Goal: Obtain resource: Download file/media

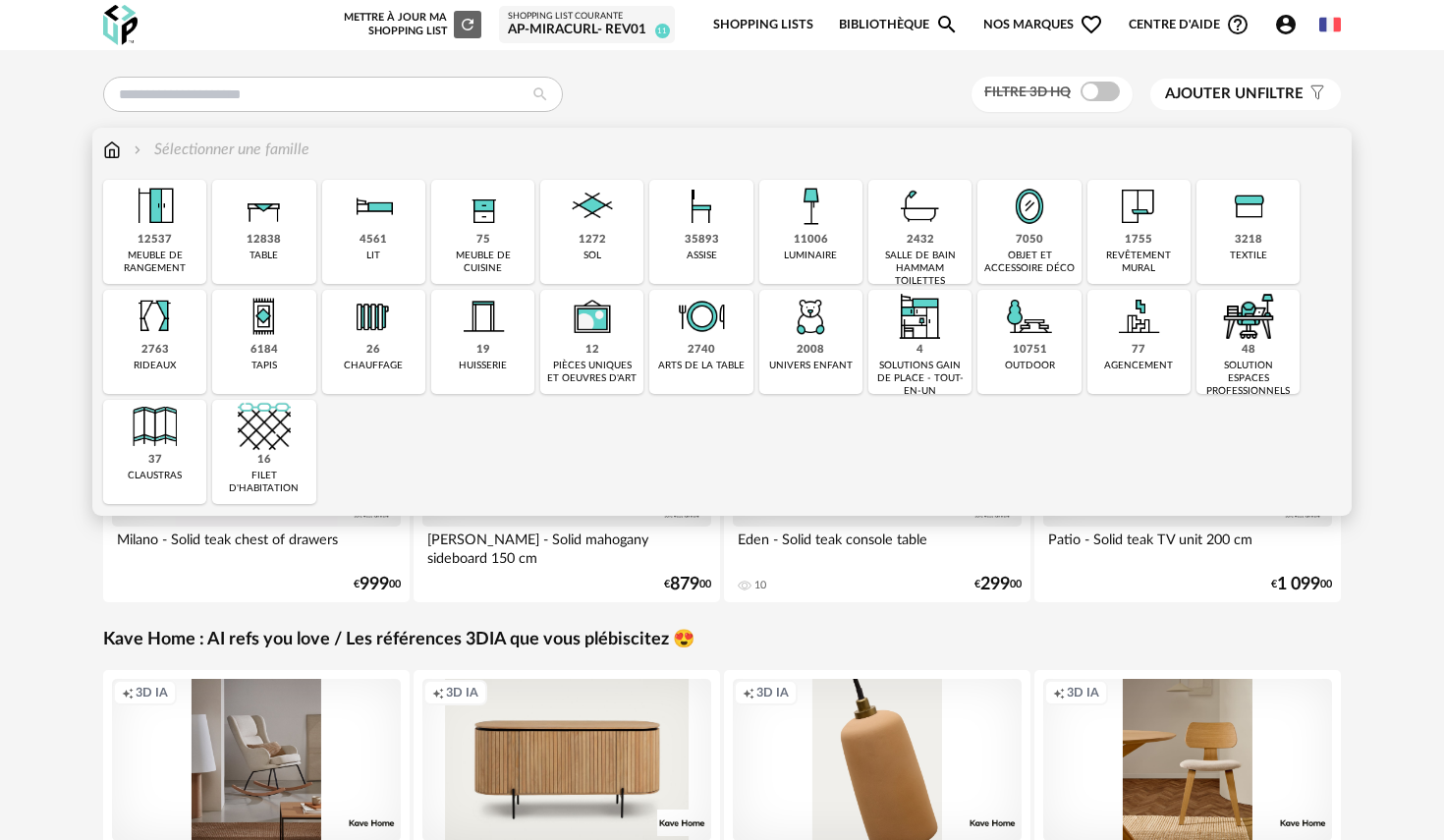
click at [163, 233] on img at bounding box center [154, 205] width 53 height 53
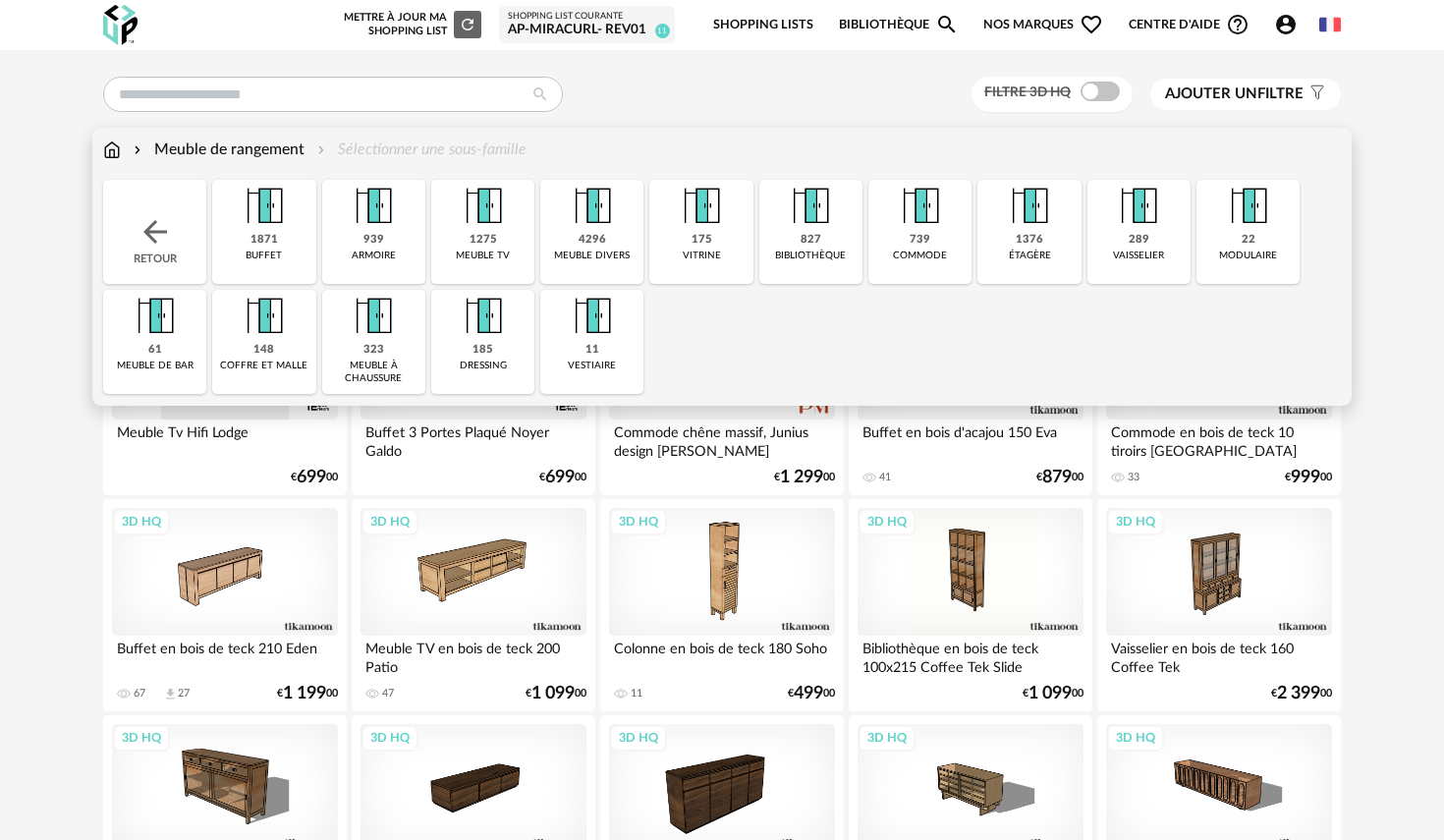
click at [267, 235] on div "1871" at bounding box center [264, 240] width 28 height 15
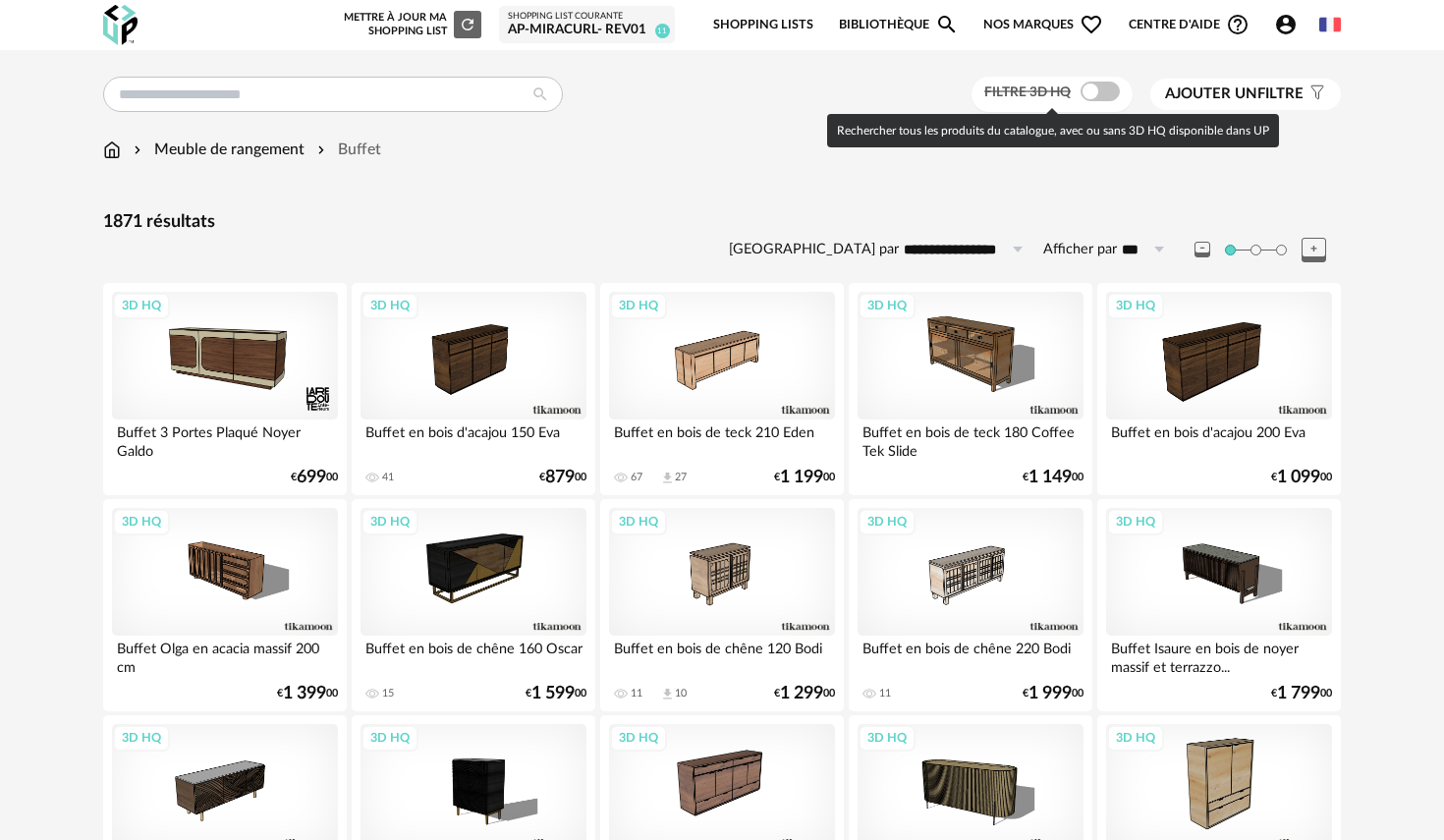
click at [1063, 84] on label "Filtre 3D HQ" at bounding box center [1054, 92] width 140 height 18
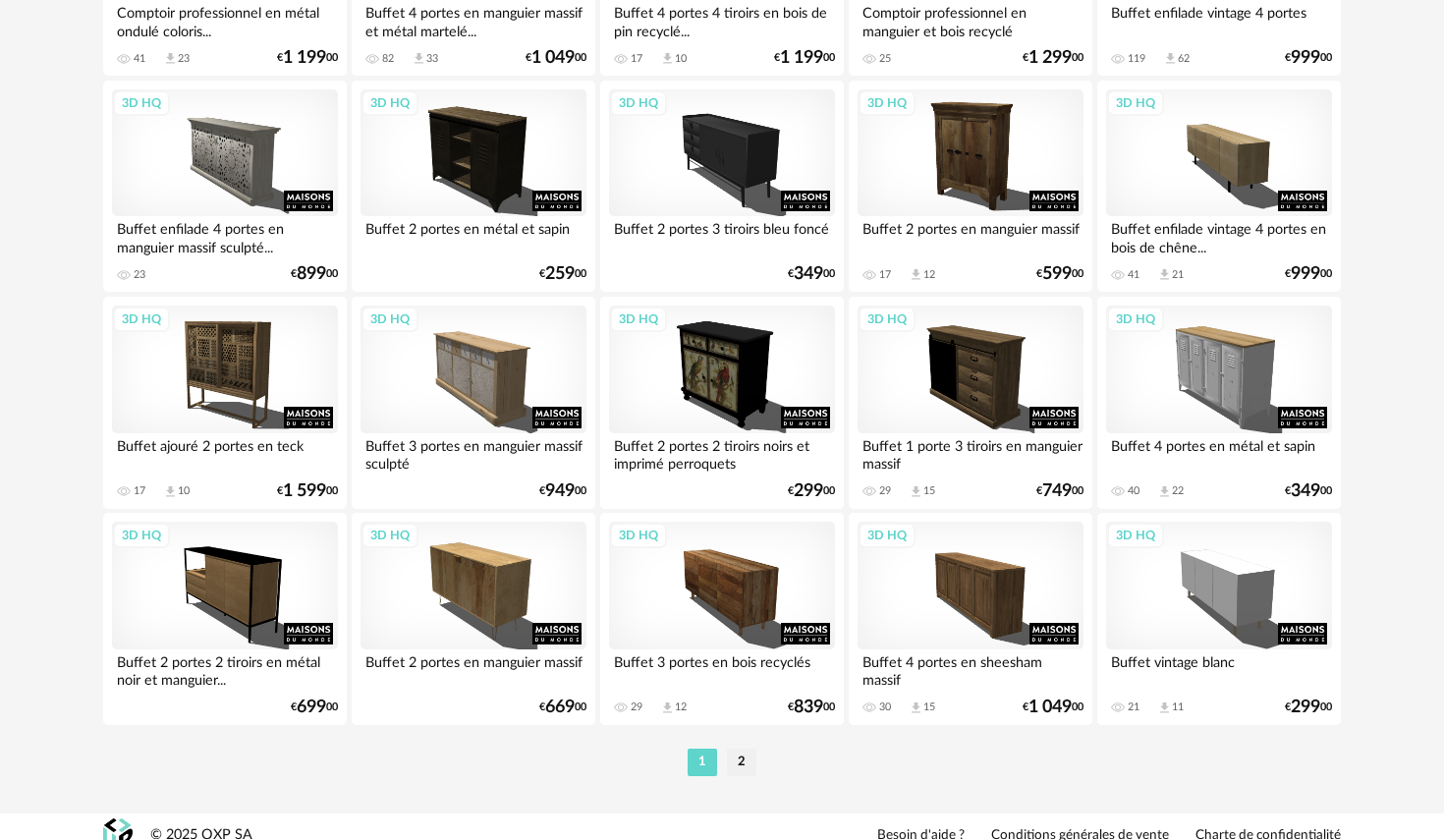
scroll to position [3910, 0]
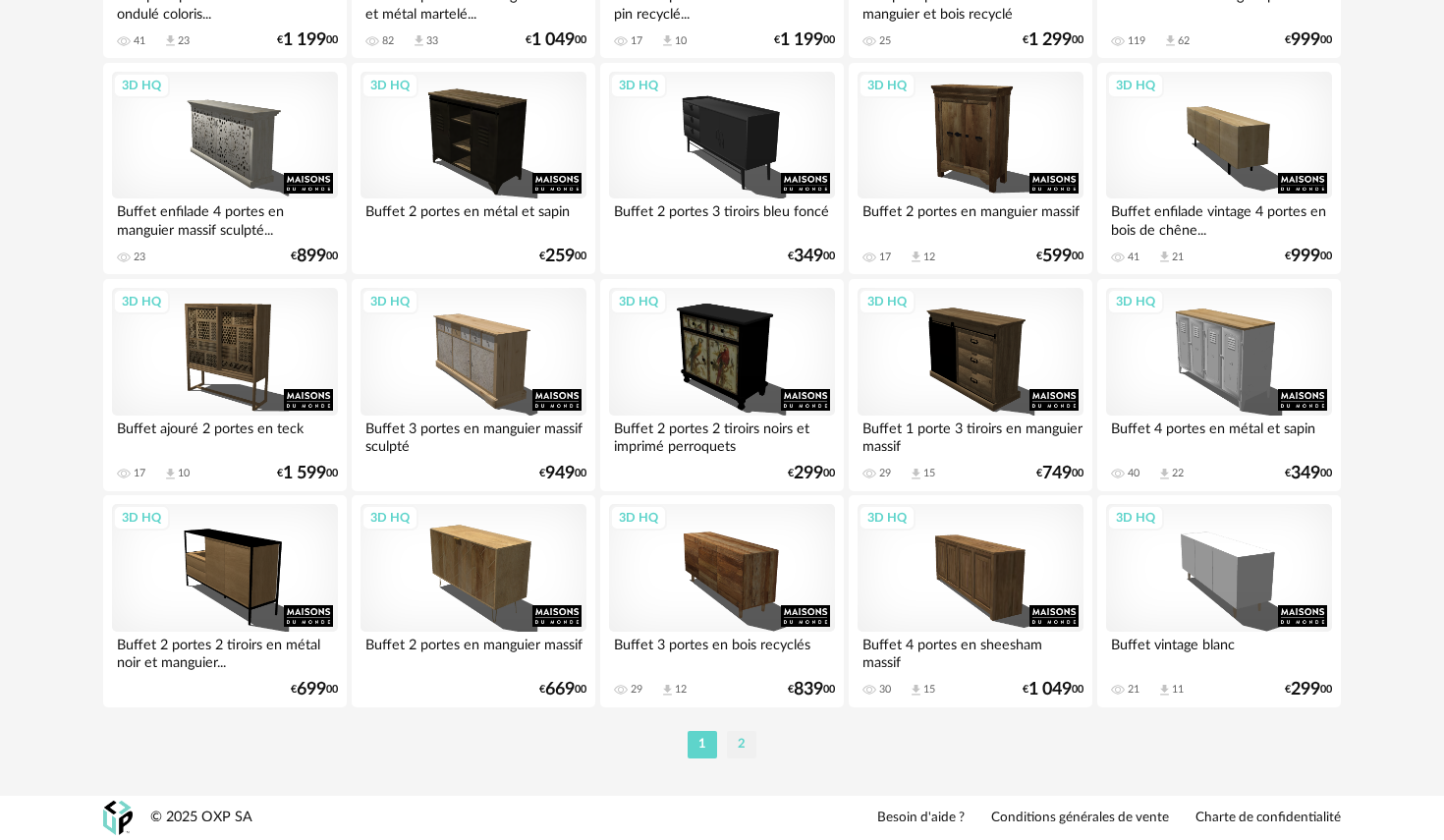
click at [736, 746] on li "2" at bounding box center [741, 744] width 30 height 28
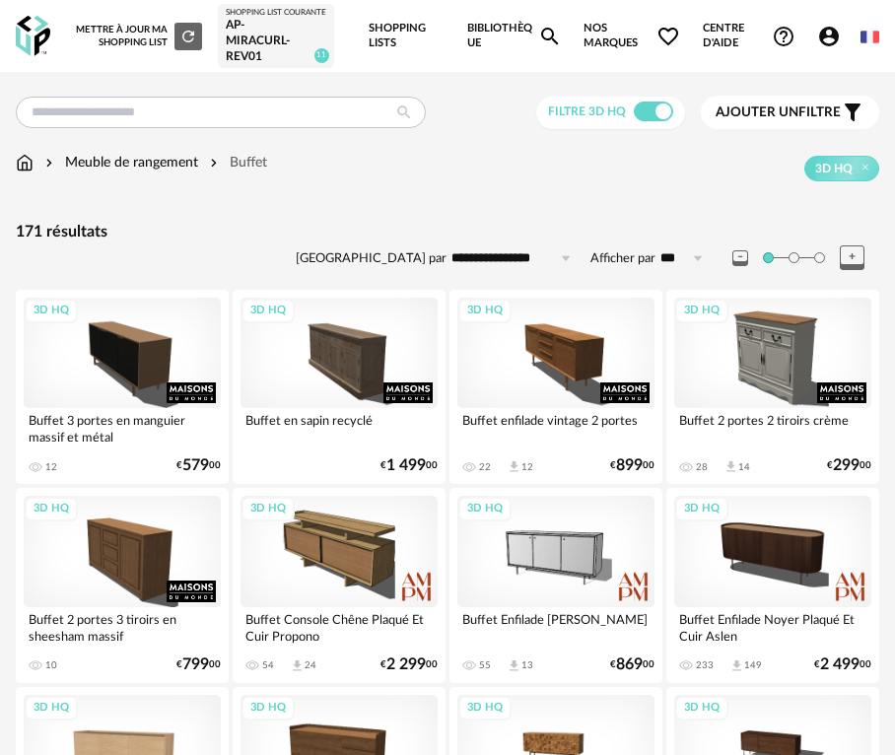
click at [351, 181] on div "3D HQ" at bounding box center [573, 169] width 612 height 26
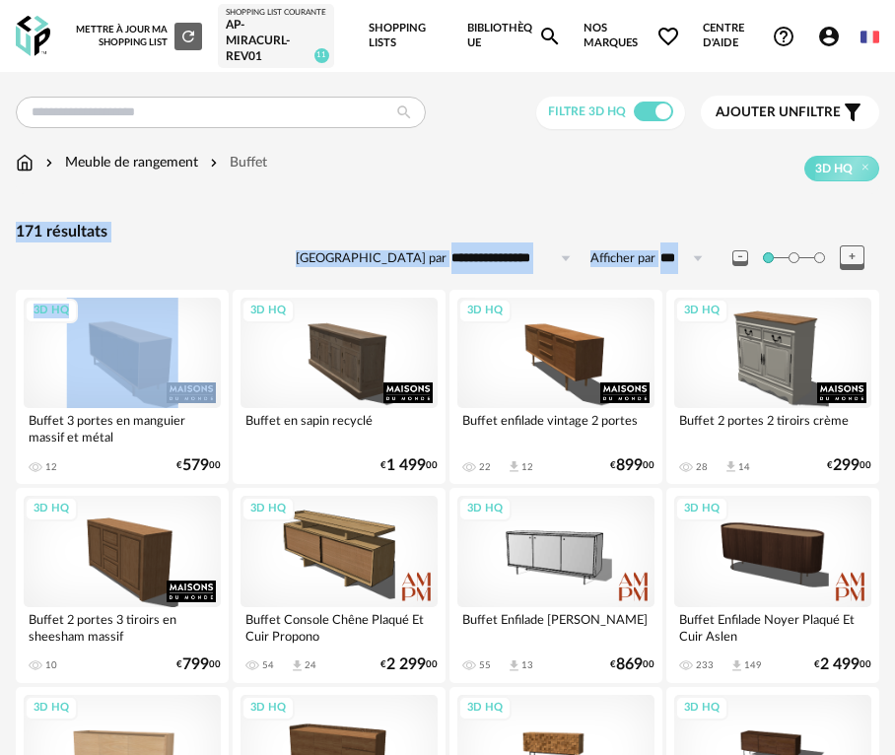
drag, startPoint x: 312, startPoint y: 213, endPoint x: 18, endPoint y: 335, distance: 319.1
drag, startPoint x: 118, startPoint y: 298, endPoint x: 158, endPoint y: 248, distance: 63.1
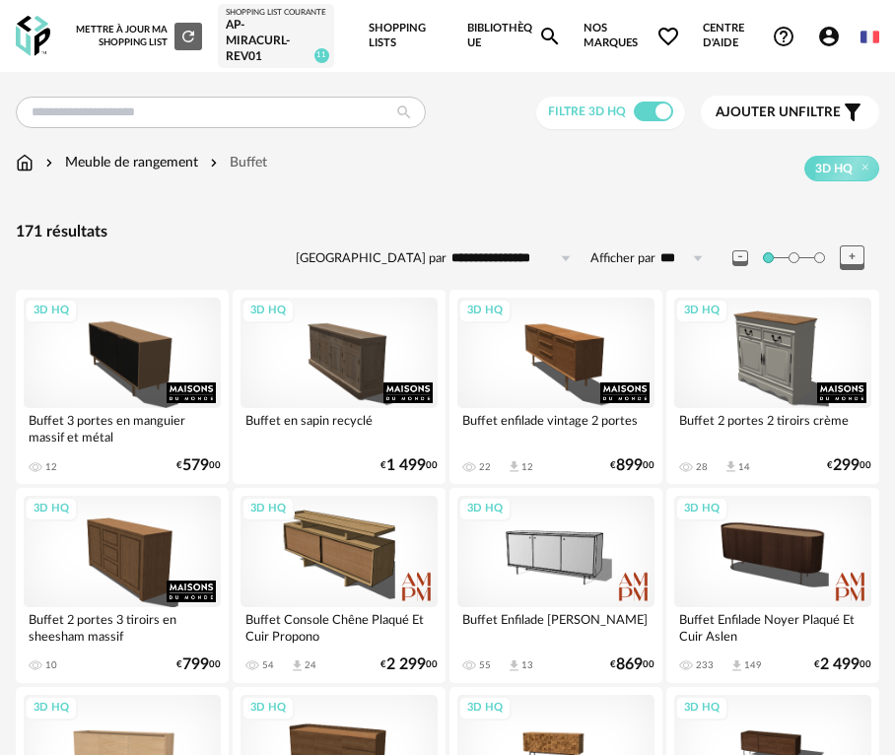
drag, startPoint x: 158, startPoint y: 247, endPoint x: 78, endPoint y: 215, distance: 86.2
click at [150, 238] on div "171 résultats" at bounding box center [448, 232] width 864 height 21
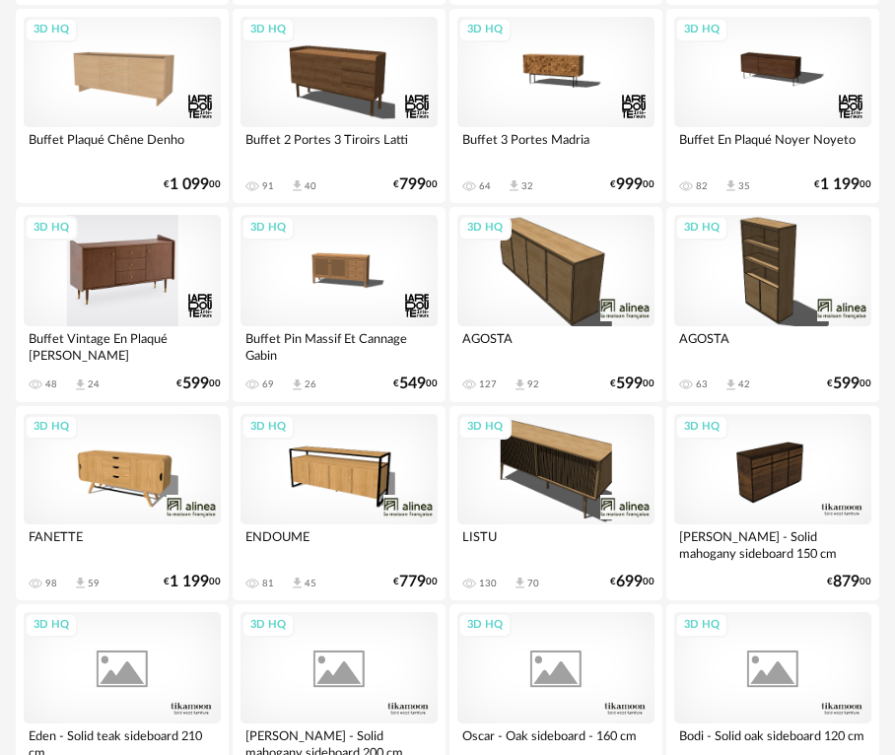
scroll to position [735, 0]
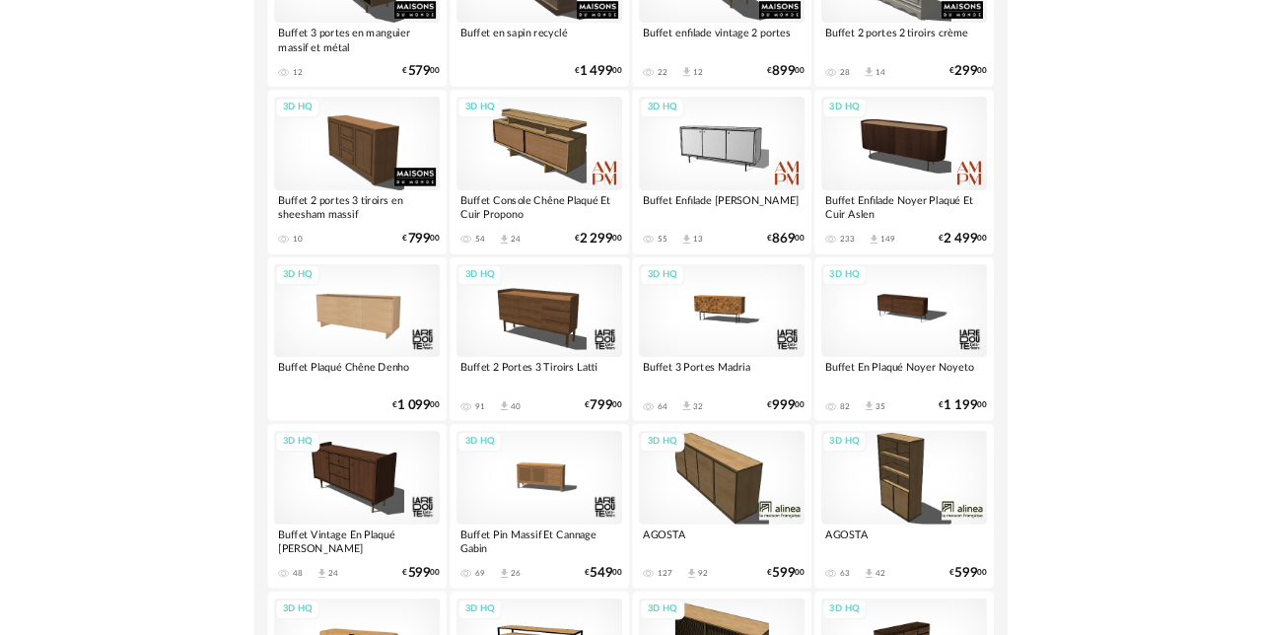
scroll to position [0, 0]
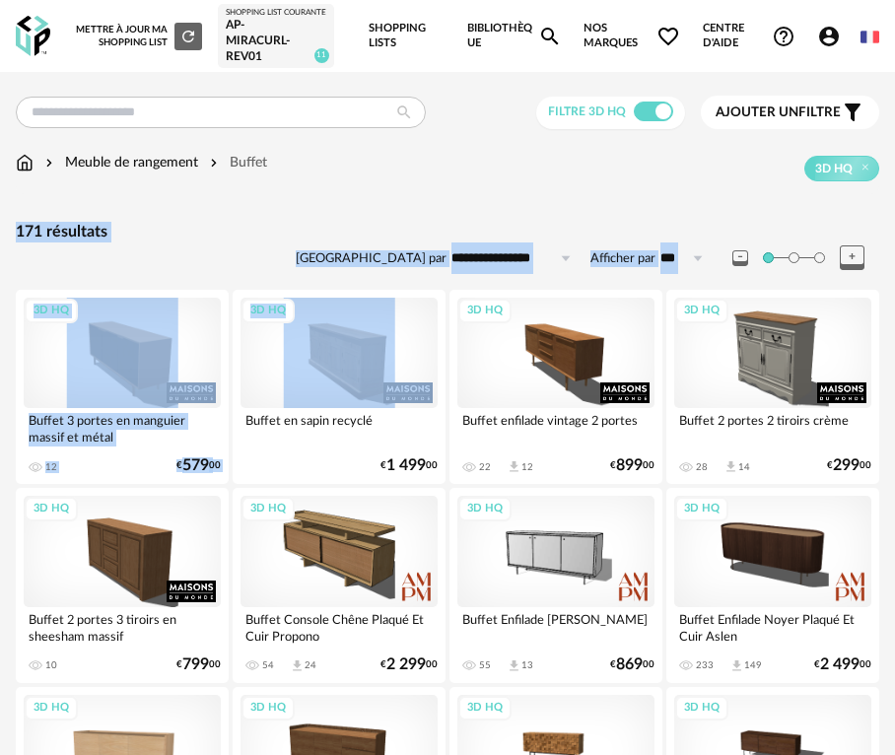
drag, startPoint x: 334, startPoint y: 215, endPoint x: 299, endPoint y: 244, distance: 46.2
drag, startPoint x: 346, startPoint y: 161, endPoint x: 259, endPoint y: 162, distance: 86.8
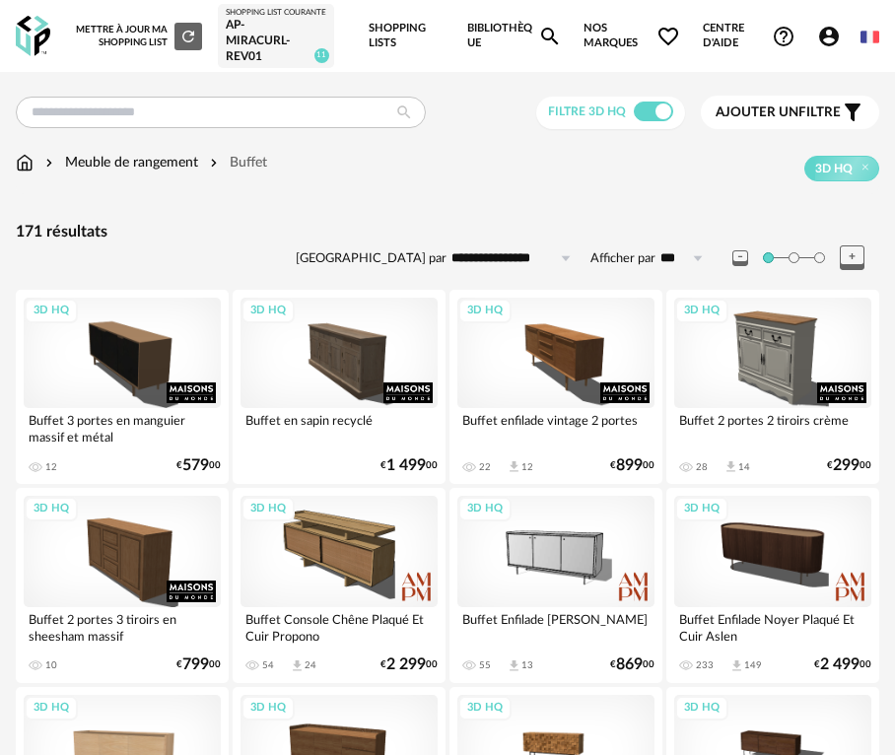
drag, startPoint x: 35, startPoint y: 7, endPoint x: 11, endPoint y: 8, distance: 23.7
click at [30, 40] on div "Nouvelle shopping list Mettre à jour ma Shopping List Refresh icon Shopping Lis…" at bounding box center [447, 36] width 895 height 72
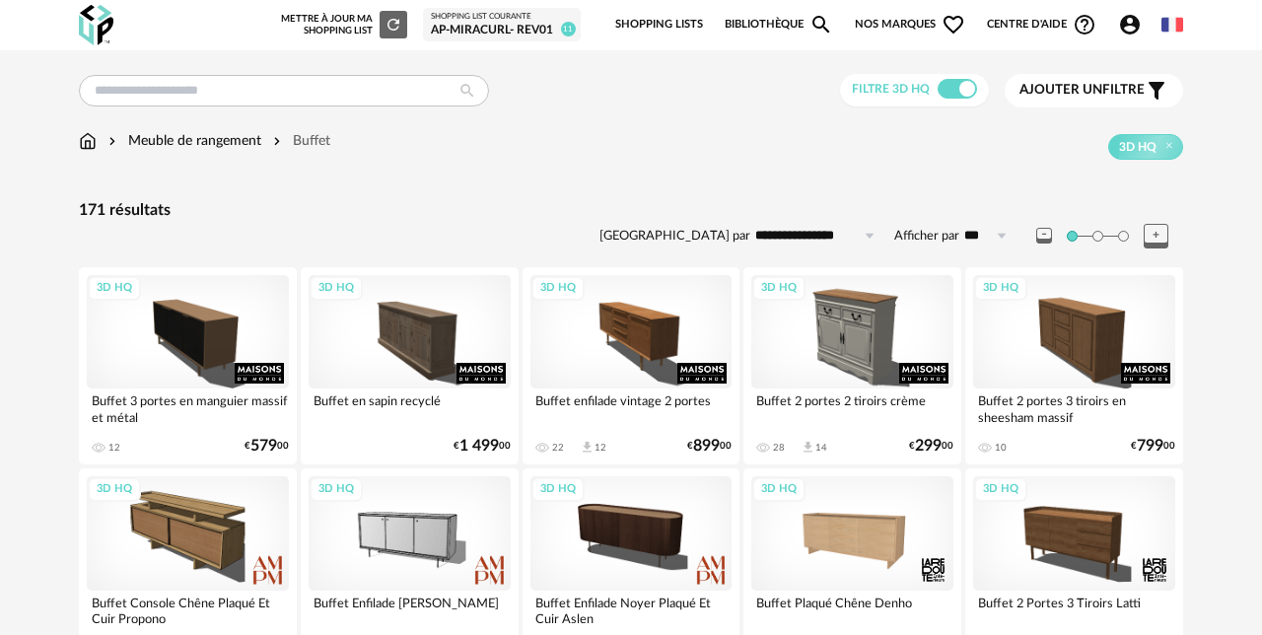
scroll to position [3, 0]
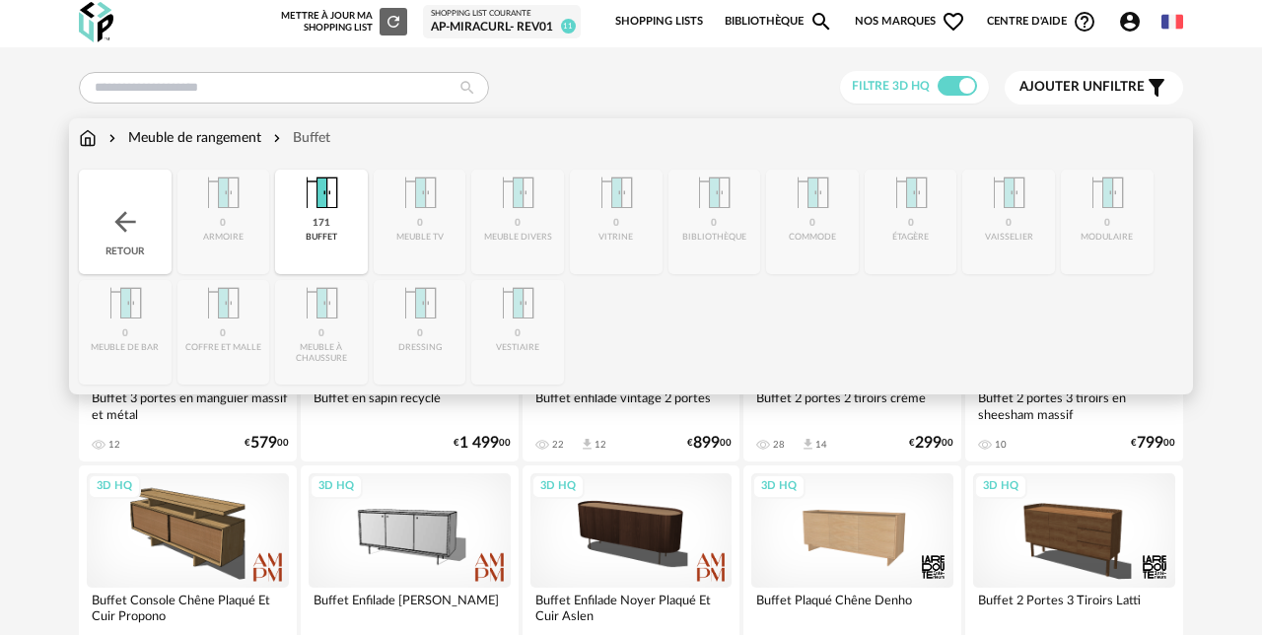
click at [332, 210] on img at bounding box center [321, 193] width 47 height 47
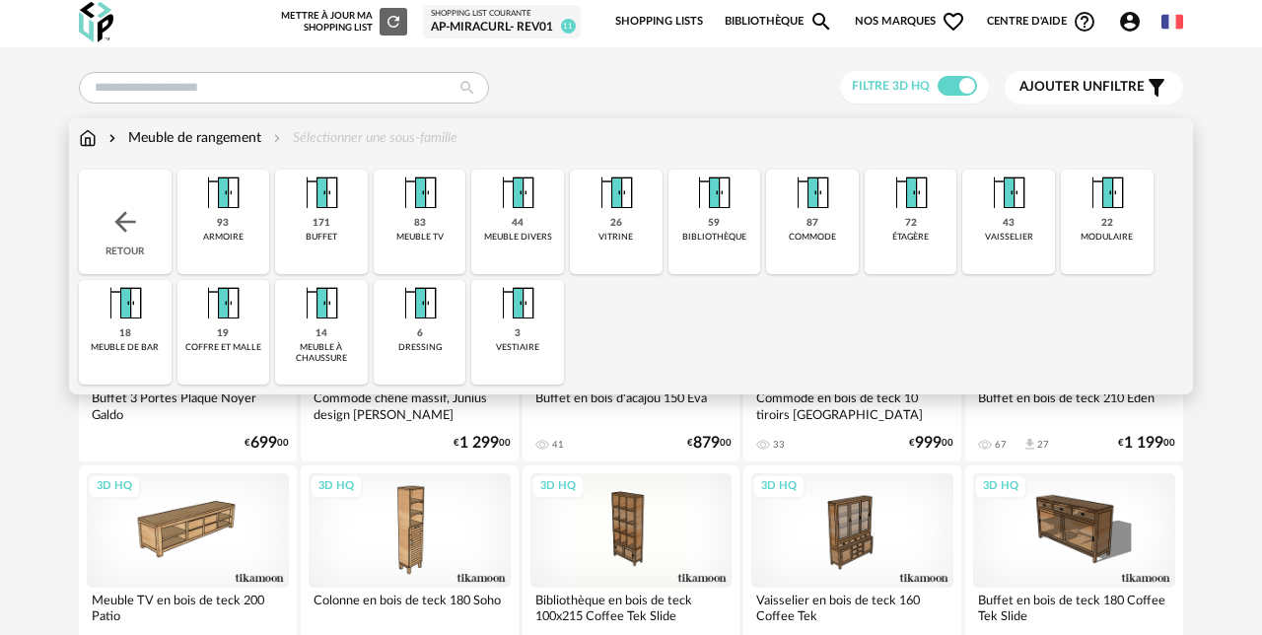
click at [809, 203] on img at bounding box center [812, 193] width 47 height 47
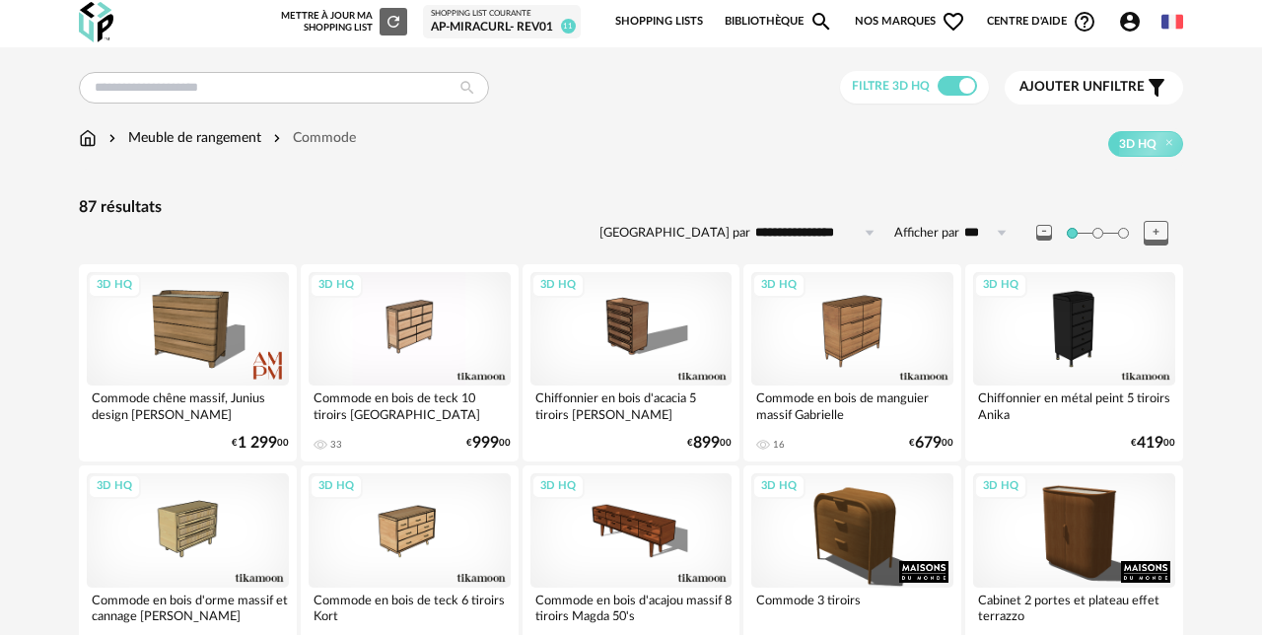
click at [589, 103] on div "Filtre 3D HQ Ajouter un filtre s Filter icon Filtrer par :" at bounding box center [631, 88] width 1104 height 34
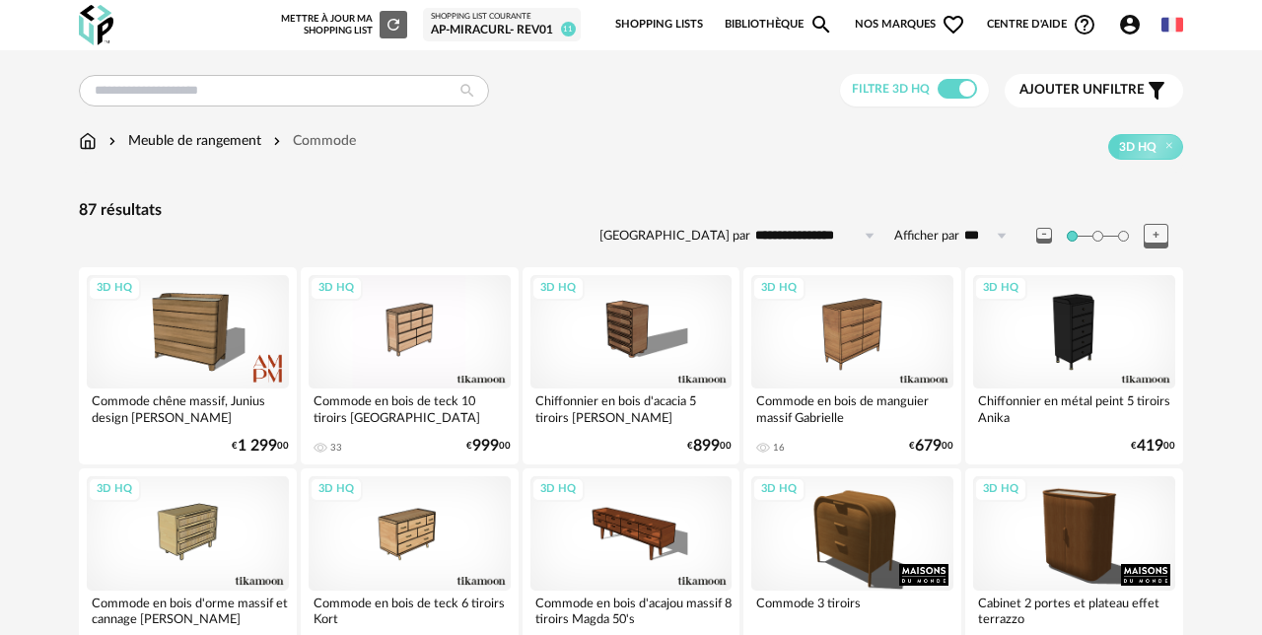
click at [164, 151] on div "Meuble de rangement Commode 3D HQ" at bounding box center [631, 145] width 1104 height 29
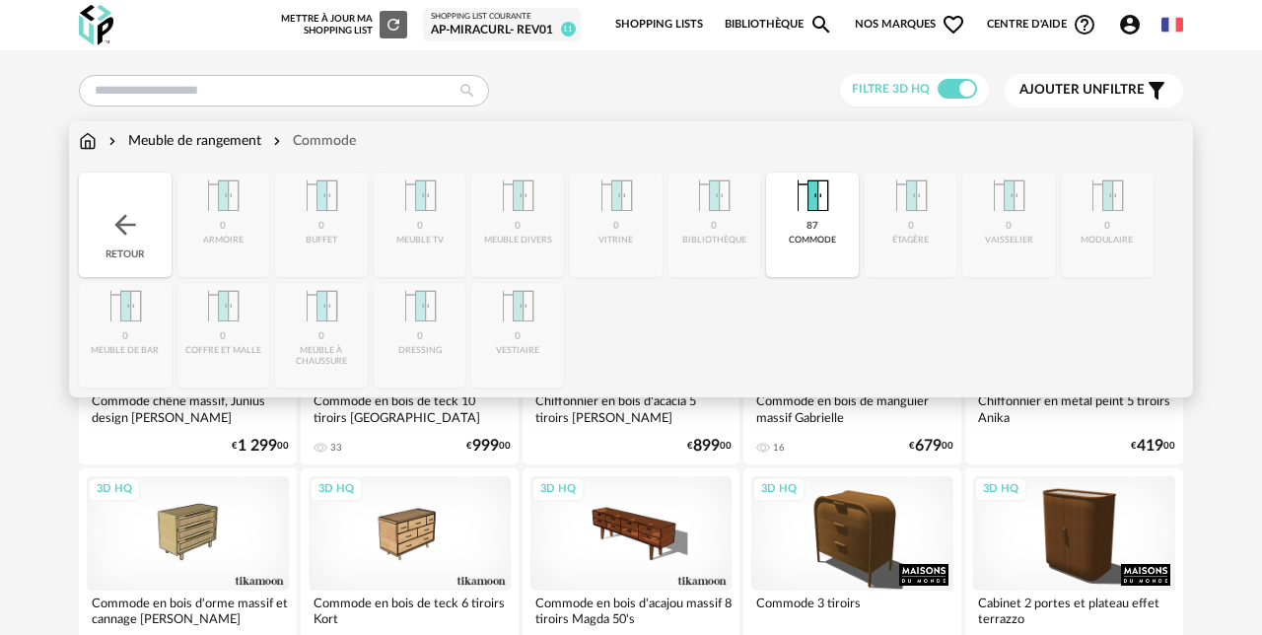
click at [211, 148] on div "Meuble de rangement" at bounding box center [182, 141] width 157 height 20
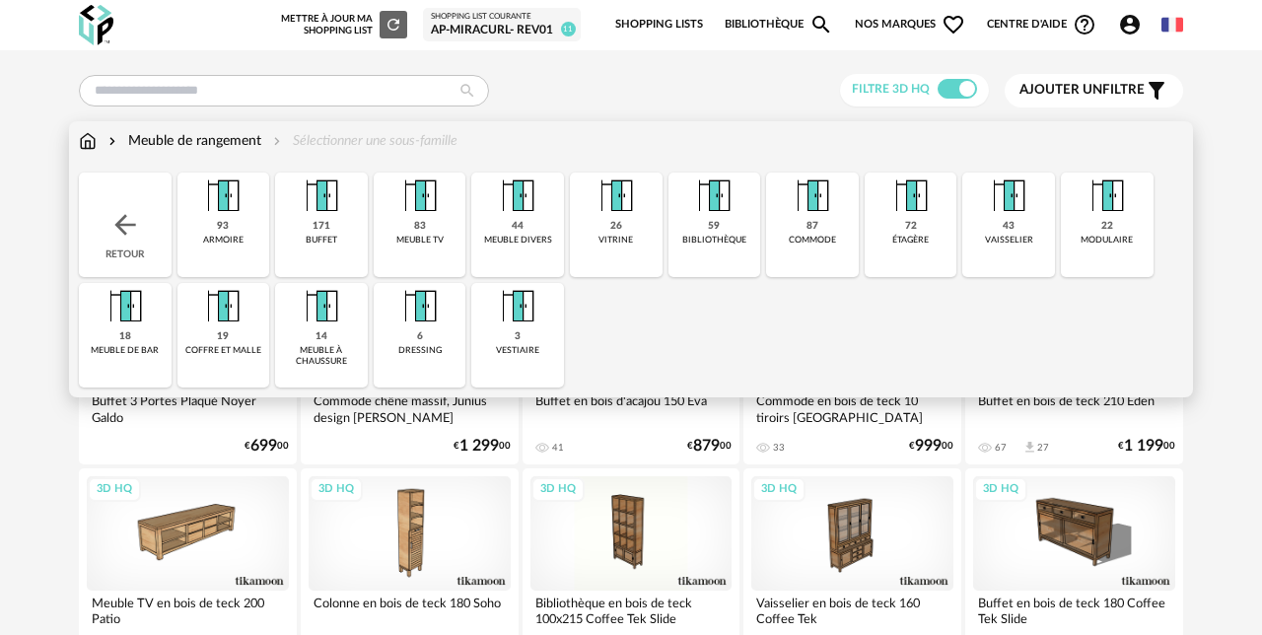
click at [1016, 197] on img at bounding box center [1008, 196] width 47 height 47
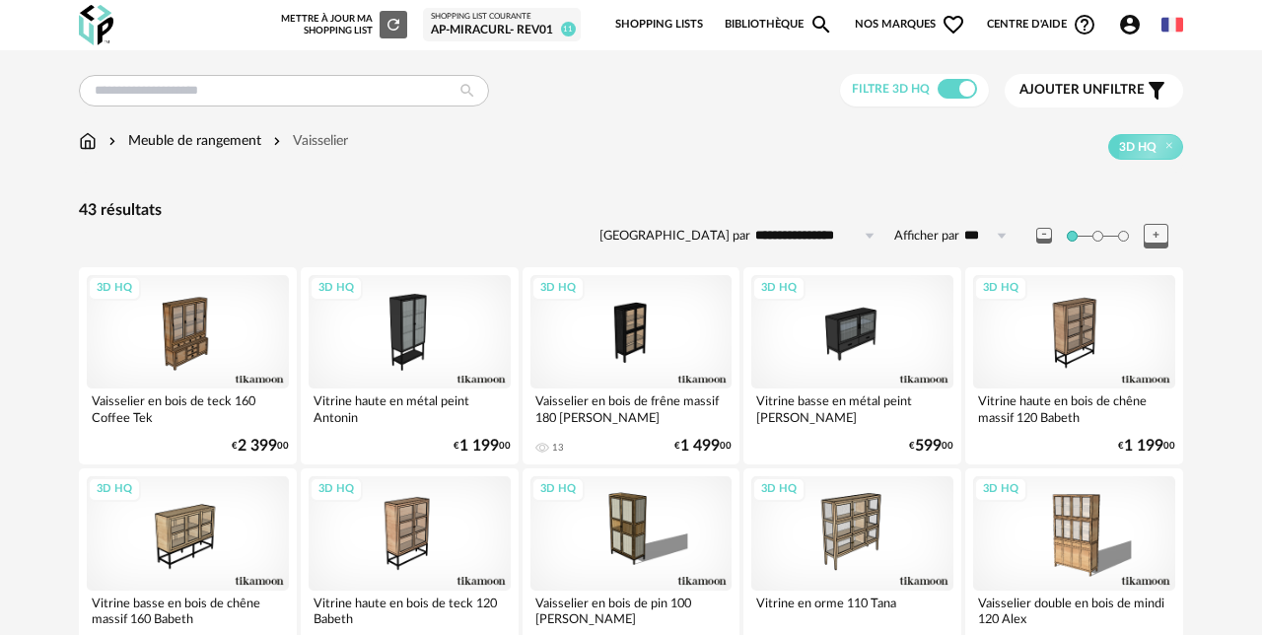
click at [200, 147] on div "Meuble de rangement" at bounding box center [182, 141] width 157 height 20
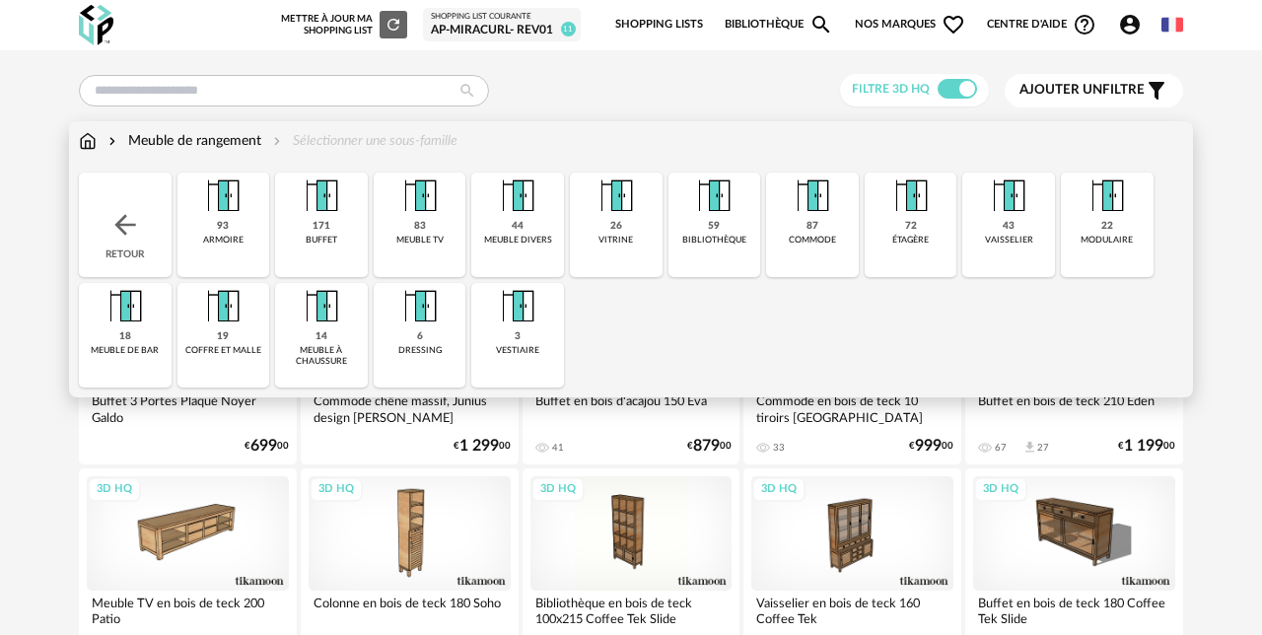
click at [414, 215] on img at bounding box center [419, 196] width 47 height 47
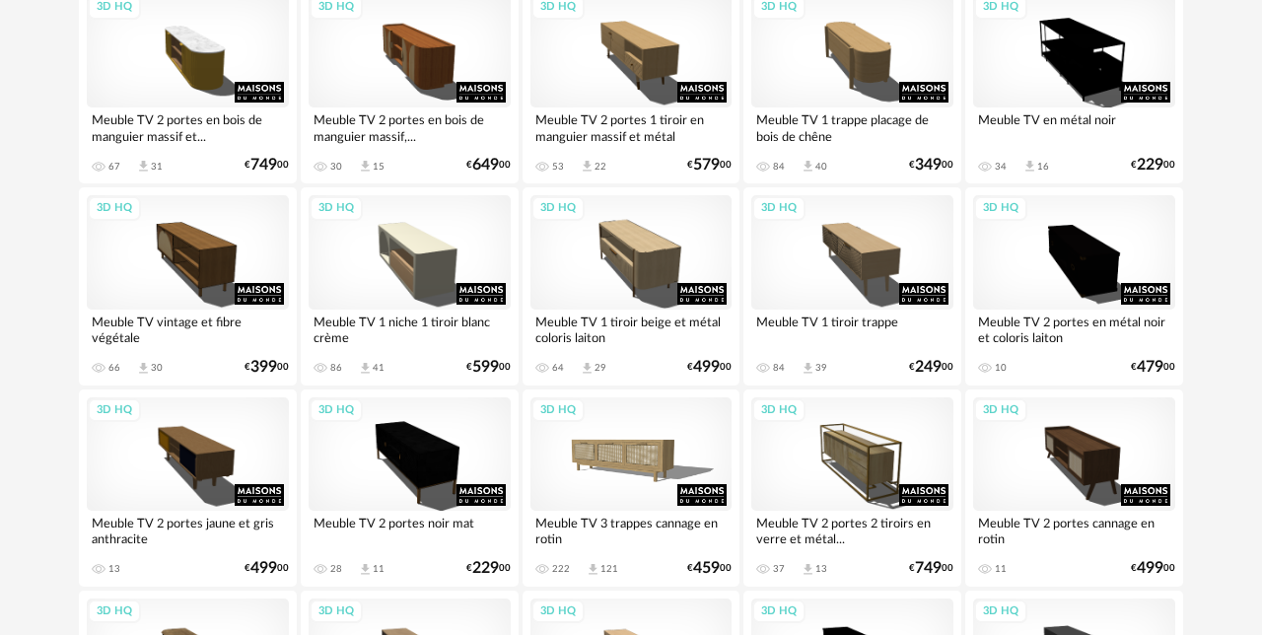
scroll to position [1289, 0]
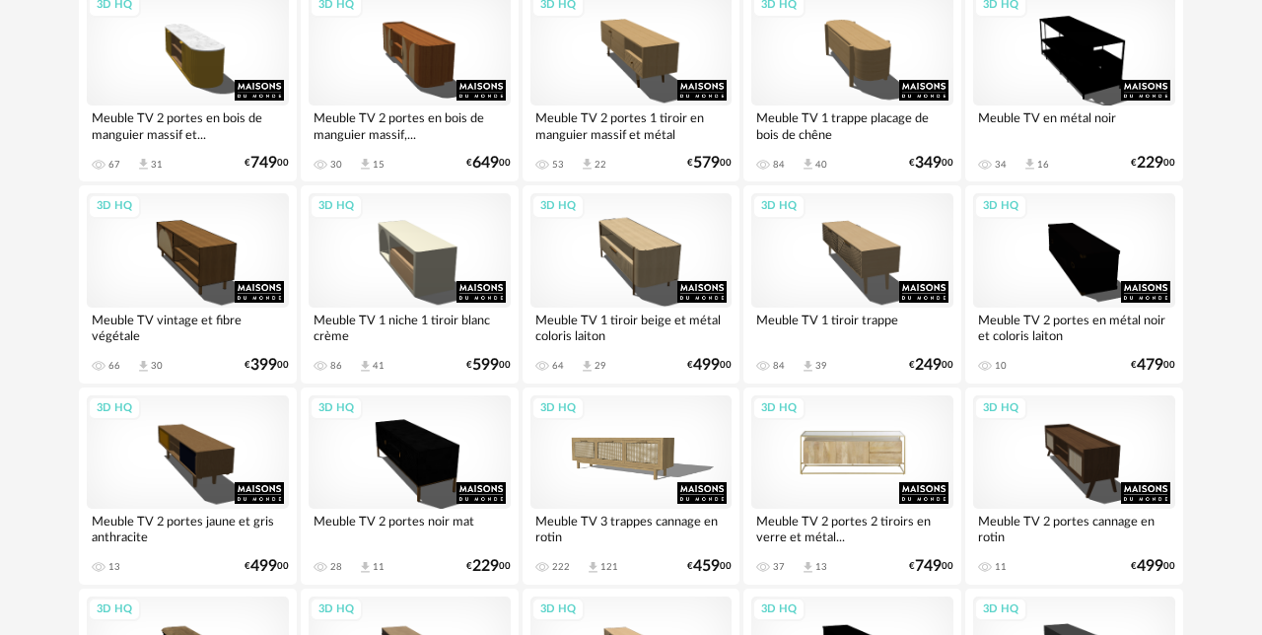
click at [875, 457] on div "3D HQ" at bounding box center [852, 451] width 202 height 113
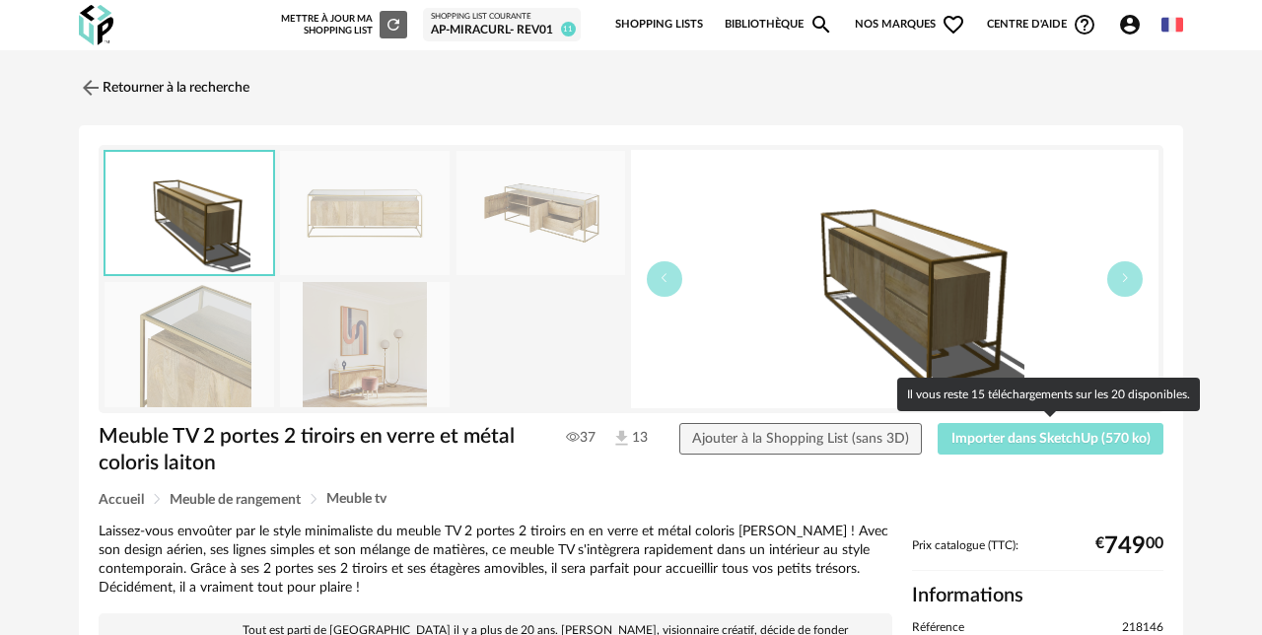
click at [981, 442] on span "Importer dans SketchUp (570 ko)" at bounding box center [1050, 439] width 199 height 14
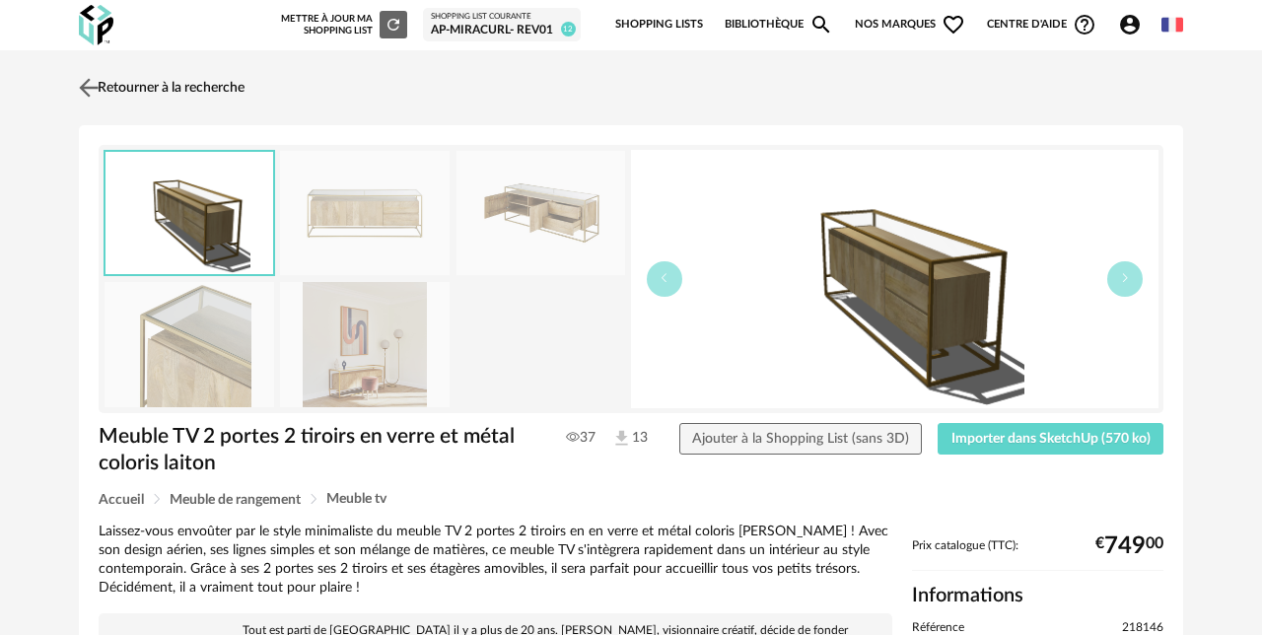
click at [94, 86] on img at bounding box center [89, 87] width 29 height 29
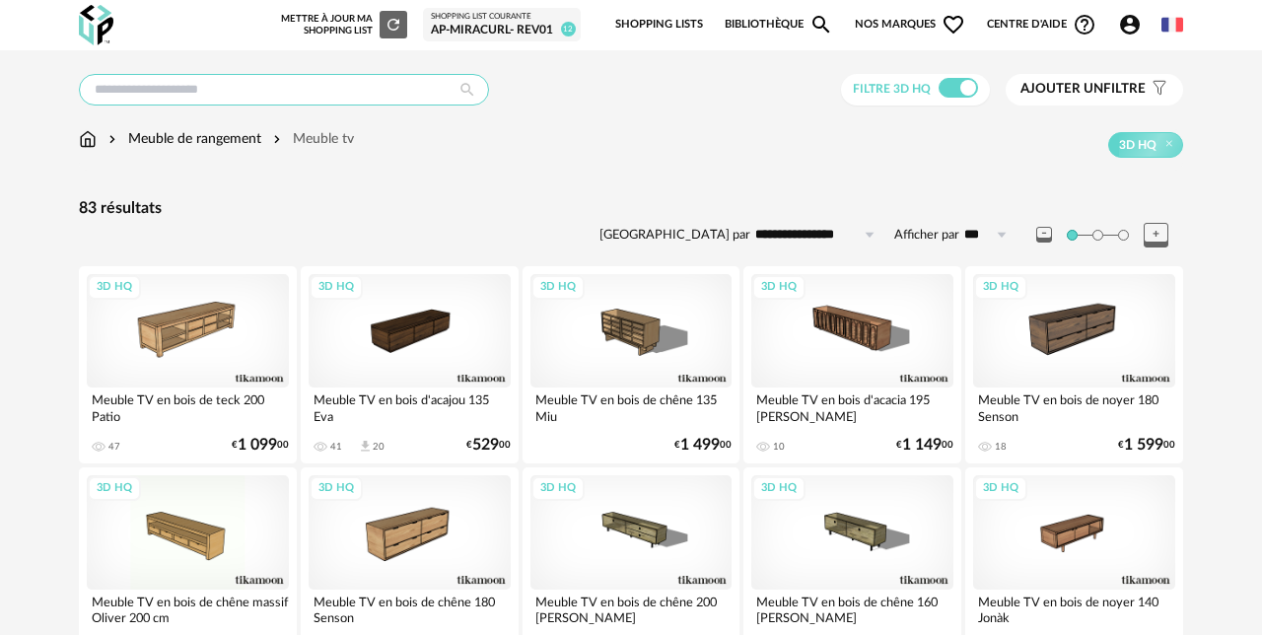
click at [282, 93] on input "text" at bounding box center [284, 90] width 410 height 32
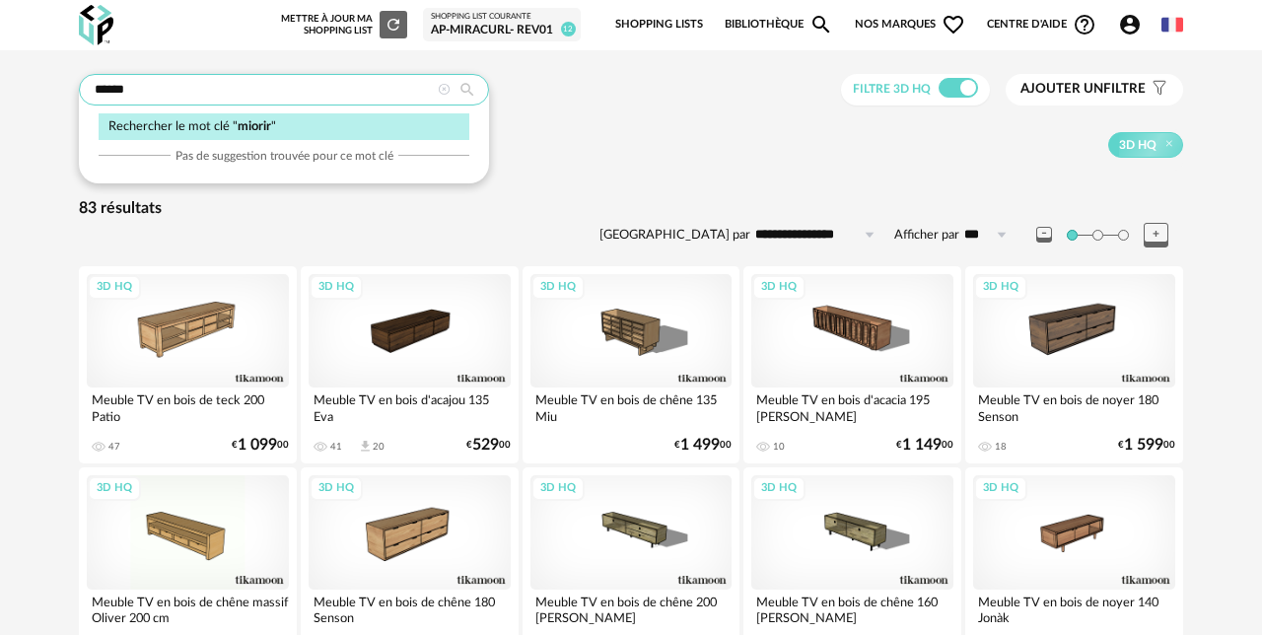
type input "******"
type input "**********"
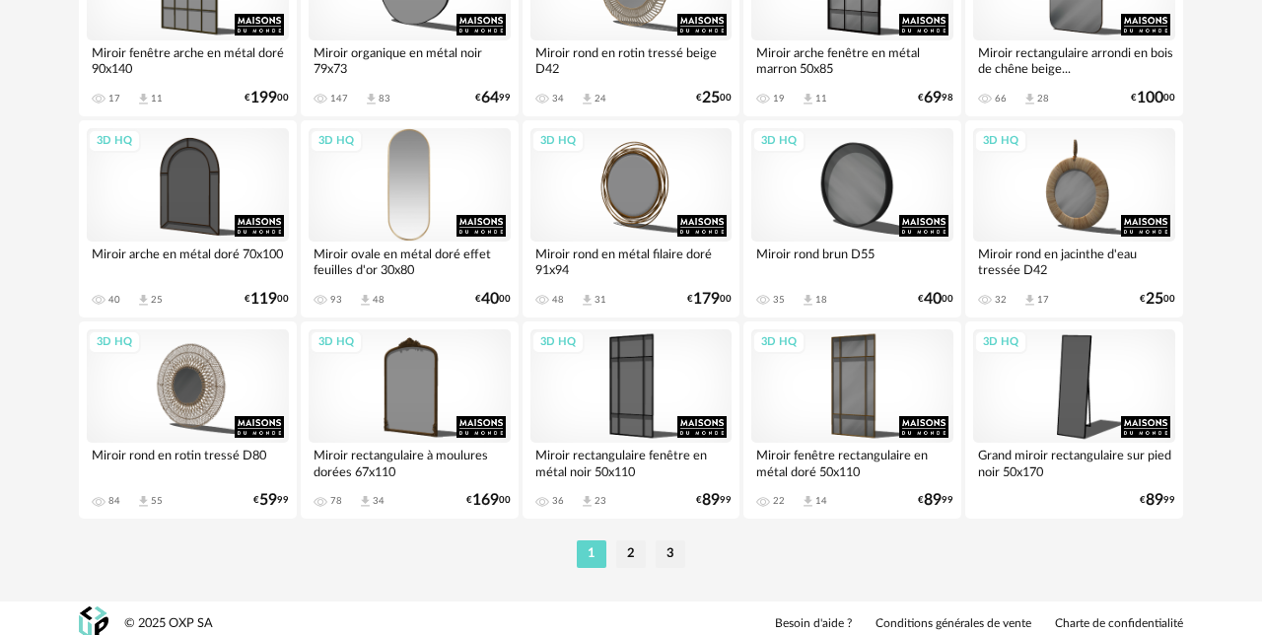
scroll to position [3781, 0]
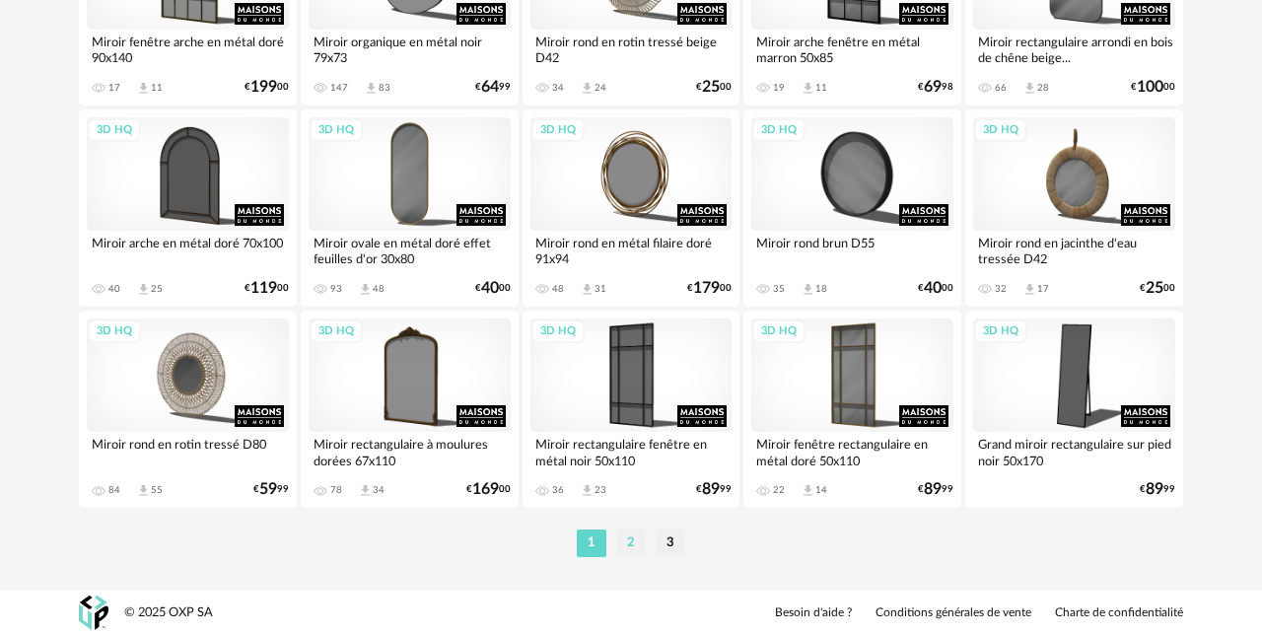
click at [624, 544] on li "2" at bounding box center [631, 543] width 30 height 28
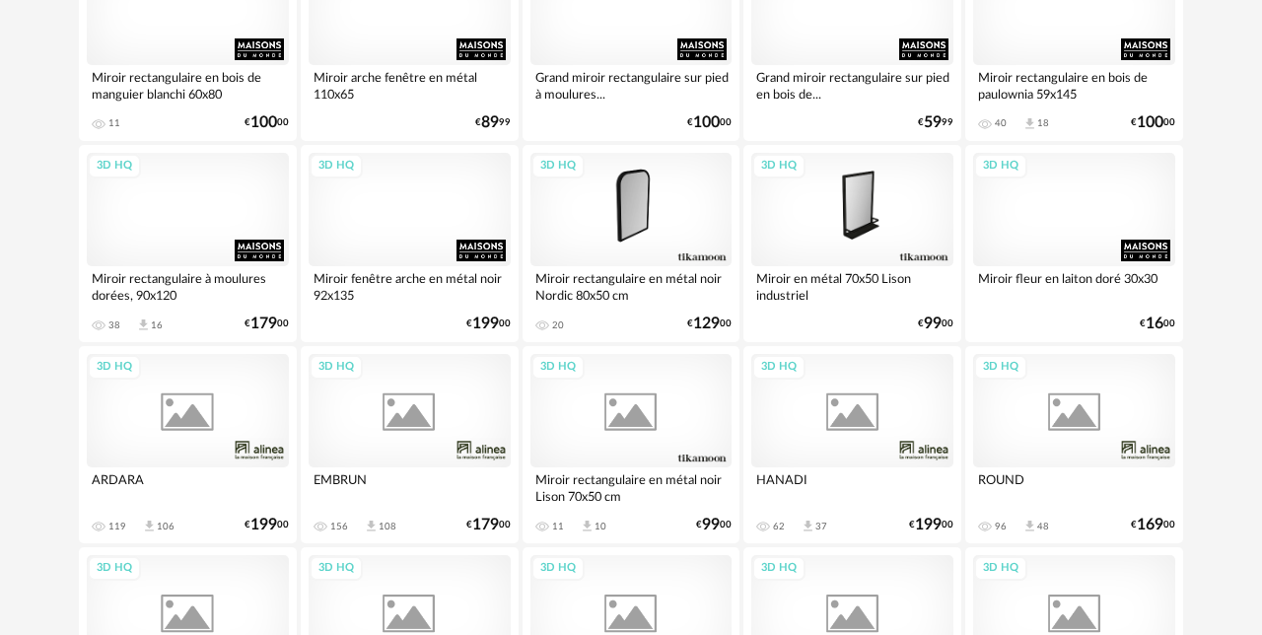
scroll to position [3781, 0]
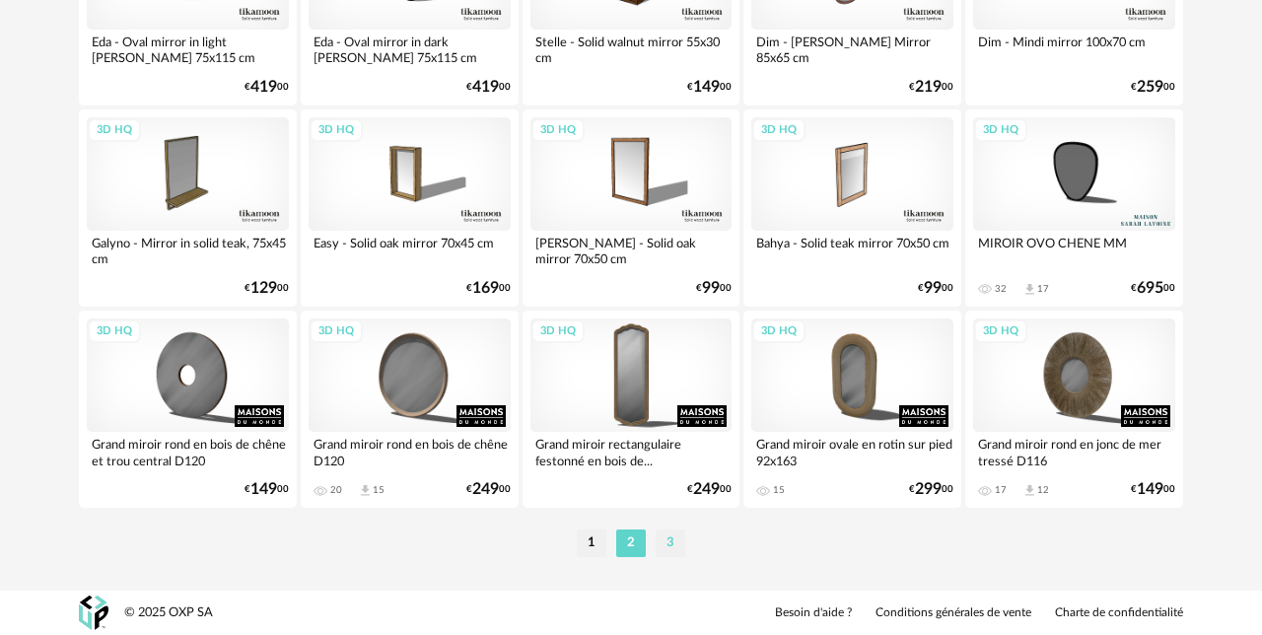
click at [656, 543] on li "3" at bounding box center [671, 543] width 30 height 28
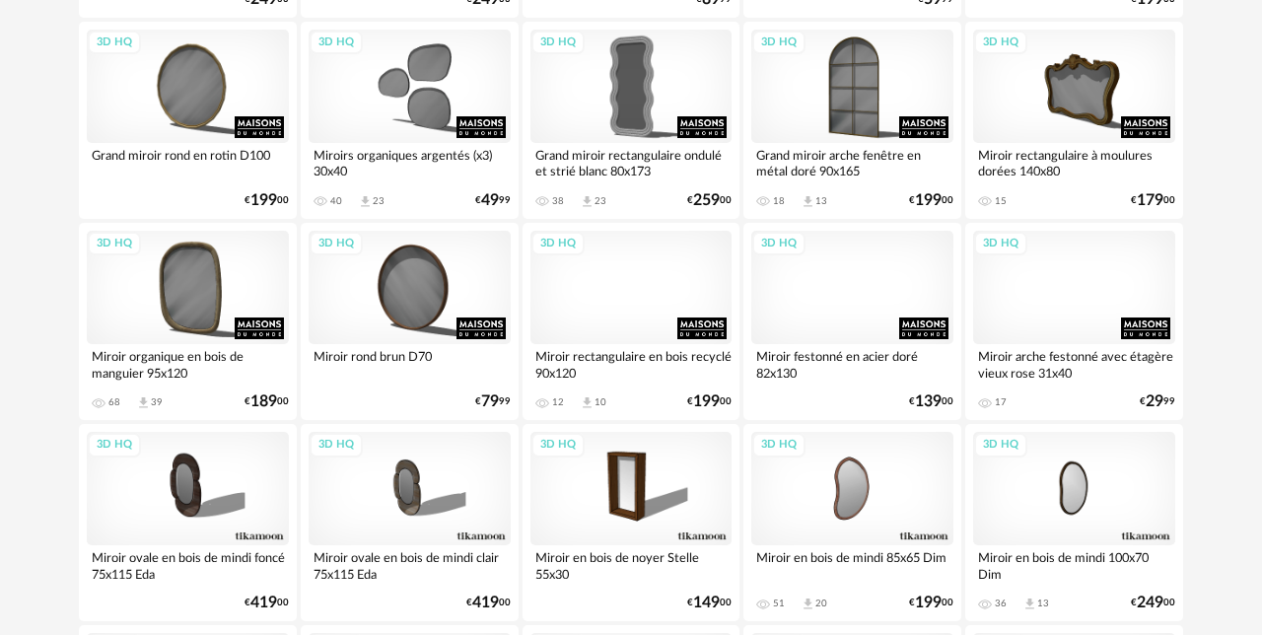
scroll to position [649, 0]
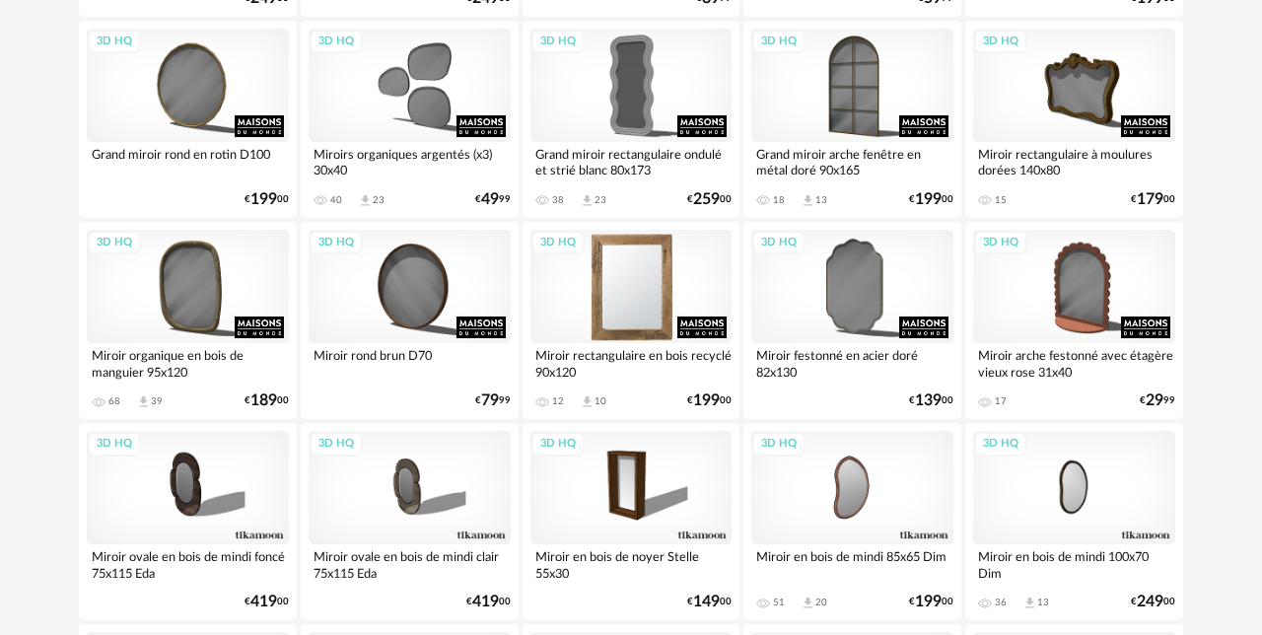
click at [636, 319] on div "3D HQ" at bounding box center [631, 286] width 202 height 113
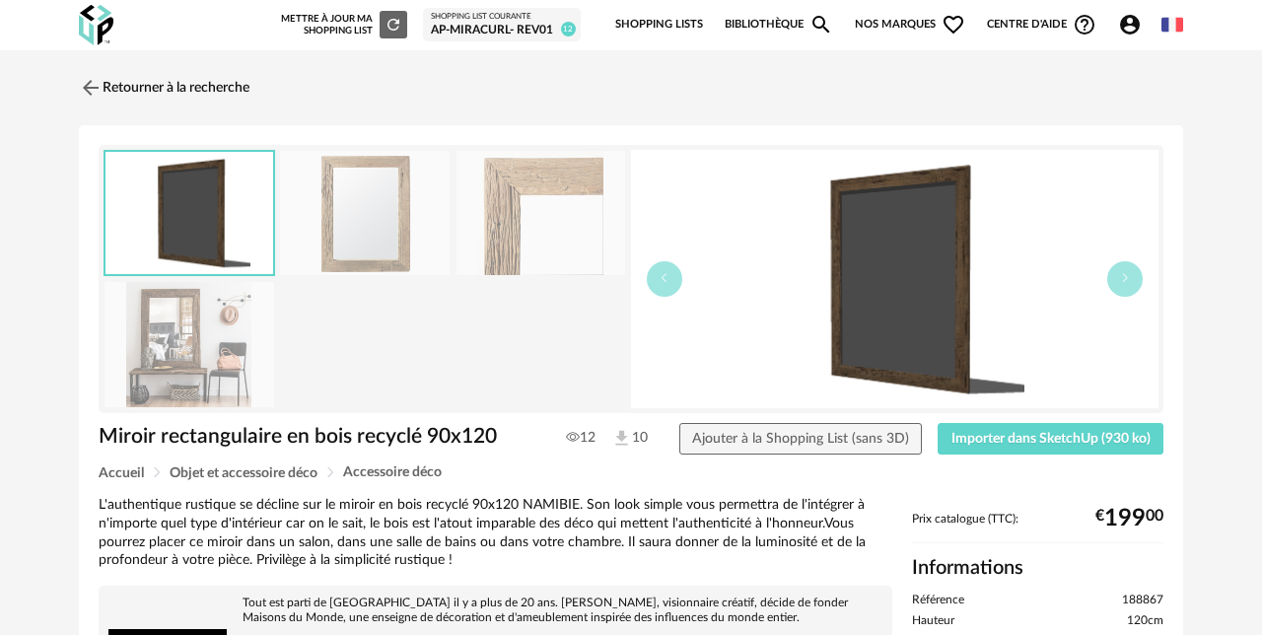
click at [466, 210] on img at bounding box center [541, 213] width 170 height 125
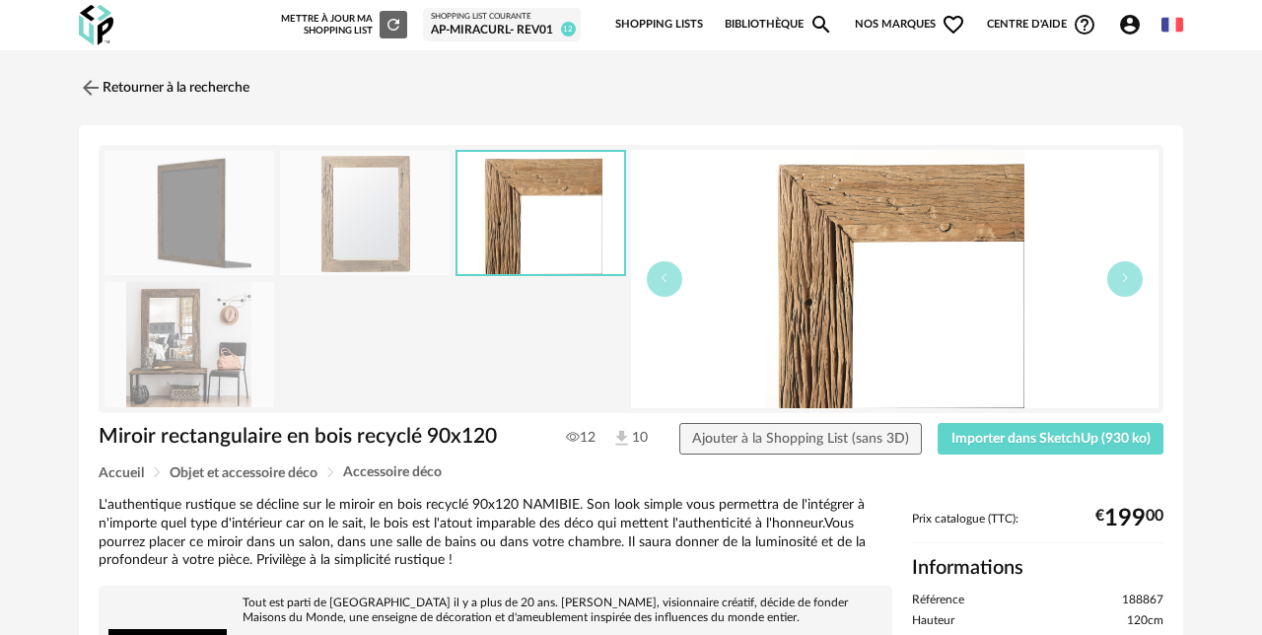
click at [548, 220] on img at bounding box center [541, 213] width 168 height 123
click at [90, 85] on img at bounding box center [89, 87] width 29 height 29
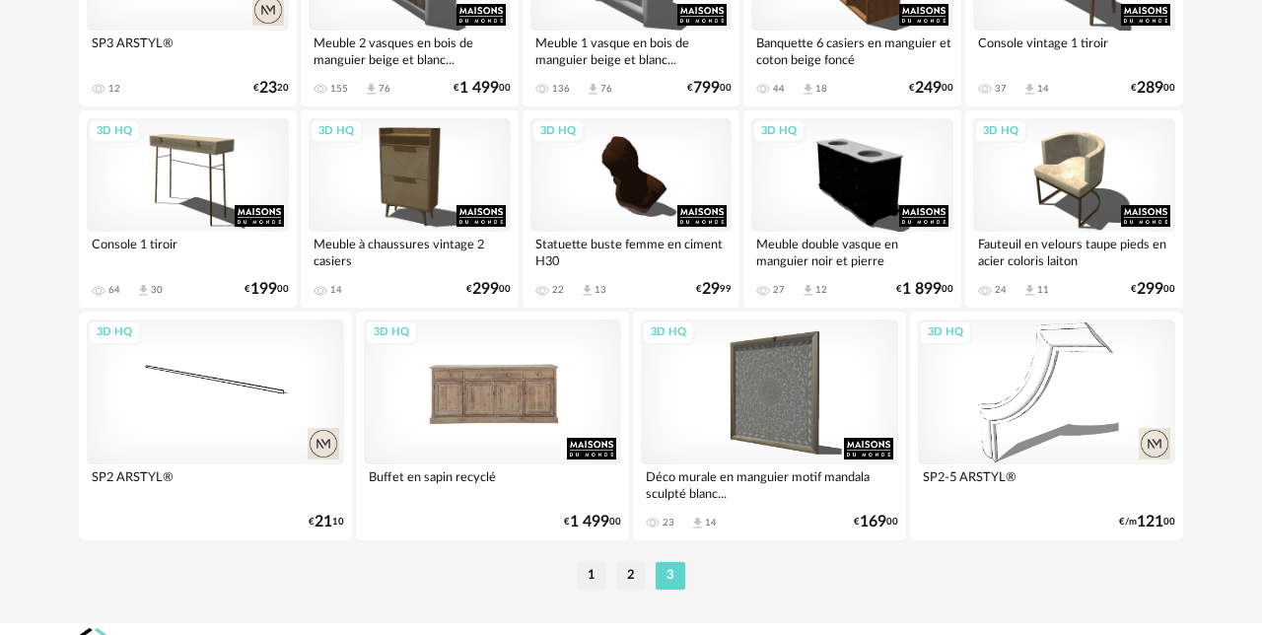
scroll to position [3008, 0]
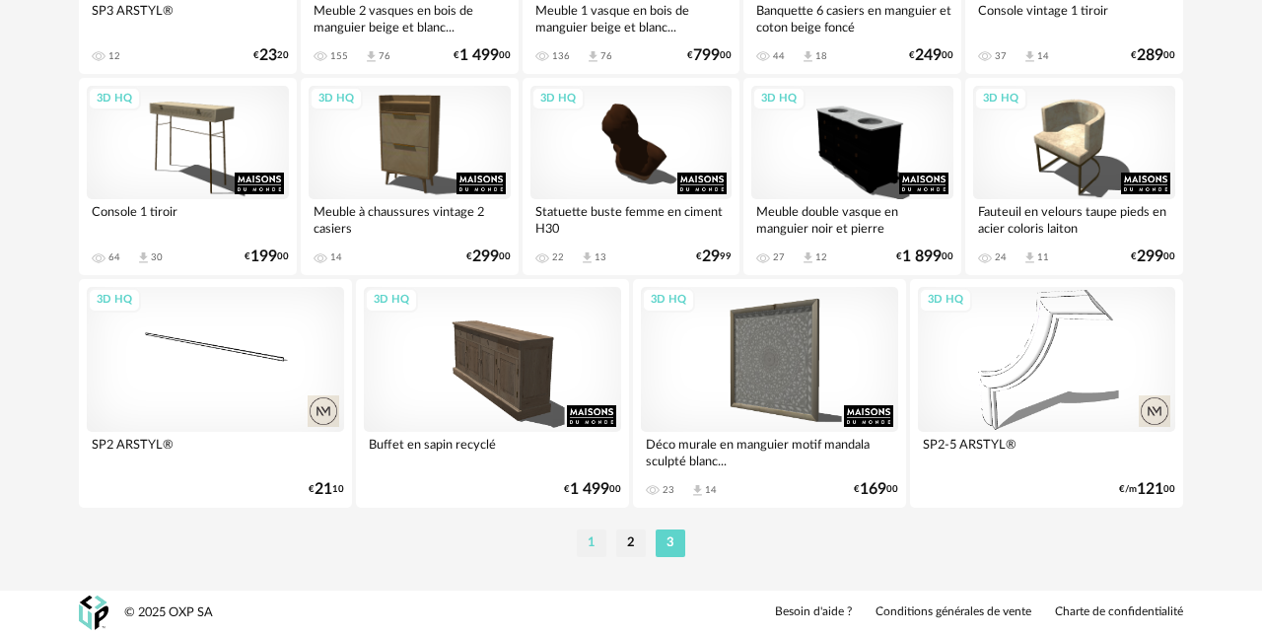
click at [584, 541] on li "1" at bounding box center [592, 543] width 30 height 28
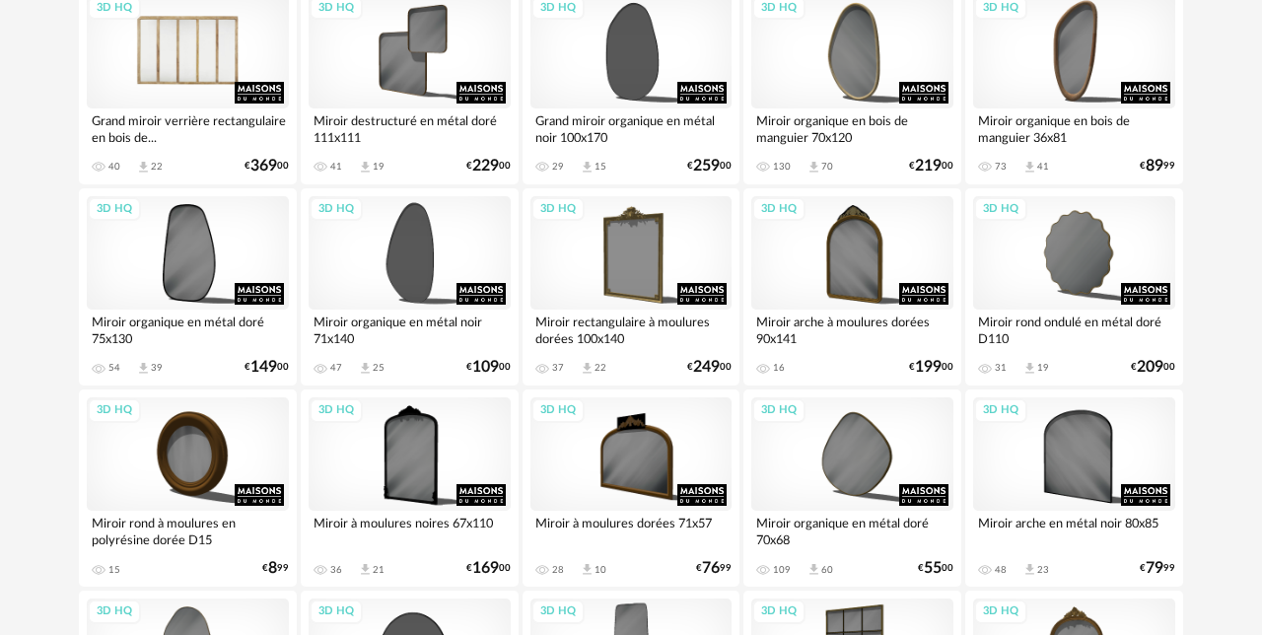
scroll to position [2897, 0]
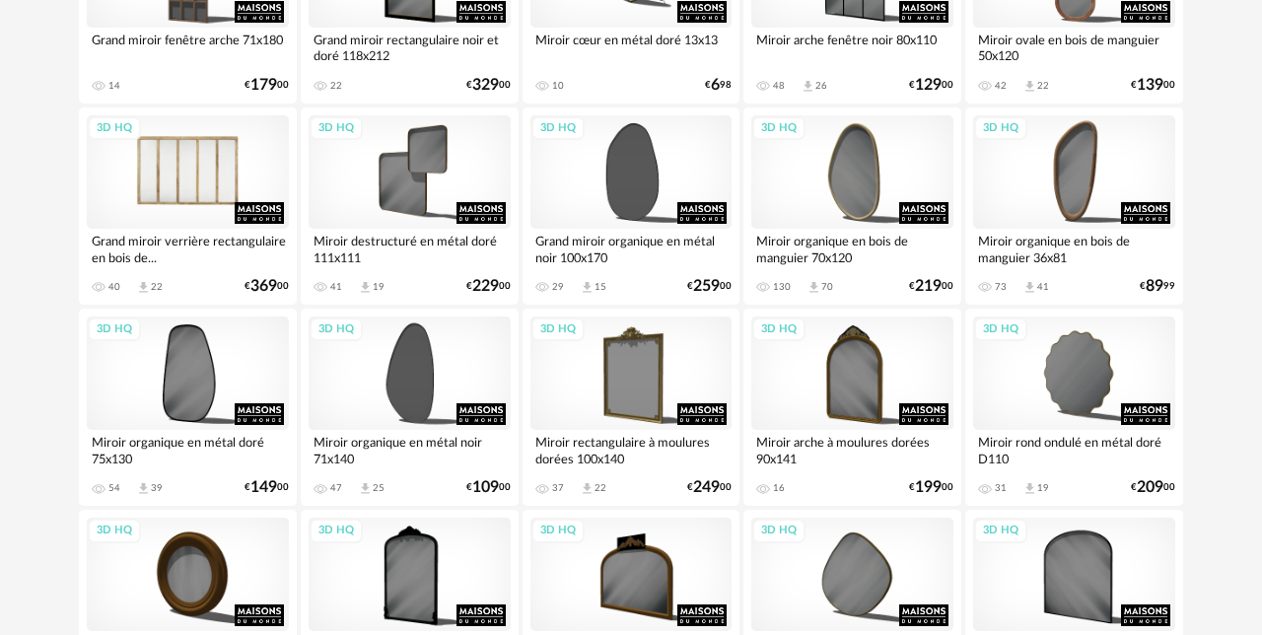
click at [211, 185] on div "3D HQ" at bounding box center [188, 171] width 202 height 113
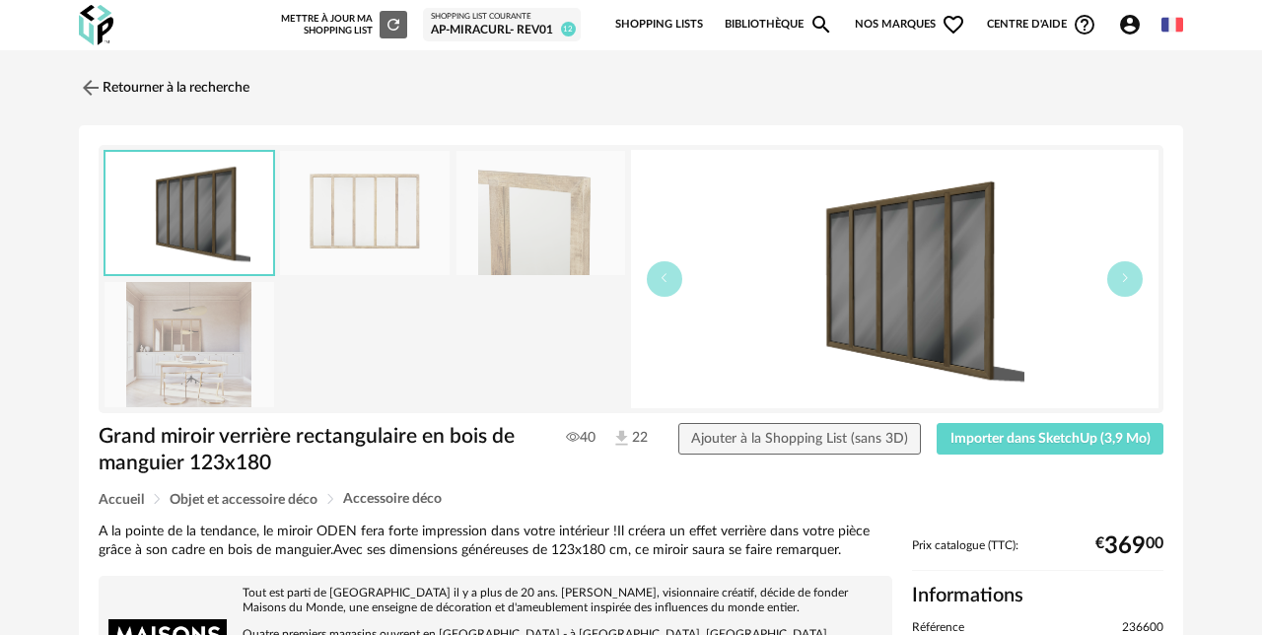
click at [203, 364] on img at bounding box center [189, 344] width 170 height 125
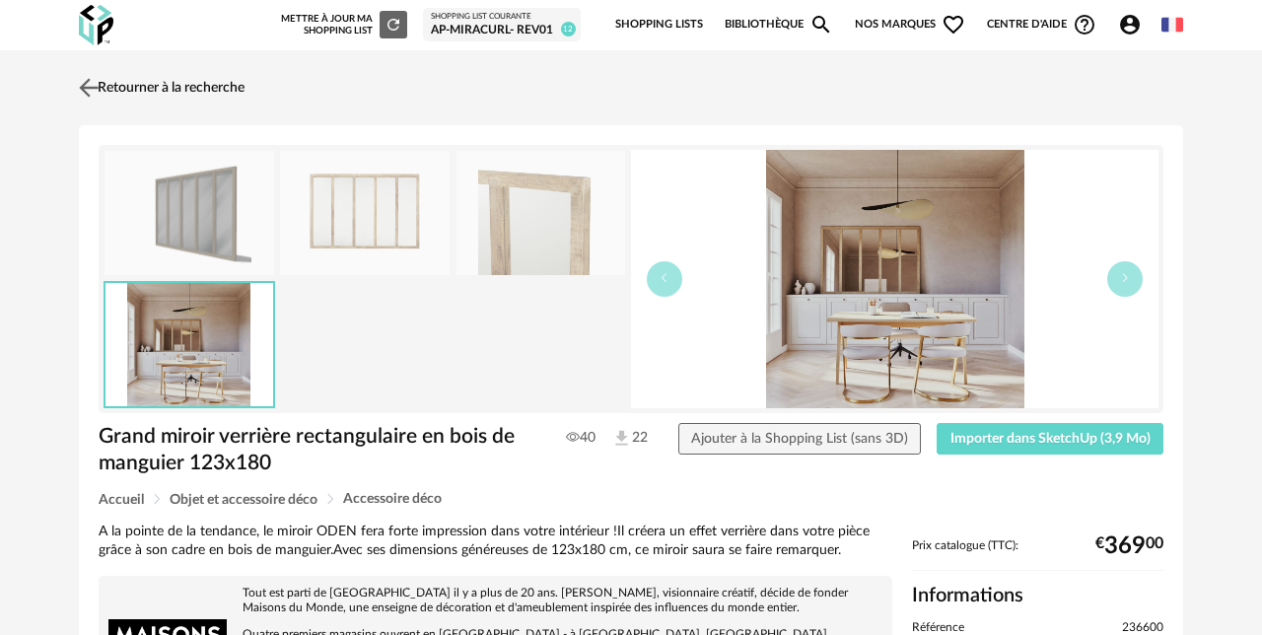
click at [96, 93] on img at bounding box center [89, 87] width 29 height 29
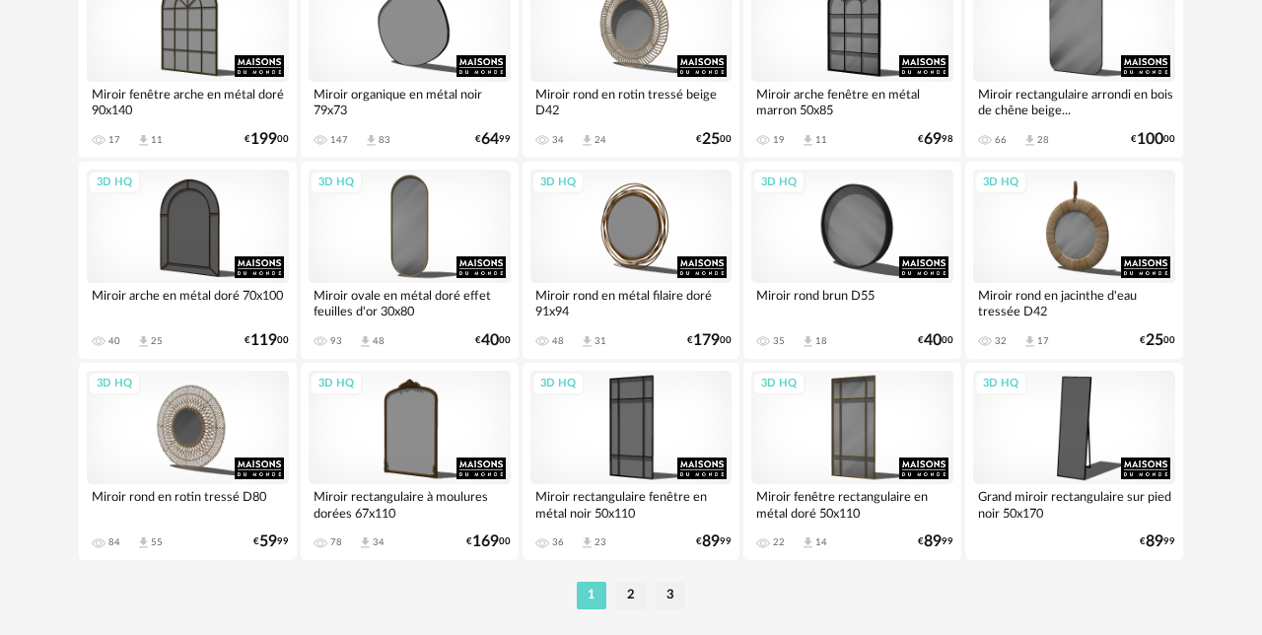
scroll to position [3781, 0]
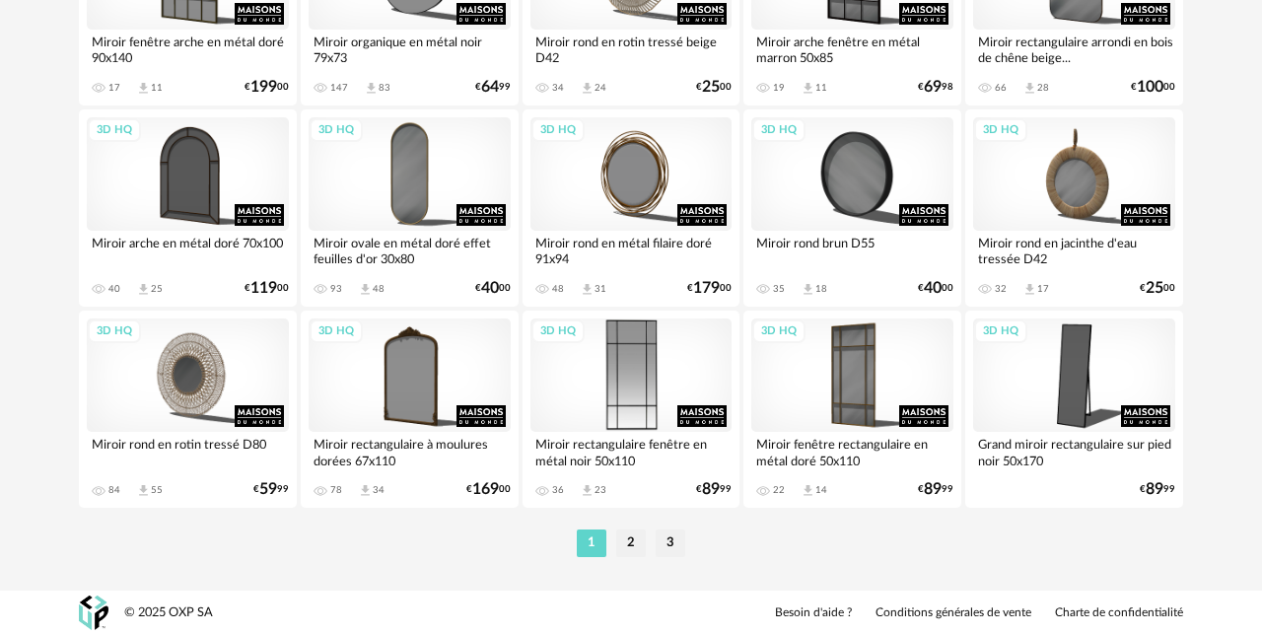
click at [635, 388] on div "3D HQ" at bounding box center [631, 374] width 202 height 113
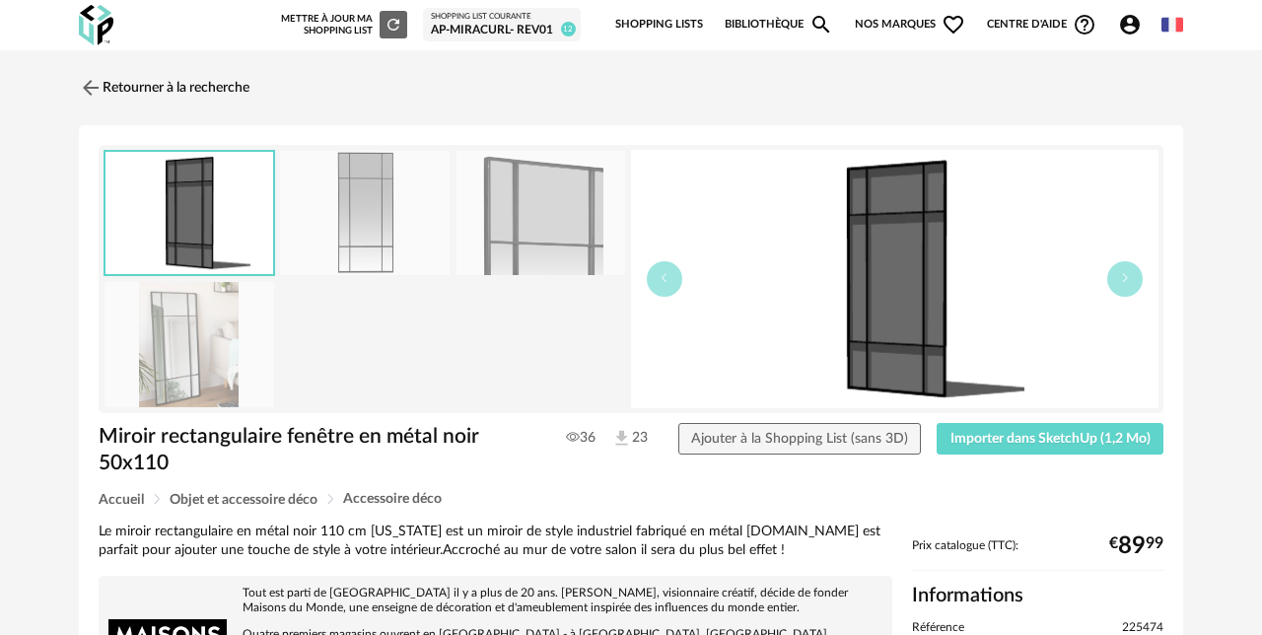
click at [178, 341] on img at bounding box center [189, 344] width 170 height 125
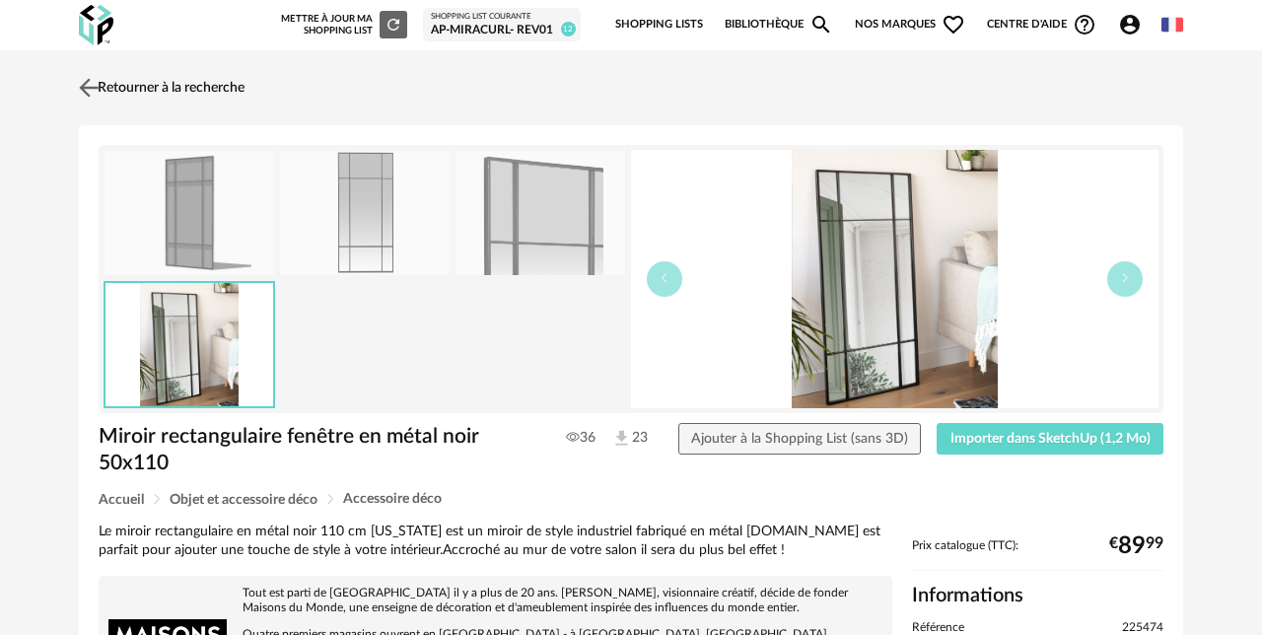
click at [92, 86] on img at bounding box center [89, 87] width 29 height 29
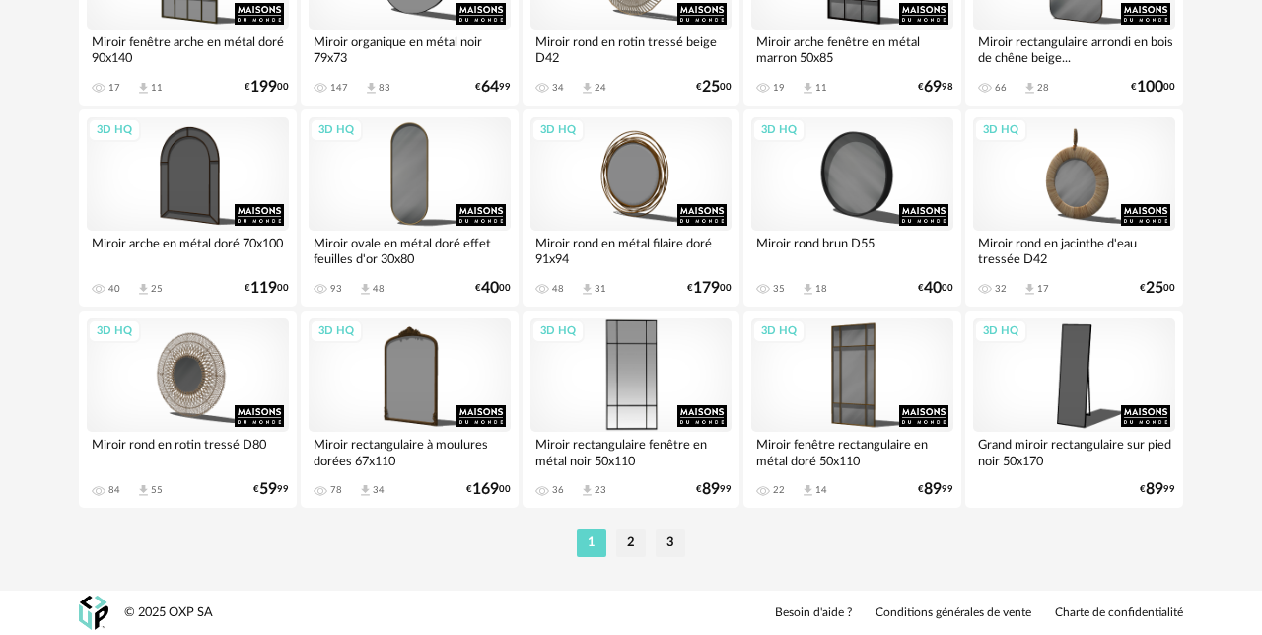
click at [606, 386] on div "3D HQ" at bounding box center [631, 374] width 202 height 113
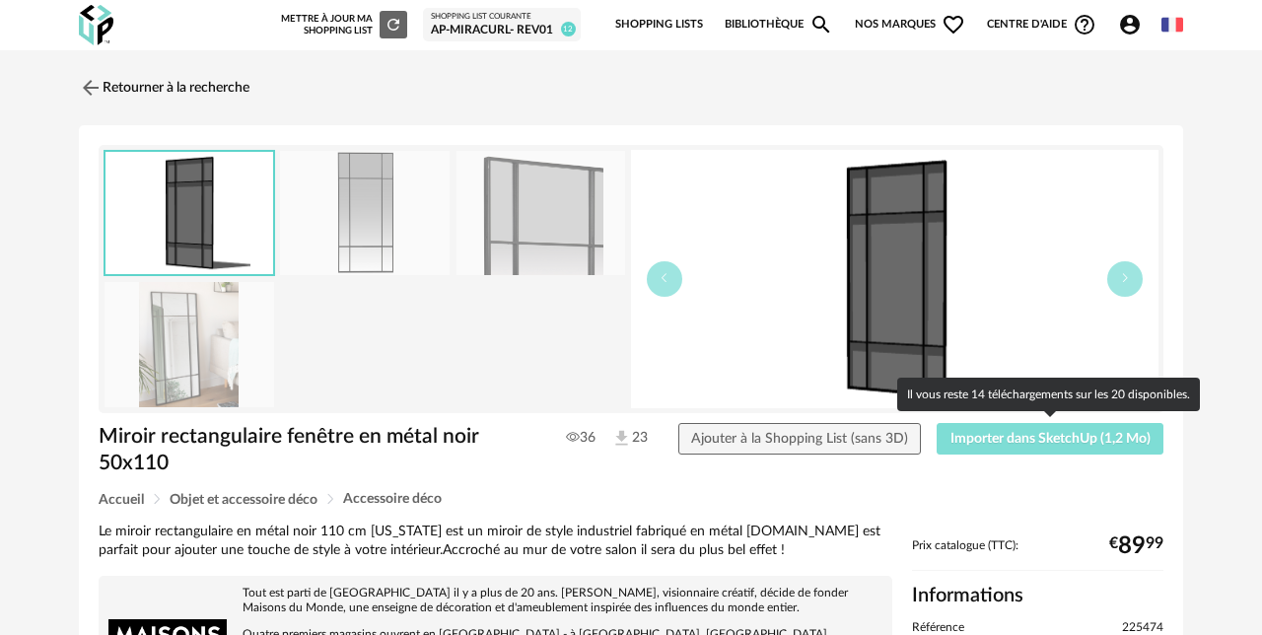
click at [1056, 437] on span "Importer dans SketchUp (1,2 Mo)" at bounding box center [1050, 439] width 200 height 14
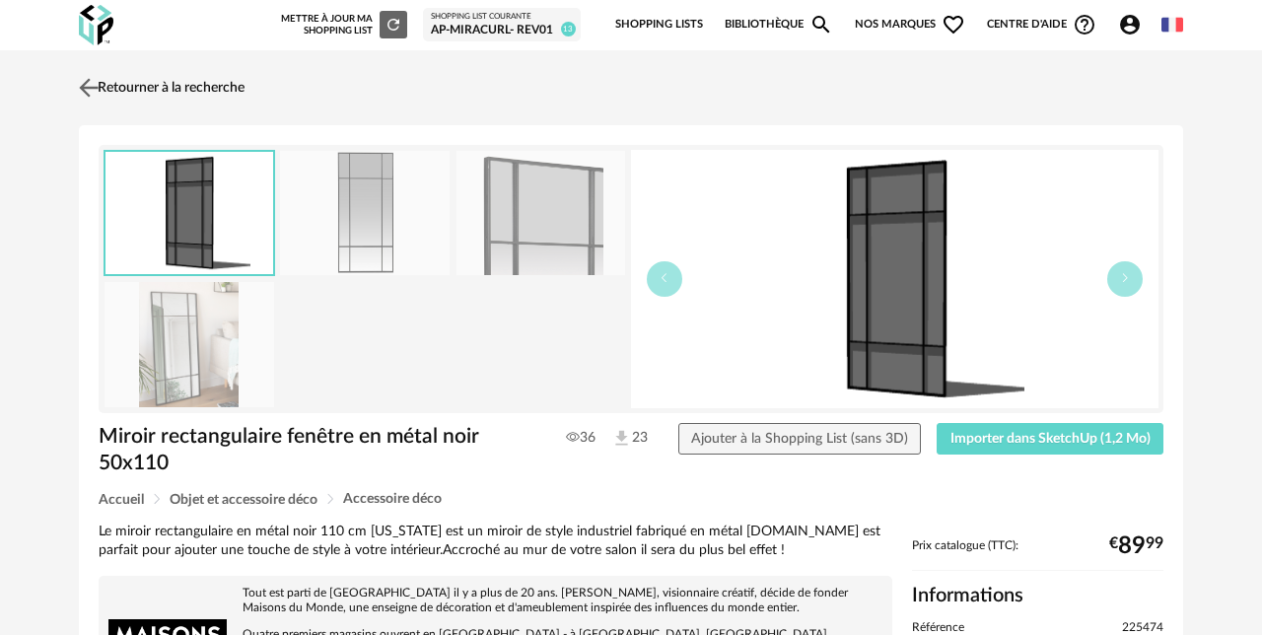
click at [88, 88] on img at bounding box center [89, 87] width 29 height 29
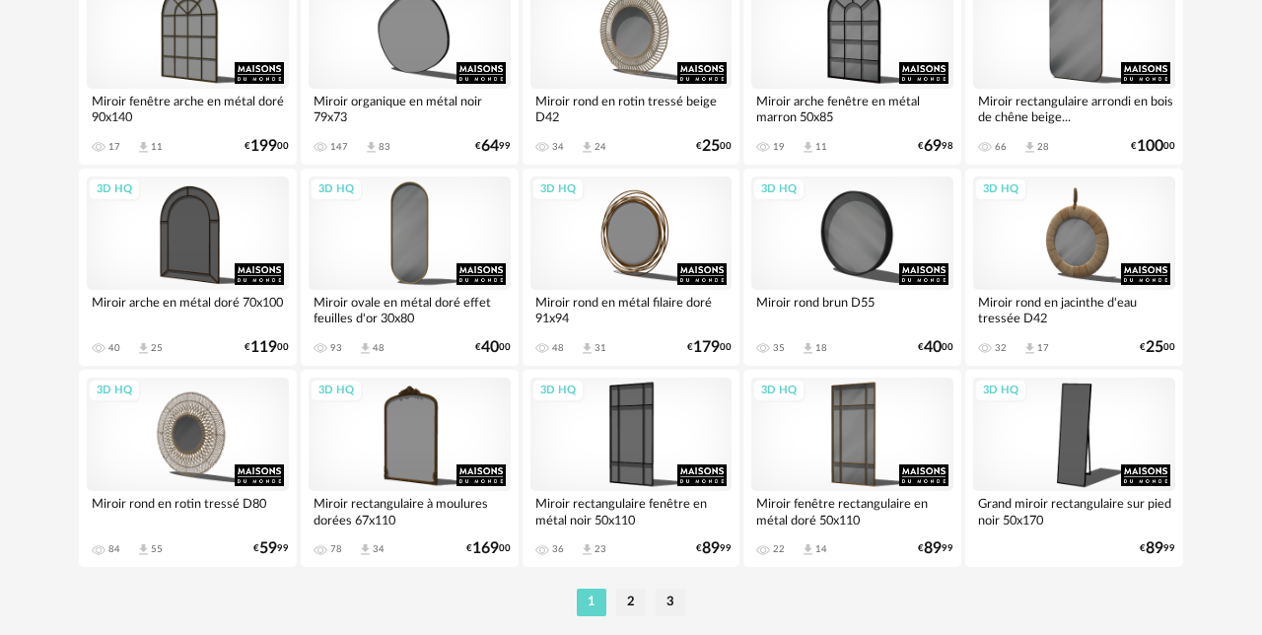
scroll to position [3725, 0]
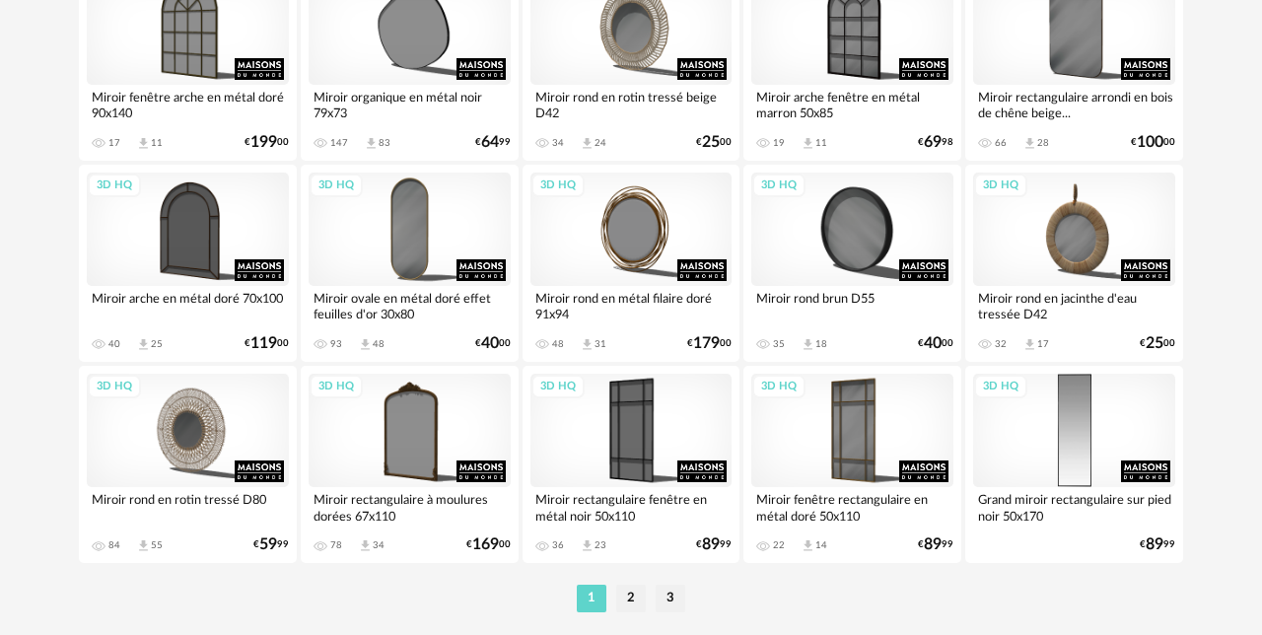
click at [1068, 416] on div "3D HQ" at bounding box center [1074, 430] width 202 height 113
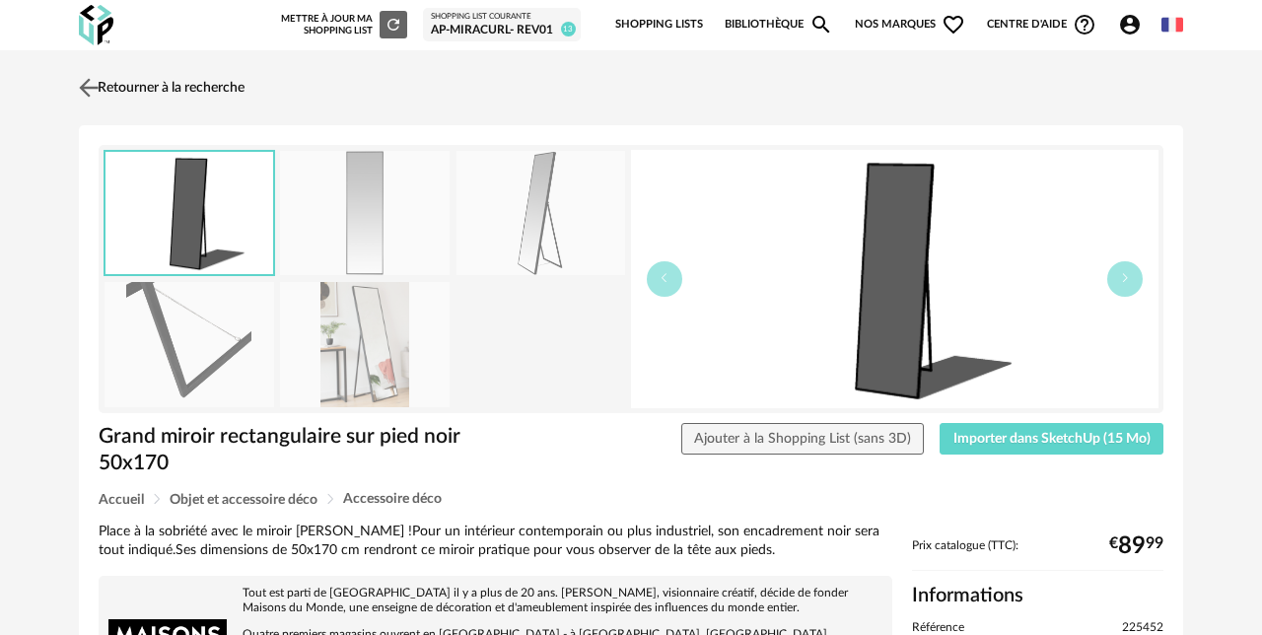
click at [84, 87] on img at bounding box center [89, 87] width 29 height 29
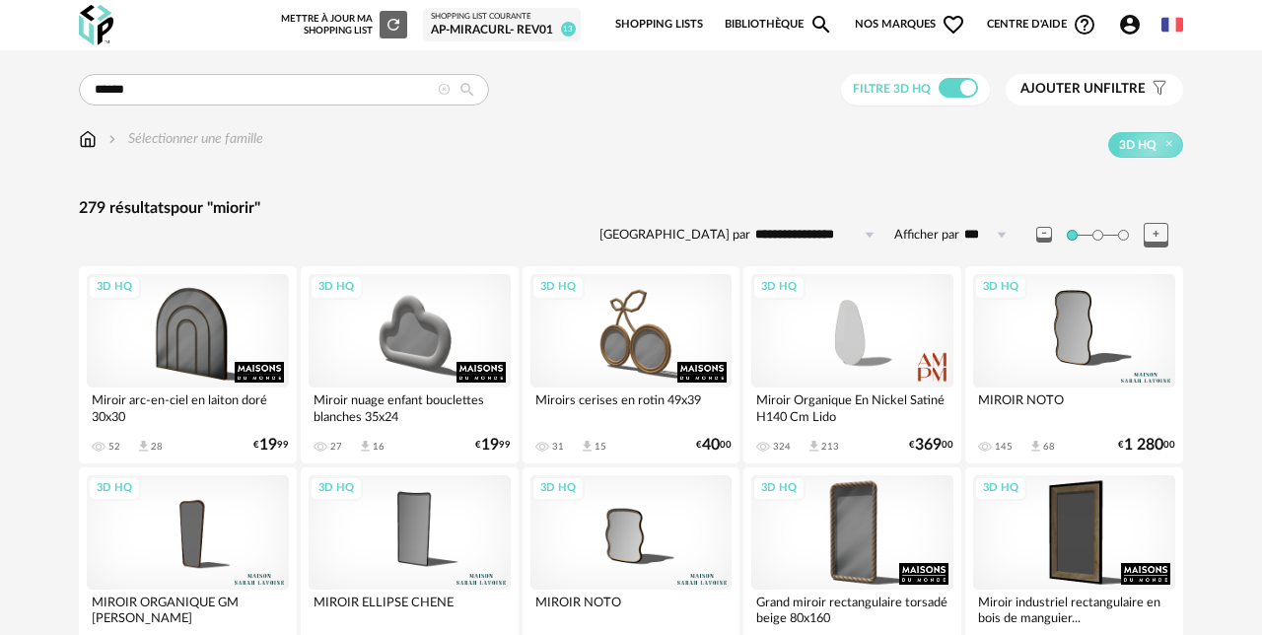
click at [1108, 81] on button "Ajouter un filtre s Filter icon" at bounding box center [1093, 90] width 177 height 32
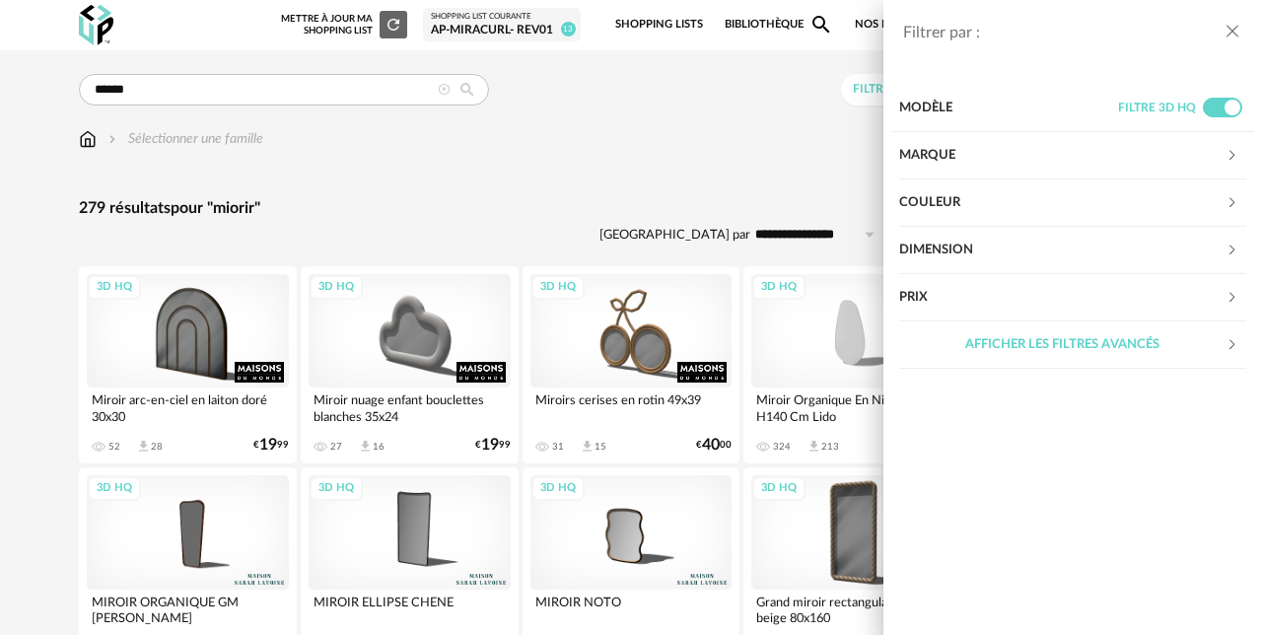
click at [935, 241] on div "Dimension" at bounding box center [1062, 250] width 326 height 47
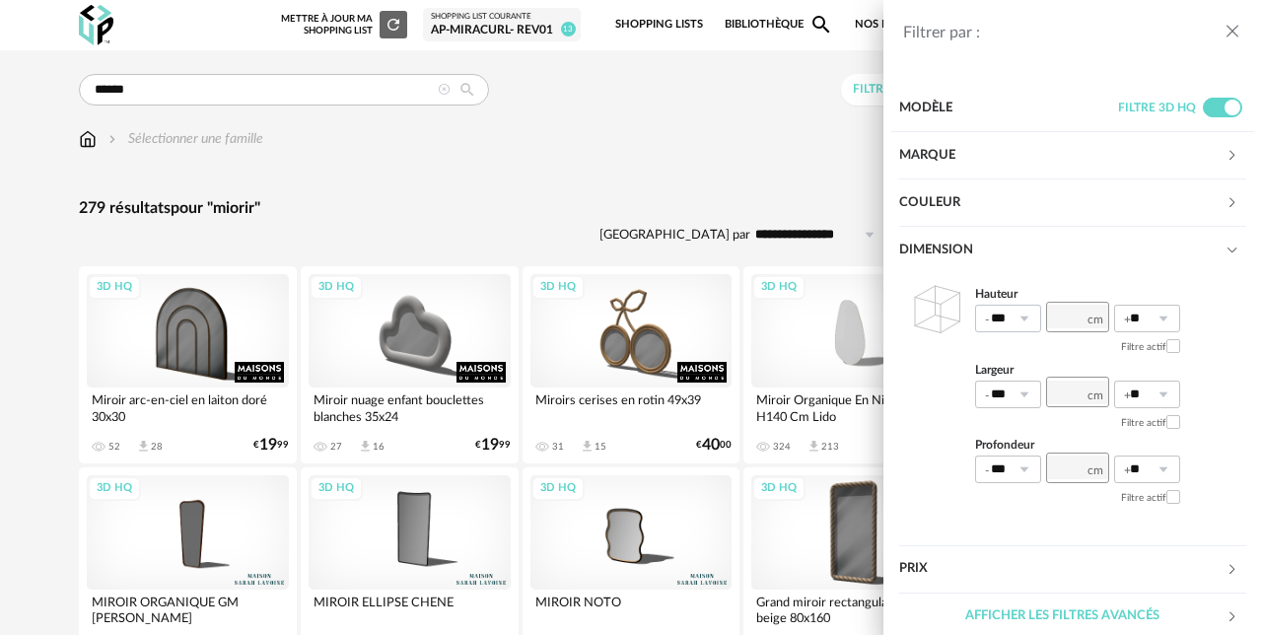
click at [1014, 313] on icon at bounding box center [1023, 319] width 25 height 28
click at [1081, 317] on input "number" at bounding box center [1077, 317] width 63 height 31
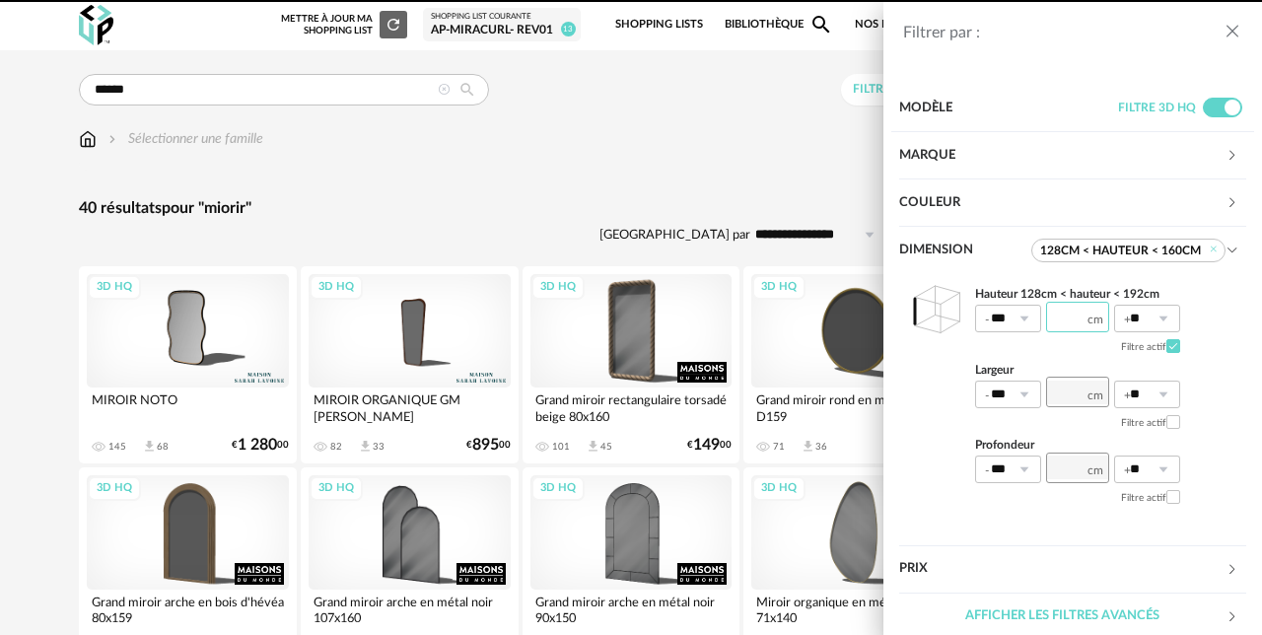
scroll to position [1, 0]
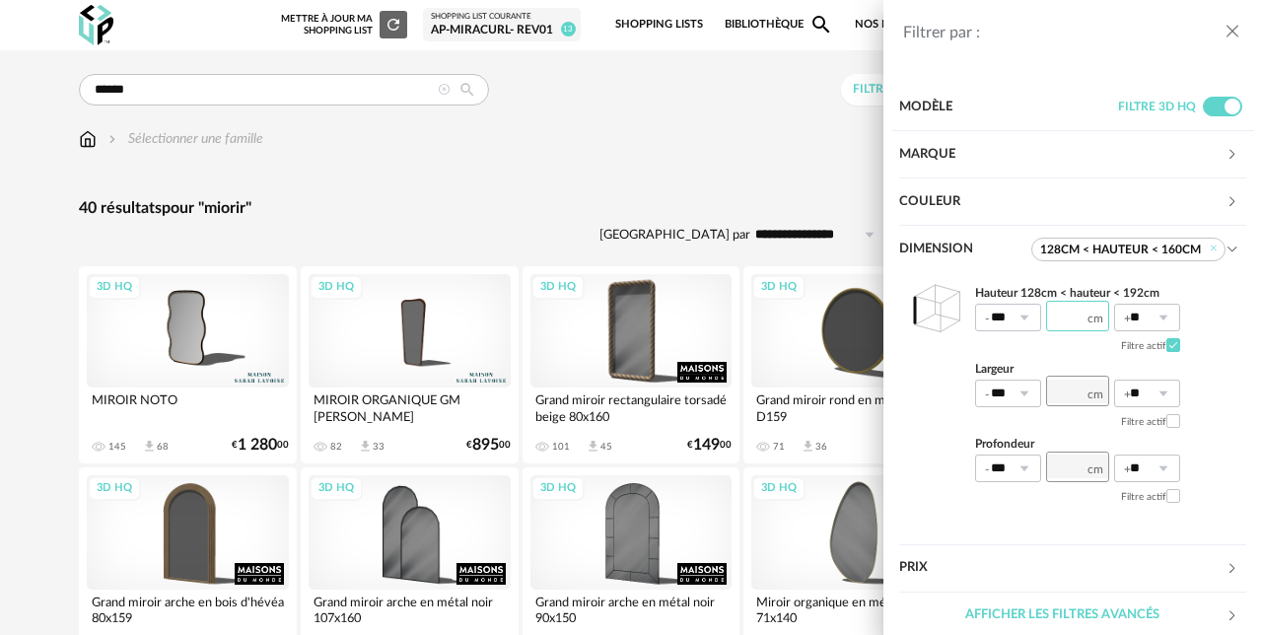
type input "***"
click at [1006, 316] on input "***" at bounding box center [1008, 318] width 66 height 28
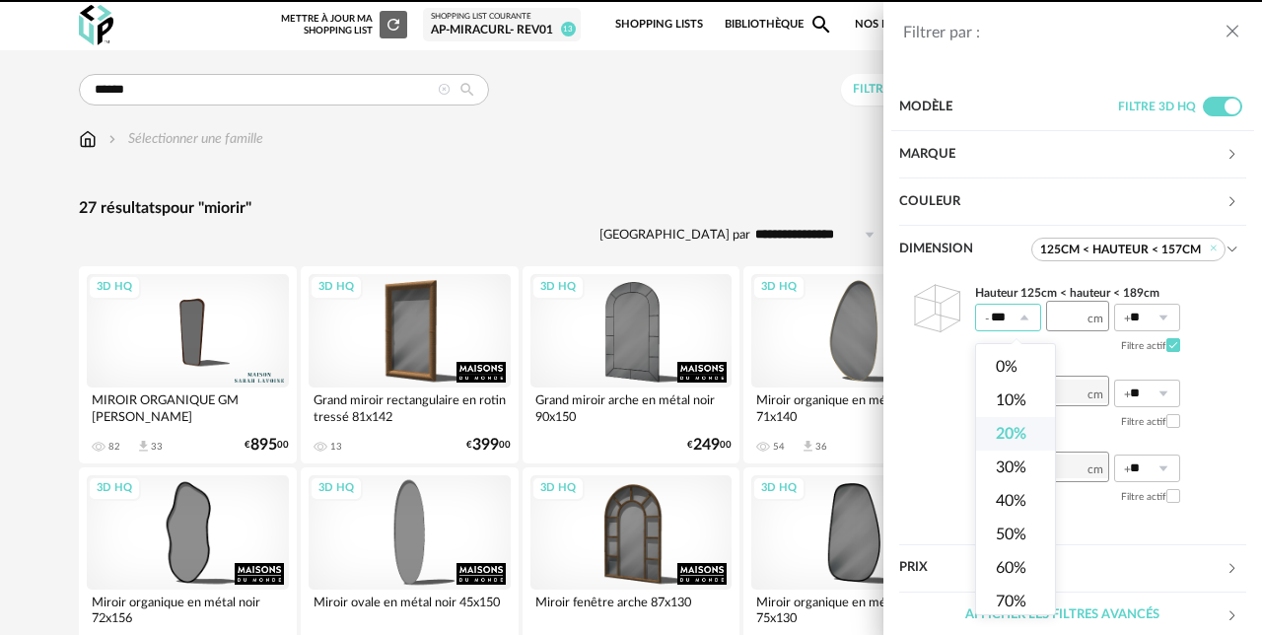
drag, startPoint x: 1006, startPoint y: 315, endPoint x: 1024, endPoint y: 316, distance: 17.8
click at [1006, 315] on input "***" at bounding box center [1008, 318] width 66 height 28
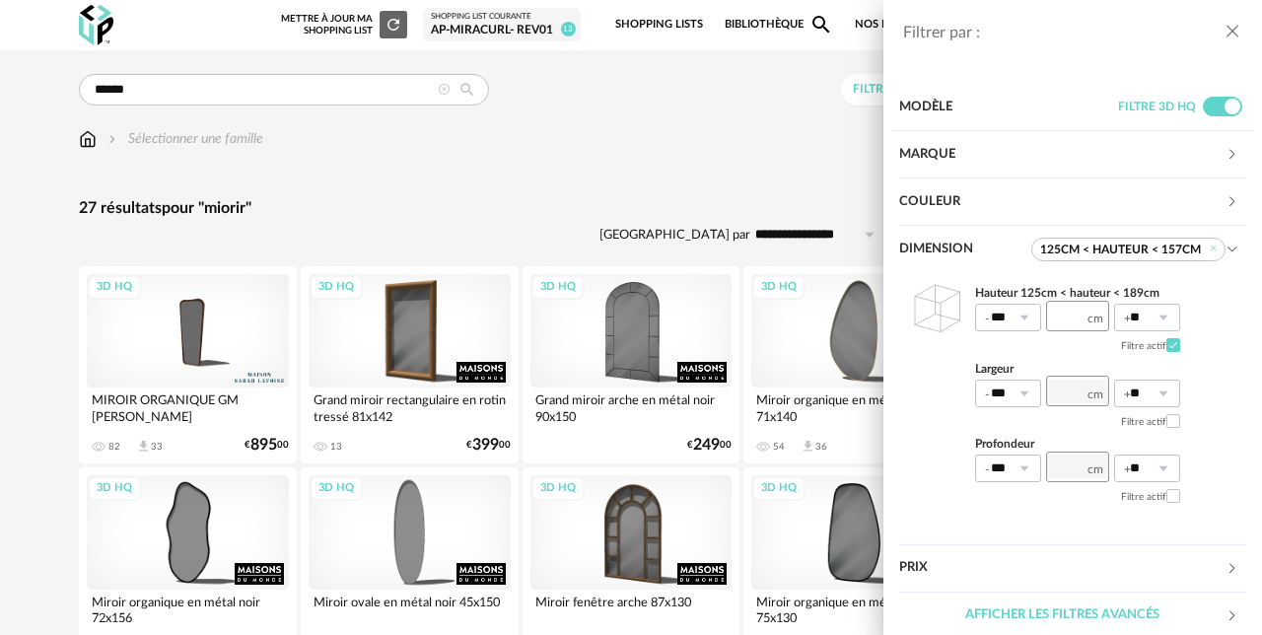
click at [1171, 315] on icon at bounding box center [1162, 318] width 25 height 28
click at [1166, 423] on li "20%" at bounding box center [1154, 434] width 79 height 34
type input "***"
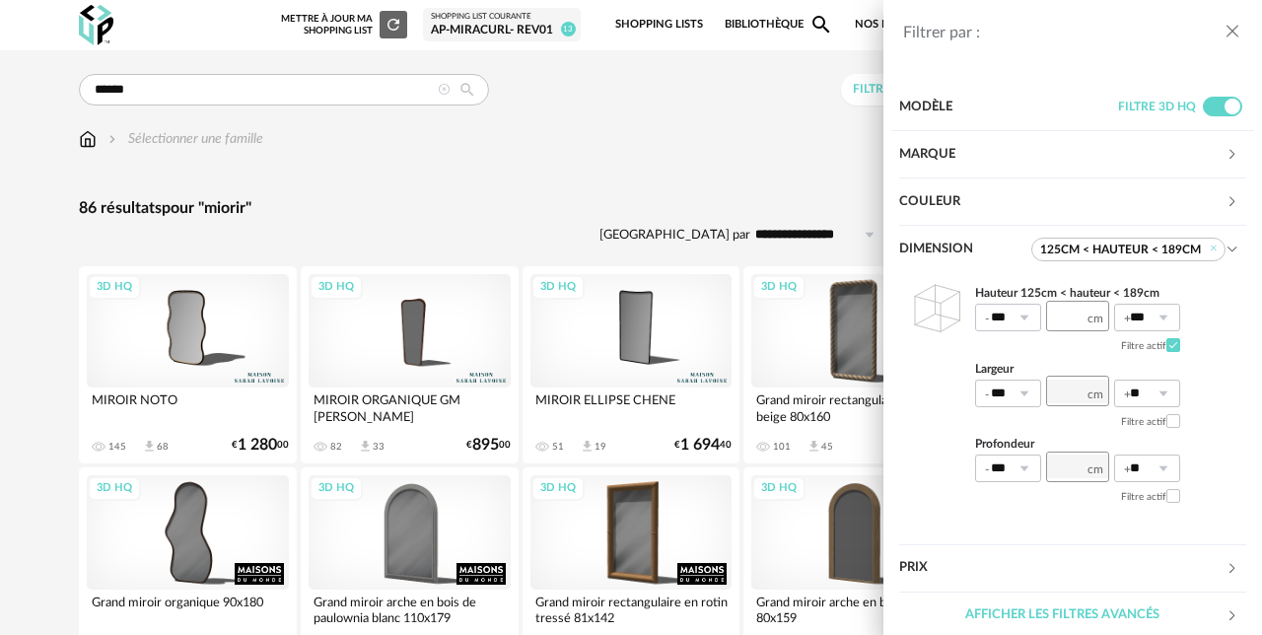
click at [1033, 312] on icon at bounding box center [1023, 318] width 25 height 28
click at [1021, 368] on li "0%" at bounding box center [1015, 367] width 79 height 34
type input "**"
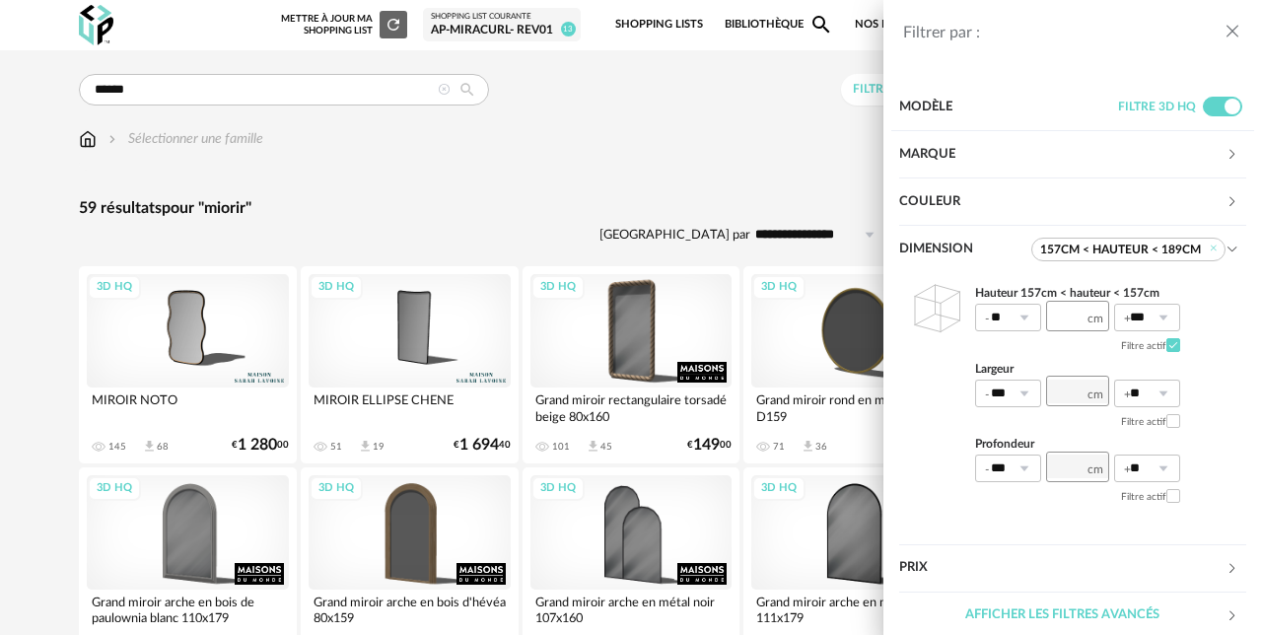
click at [782, 181] on div "Filtrer par : Modèle Filtre 3D HQ Marque &tradition 0 101 Copenhagen 0 366 Conc…" at bounding box center [631, 317] width 1262 height 635
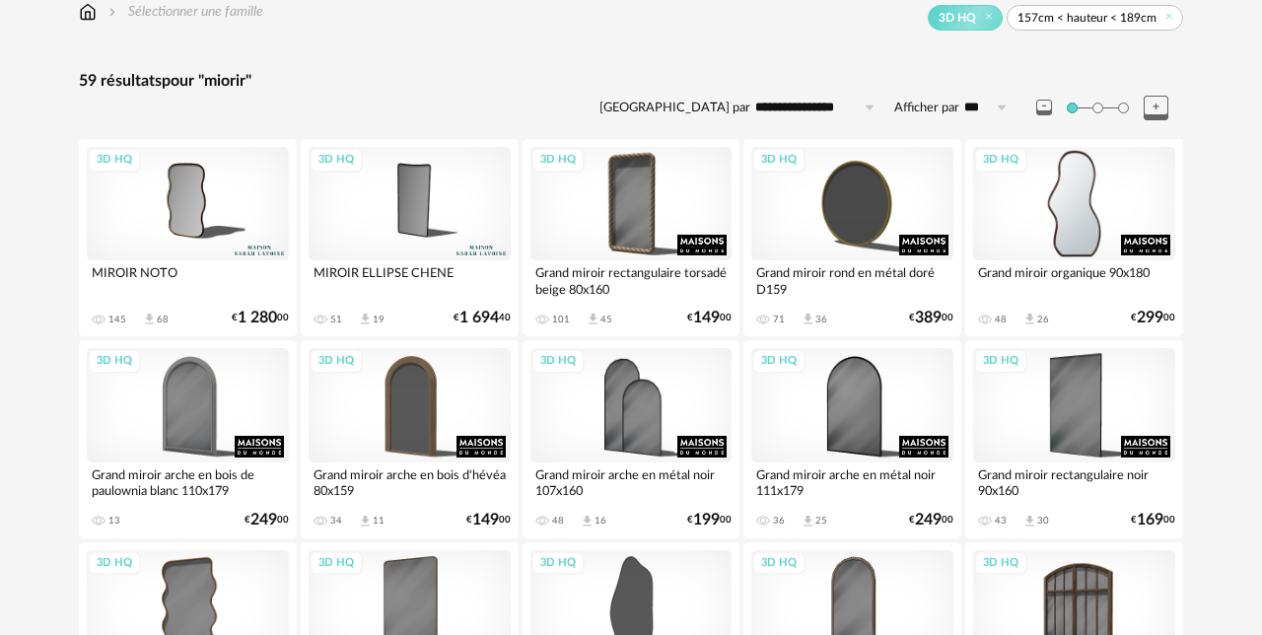
scroll to position [132, 0]
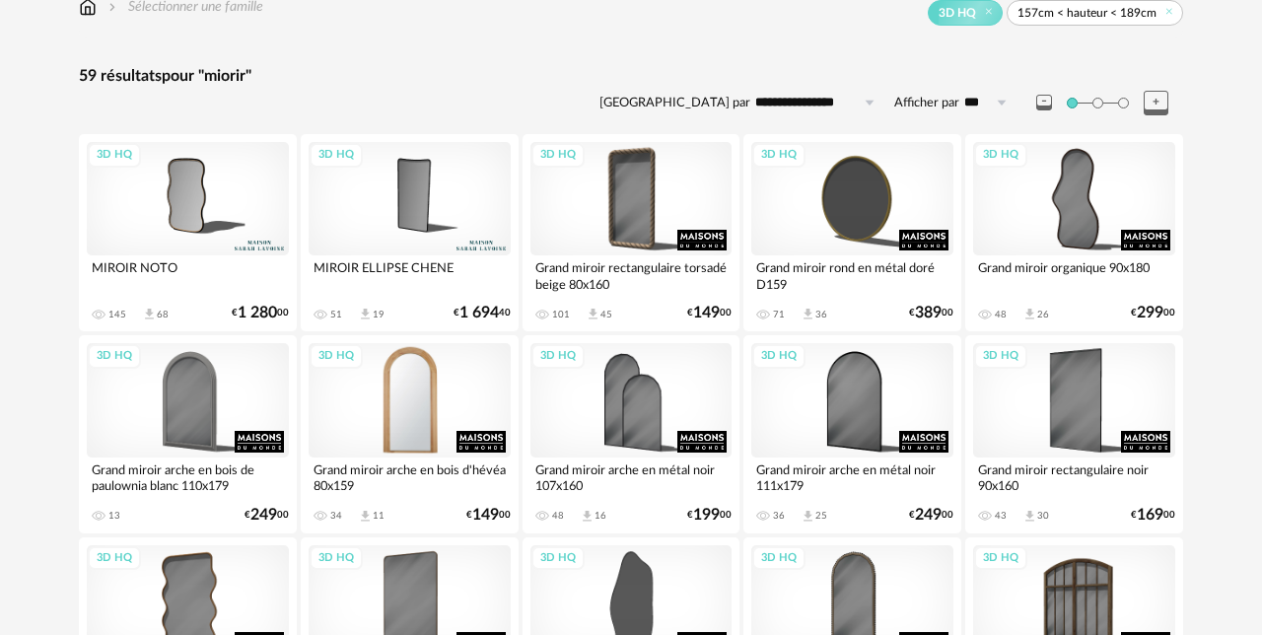
click at [378, 411] on div "3D HQ" at bounding box center [410, 399] width 202 height 113
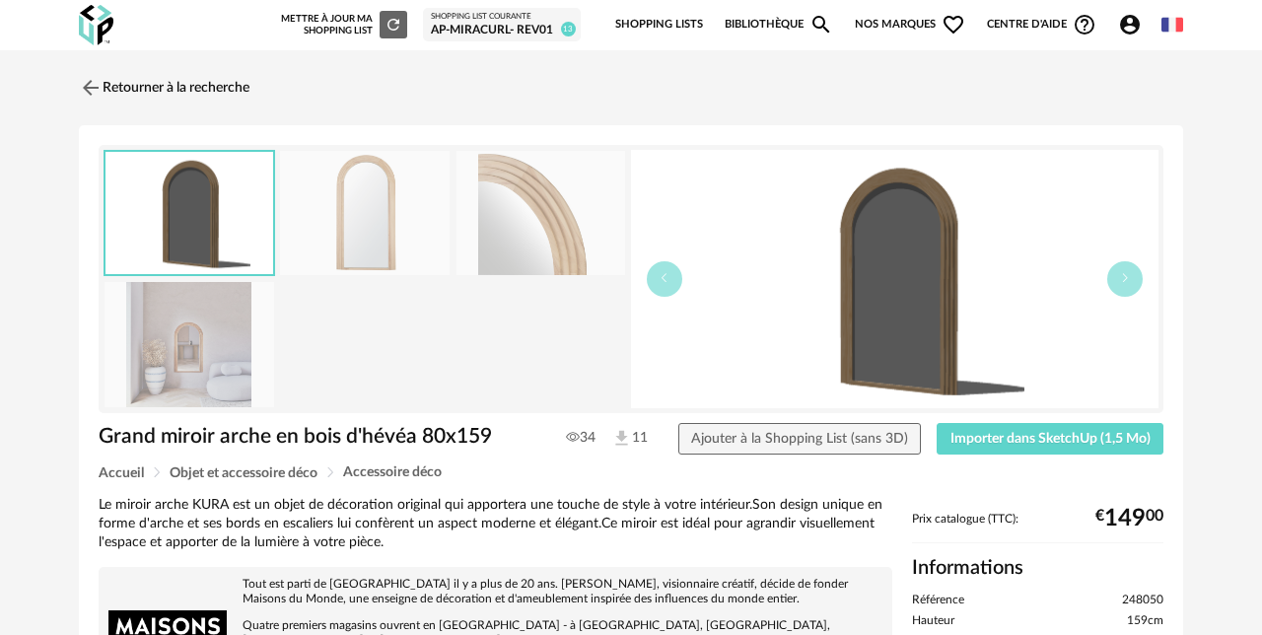
click at [520, 215] on img at bounding box center [541, 213] width 170 height 125
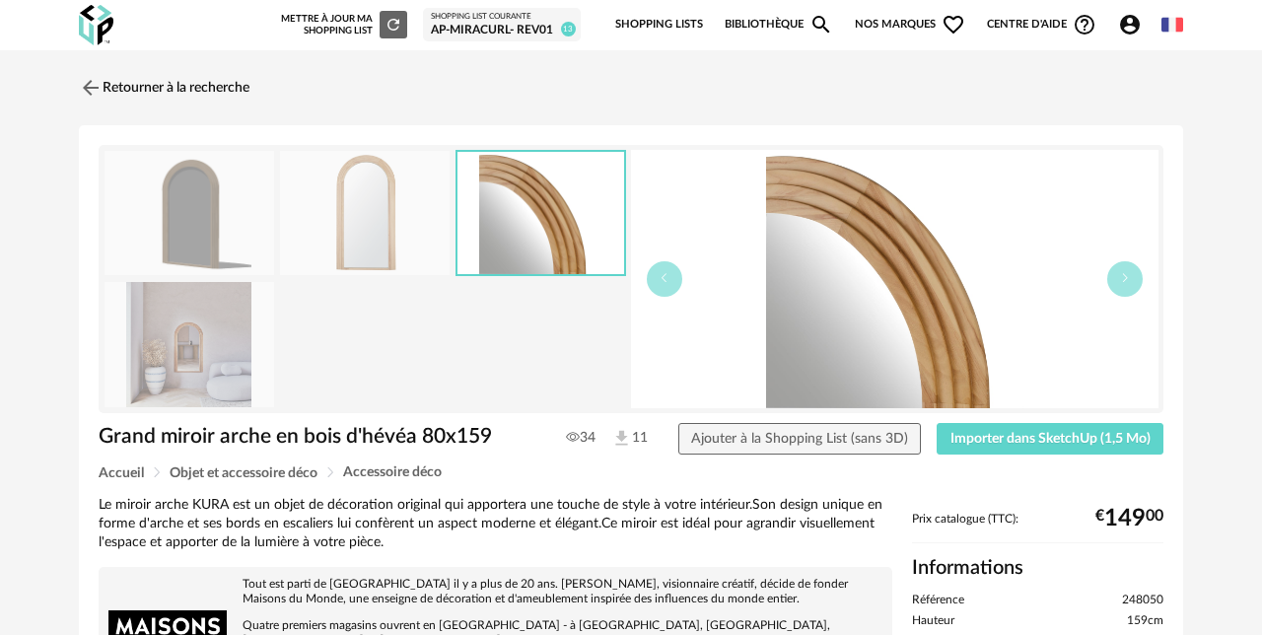
click at [191, 330] on img at bounding box center [189, 344] width 170 height 125
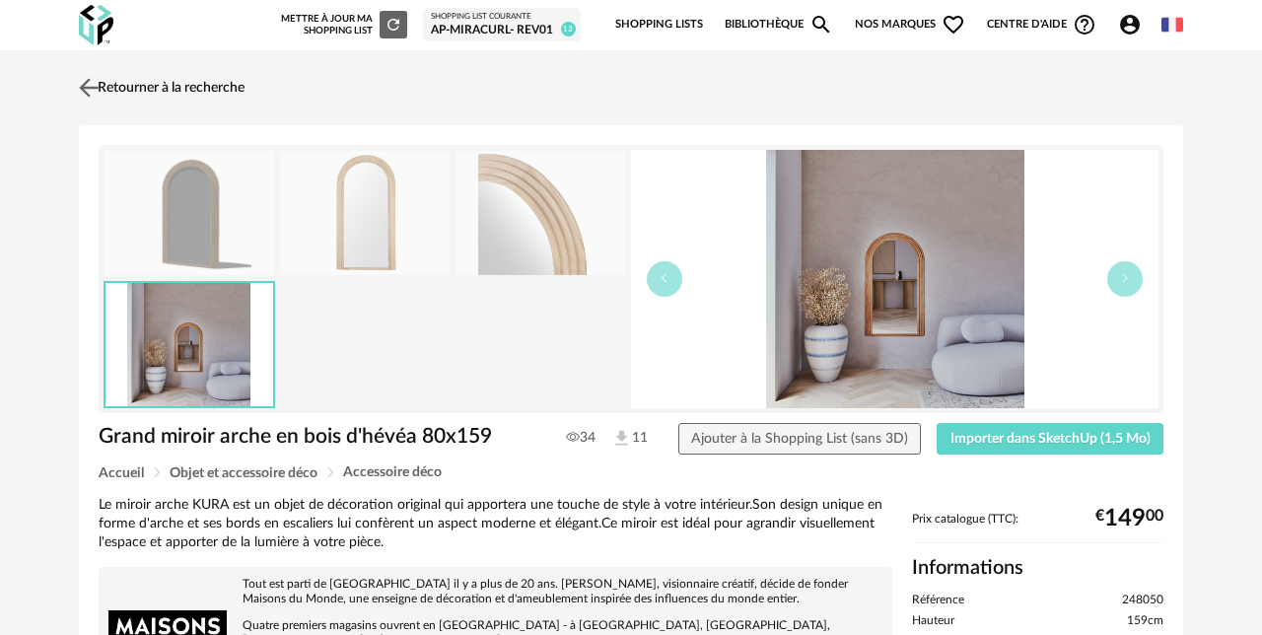
click at [95, 87] on img at bounding box center [89, 87] width 29 height 29
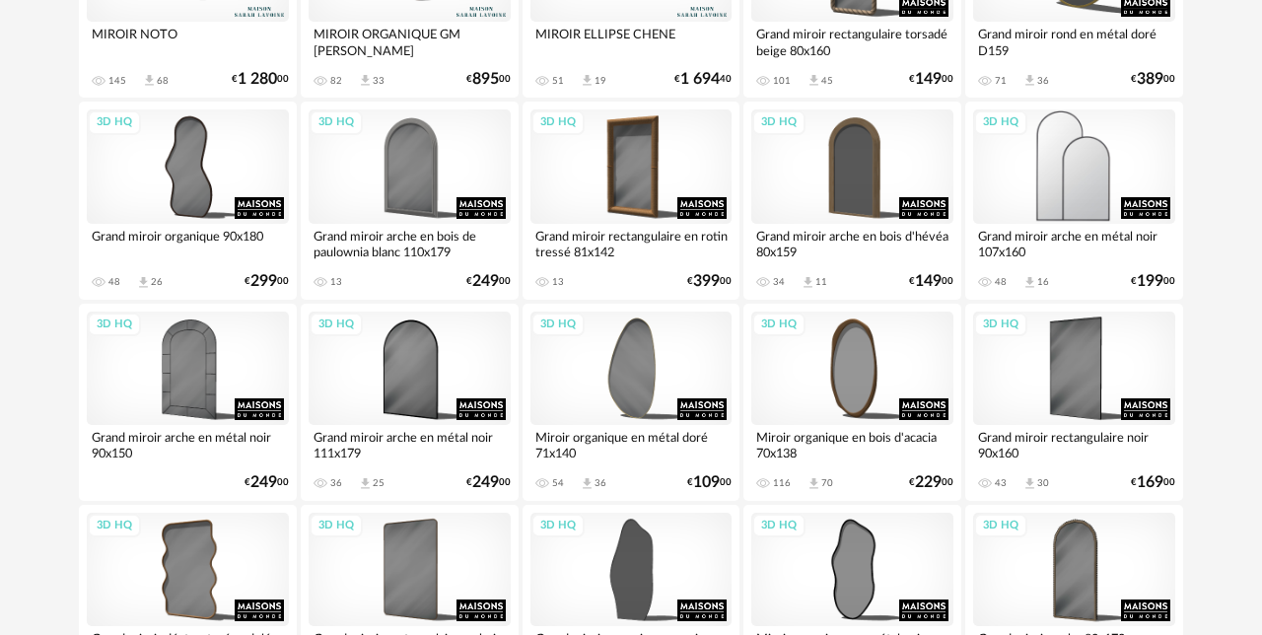
scroll to position [371, 0]
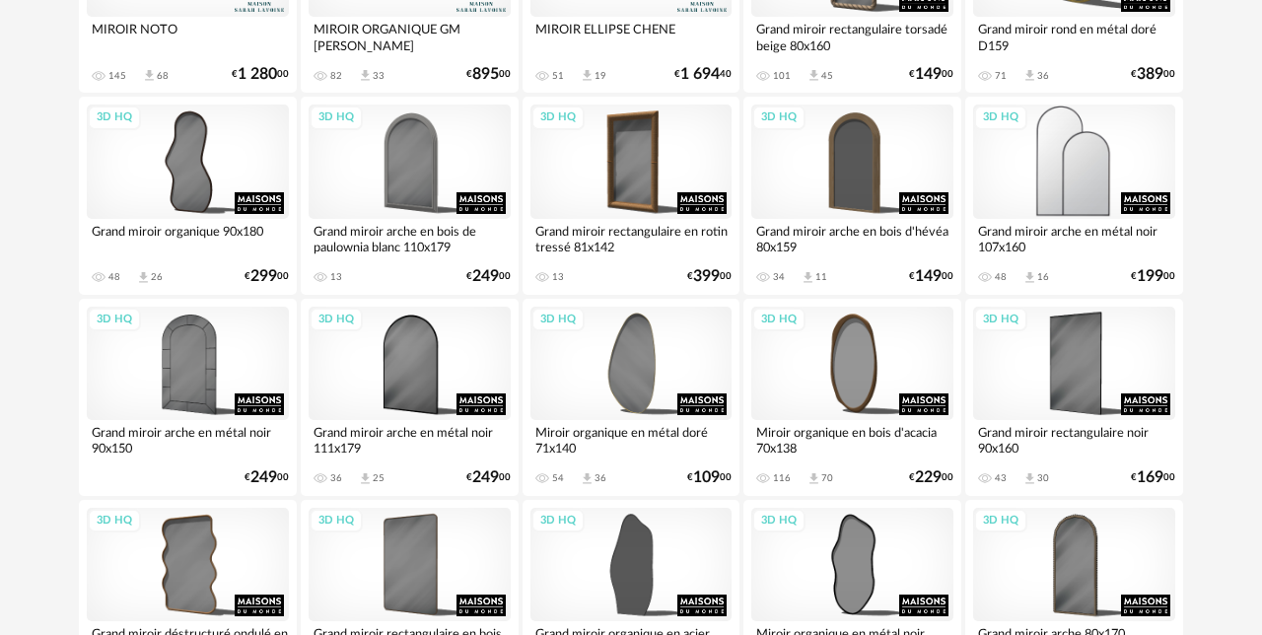
click at [1076, 165] on div "3D HQ" at bounding box center [1074, 160] width 202 height 113
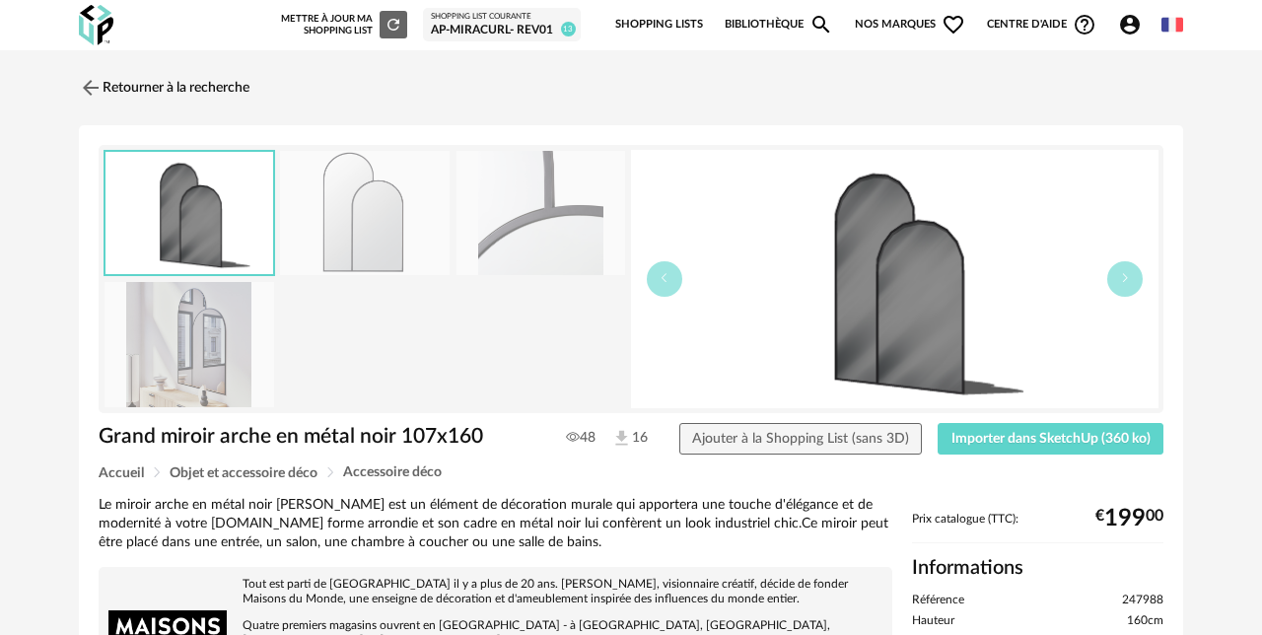
click at [199, 364] on img at bounding box center [189, 344] width 170 height 125
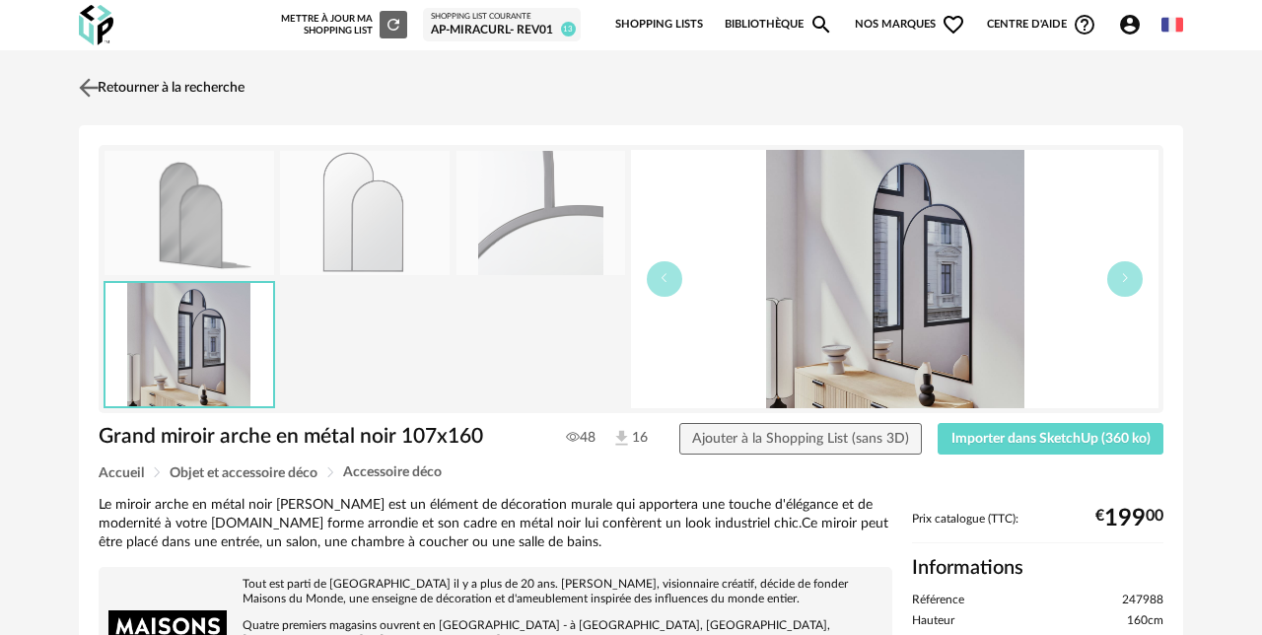
click at [82, 80] on img at bounding box center [89, 87] width 29 height 29
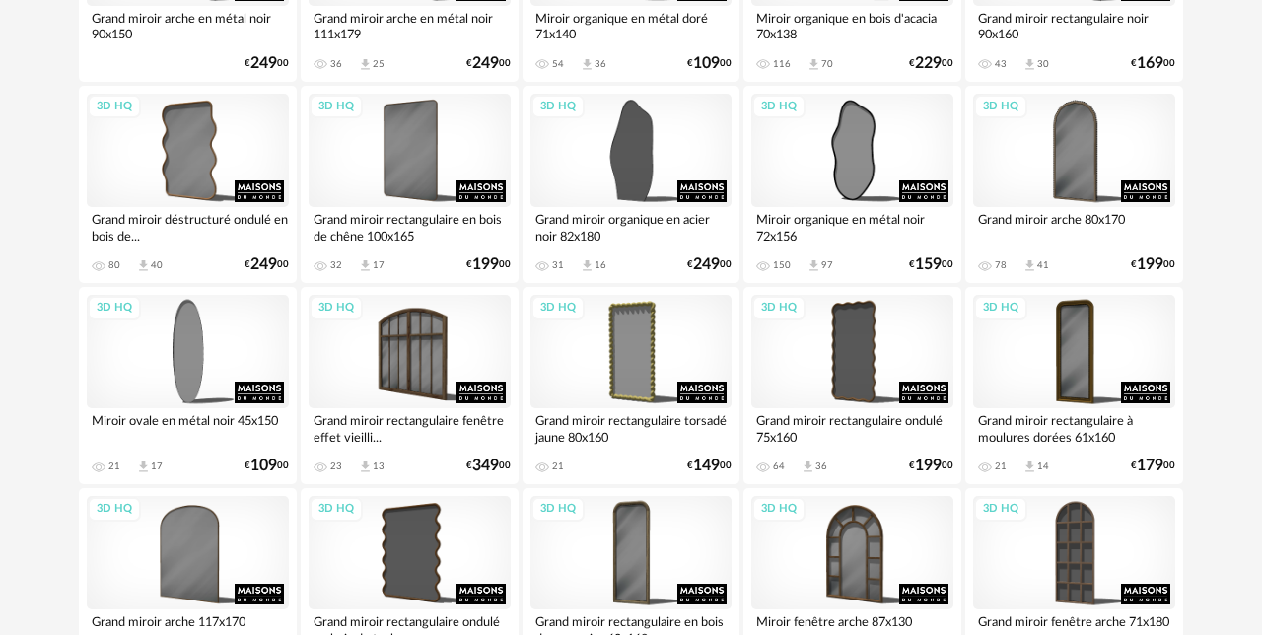
scroll to position [786, 0]
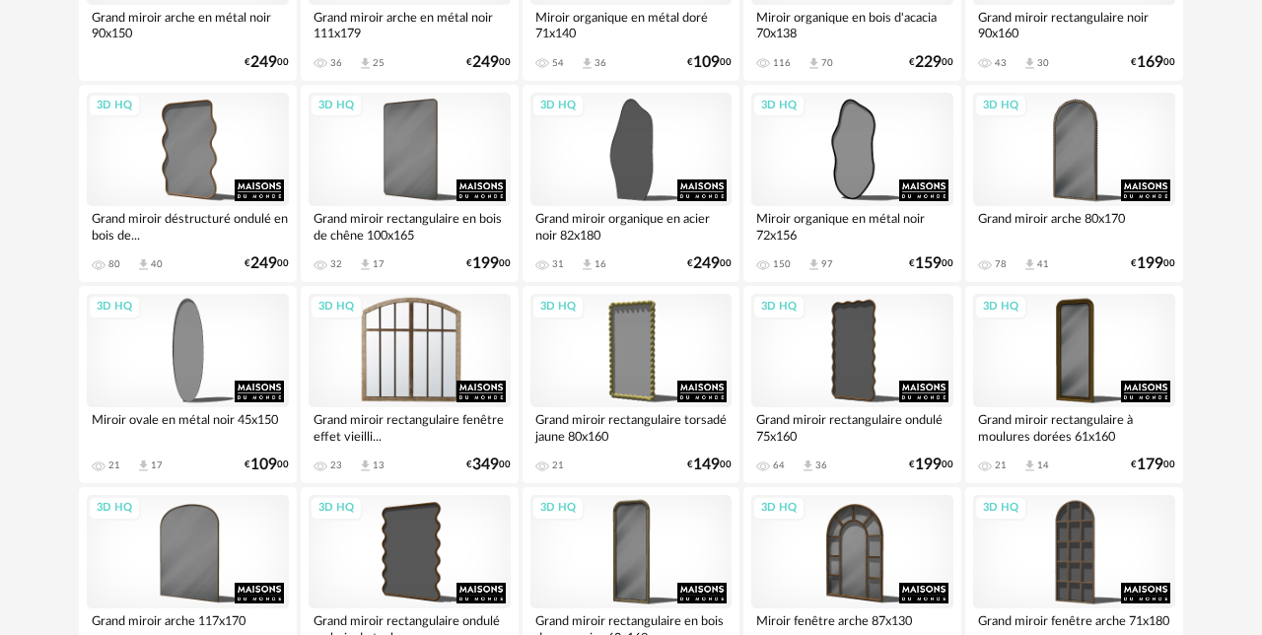
click at [423, 343] on div "3D HQ" at bounding box center [410, 350] width 202 height 113
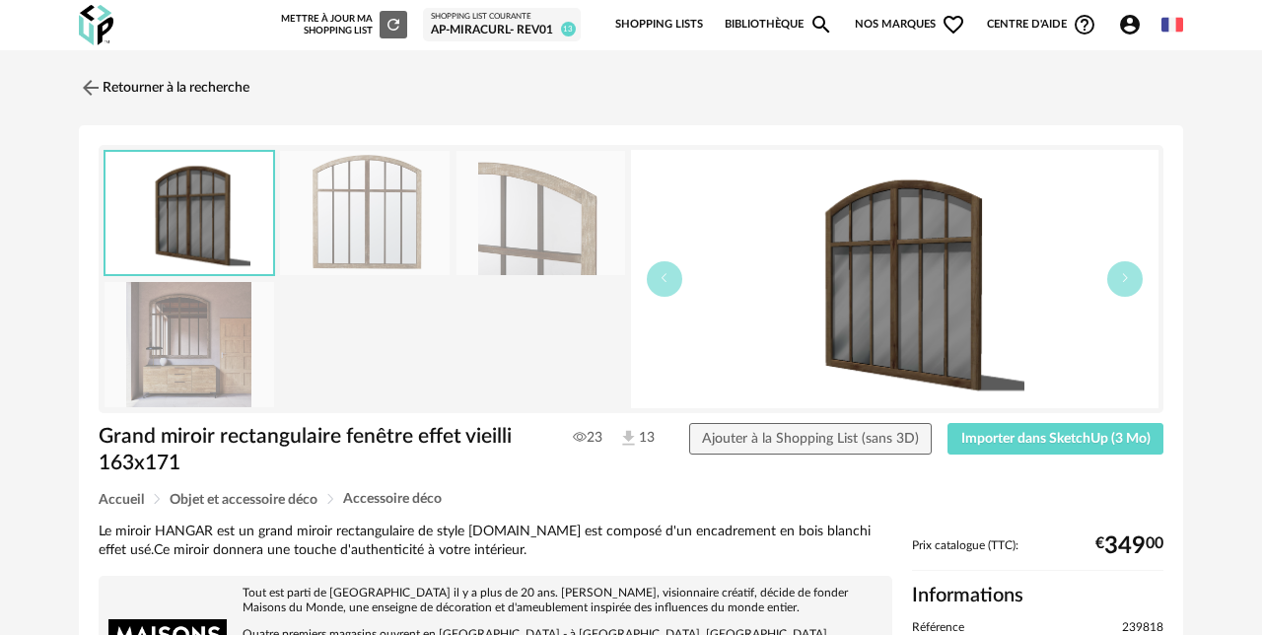
click at [171, 350] on img at bounding box center [189, 344] width 170 height 125
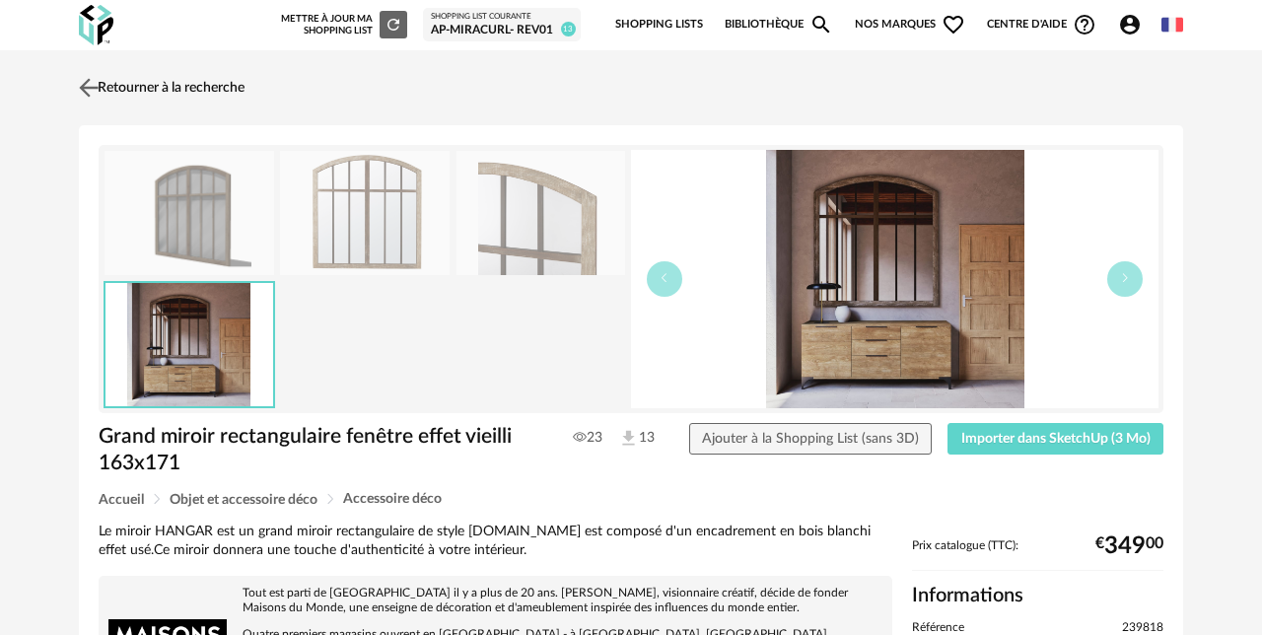
click at [89, 73] on img at bounding box center [89, 87] width 29 height 29
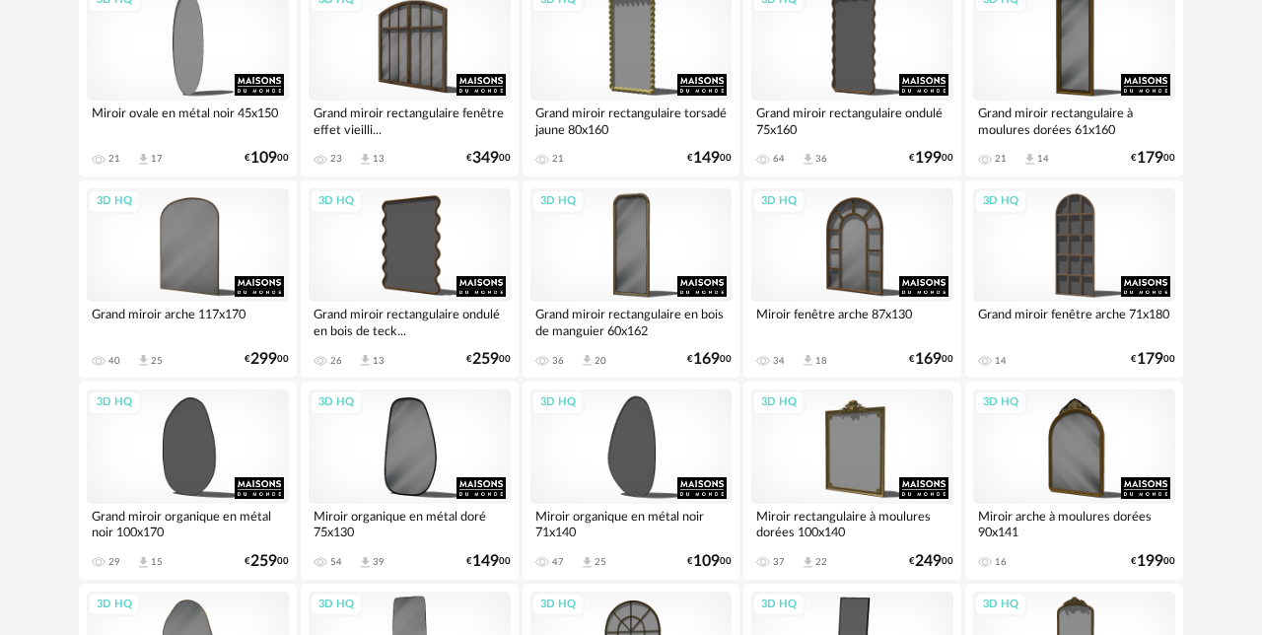
scroll to position [1094, 0]
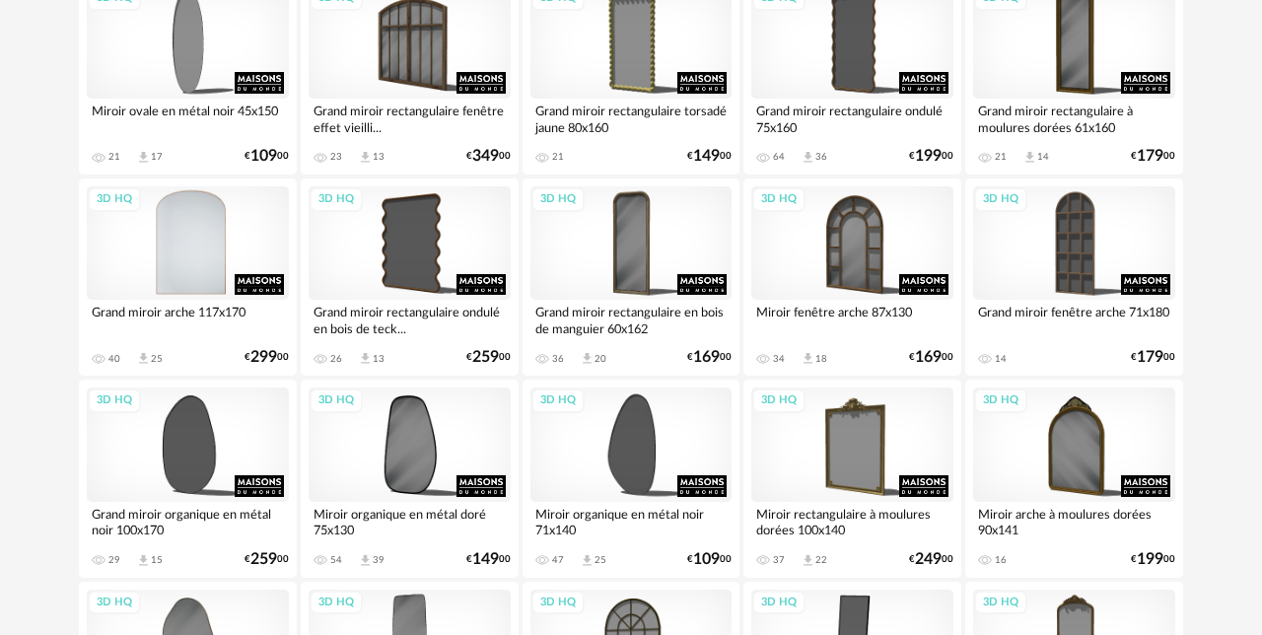
click at [227, 259] on div "3D HQ" at bounding box center [188, 242] width 202 height 113
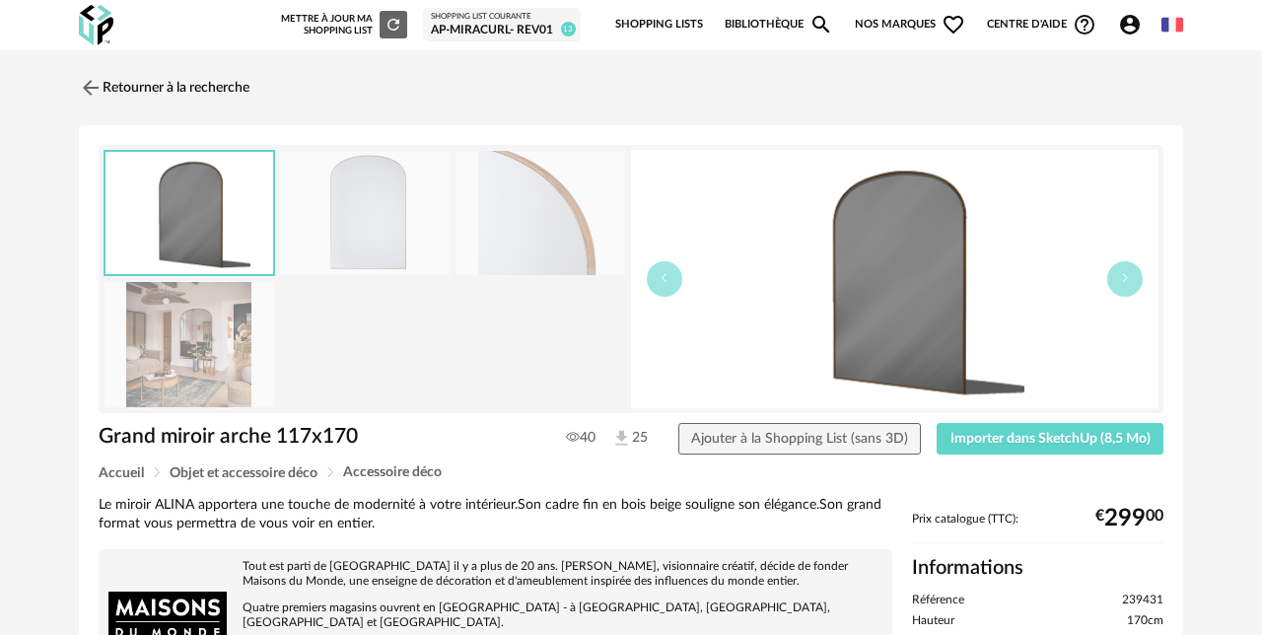
click at [222, 361] on img at bounding box center [189, 344] width 170 height 125
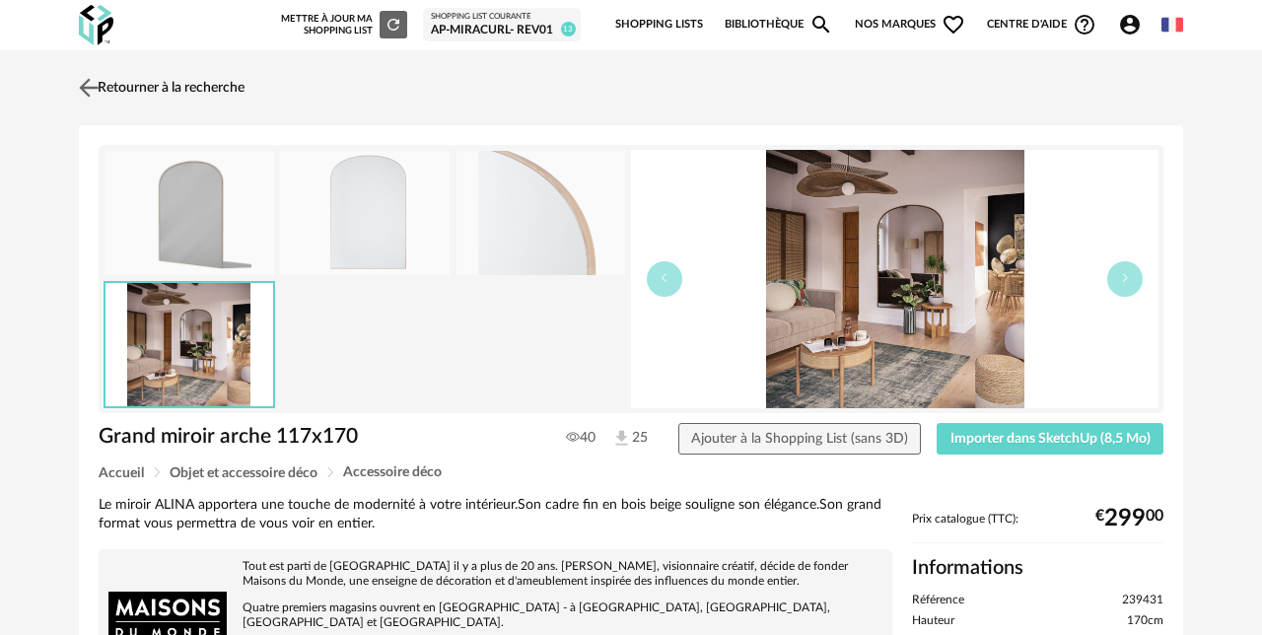
click at [75, 85] on img at bounding box center [89, 87] width 29 height 29
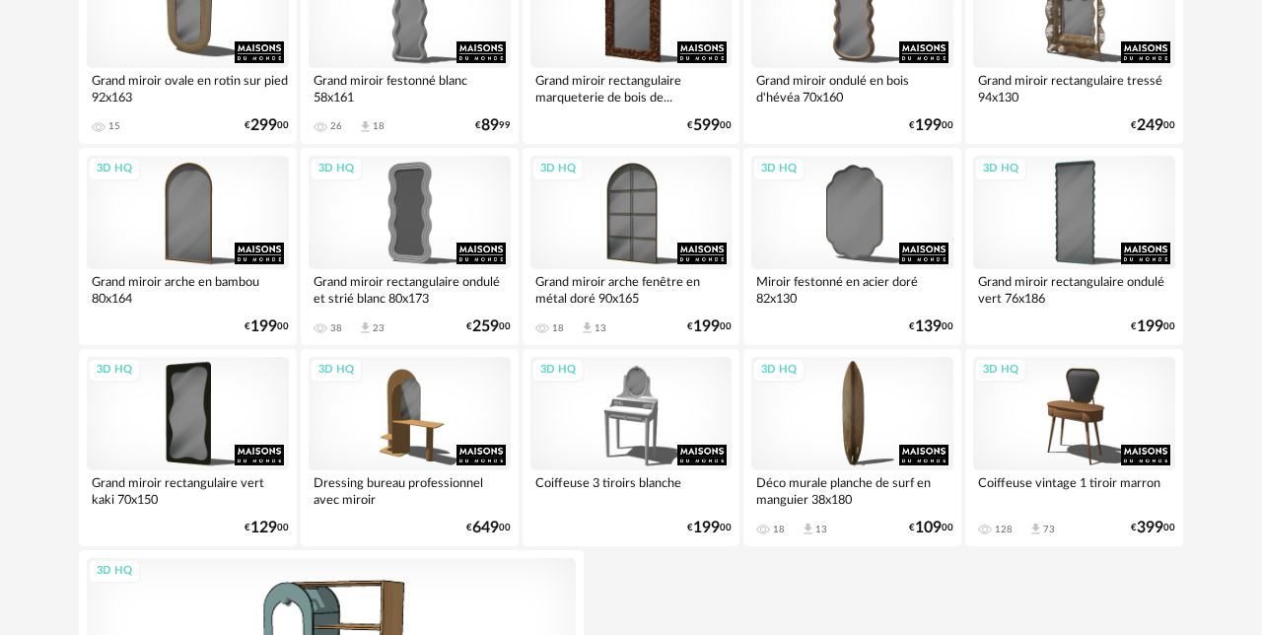
scroll to position [3140, 0]
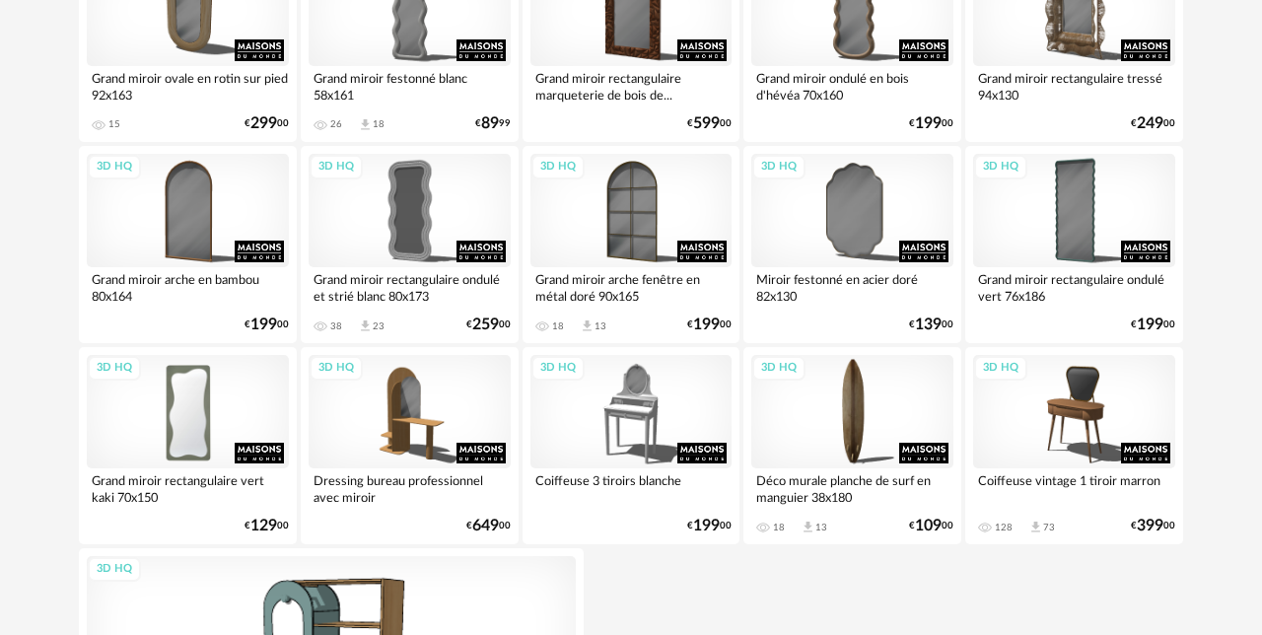
click at [219, 391] on div "3D HQ" at bounding box center [188, 411] width 202 height 113
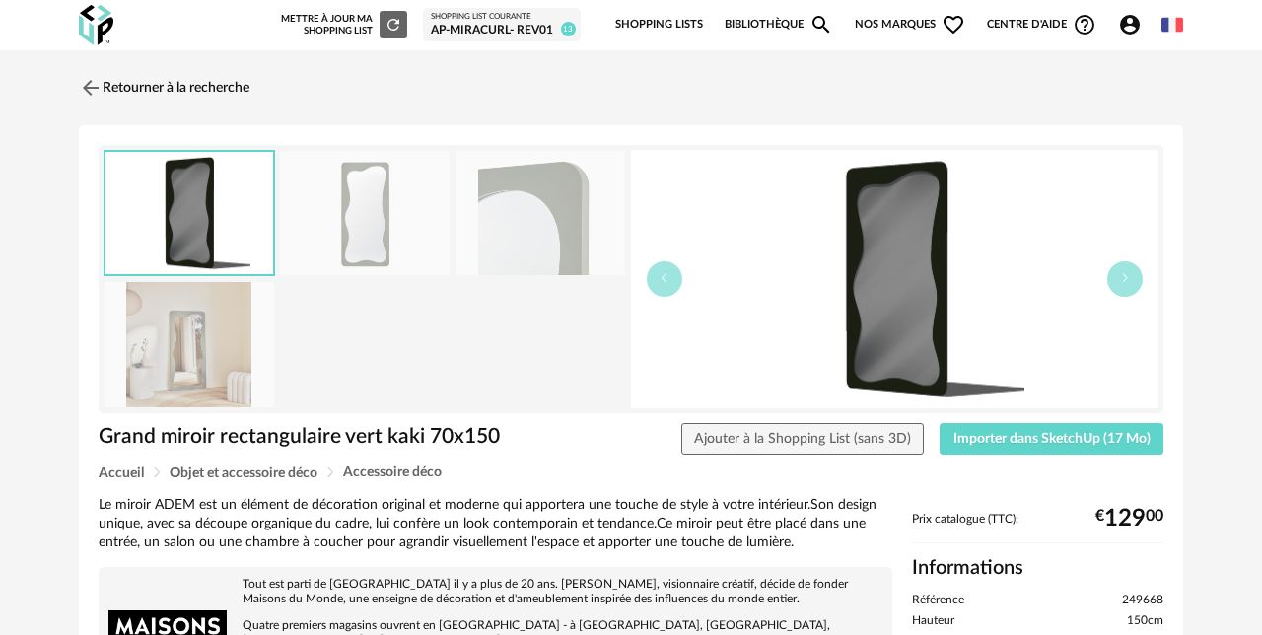
click at [209, 374] on img at bounding box center [189, 344] width 170 height 125
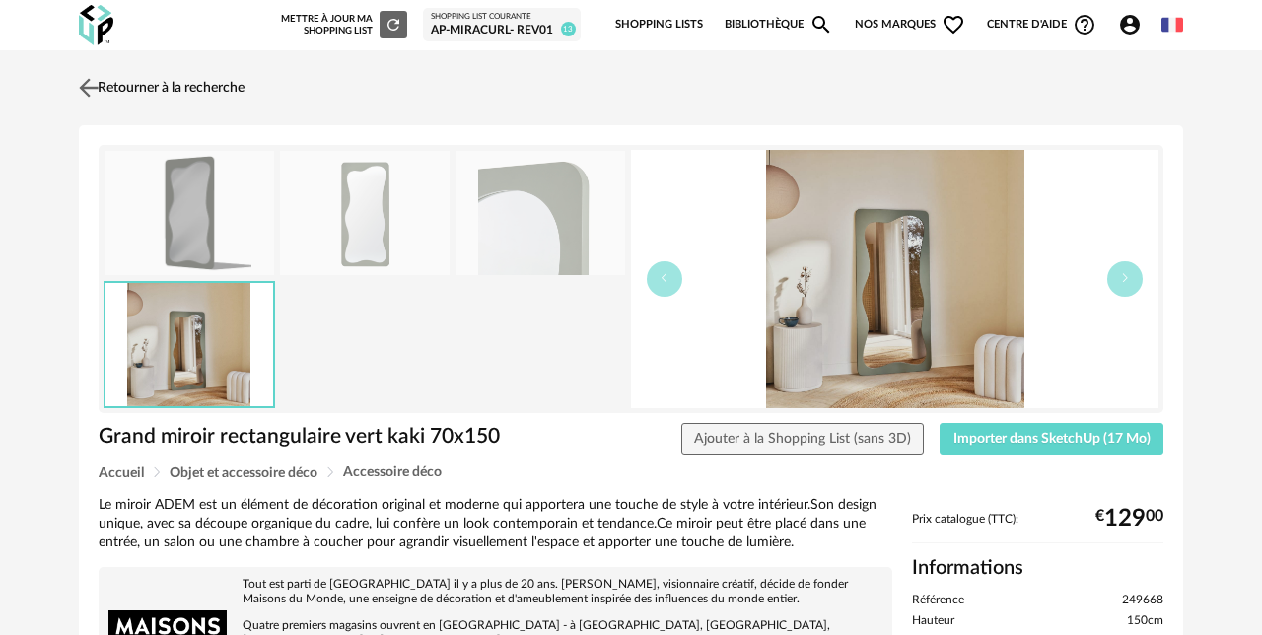
click at [109, 98] on link "Retourner à la recherche" at bounding box center [159, 87] width 171 height 43
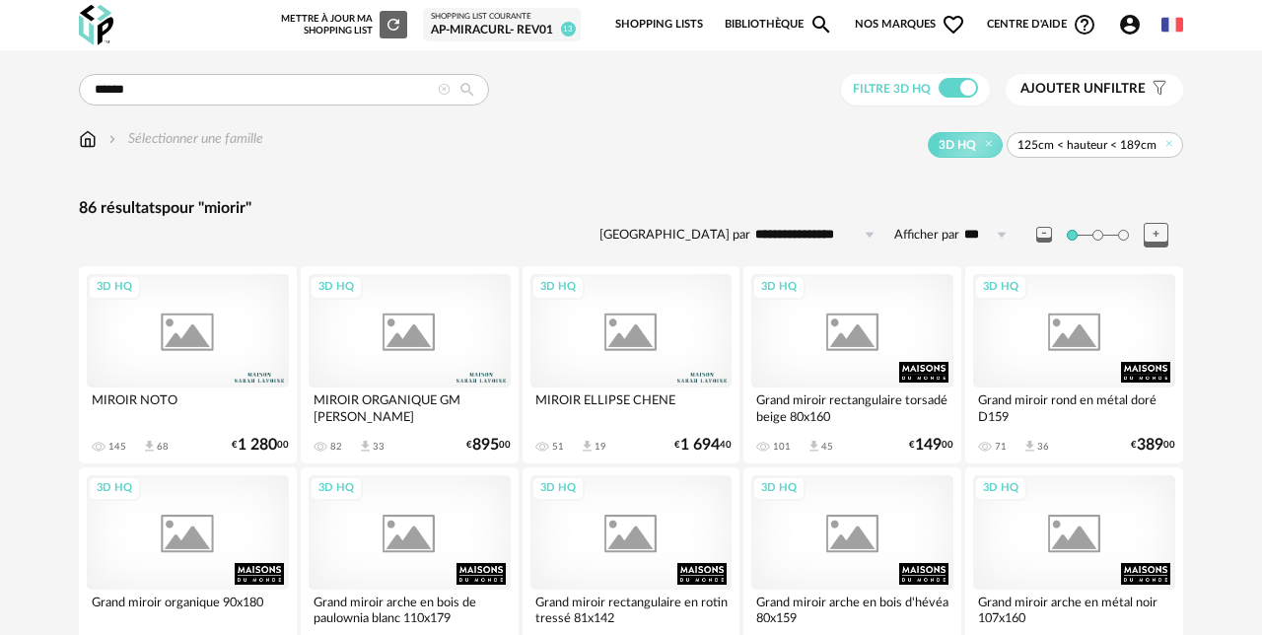
scroll to position [3140, 0]
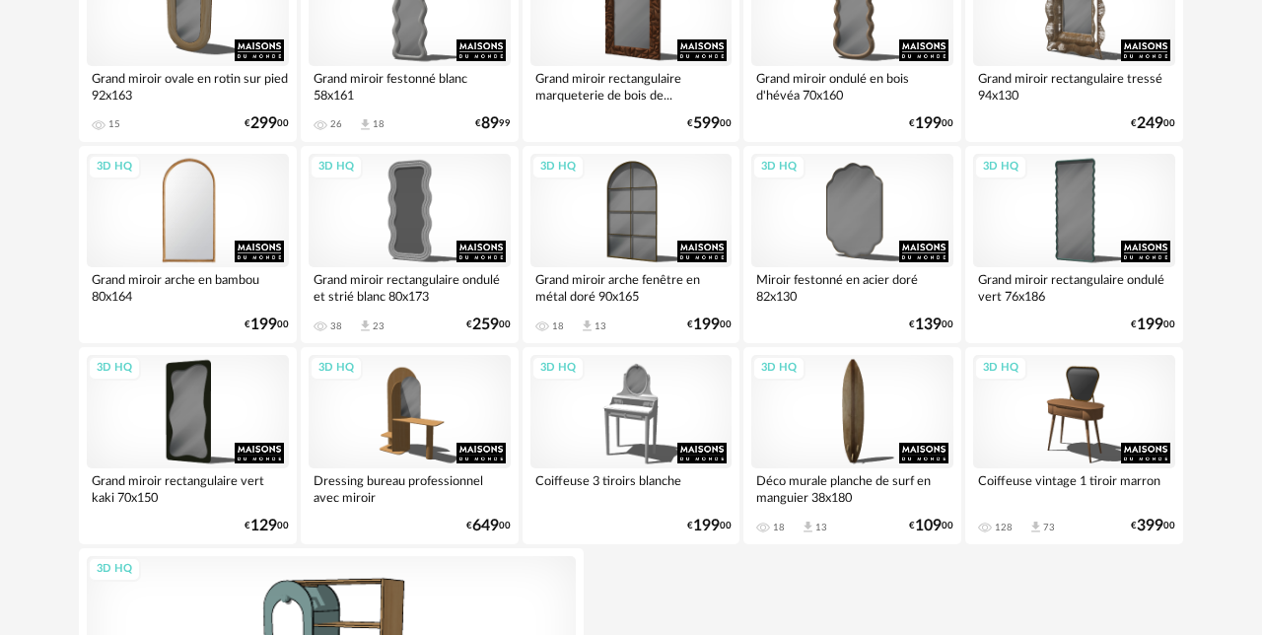
click at [214, 228] on div "3D HQ" at bounding box center [188, 210] width 202 height 113
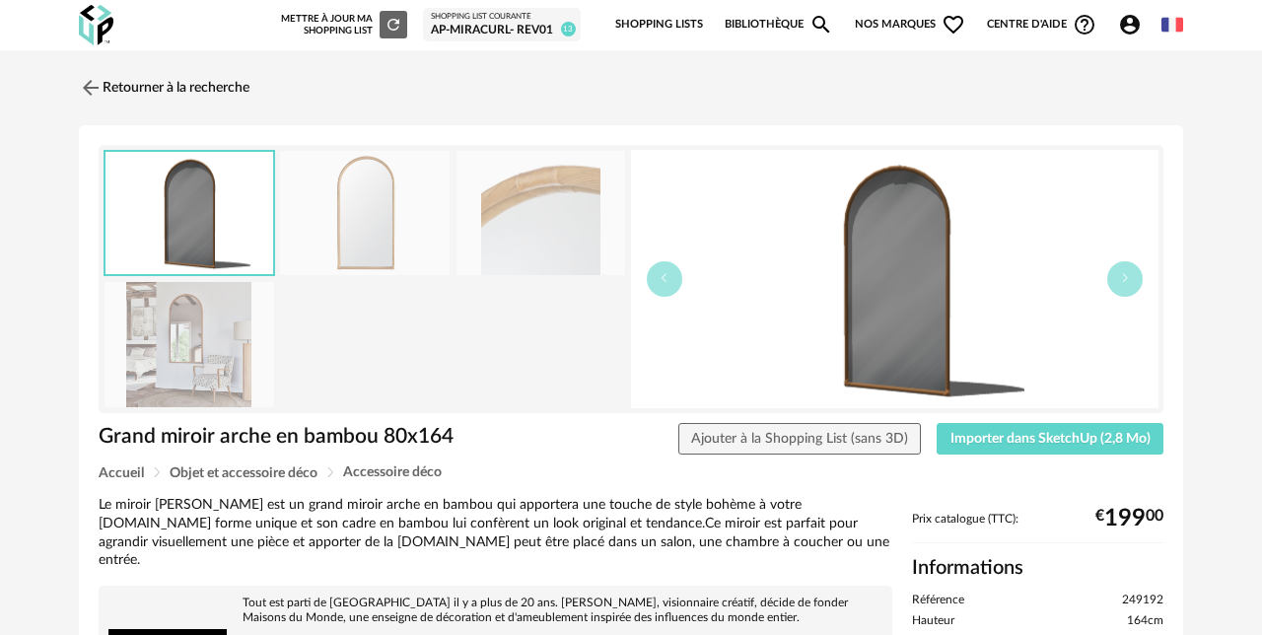
click at [224, 380] on img at bounding box center [189, 344] width 170 height 125
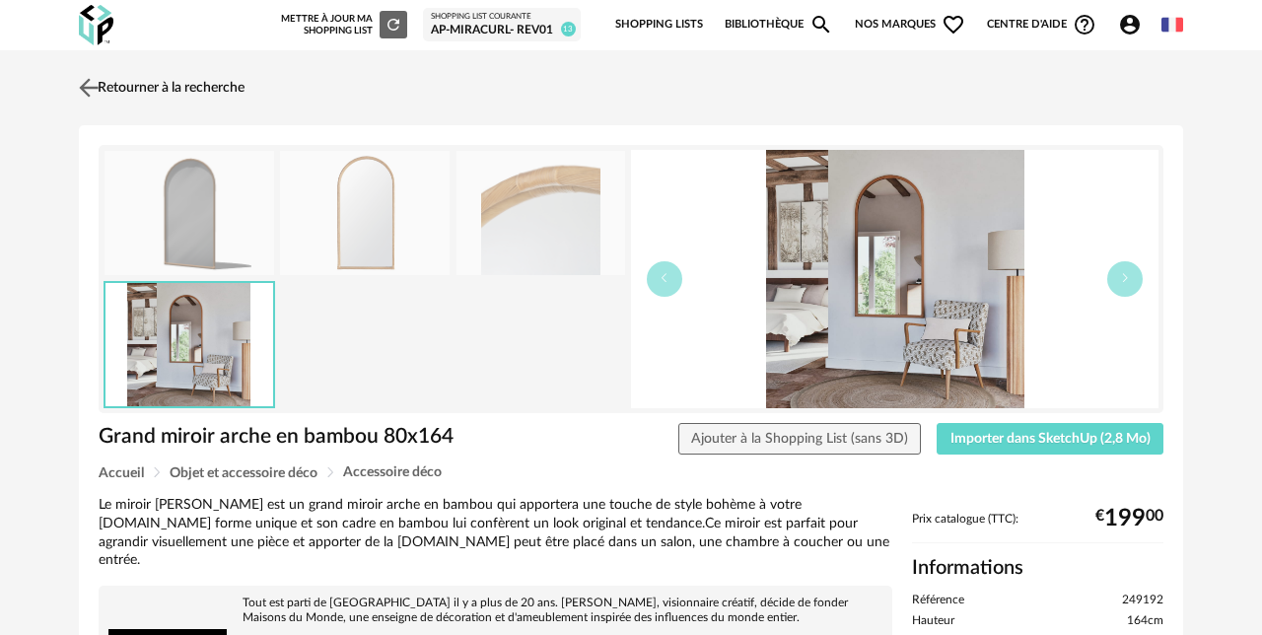
click at [126, 88] on link "Retourner à la recherche" at bounding box center [159, 87] width 171 height 43
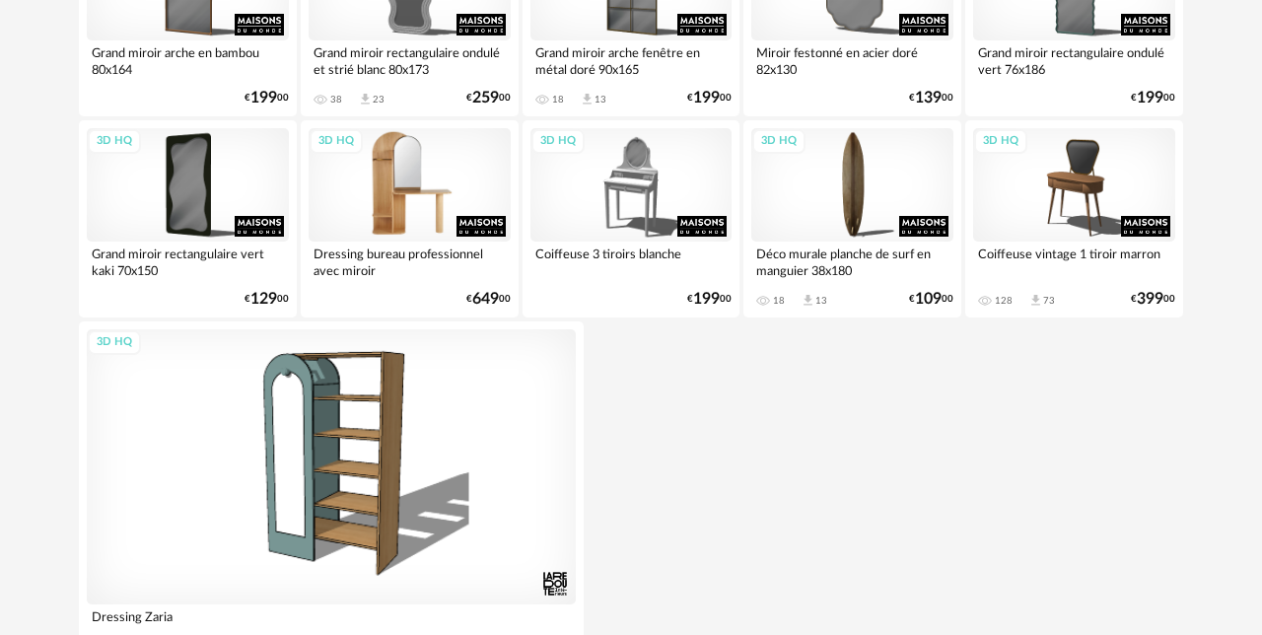
scroll to position [3376, 0]
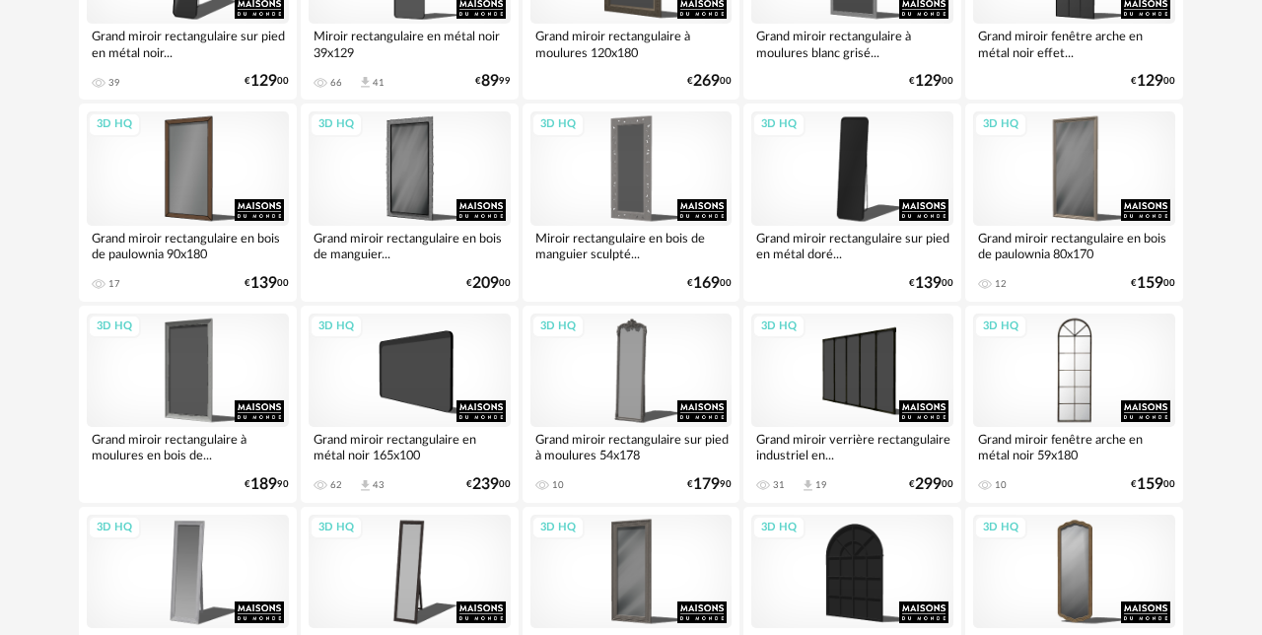
click at [1081, 370] on div "3D HQ" at bounding box center [1074, 369] width 202 height 113
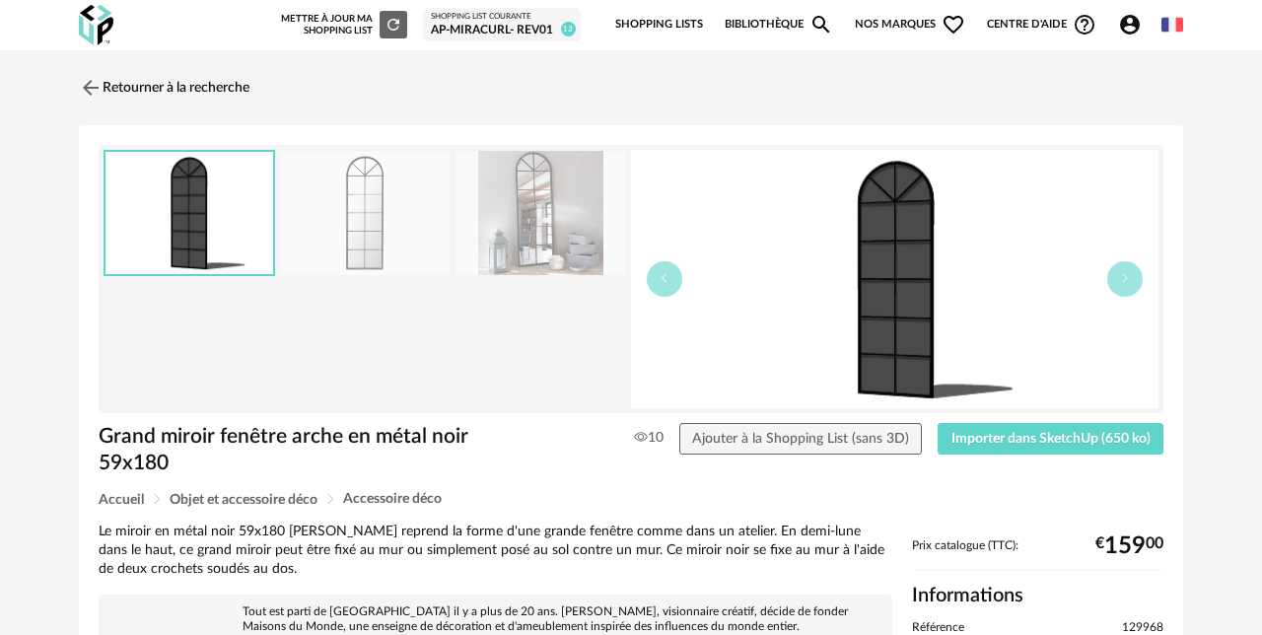
click at [545, 245] on img at bounding box center [541, 213] width 170 height 125
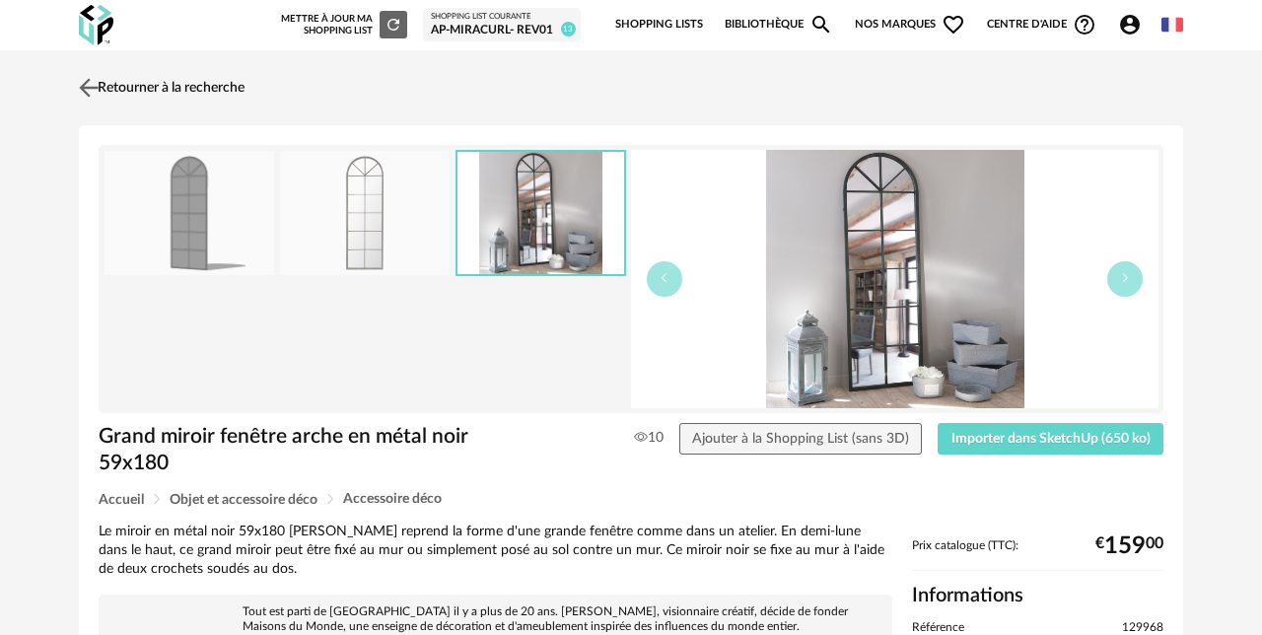
click at [94, 89] on img at bounding box center [89, 87] width 29 height 29
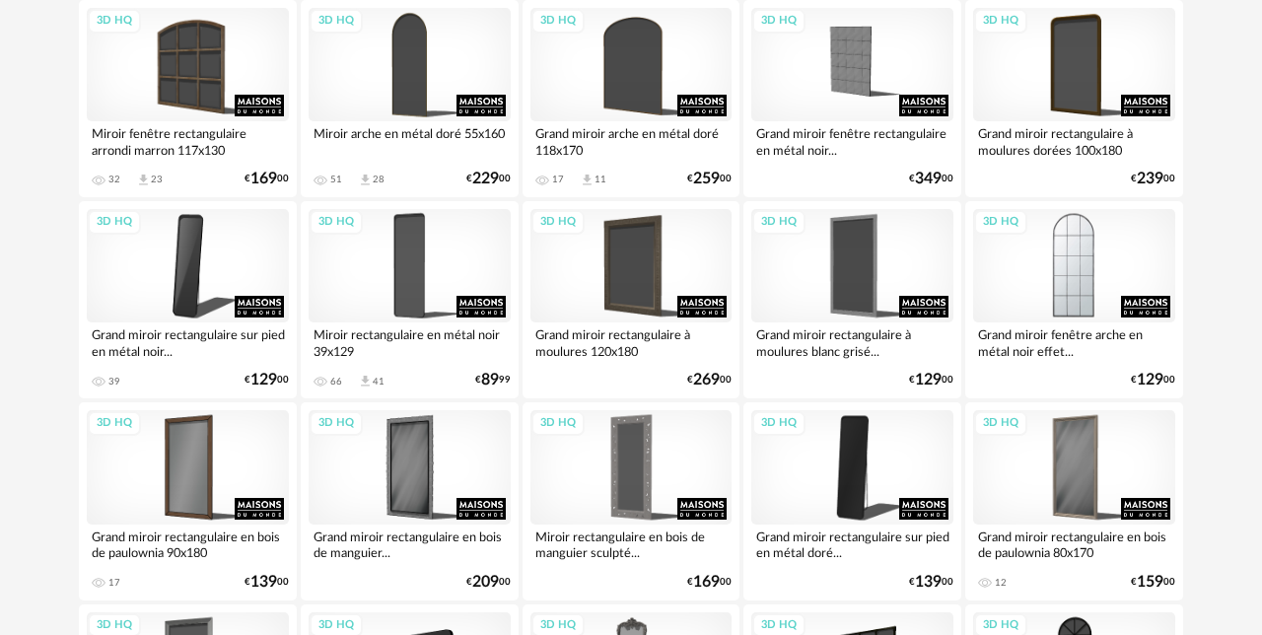
scroll to position [2075, 0]
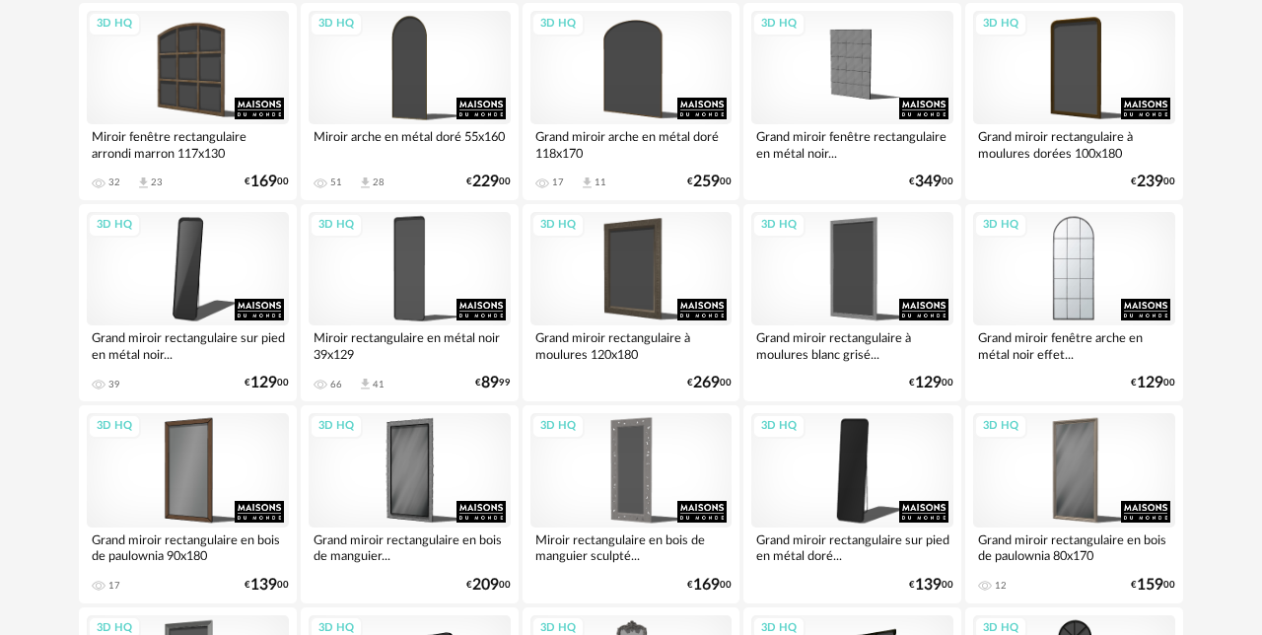
click at [1092, 272] on div "3D HQ" at bounding box center [1074, 268] width 202 height 113
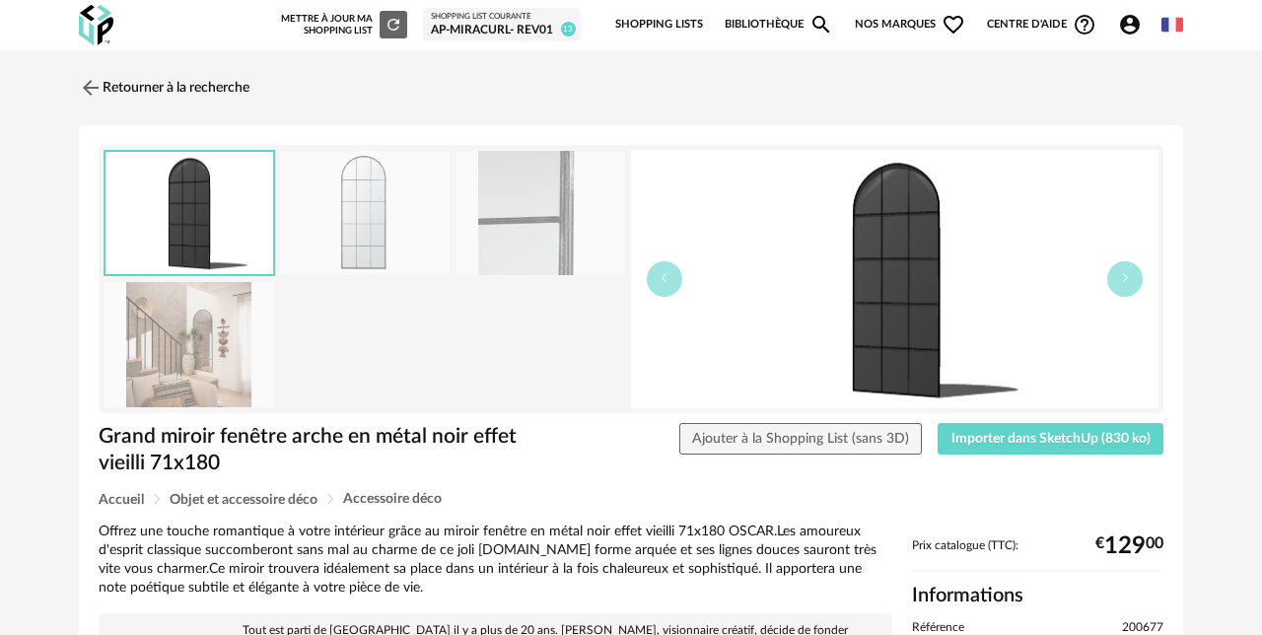
click at [195, 347] on img at bounding box center [189, 344] width 170 height 125
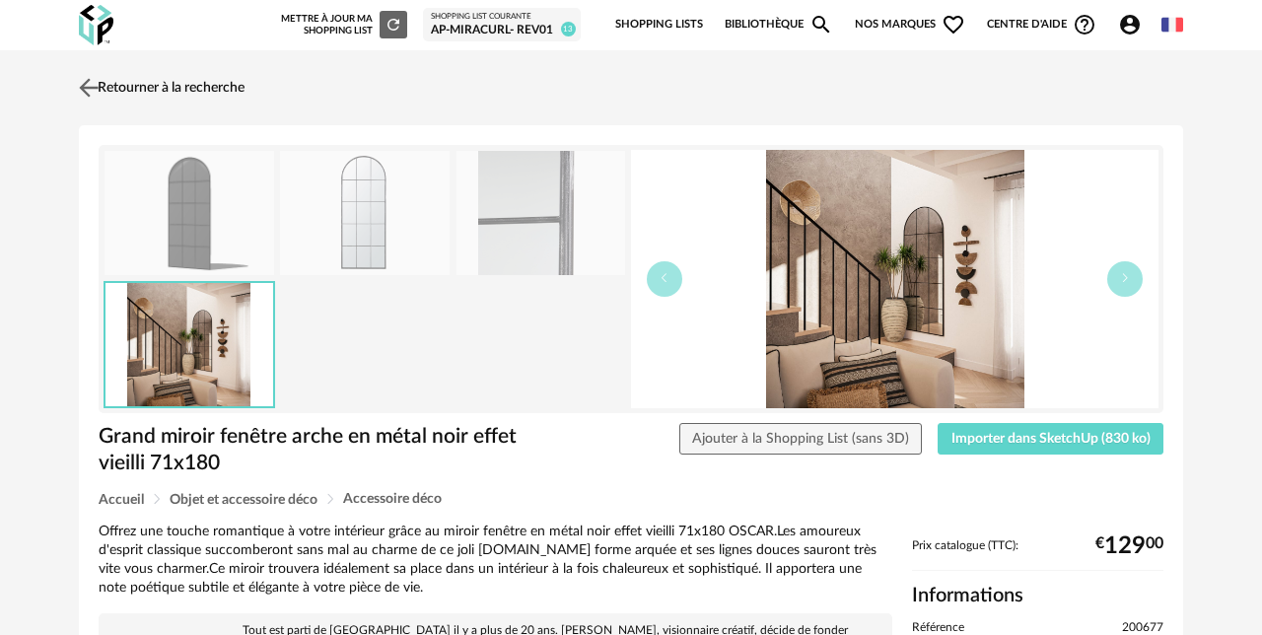
click at [90, 80] on img at bounding box center [89, 87] width 29 height 29
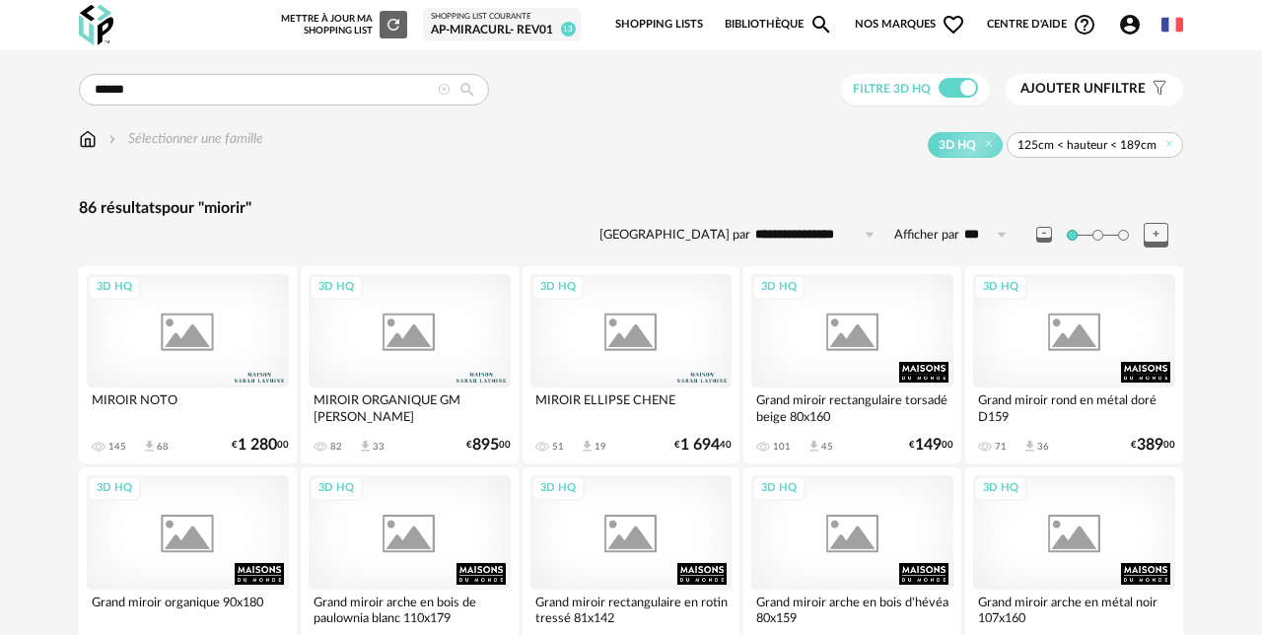
scroll to position [2075, 0]
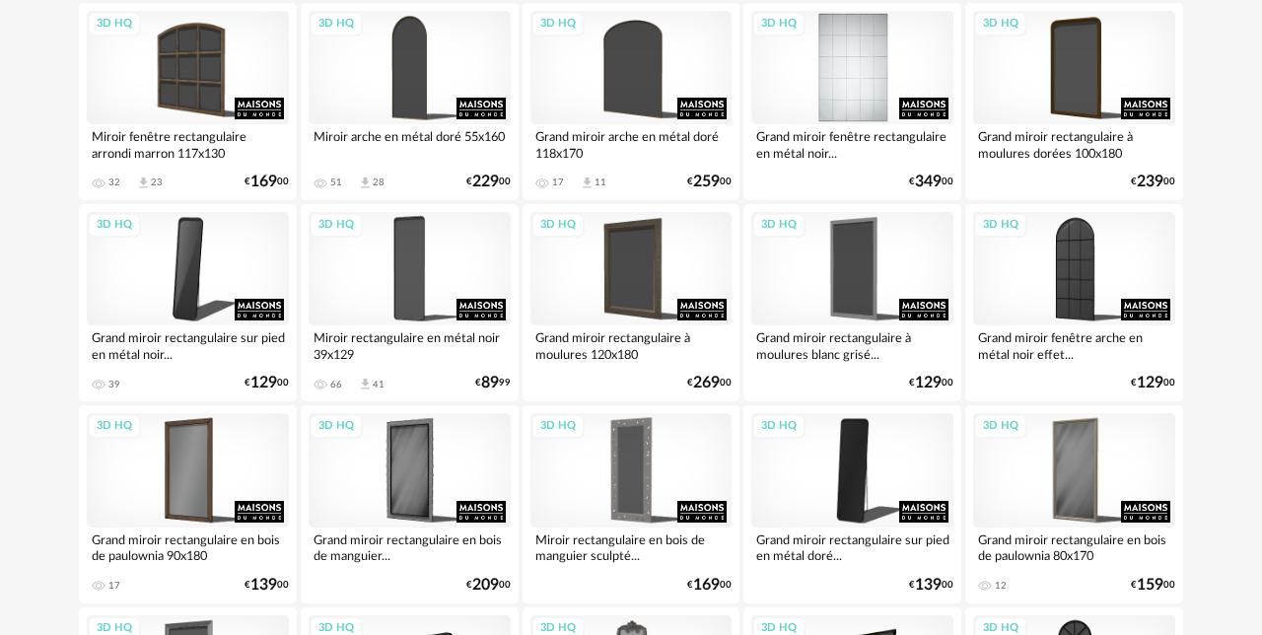
click at [824, 64] on div "3D HQ" at bounding box center [852, 67] width 202 height 113
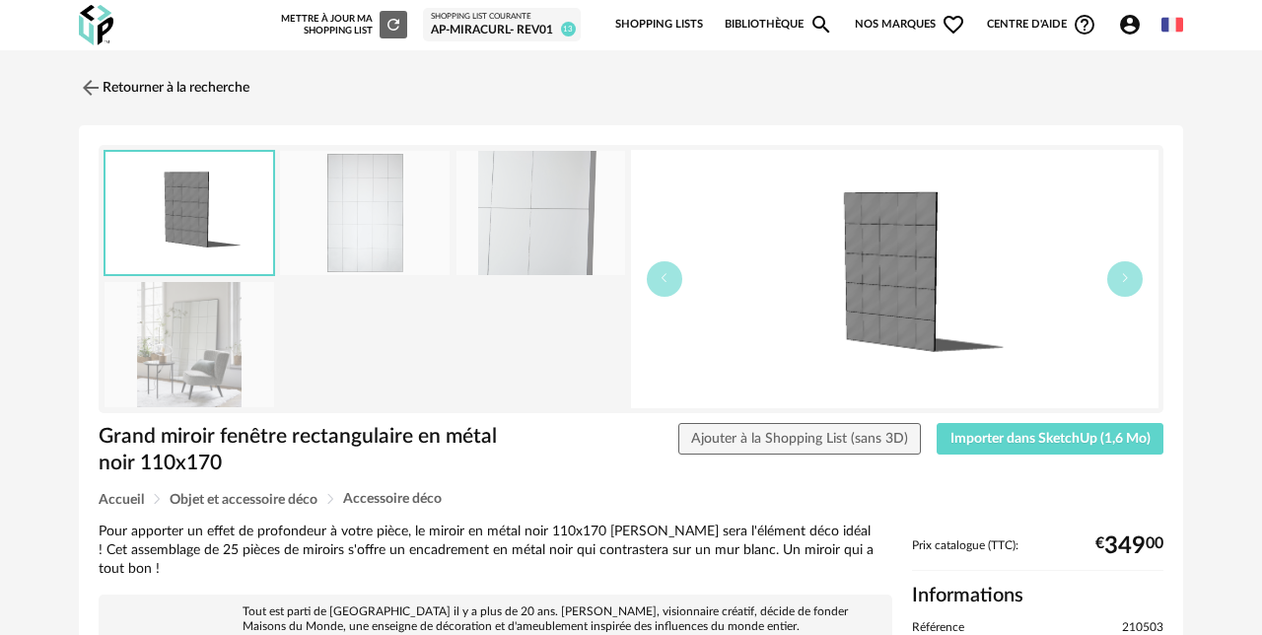
click at [229, 326] on img at bounding box center [189, 344] width 170 height 125
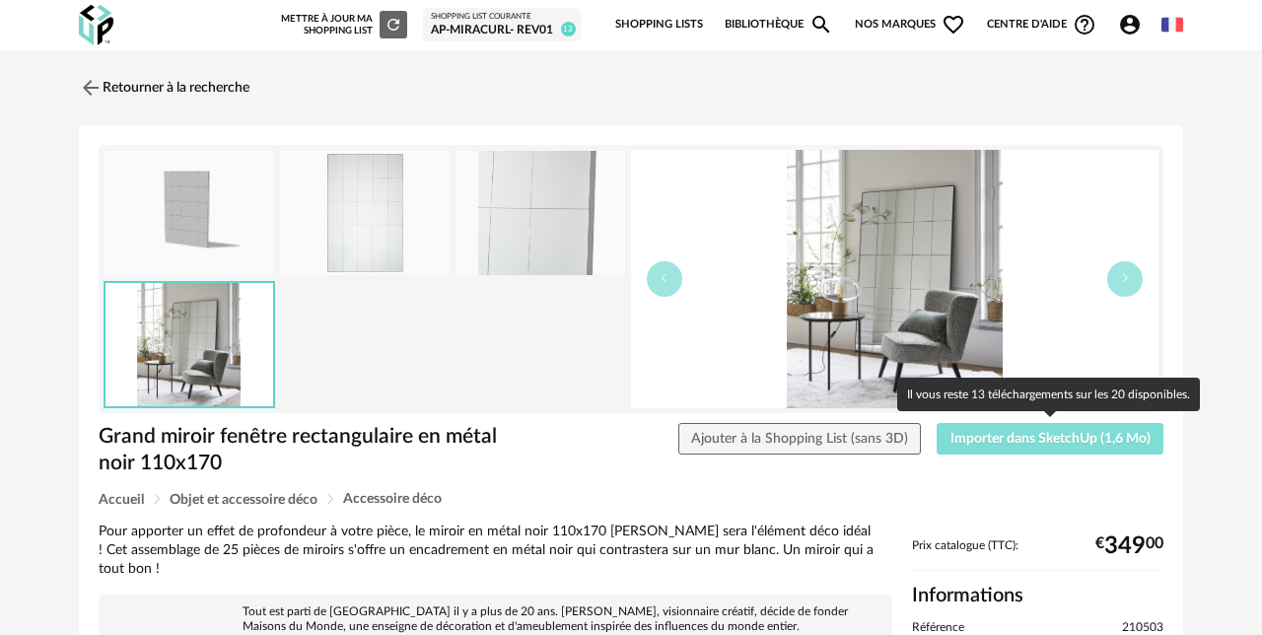
click at [1070, 443] on span "Importer dans SketchUp (1,6 Mo)" at bounding box center [1050, 439] width 200 height 14
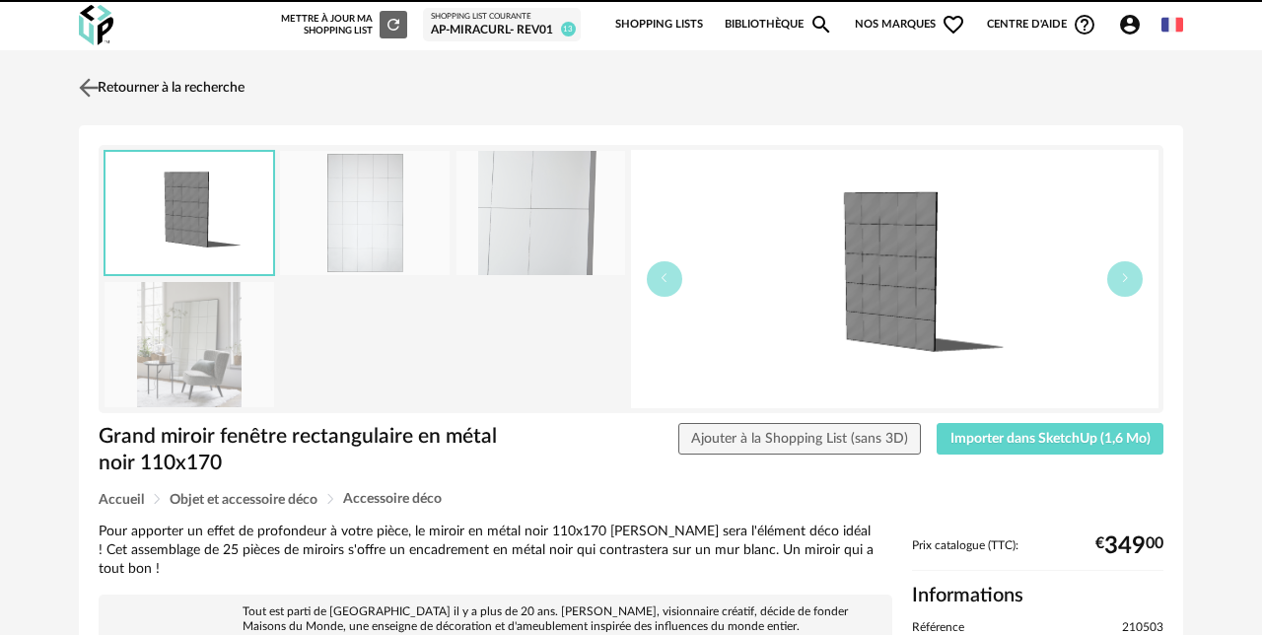
click at [82, 90] on img at bounding box center [89, 87] width 29 height 29
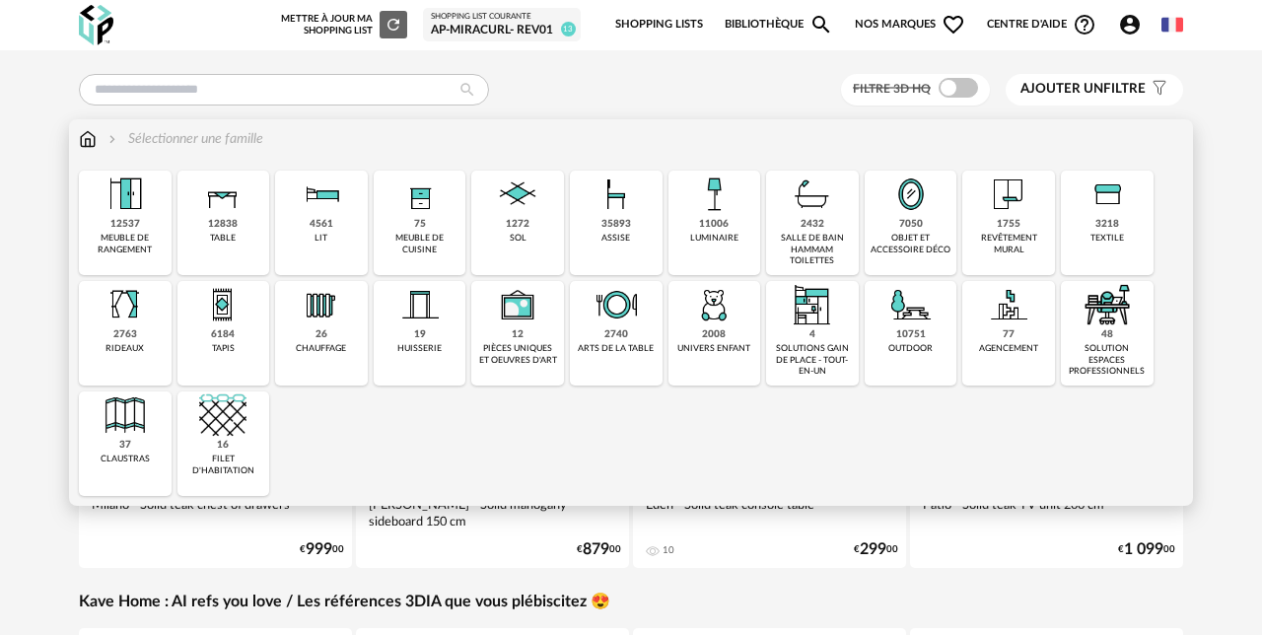
click at [819, 355] on div "solutions gain de place - tout-en-un" at bounding box center [812, 360] width 81 height 34
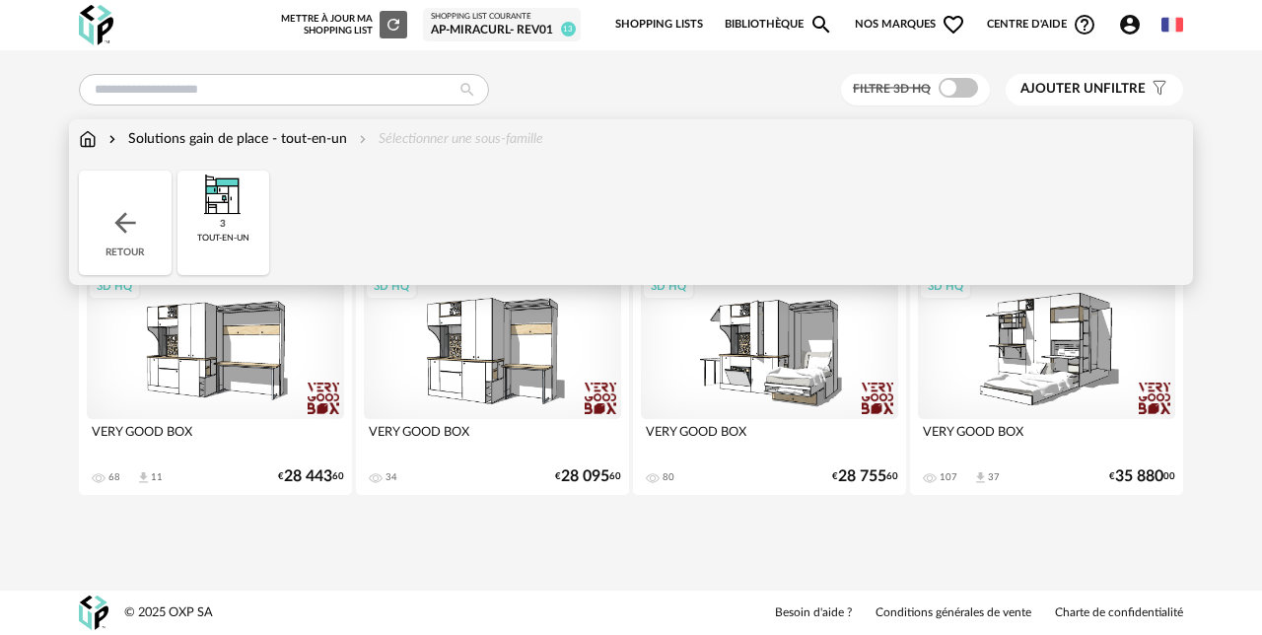
click at [193, 141] on div "Solutions gain de place - tout-en-un" at bounding box center [225, 139] width 242 height 20
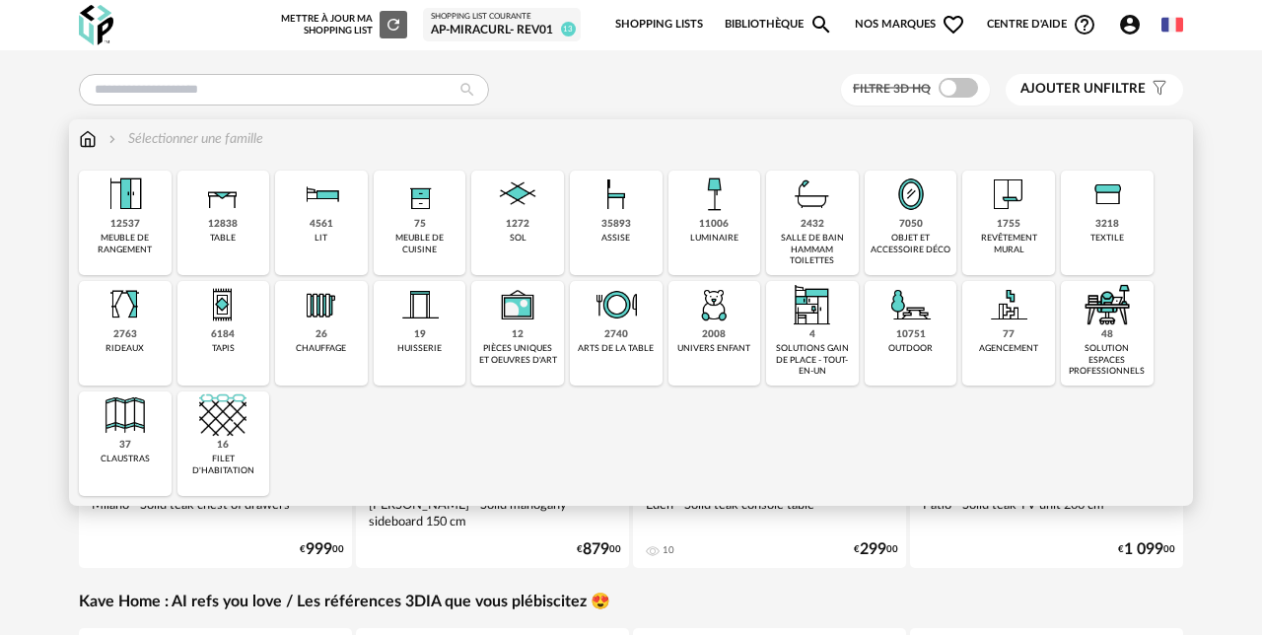
click at [1127, 346] on div "solution espaces professionnels" at bounding box center [1107, 360] width 81 height 34
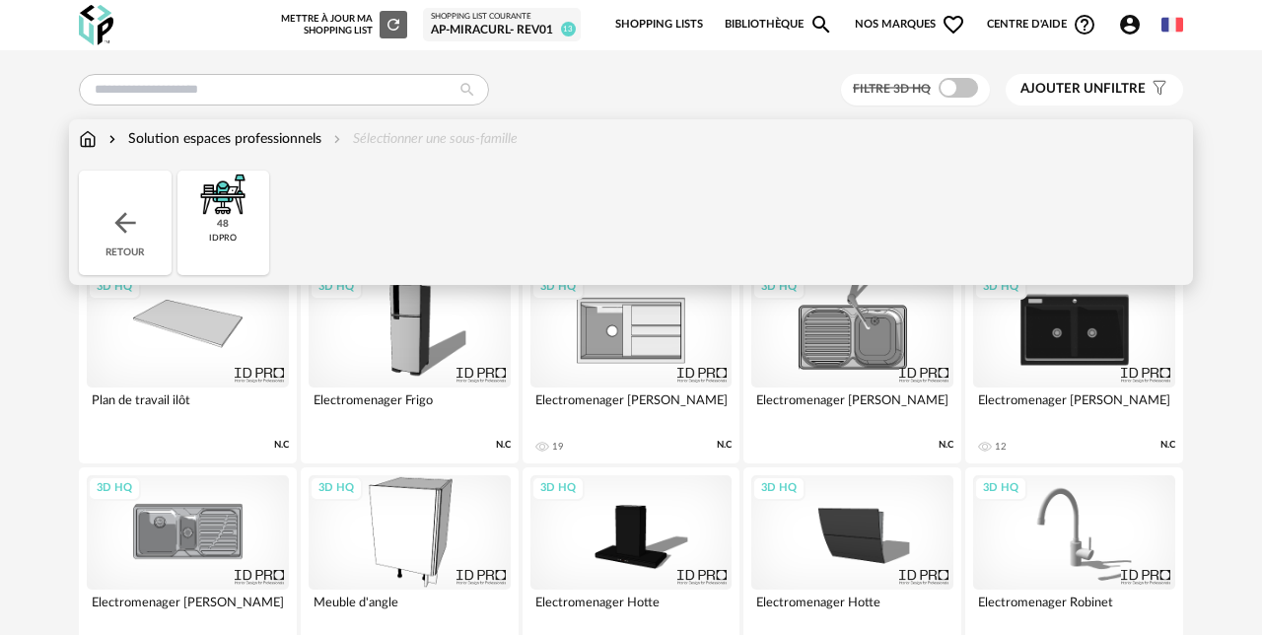
click at [237, 223] on div "48 idpro" at bounding box center [223, 223] width 93 height 104
click at [160, 144] on div "Solution espaces professionnels" at bounding box center [212, 139] width 217 height 20
click at [129, 205] on div "Retour" at bounding box center [125, 223] width 93 height 104
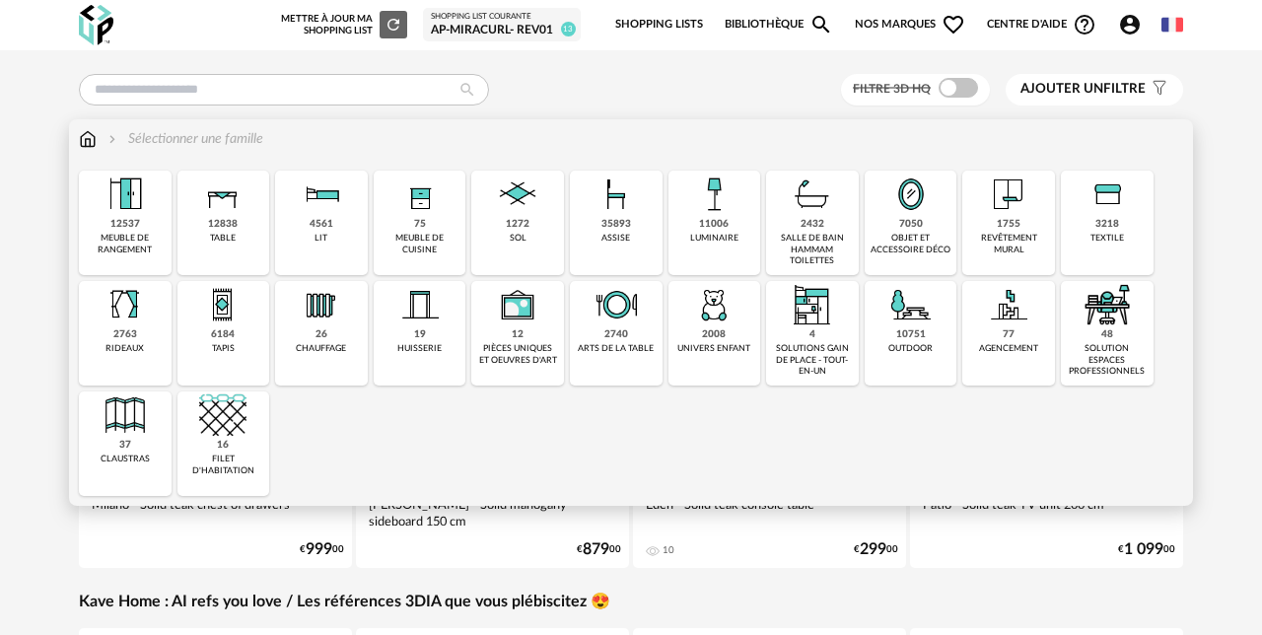
click at [89, 144] on img at bounding box center [88, 139] width 18 height 20
click at [526, 324] on img at bounding box center [517, 306] width 47 height 47
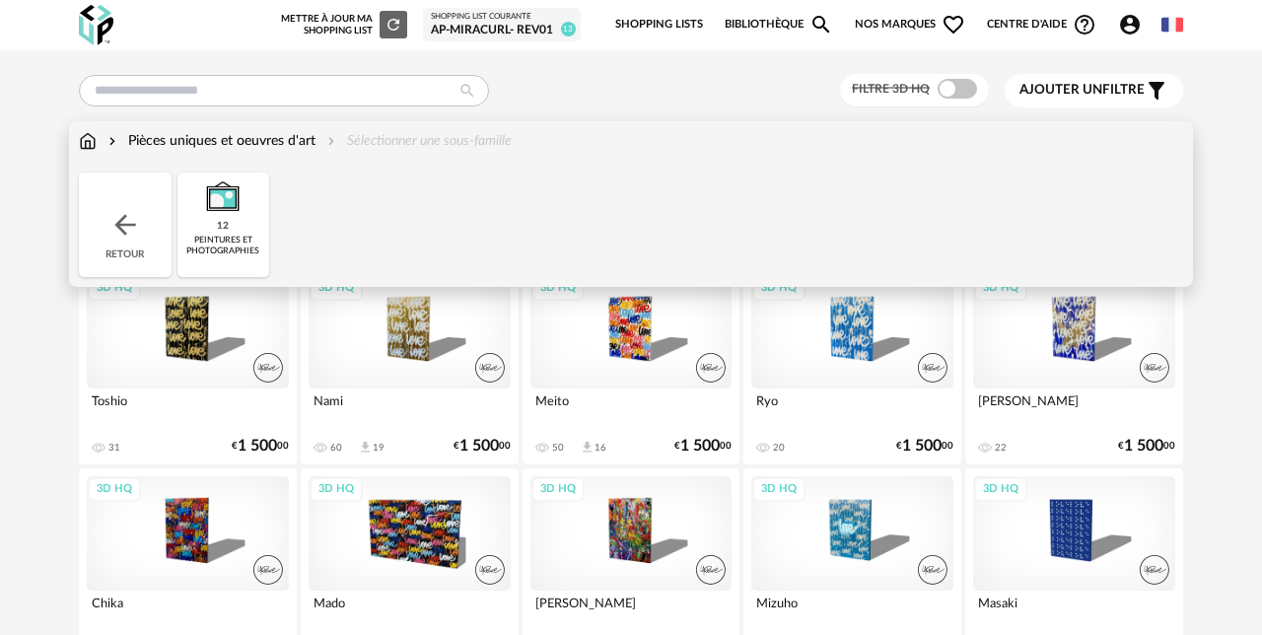
click at [176, 146] on div "Pièces uniques et oeuvres d'art" at bounding box center [209, 141] width 211 height 20
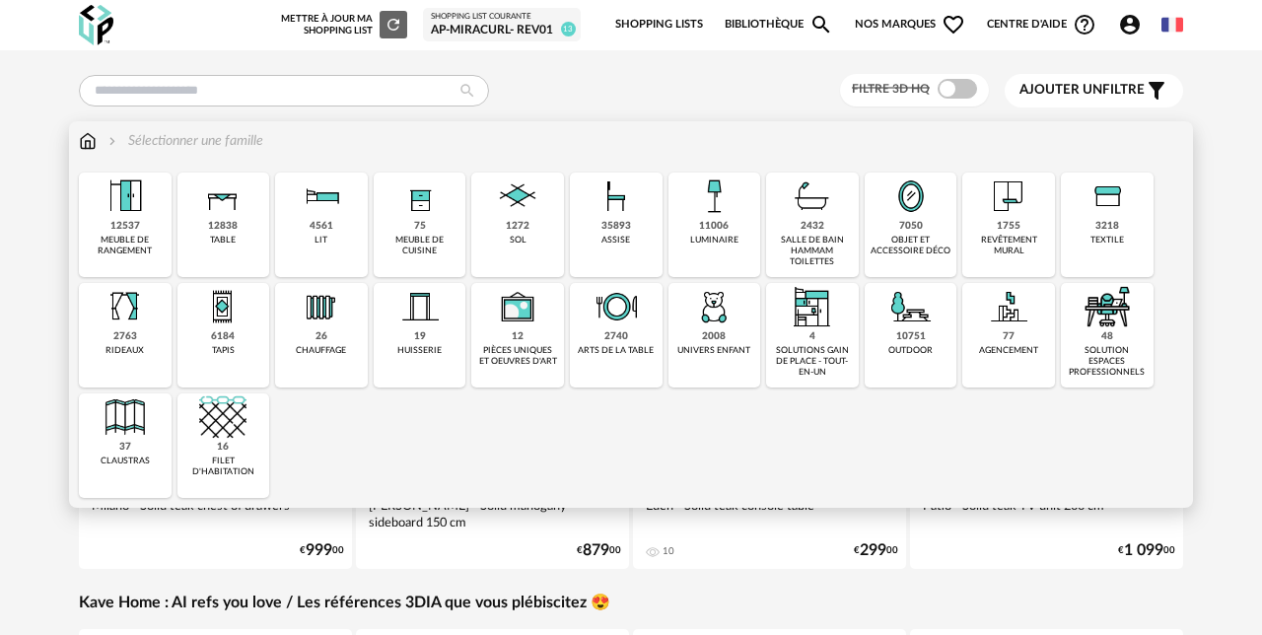
click at [902, 212] on img at bounding box center [910, 196] width 47 height 47
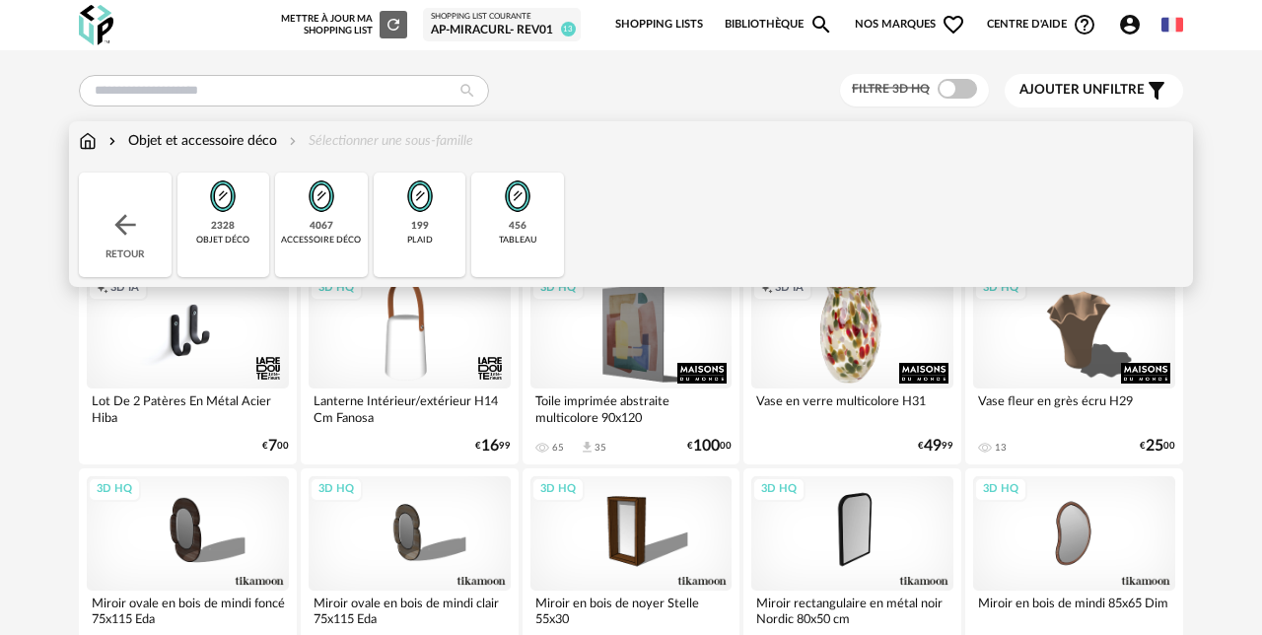
click at [244, 212] on img at bounding box center [222, 196] width 47 height 47
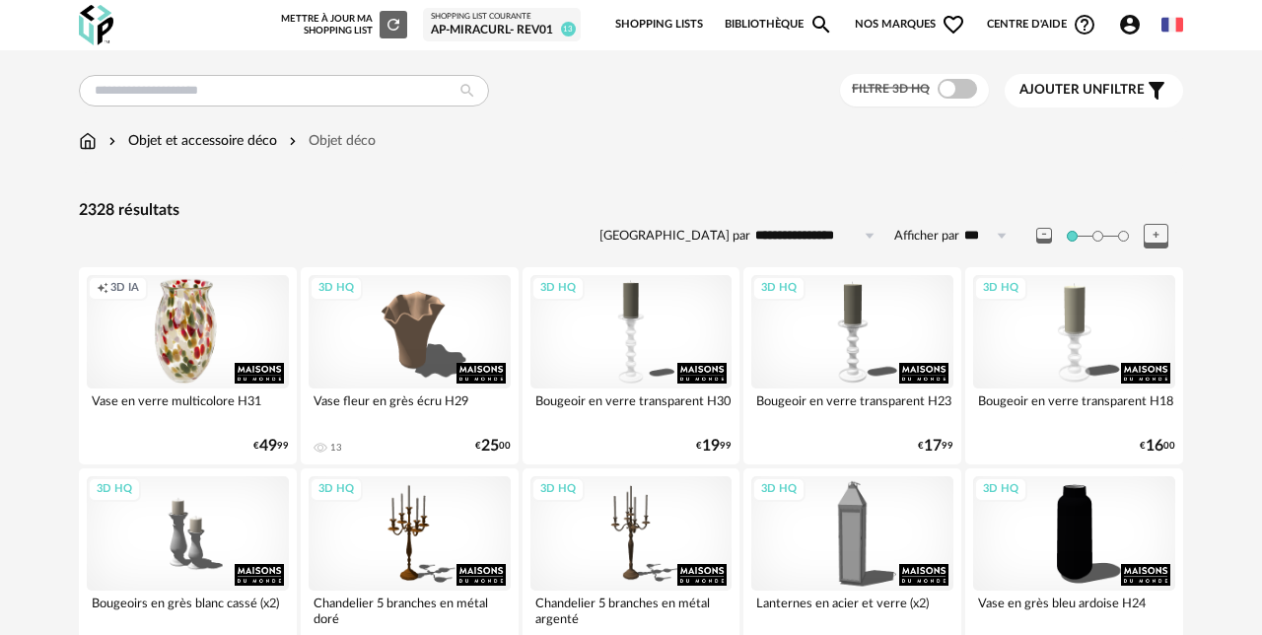
click at [686, 104] on div "Filtre 3D HQ Ajouter un filtre s Filter icon Filtrer par :" at bounding box center [631, 91] width 1104 height 34
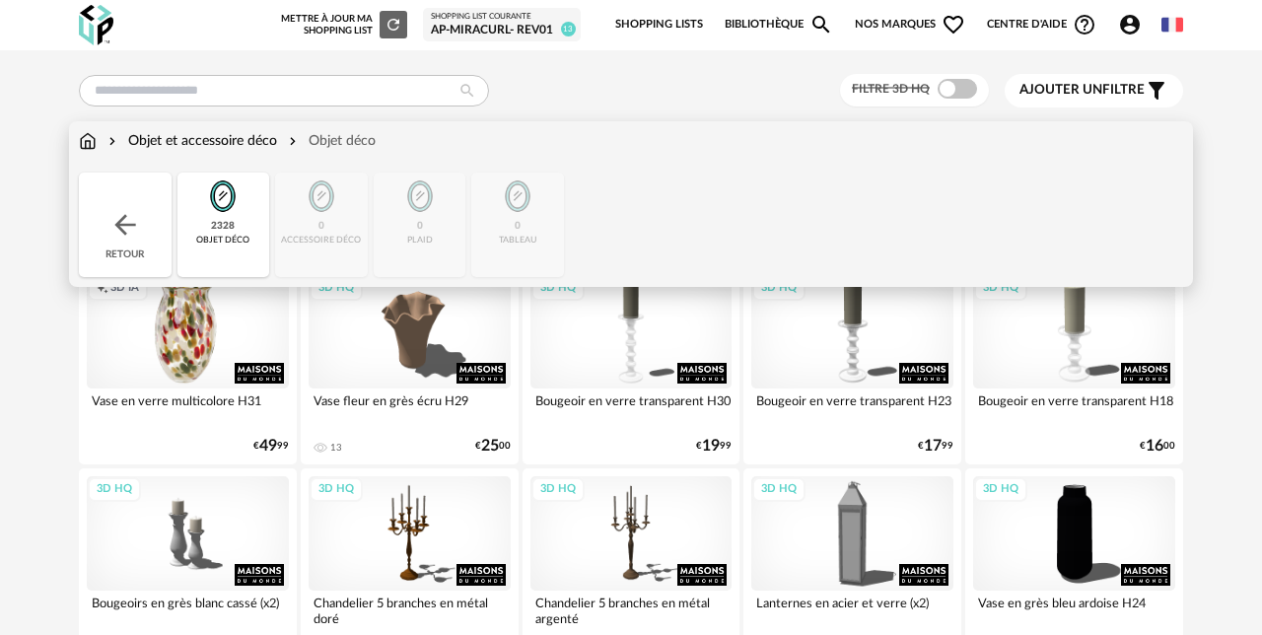
click at [154, 150] on div "Objet et accessoire déco" at bounding box center [190, 141] width 173 height 20
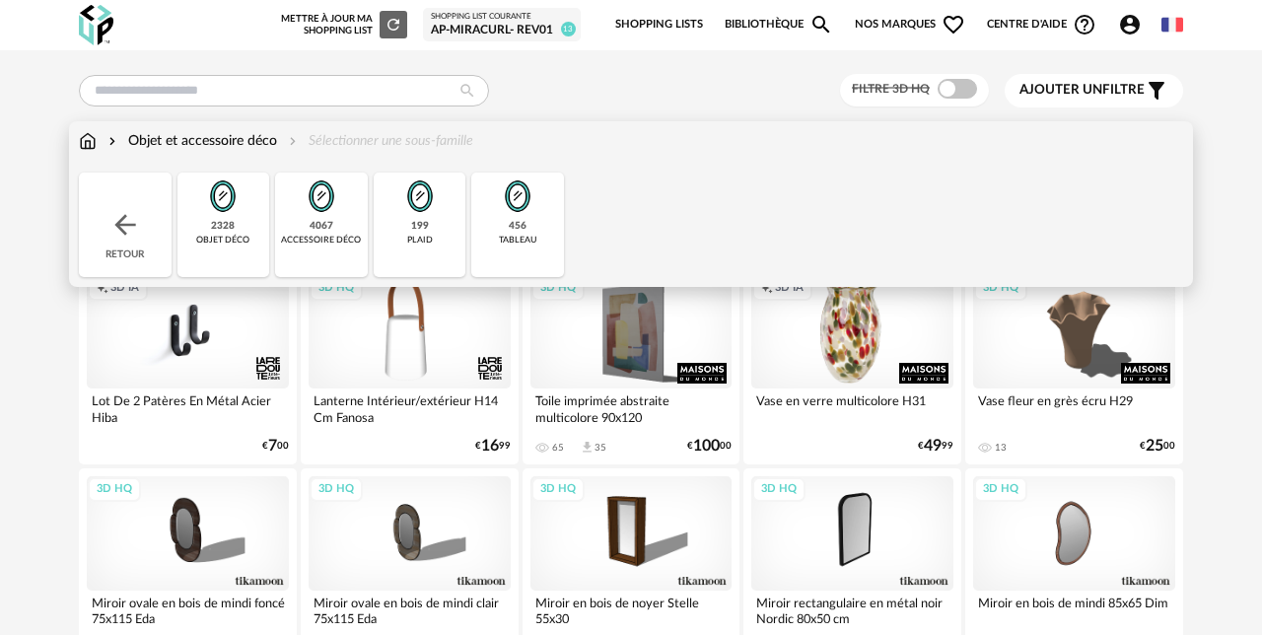
click at [163, 151] on div "Objet et accessoire déco Sélectionner une sous-famille" at bounding box center [631, 151] width 1104 height 41
click at [163, 145] on div "Objet et accessoire déco" at bounding box center [190, 141] width 173 height 20
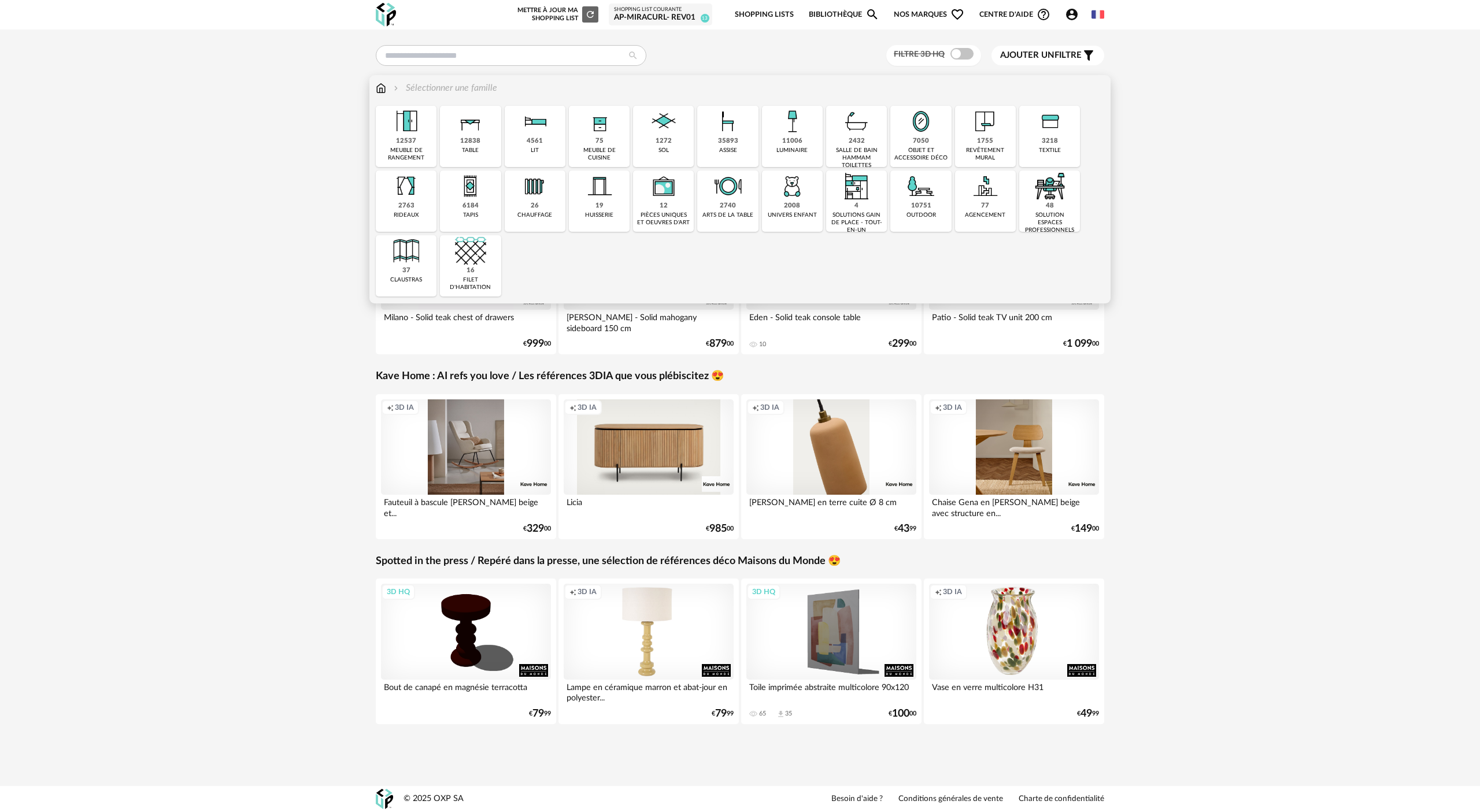
click at [739, 126] on img at bounding box center [921, 121] width 31 height 31
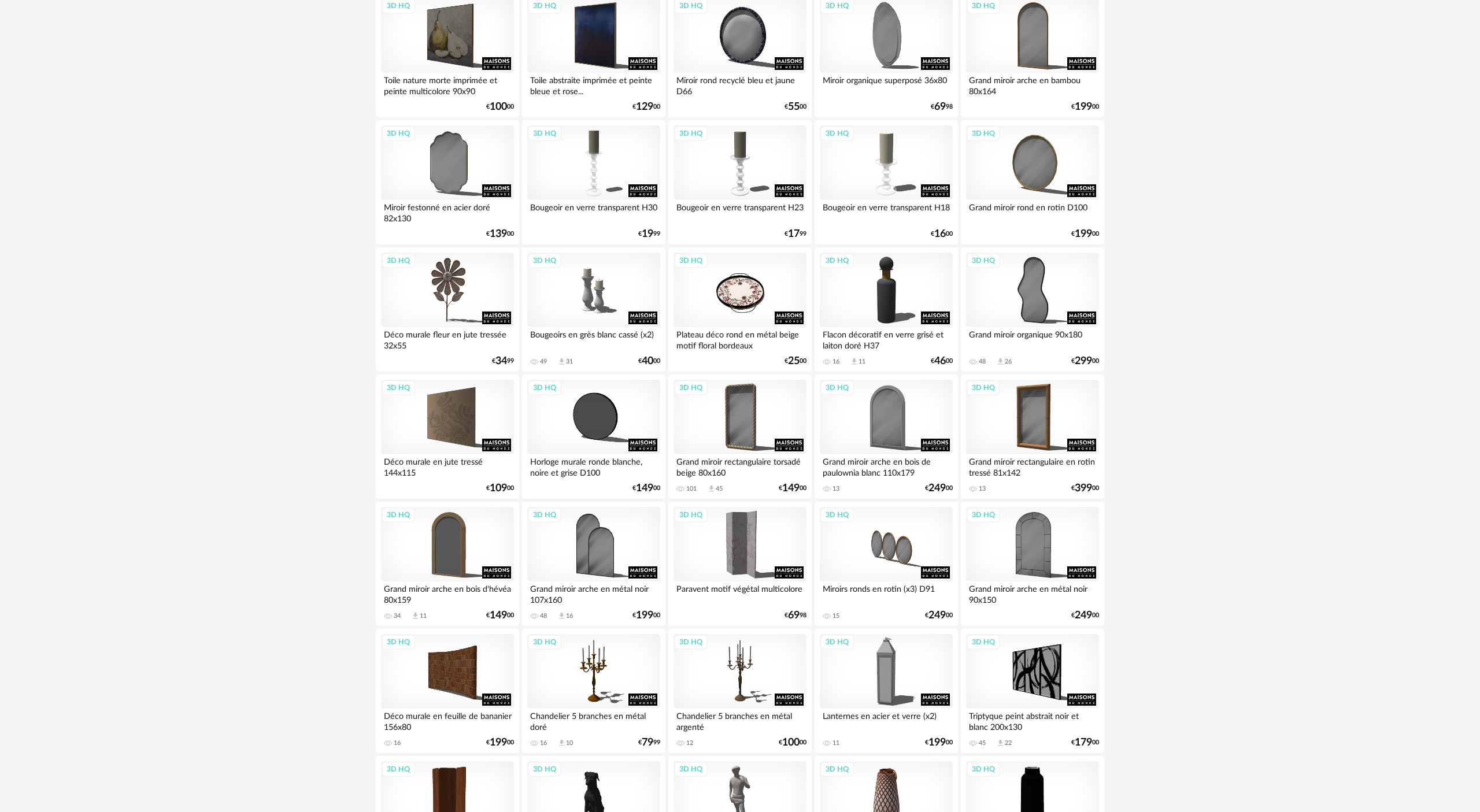
scroll to position [1983, 0]
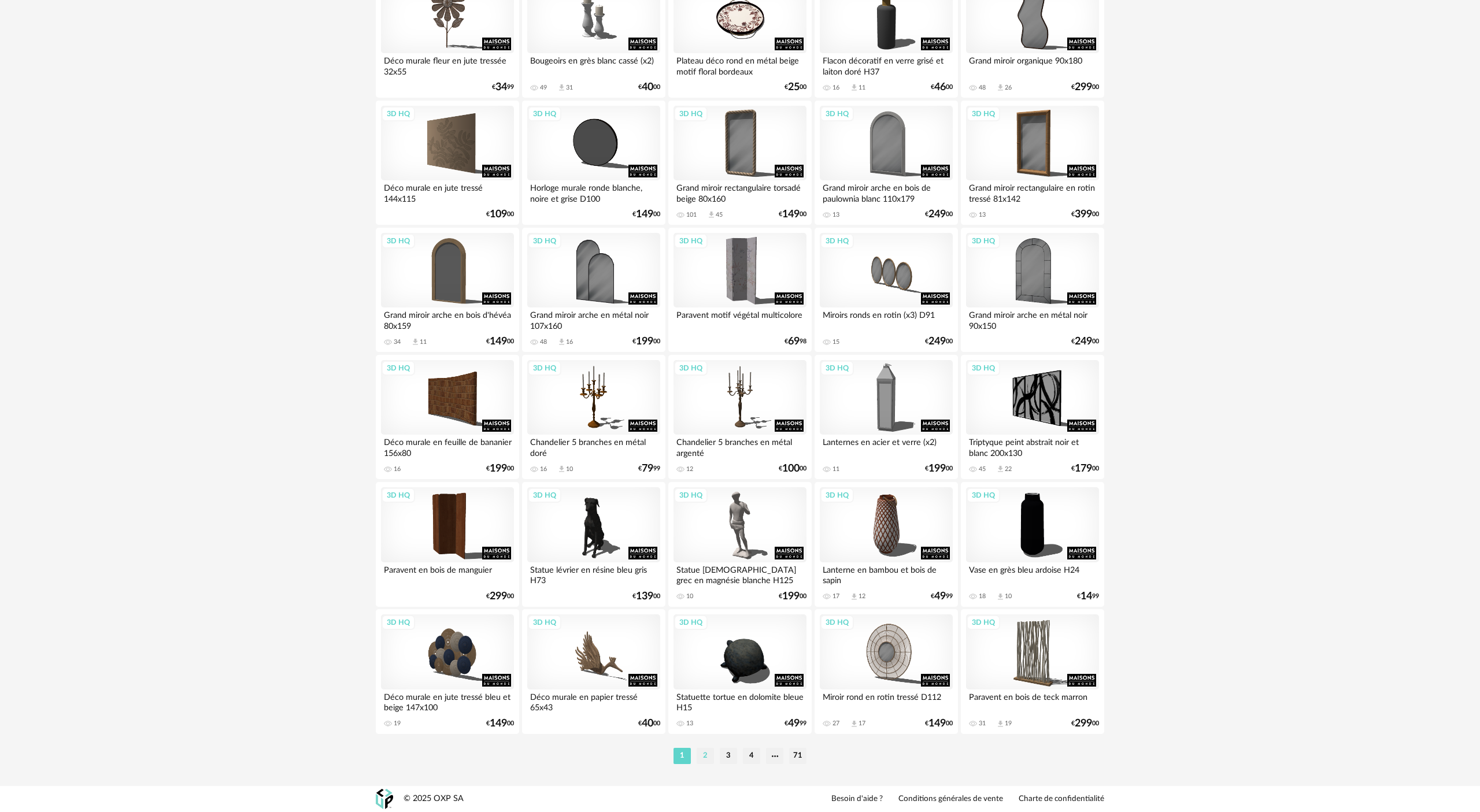
click at [702, 372] on li "2" at bounding box center [705, 756] width 18 height 16
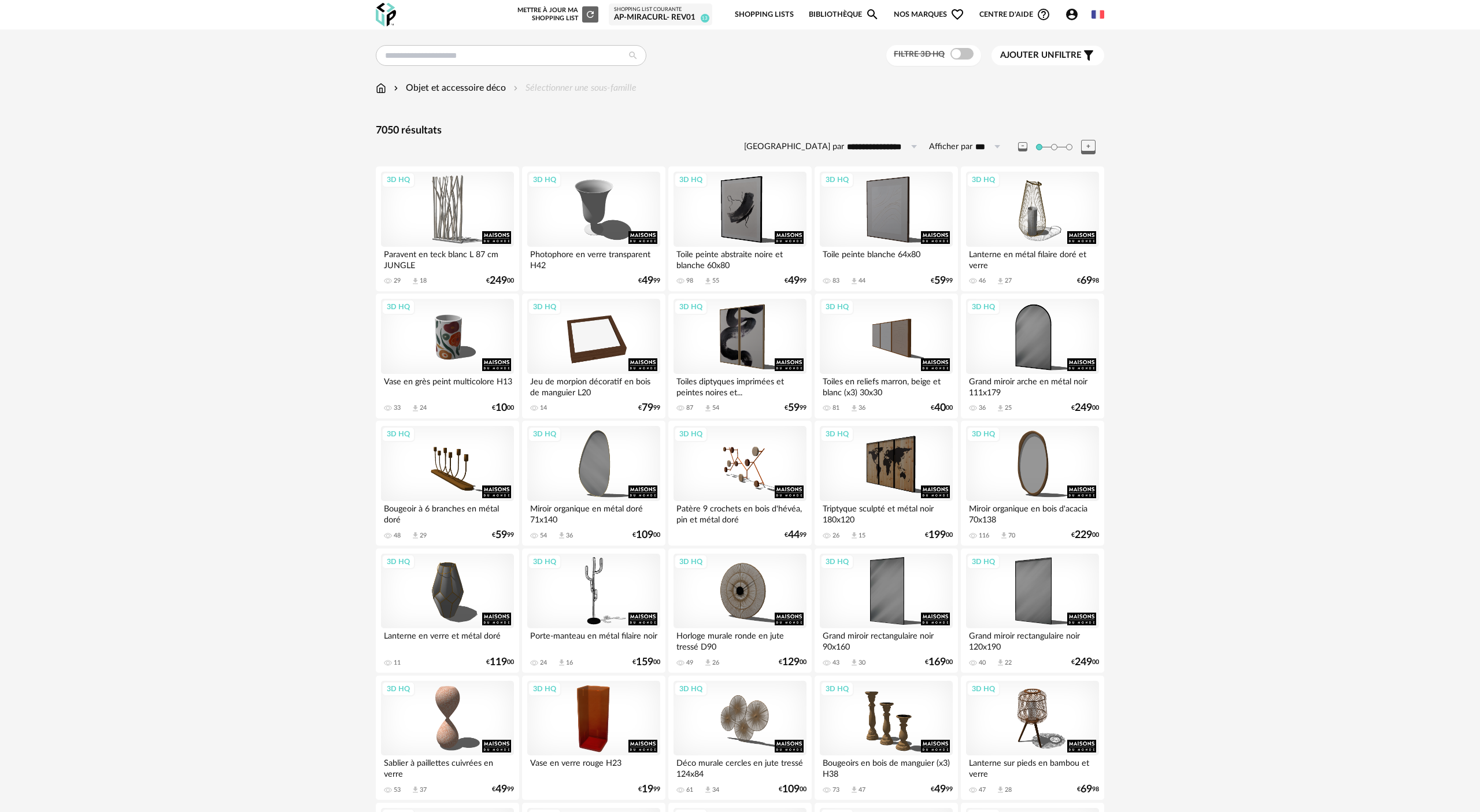
click at [739, 57] on span "Ajouter un" at bounding box center [1027, 55] width 55 height 9
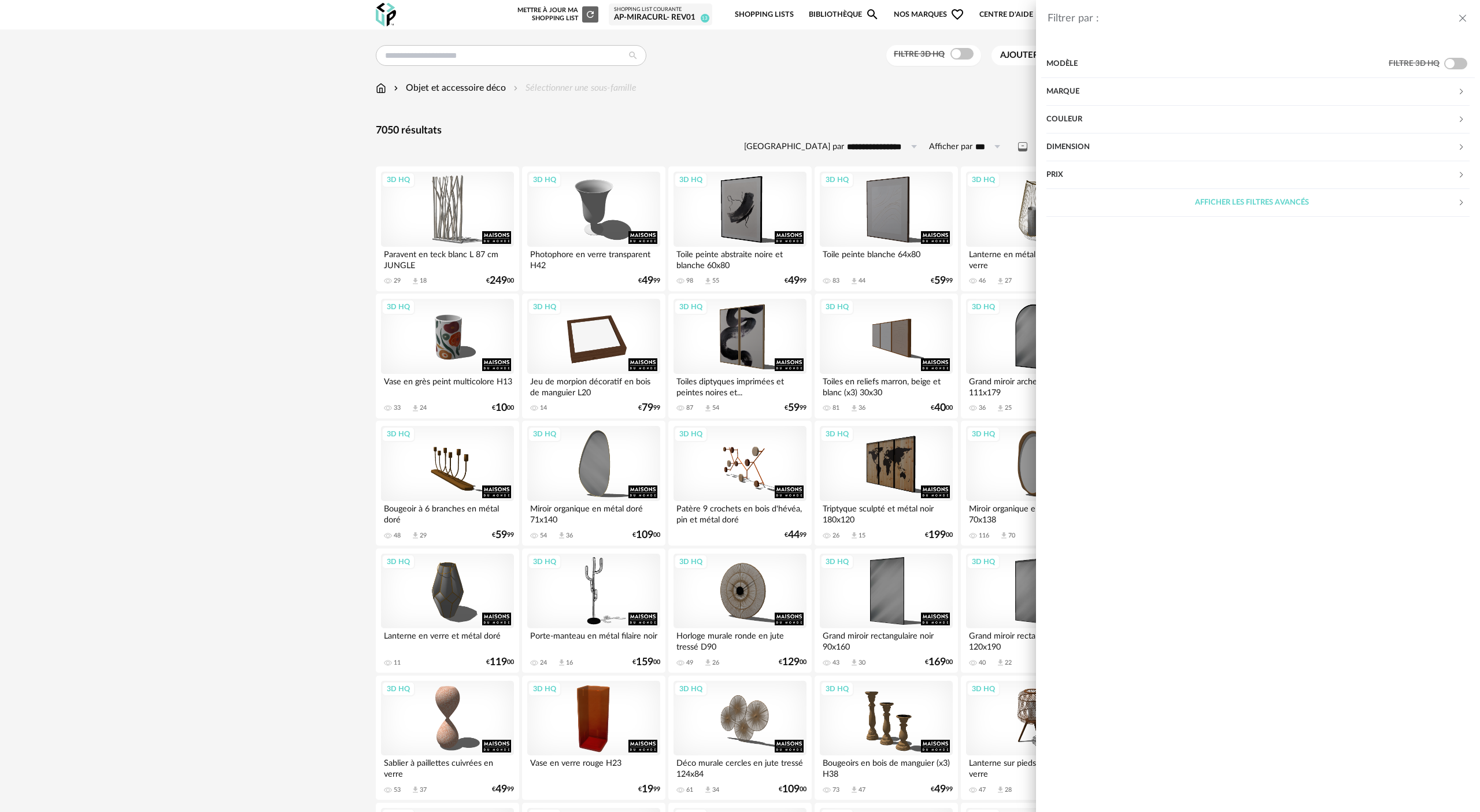
click at [739, 134] on div "Dimension" at bounding box center [1251, 147] width 411 height 28
click at [739, 189] on input "number" at bounding box center [1158, 189] width 42 height 20
type input "**"
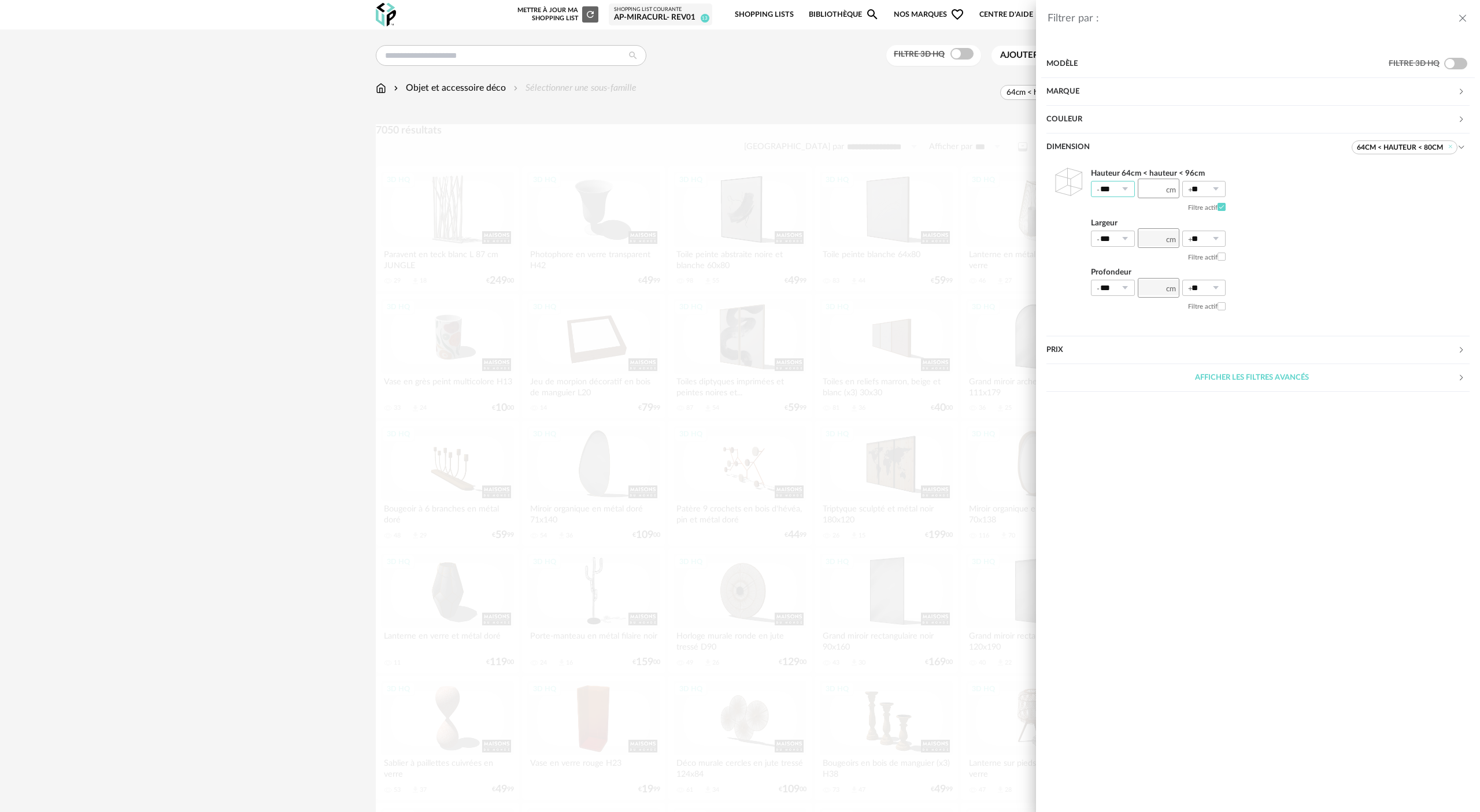
click at [739, 187] on input "***" at bounding box center [1112, 189] width 44 height 16
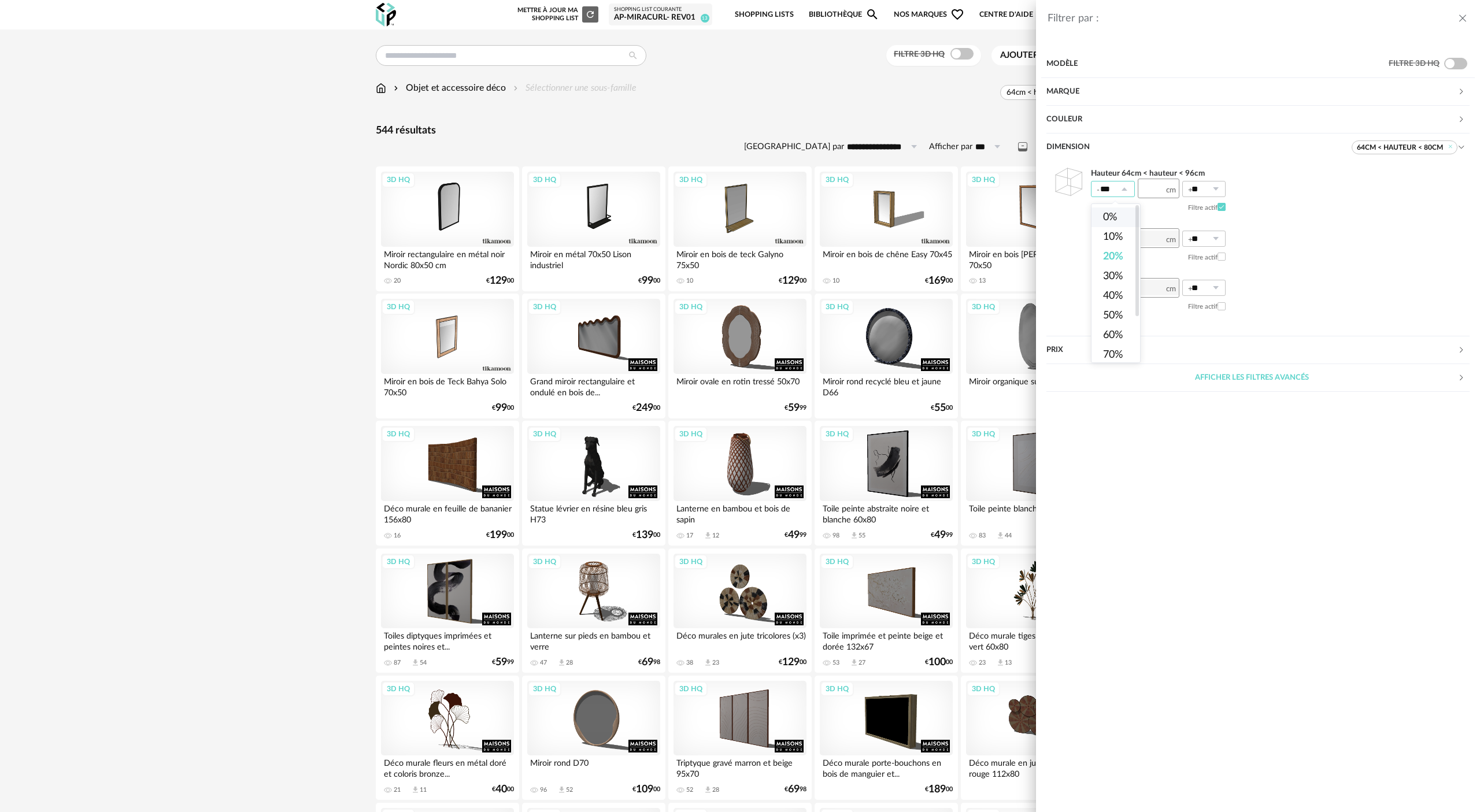
click at [739, 219] on span "0%" at bounding box center [1110, 218] width 14 height 11
type input "**"
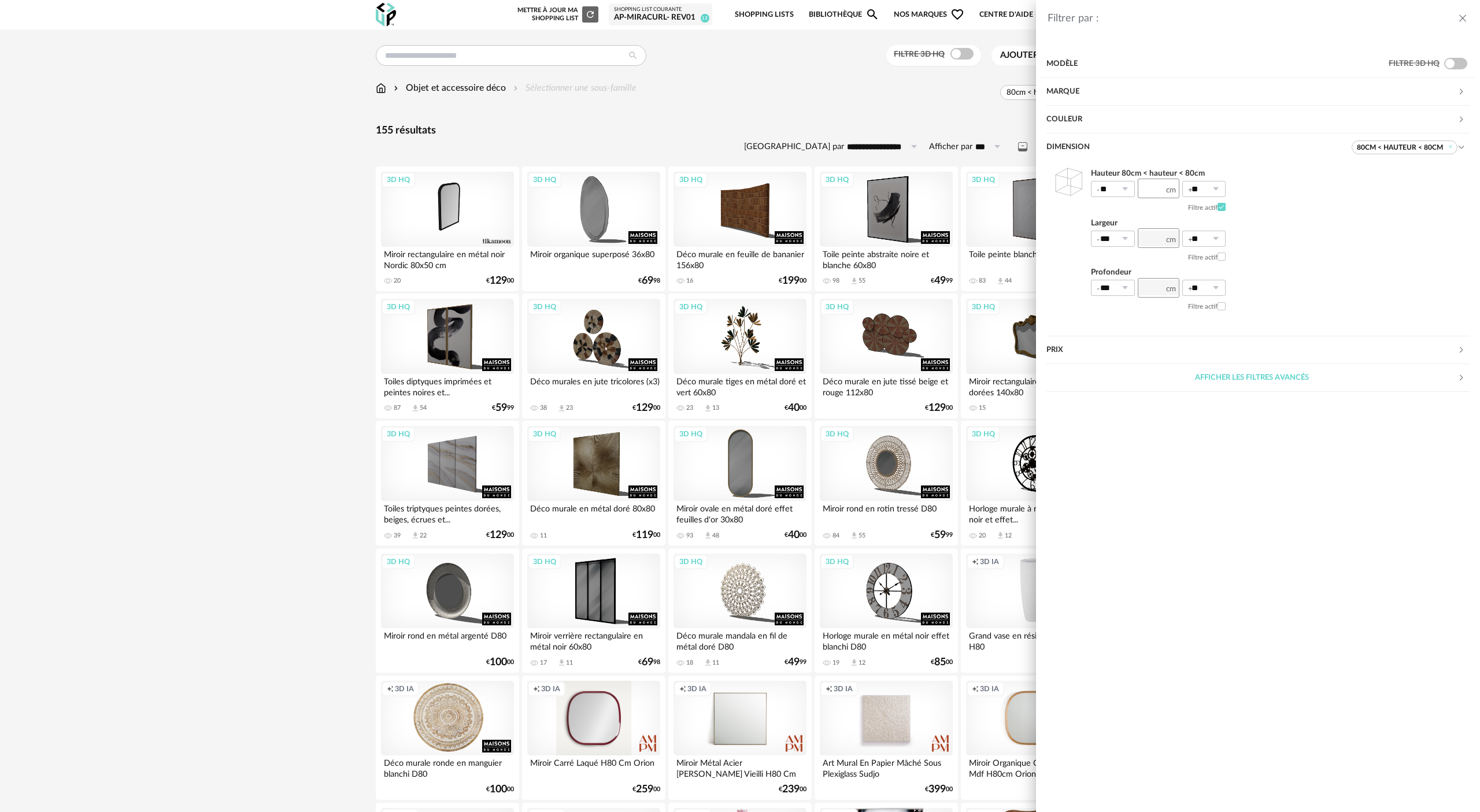
click at [739, 189] on div "Hauteur 80cm < hauteur < 80cm ** ** ** 0% 10% 20% 30% 40% 50% 60% 70% 80% 90% 1…" at bounding box center [1258, 241] width 423 height 160
click at [739, 186] on icon at bounding box center [1215, 189] width 15 height 16
click at [739, 300] on span "40%" at bounding box center [1204, 296] width 20 height 11
type input "***"
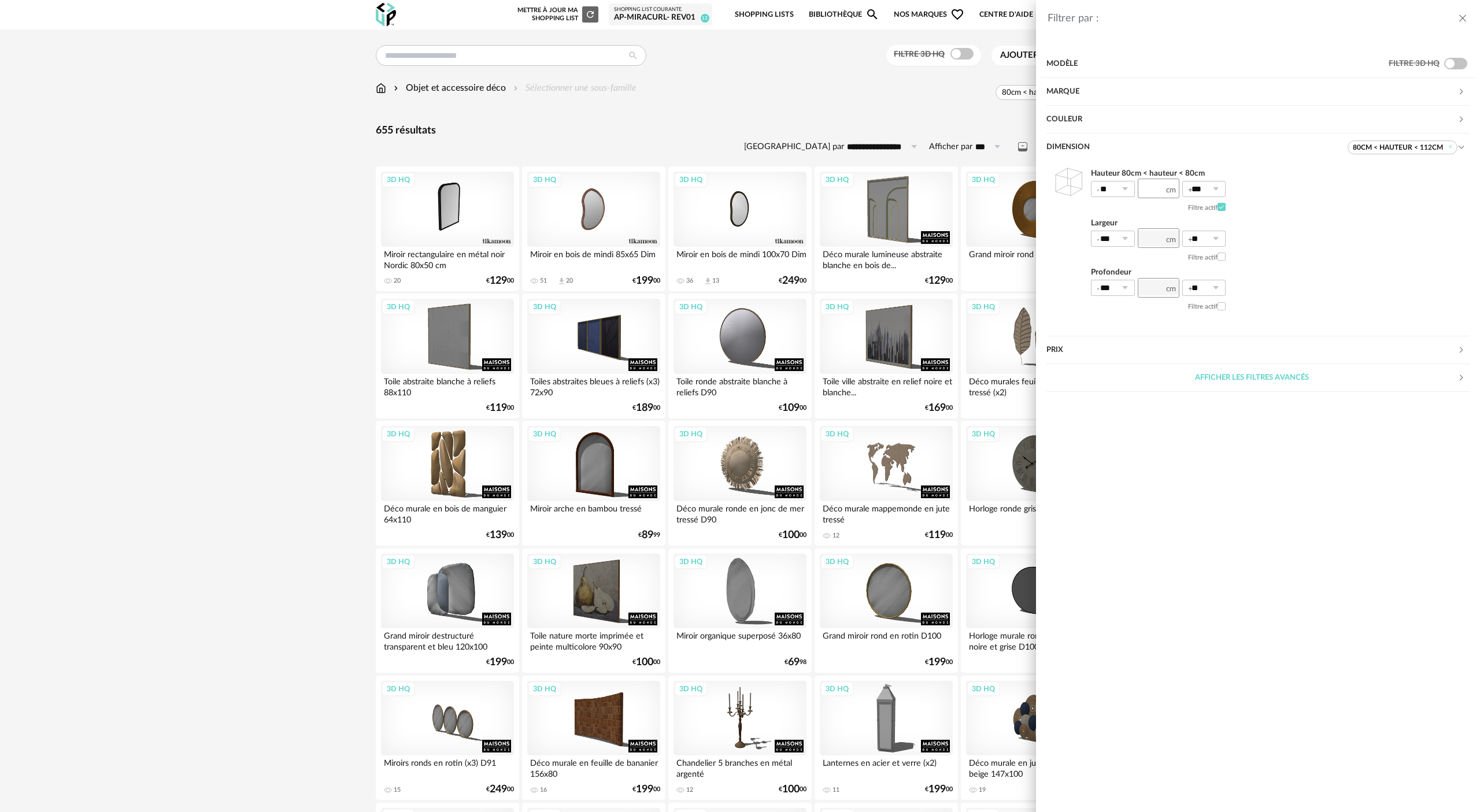
click at [739, 104] on div "Filtrer par : Modèle Filtre 3D HQ Marque &tradition 0 101 Copenhagen 0 366 Conc…" at bounding box center [740, 406] width 1480 height 812
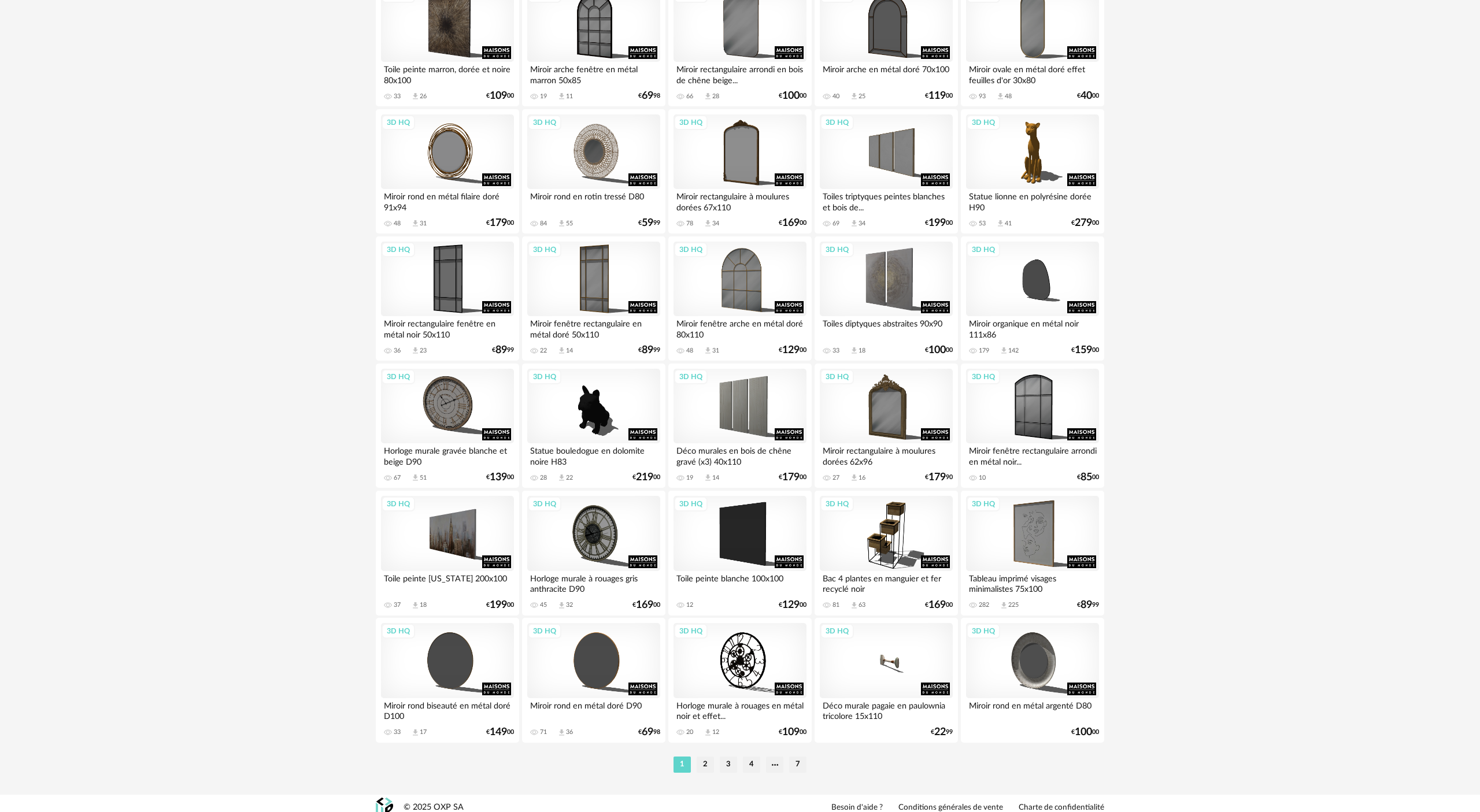
scroll to position [1983, 0]
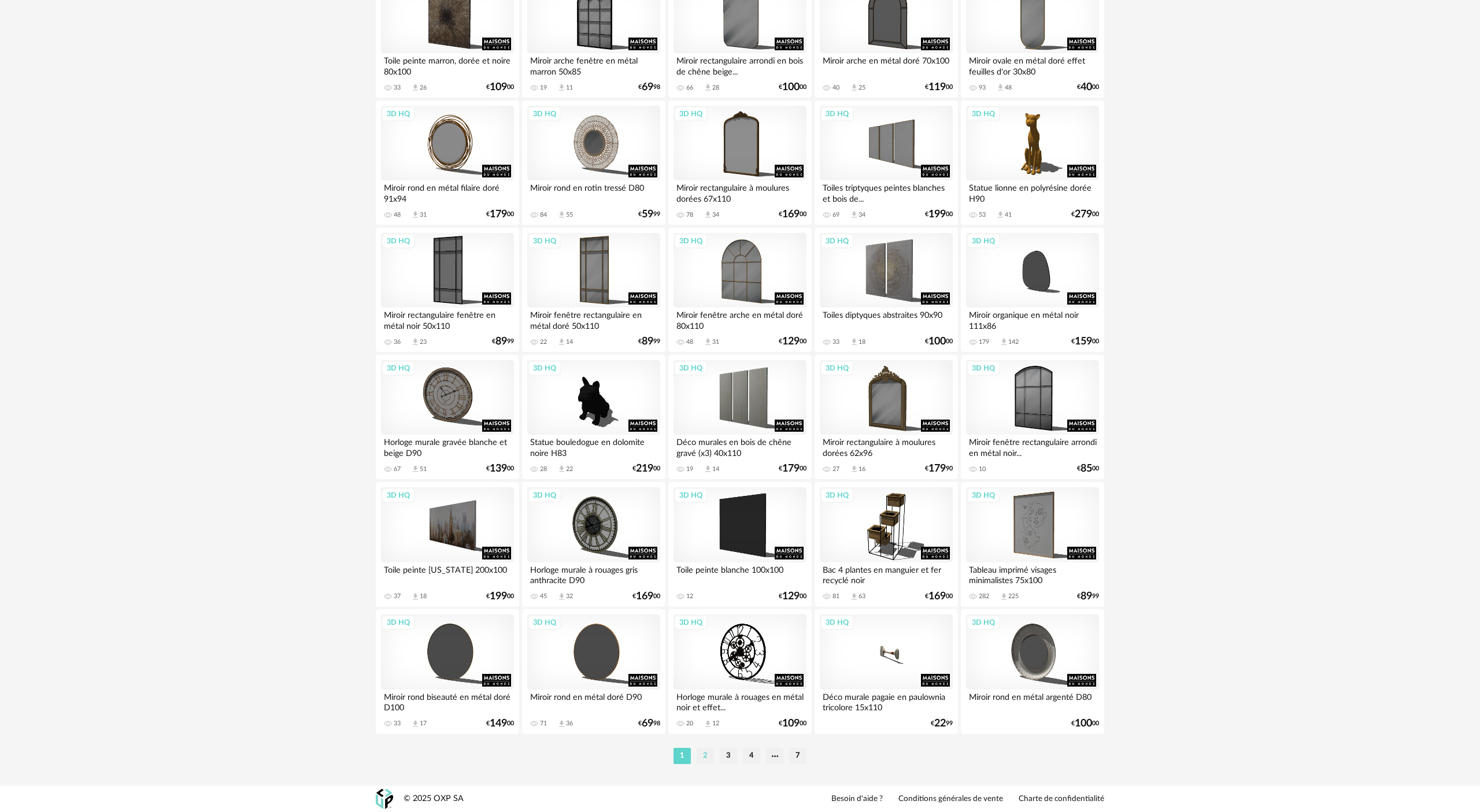
click at [708, 372] on li "2" at bounding box center [705, 756] width 18 height 16
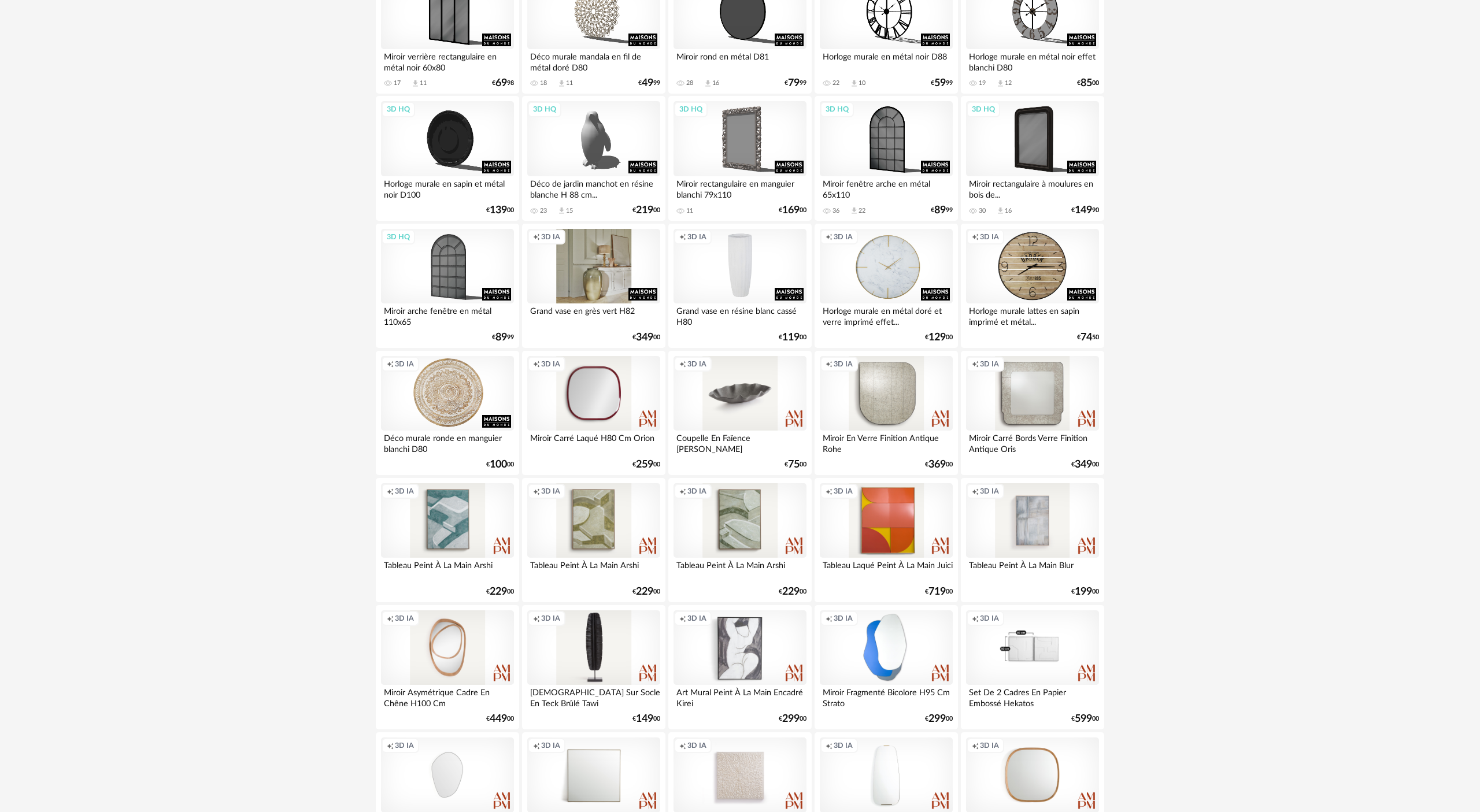
scroll to position [325, 0]
click at [602, 372] on div "Creation icon 3D IA" at bounding box center [593, 647] width 133 height 75
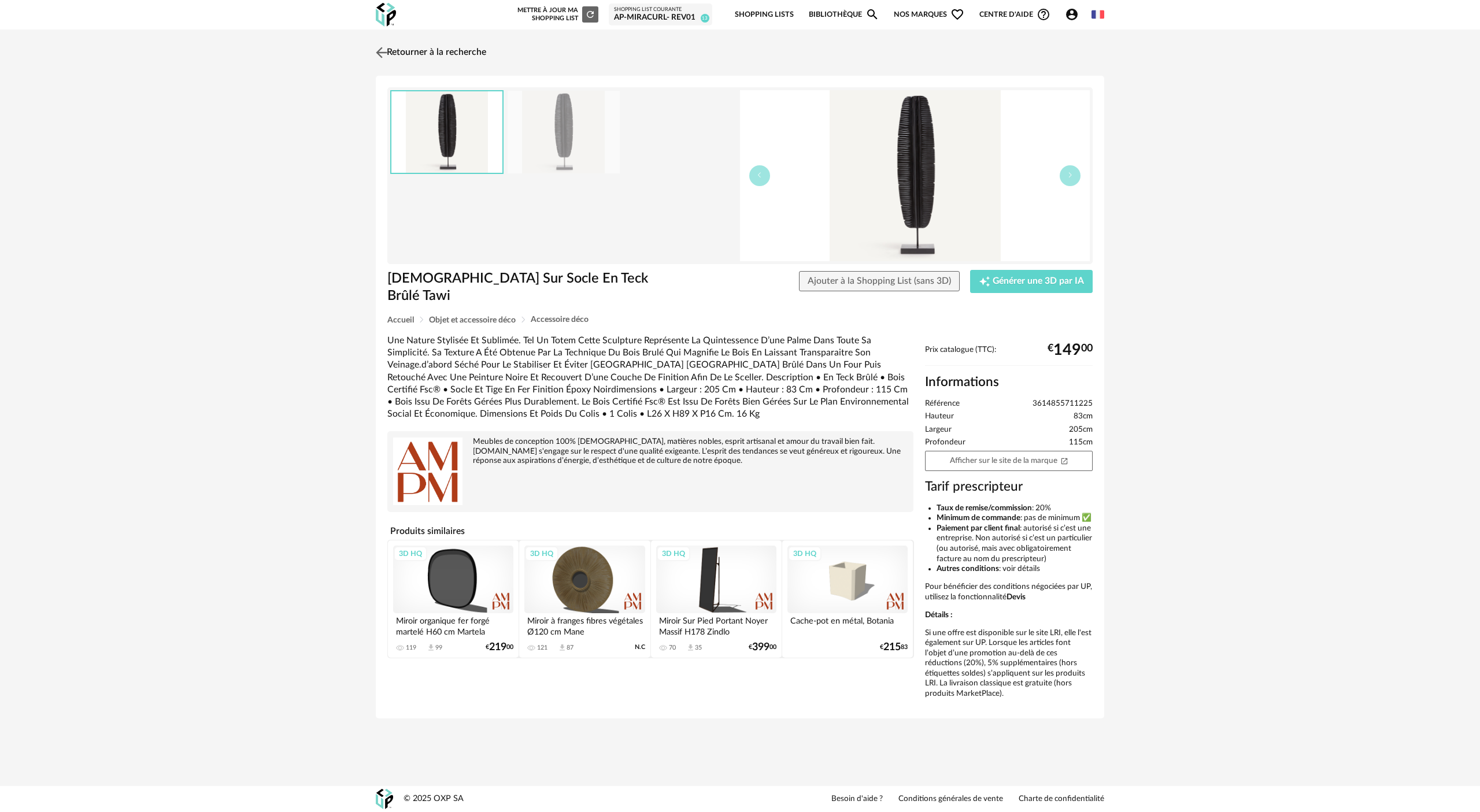
click at [386, 53] on img at bounding box center [382, 52] width 17 height 17
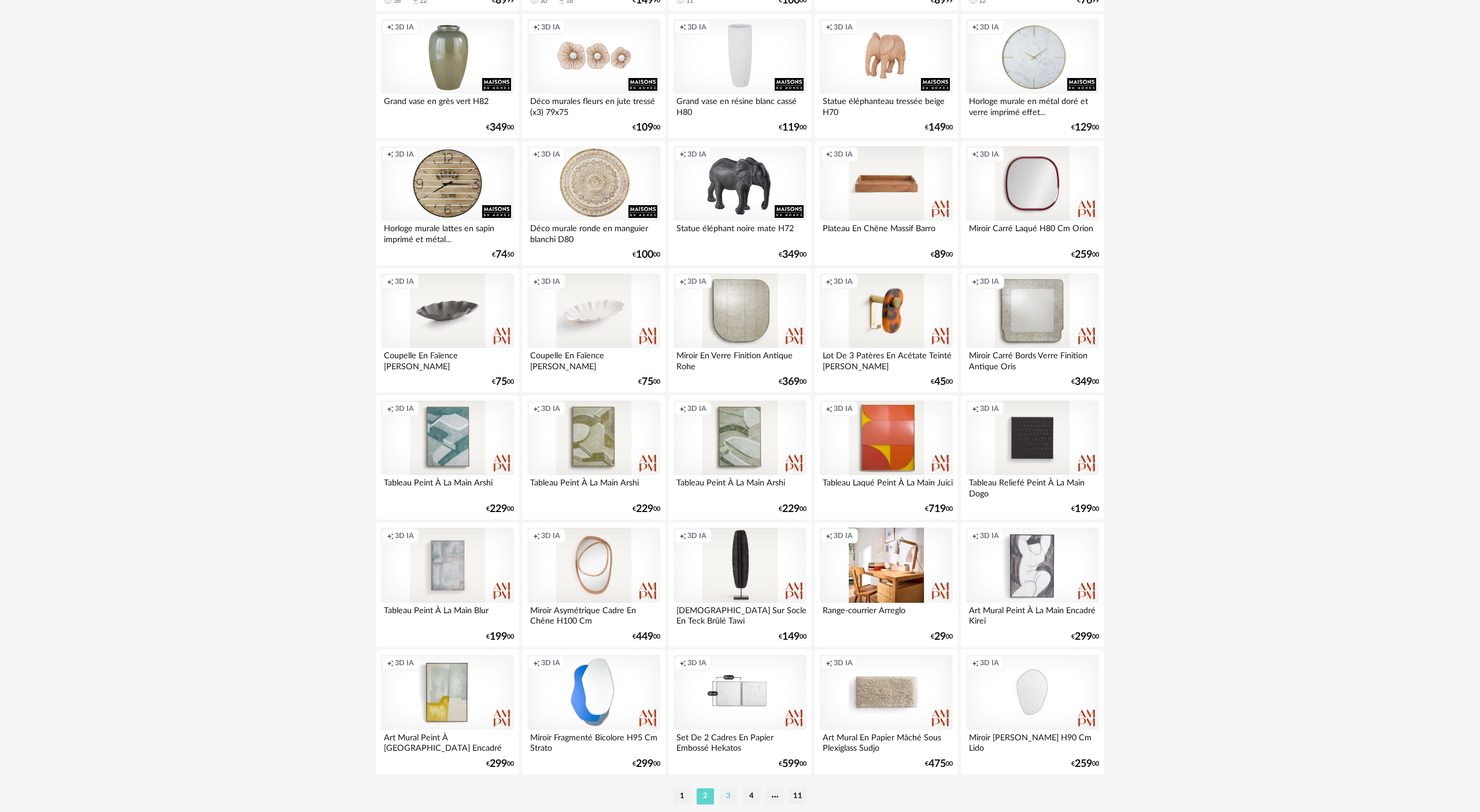
scroll to position [1932, 0]
click at [734, 372] on li "3" at bounding box center [728, 798] width 18 height 16
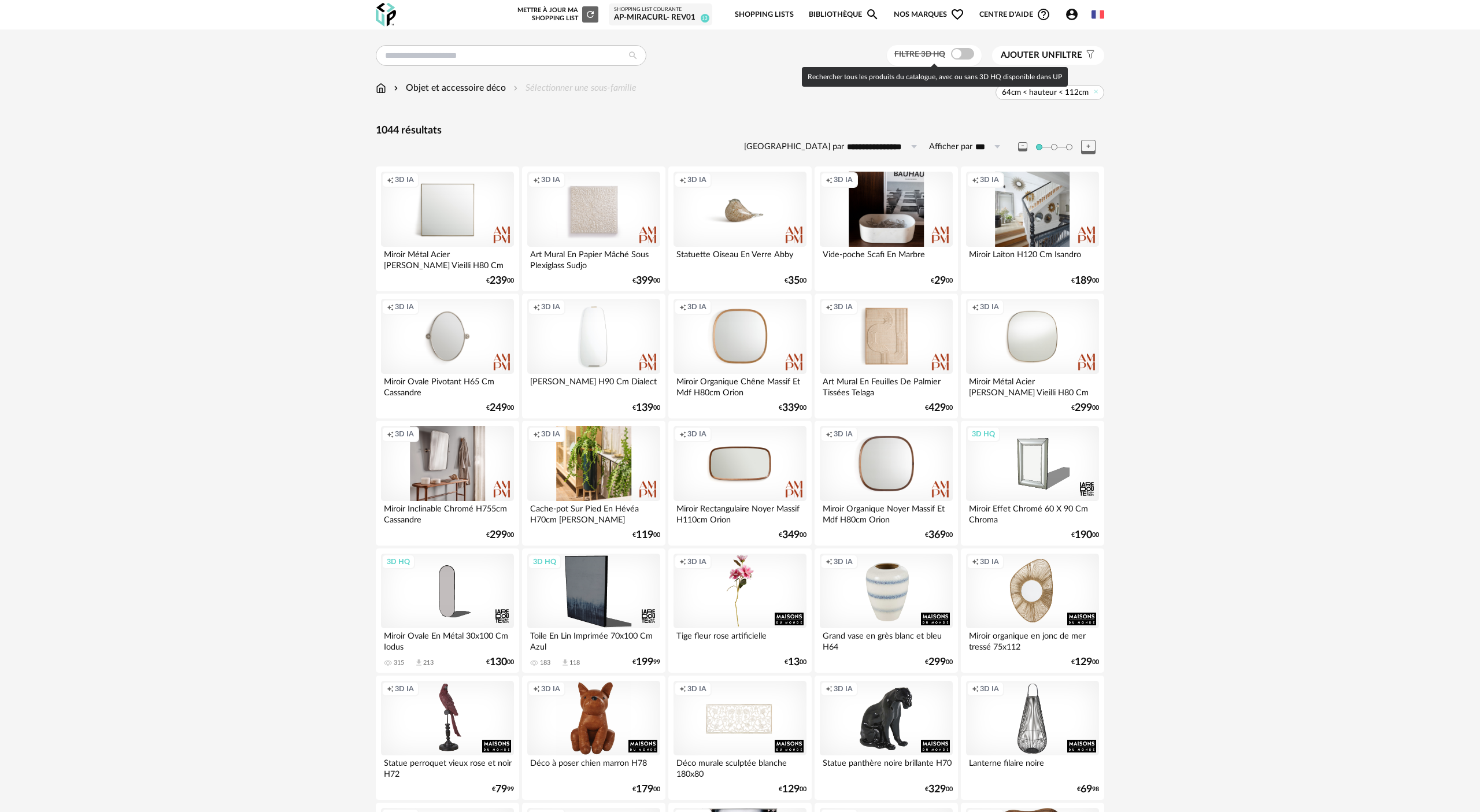
click at [739, 52] on span "Filtre 3D HQ" at bounding box center [919, 55] width 51 height 8
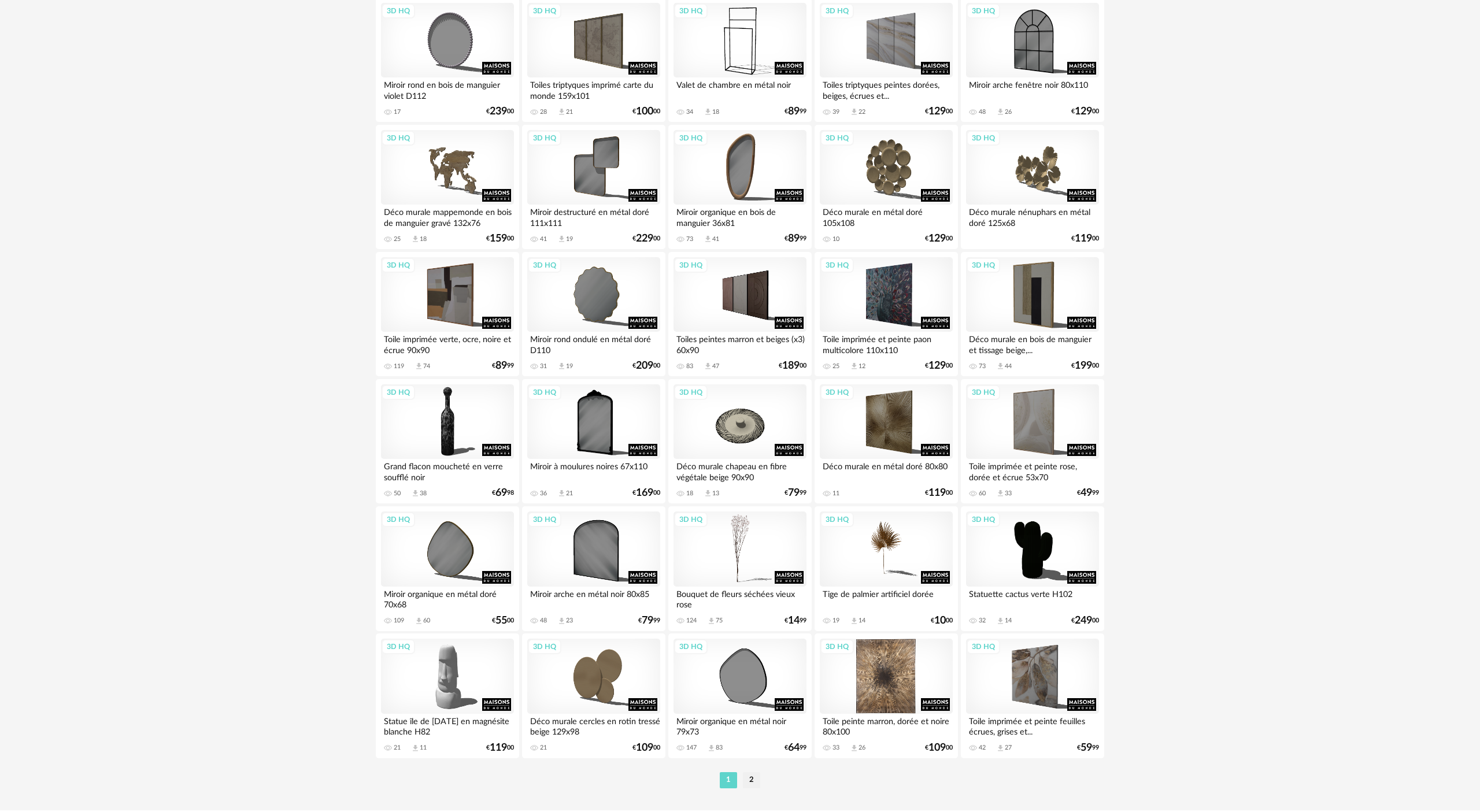
scroll to position [1983, 0]
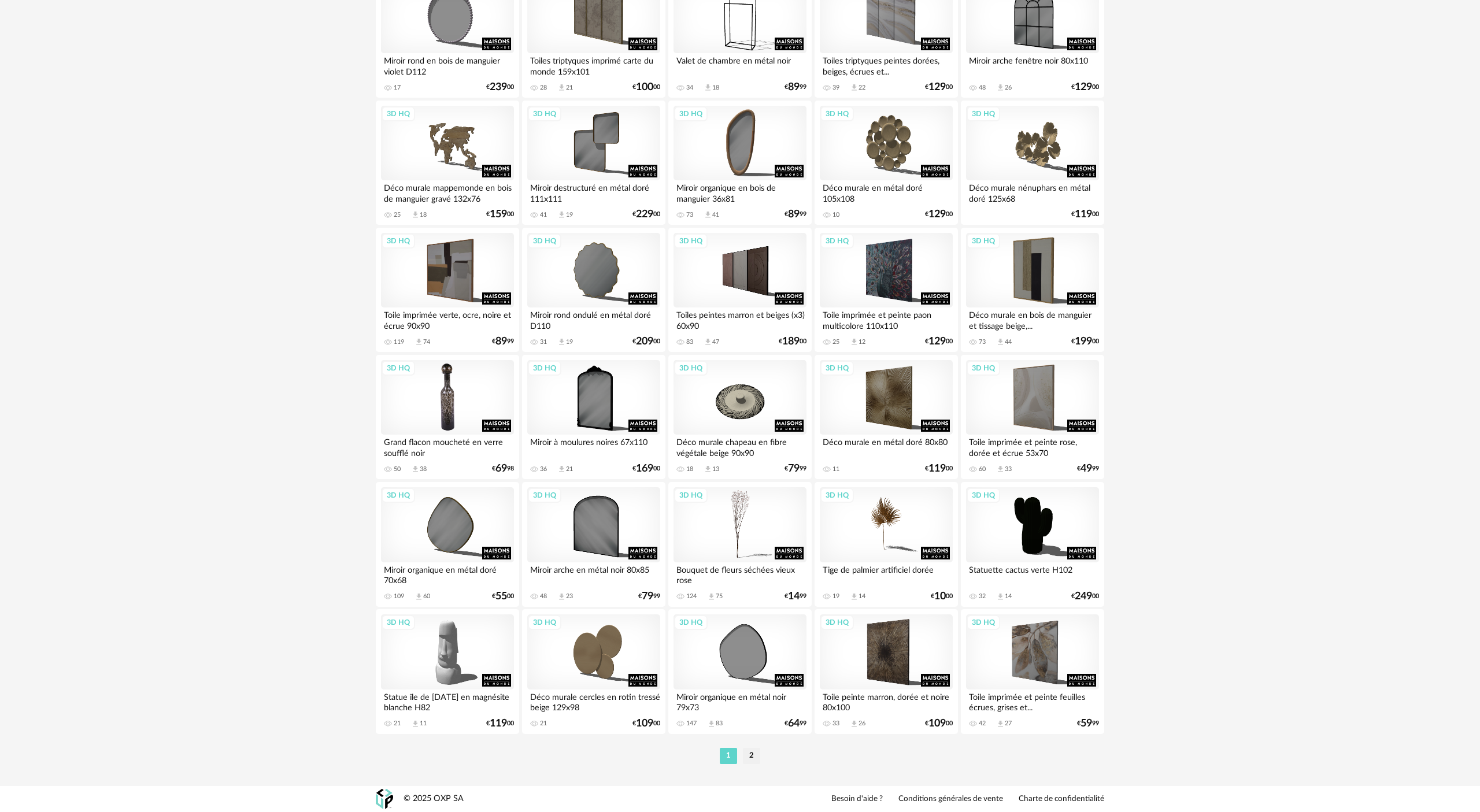
click at [454, 372] on div "3D HQ" at bounding box center [447, 397] width 133 height 75
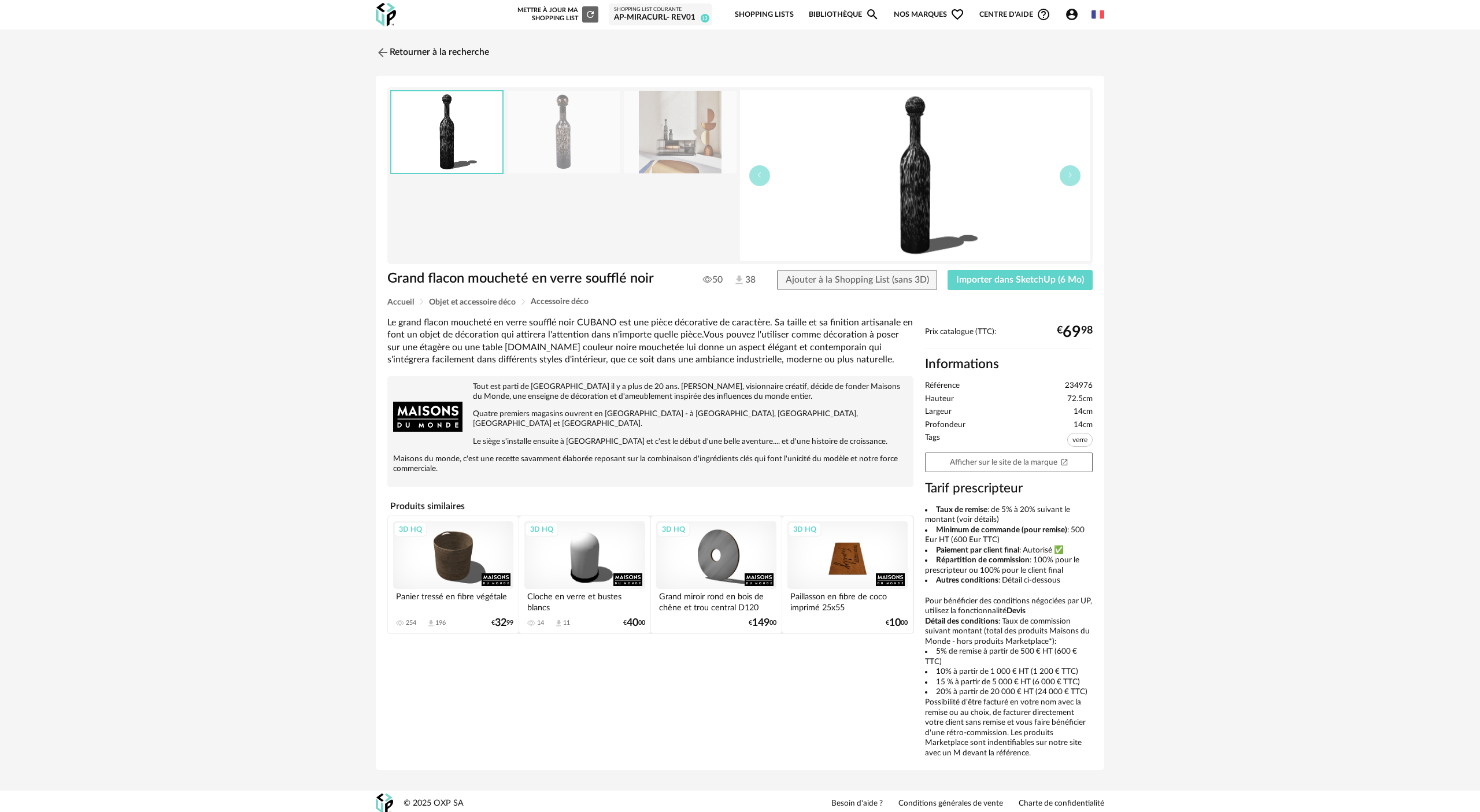
click at [581, 148] on img at bounding box center [564, 132] width 112 height 83
click at [659, 101] on img at bounding box center [680, 132] width 112 height 83
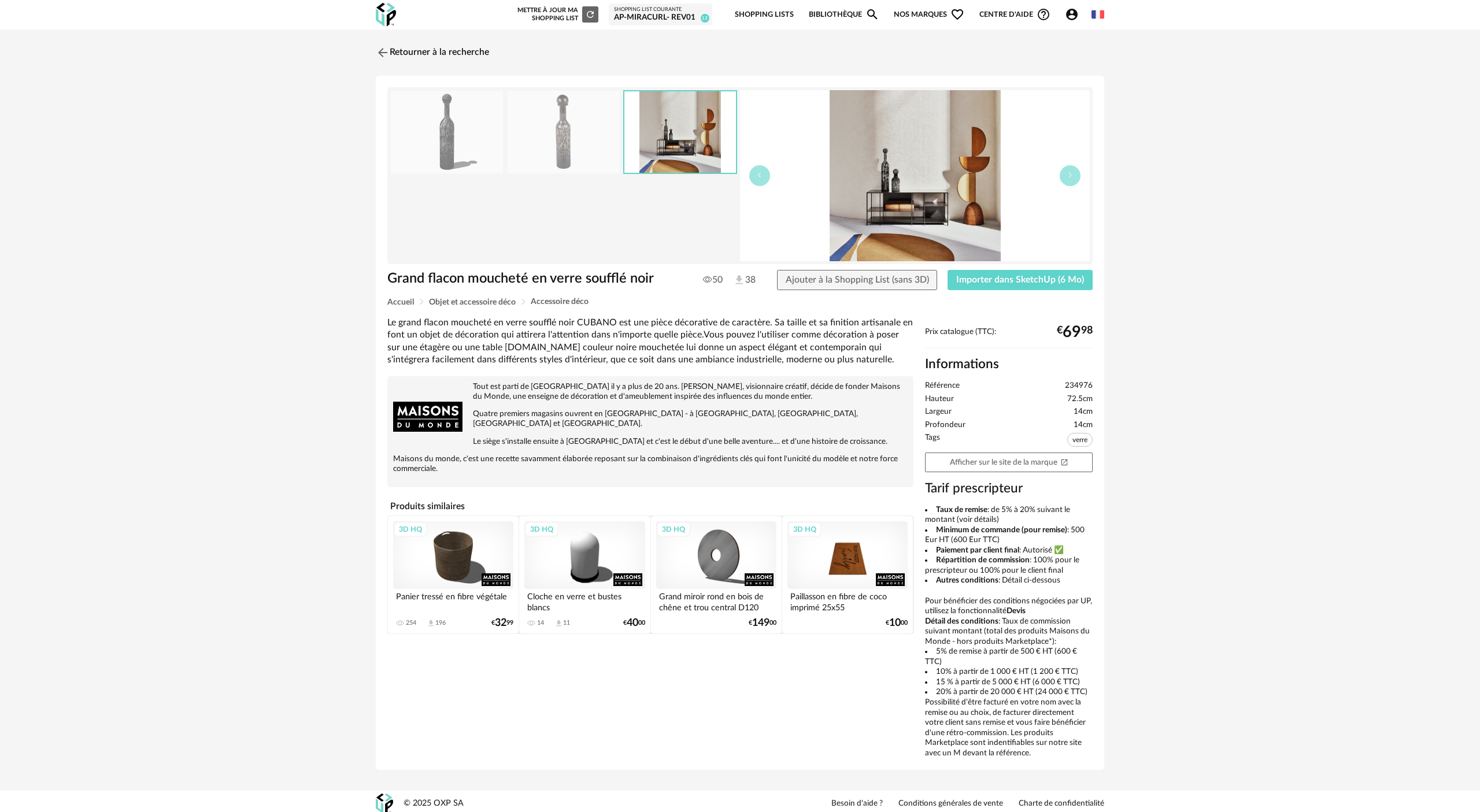
click at [739, 176] on img at bounding box center [915, 176] width 349 height 171
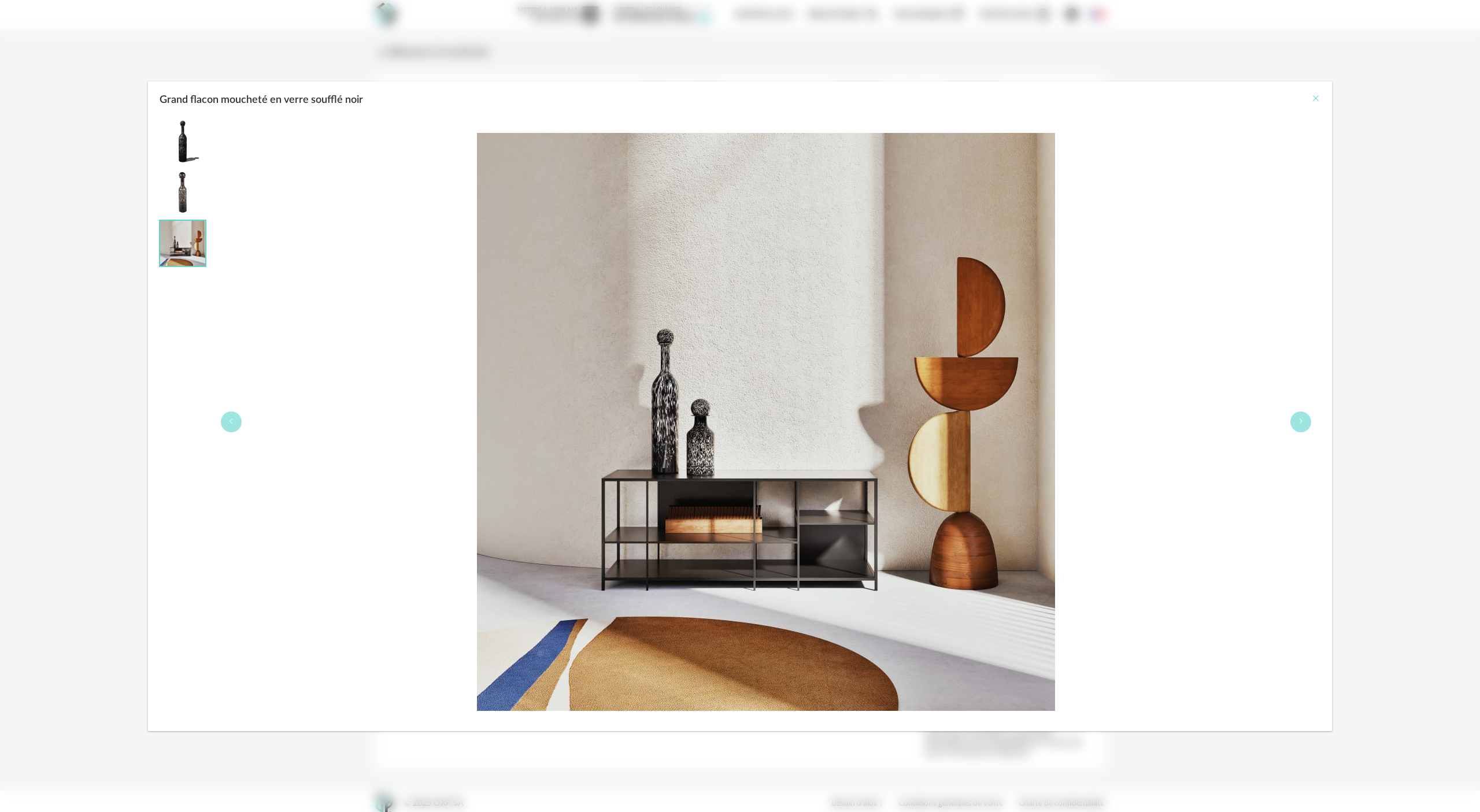
click at [739, 101] on icon "Close" at bounding box center [1316, 98] width 9 height 9
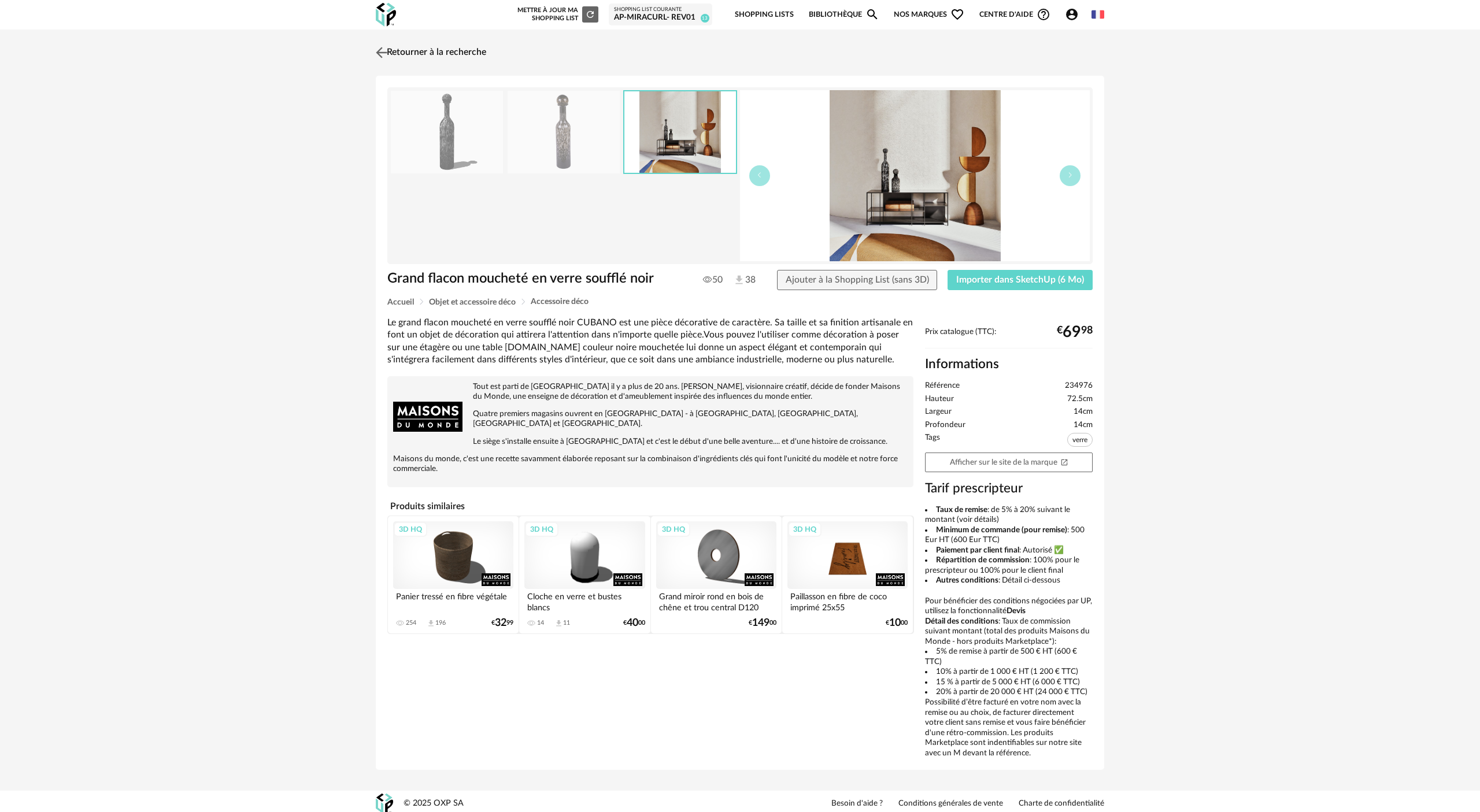
click at [383, 52] on img at bounding box center [382, 52] width 17 height 17
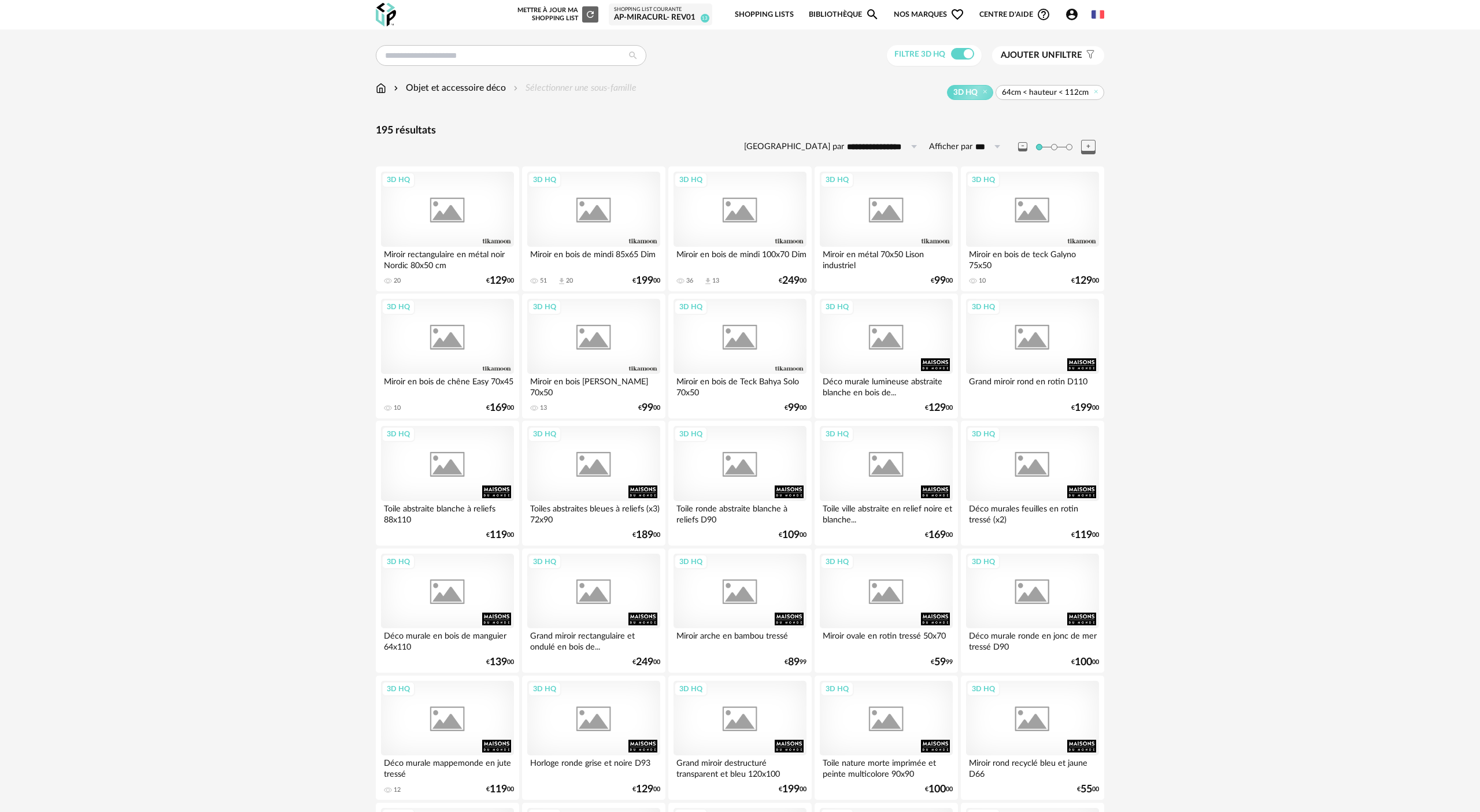
scroll to position [1983, 0]
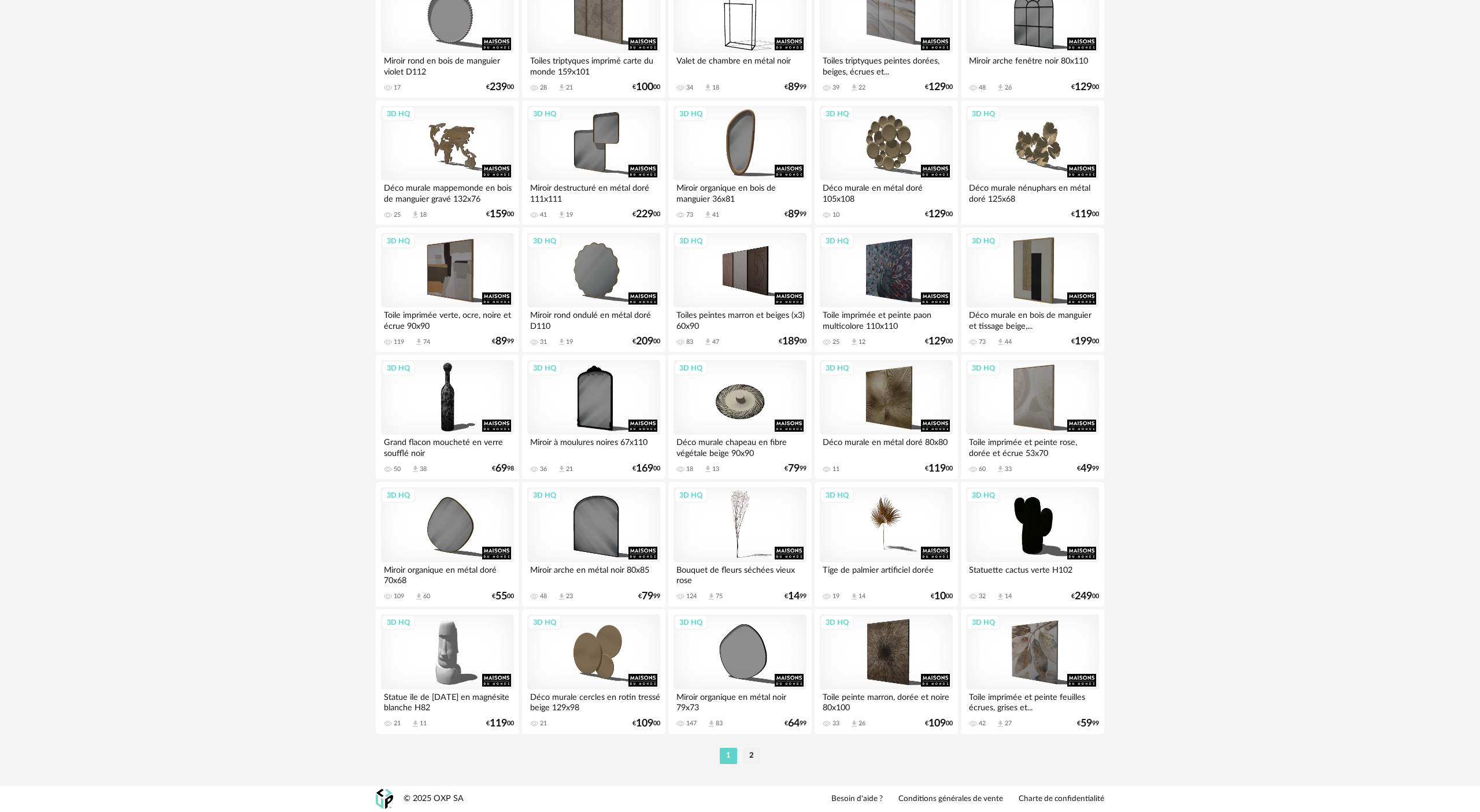
click at [739, 372] on li "2" at bounding box center [752, 756] width 18 height 16
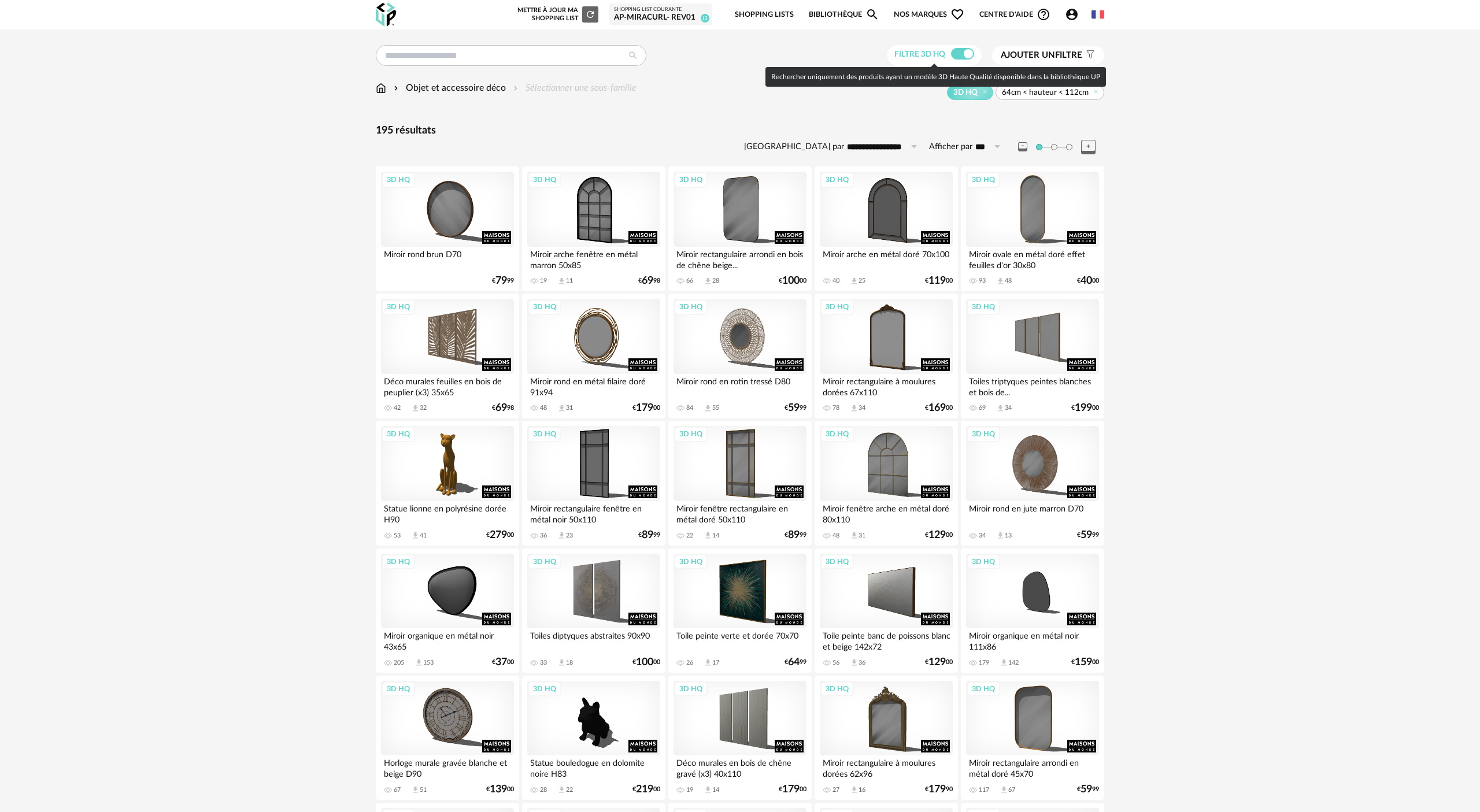
click at [739, 55] on span at bounding box center [962, 54] width 23 height 12
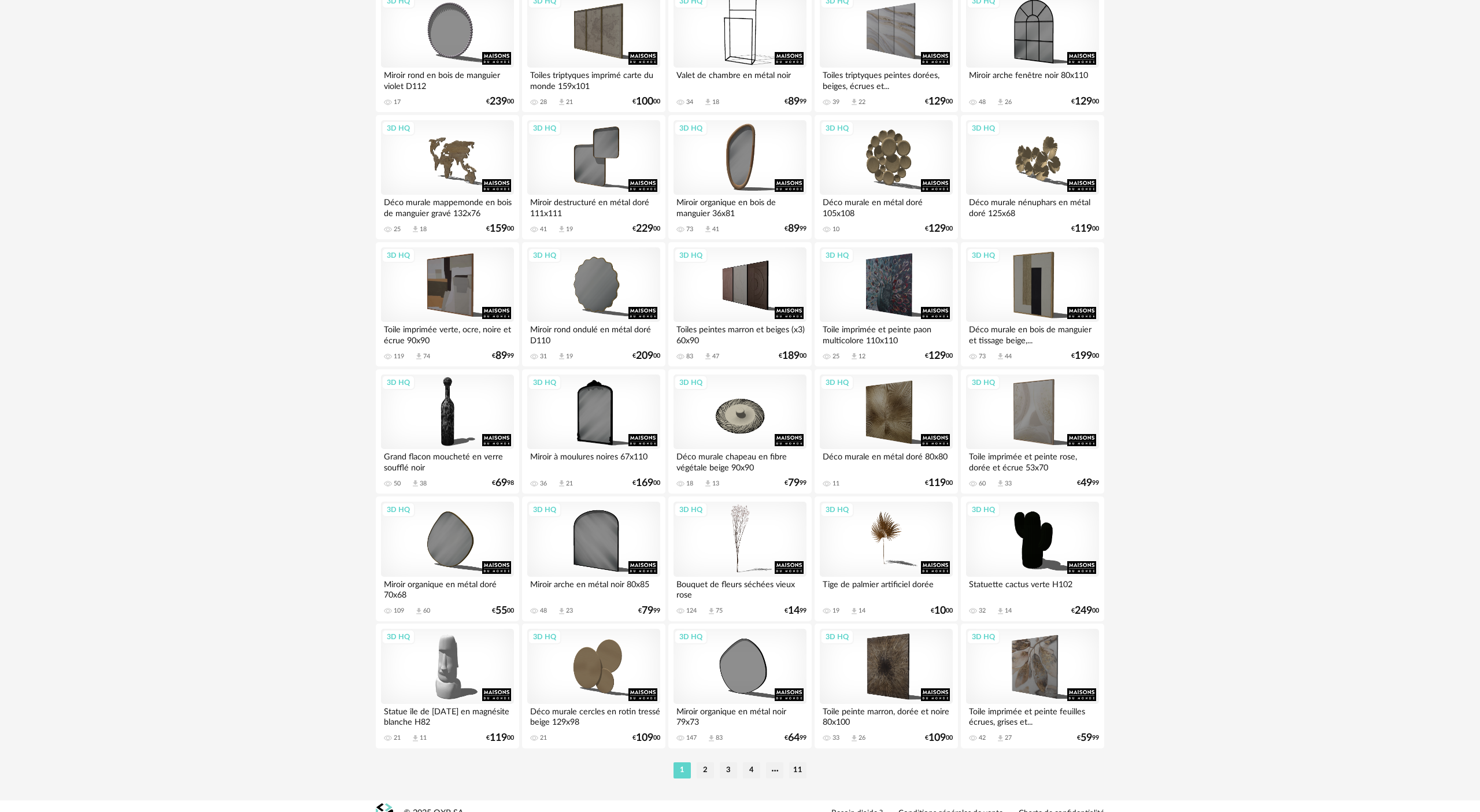
scroll to position [1983, 0]
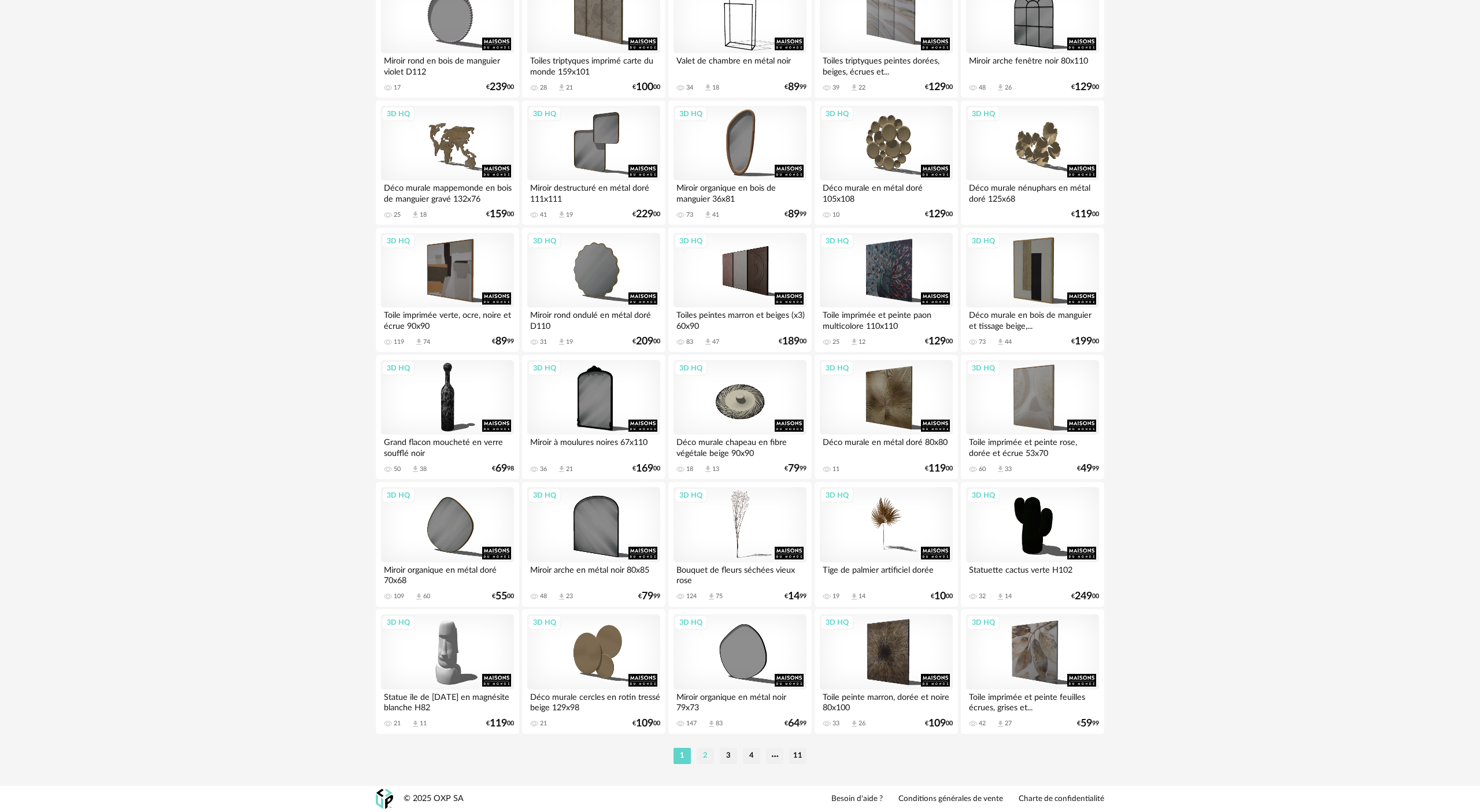
click at [704, 372] on li "2" at bounding box center [705, 756] width 18 height 16
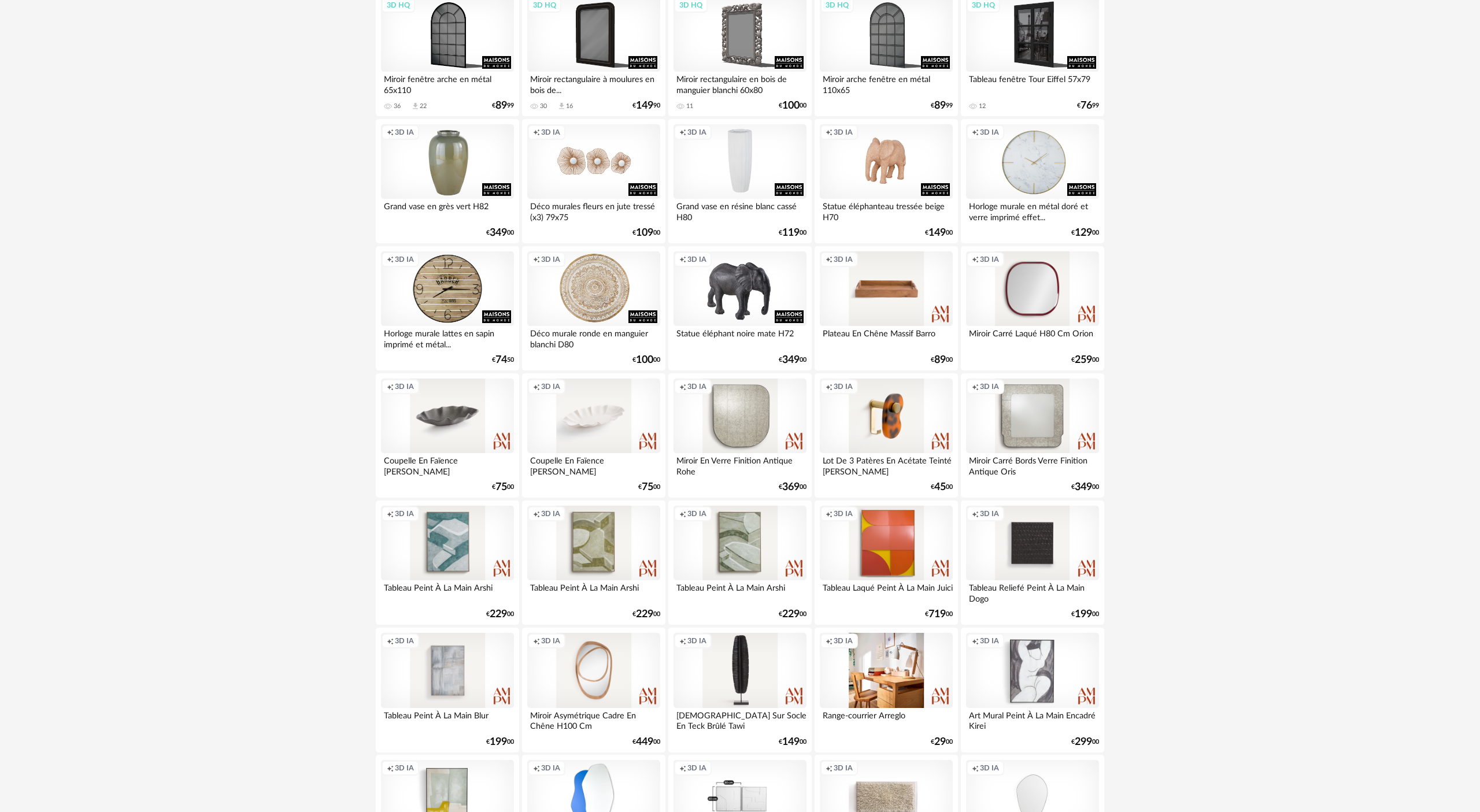
scroll to position [1983, 0]
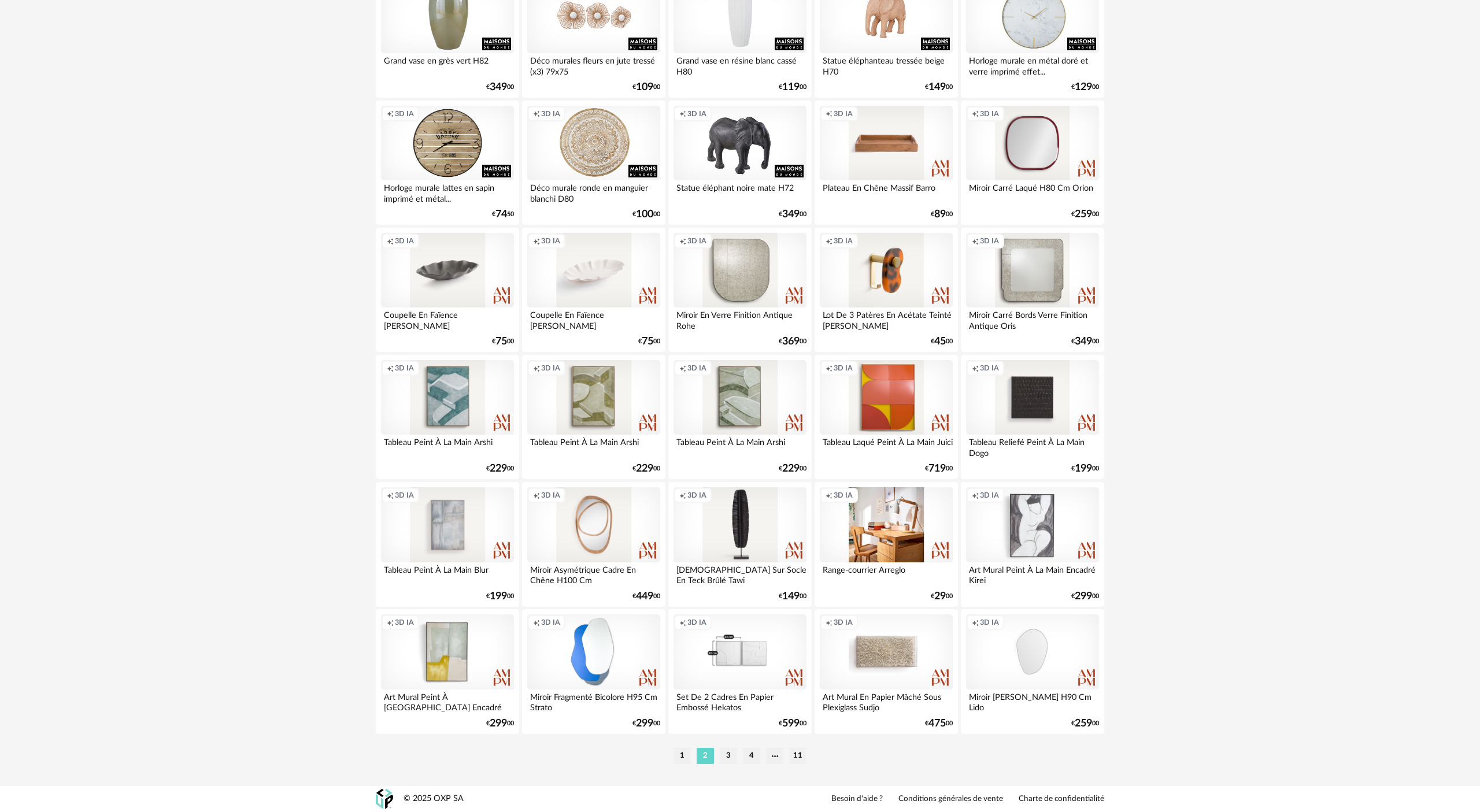
click at [725, 372] on li "3" at bounding box center [728, 756] width 18 height 16
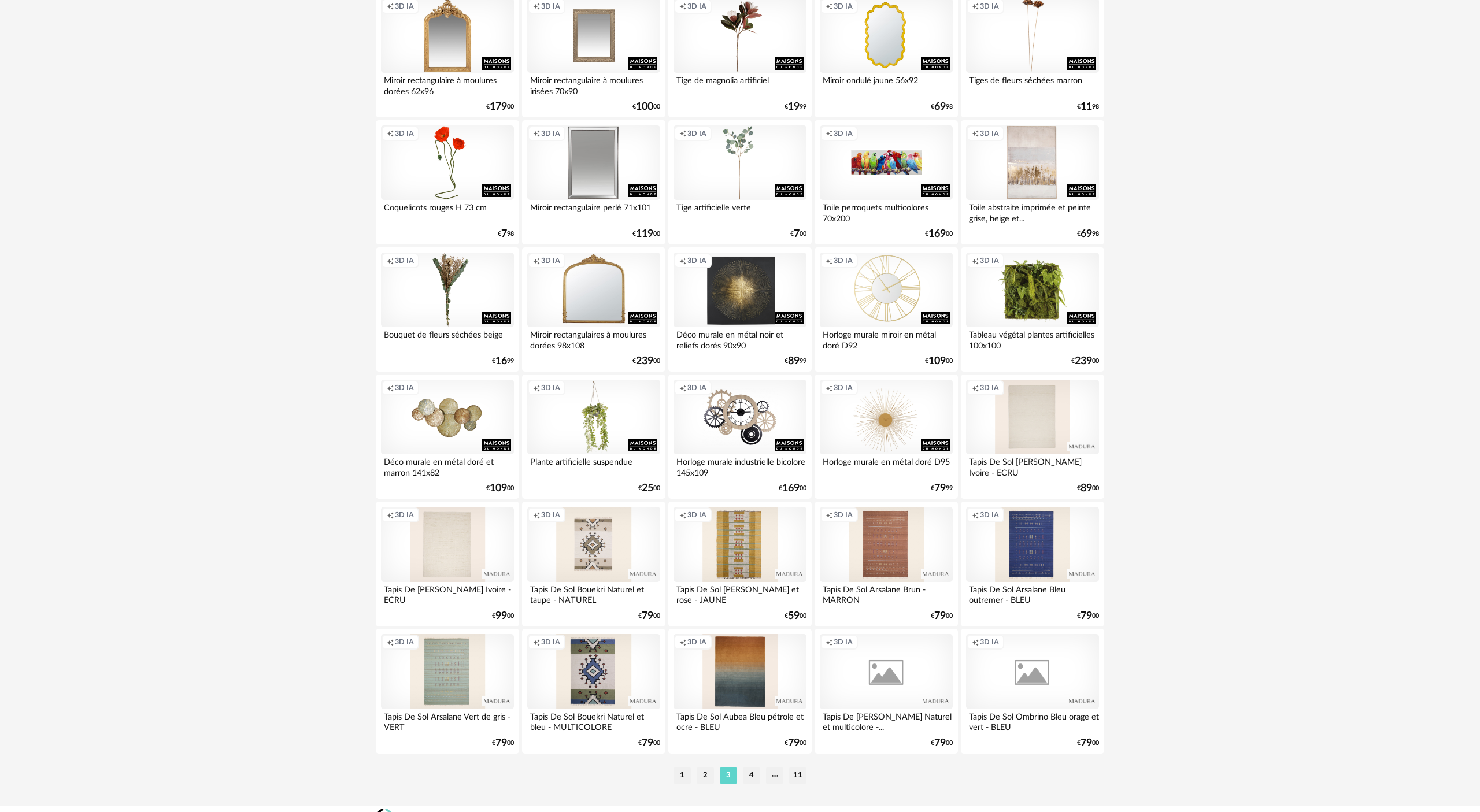
scroll to position [1983, 0]
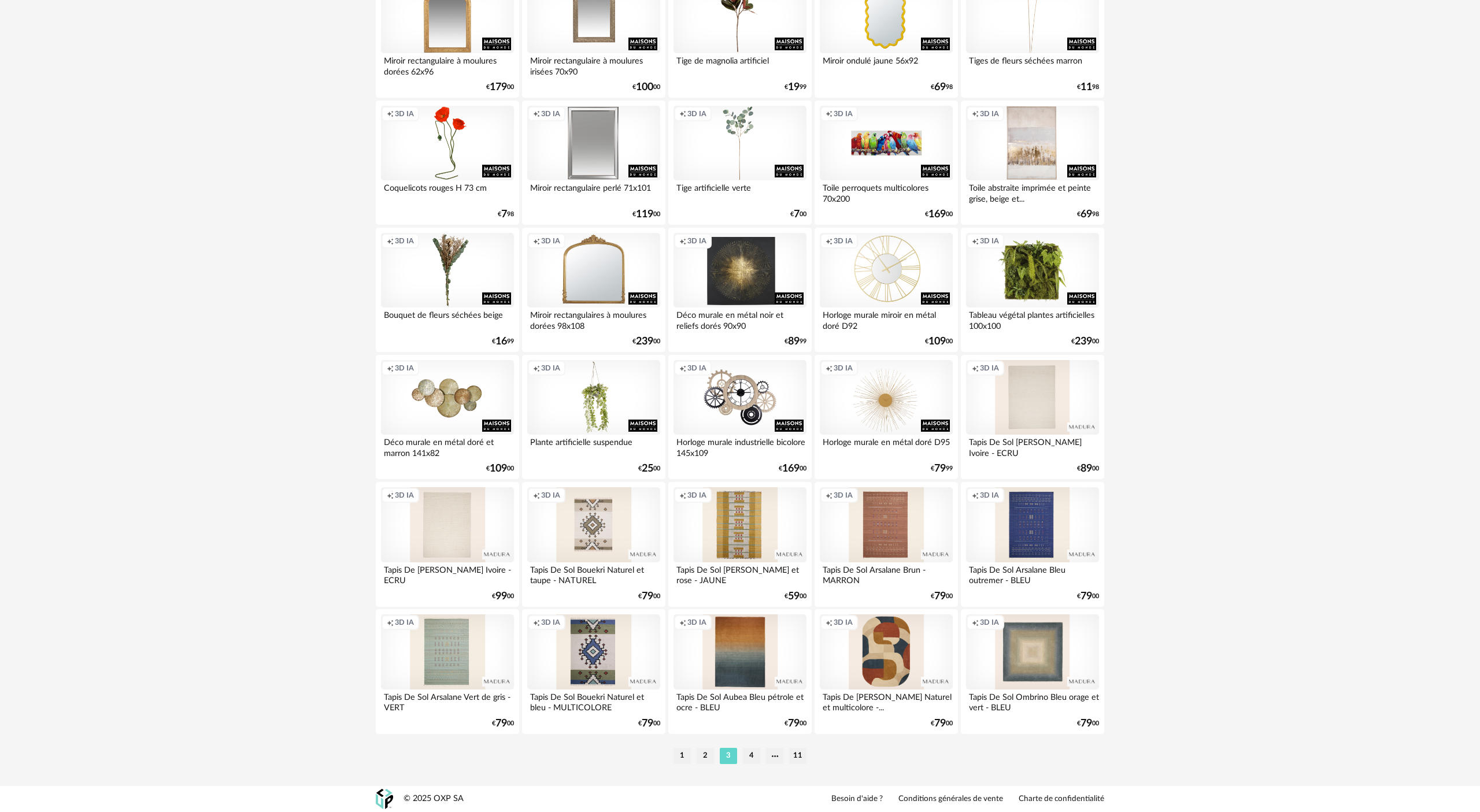
click at [739, 372] on ul "1 2 3 4 11" at bounding box center [739, 756] width 139 height 16
click at [739, 372] on li "4" at bounding box center [752, 756] width 18 height 16
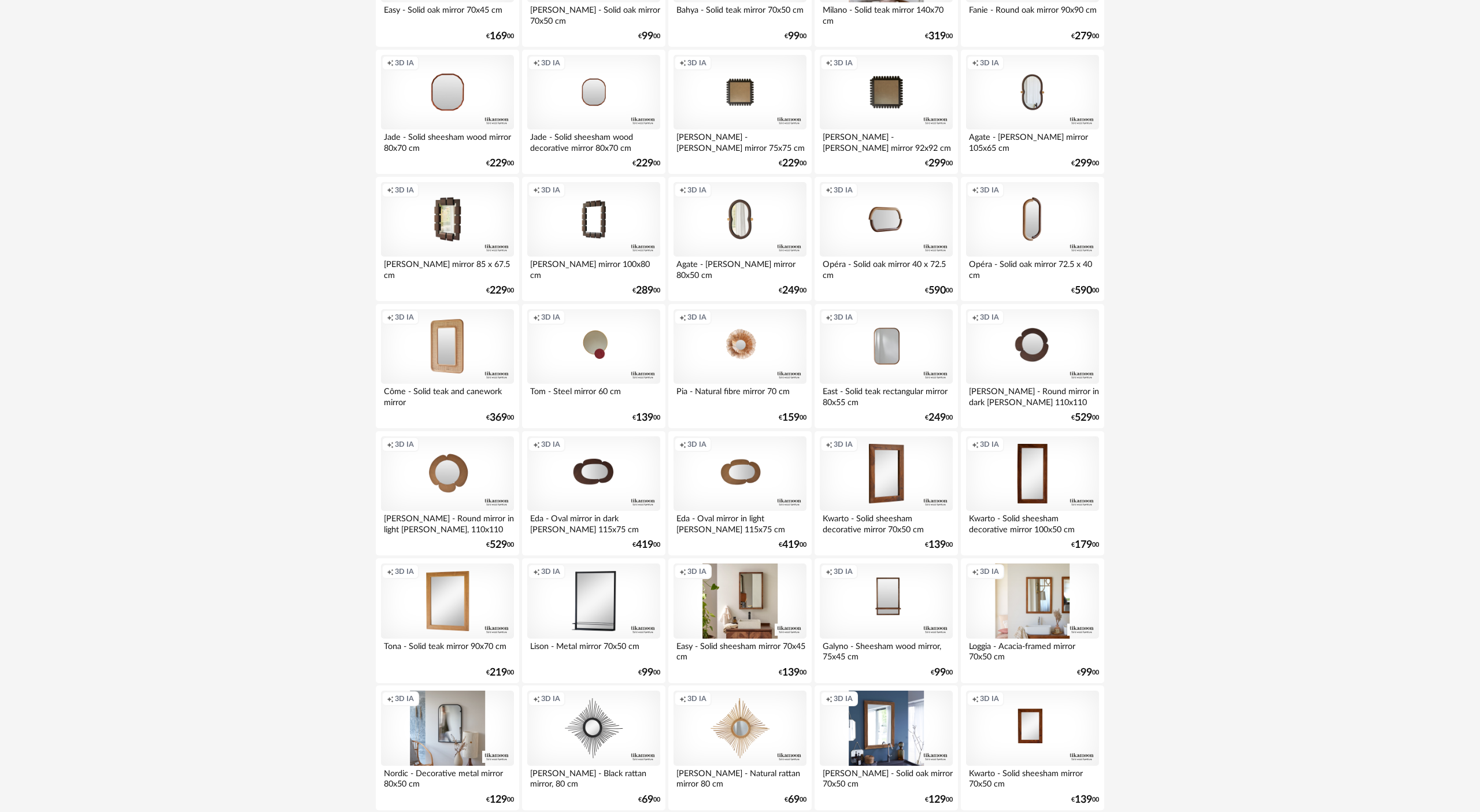
scroll to position [1983, 0]
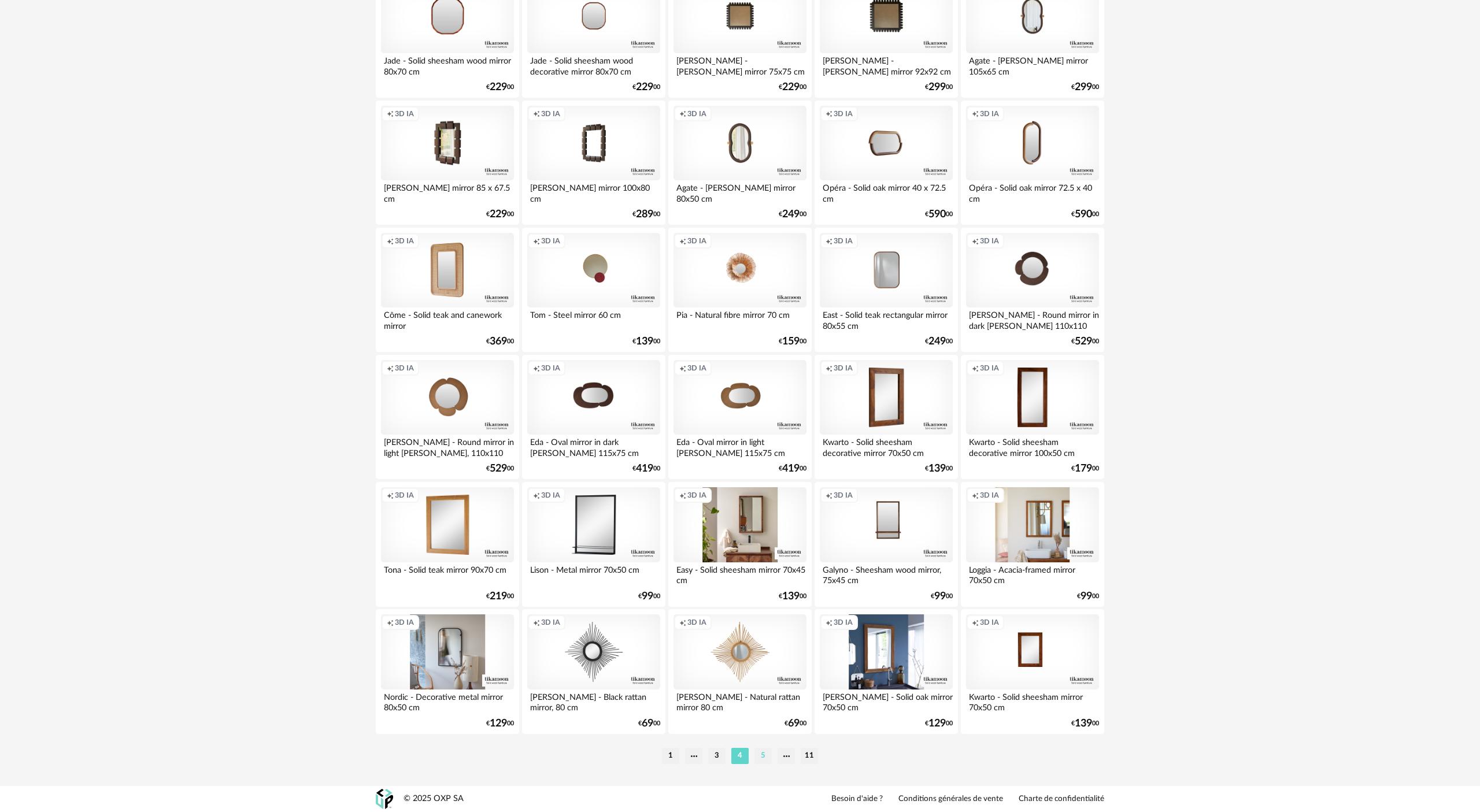
click at [739, 372] on li "5" at bounding box center [763, 756] width 18 height 16
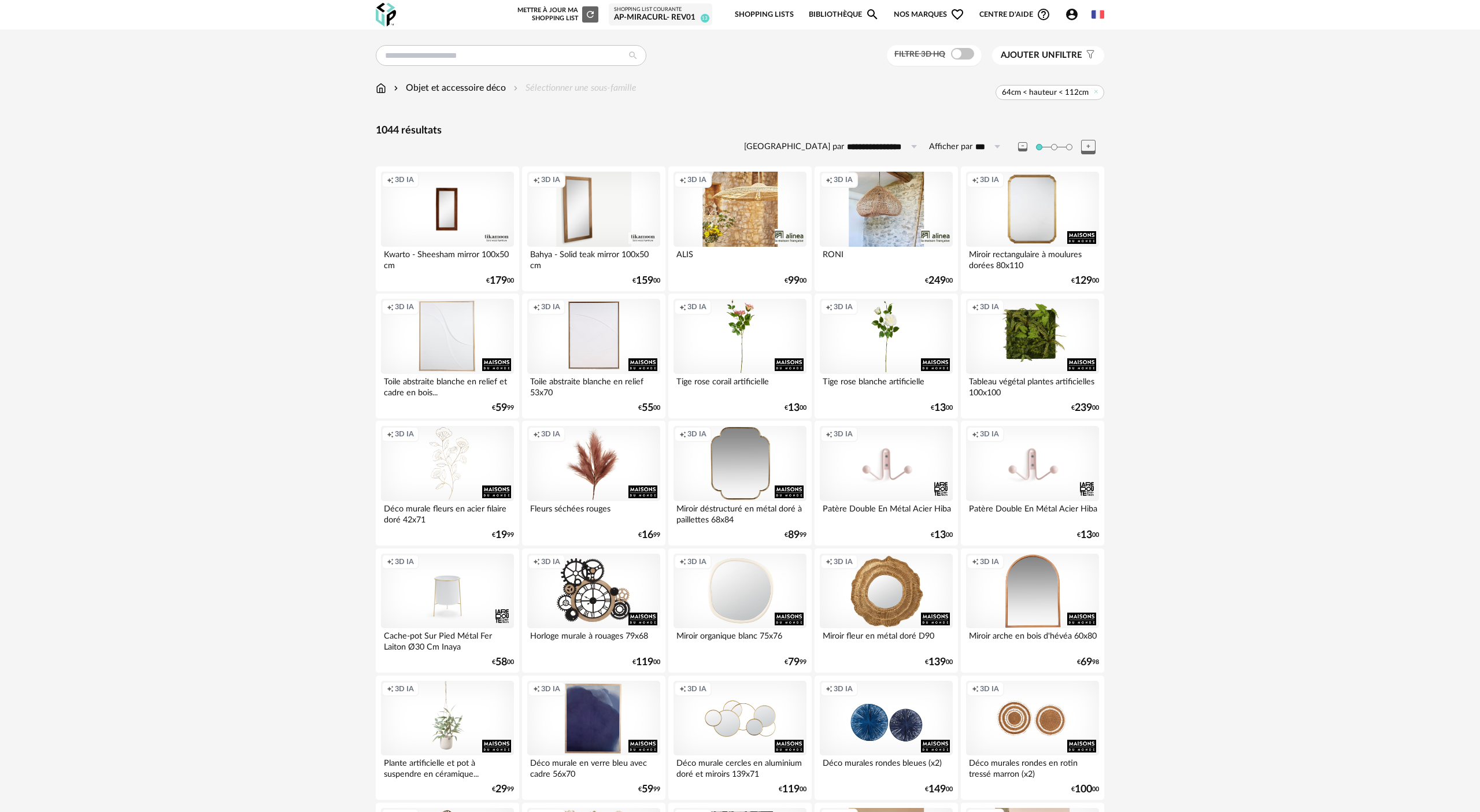
drag, startPoint x: 175, startPoint y: 64, endPoint x: 172, endPoint y: 94, distance: 30.1
click at [446, 86] on div "Objet et accessoire déco" at bounding box center [448, 88] width 114 height 13
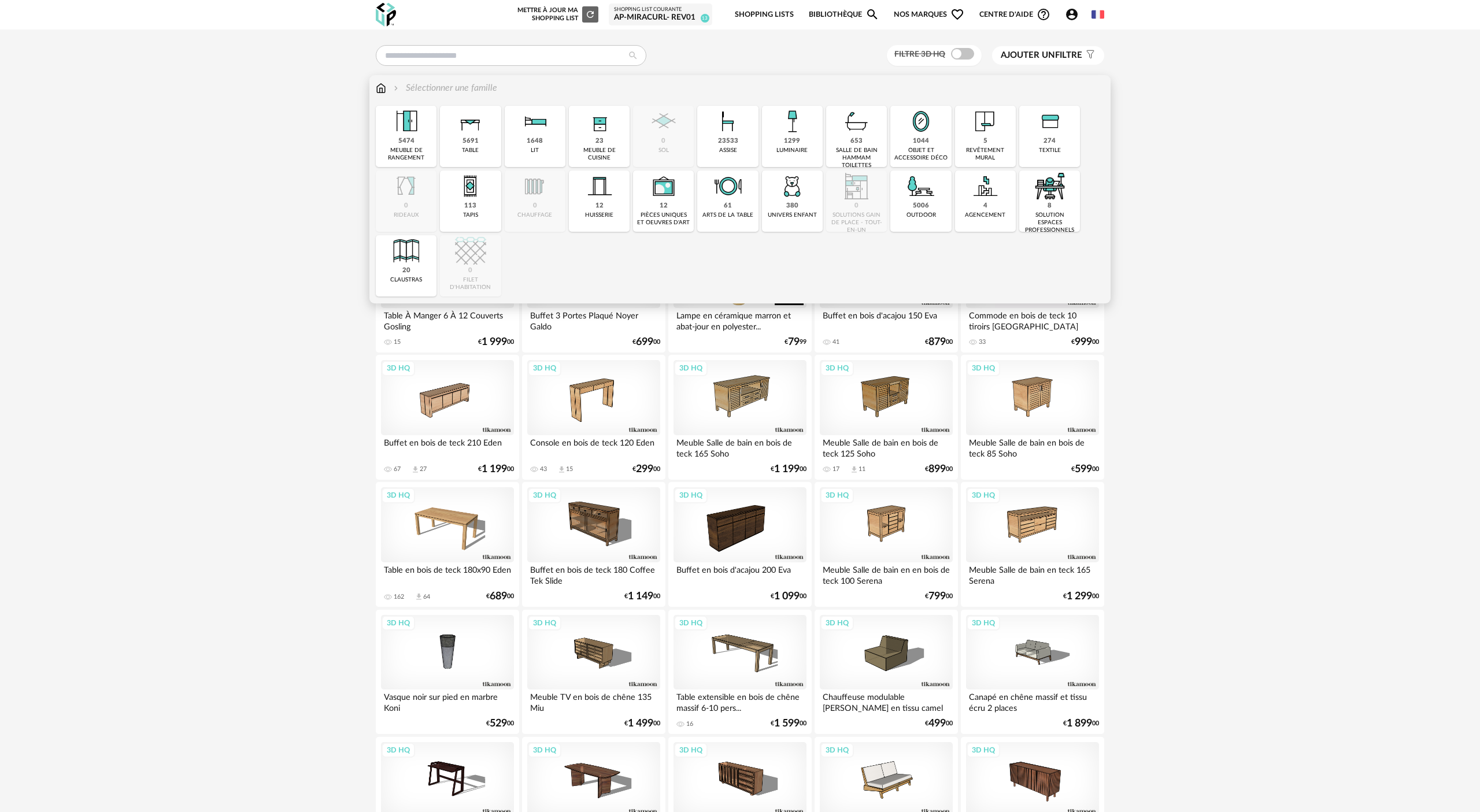
click at [402, 267] on div "20" at bounding box center [406, 270] width 8 height 9
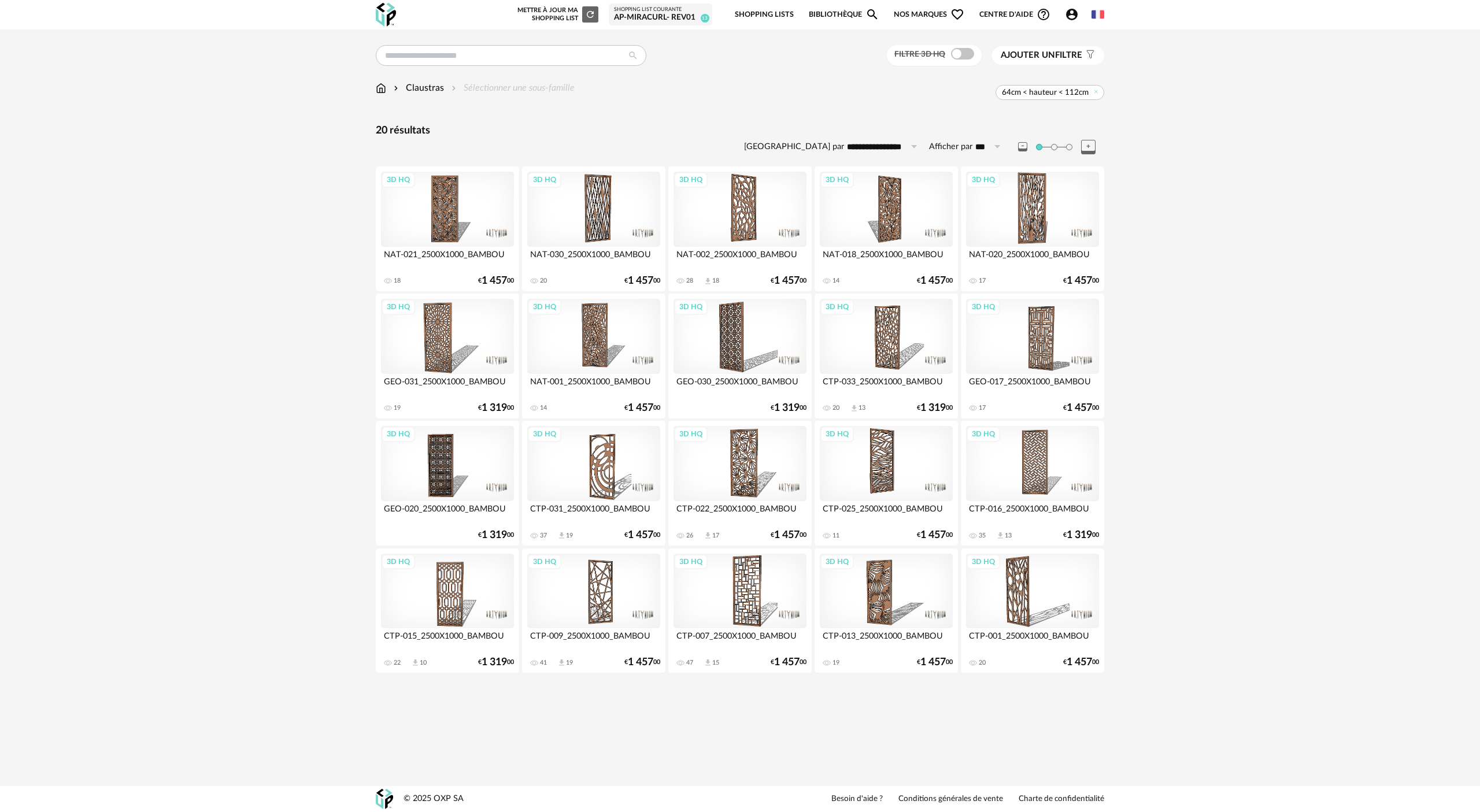
click at [404, 83] on div "Claustras" at bounding box center [417, 88] width 53 height 13
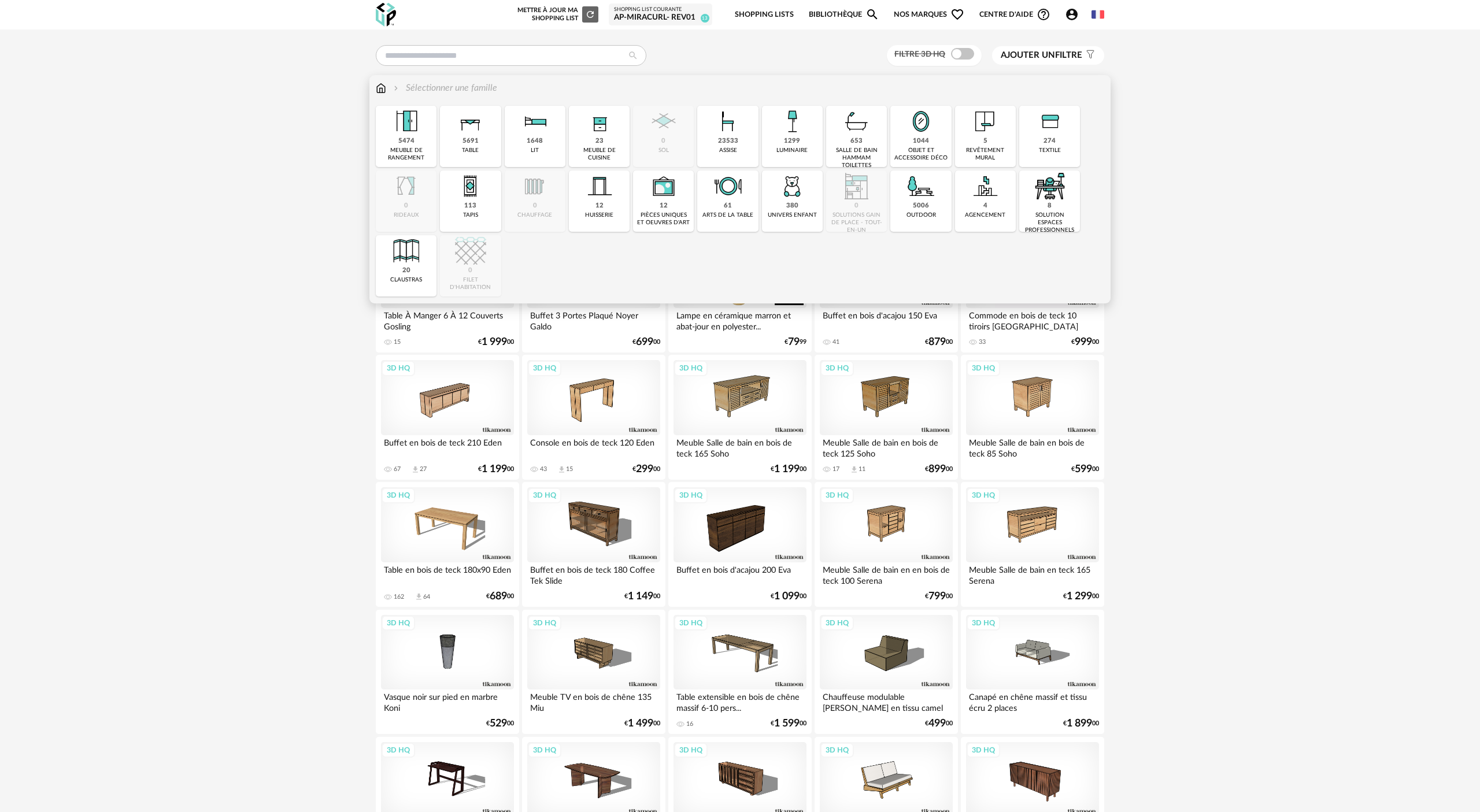
click at [739, 191] on img at bounding box center [985, 186] width 31 height 31
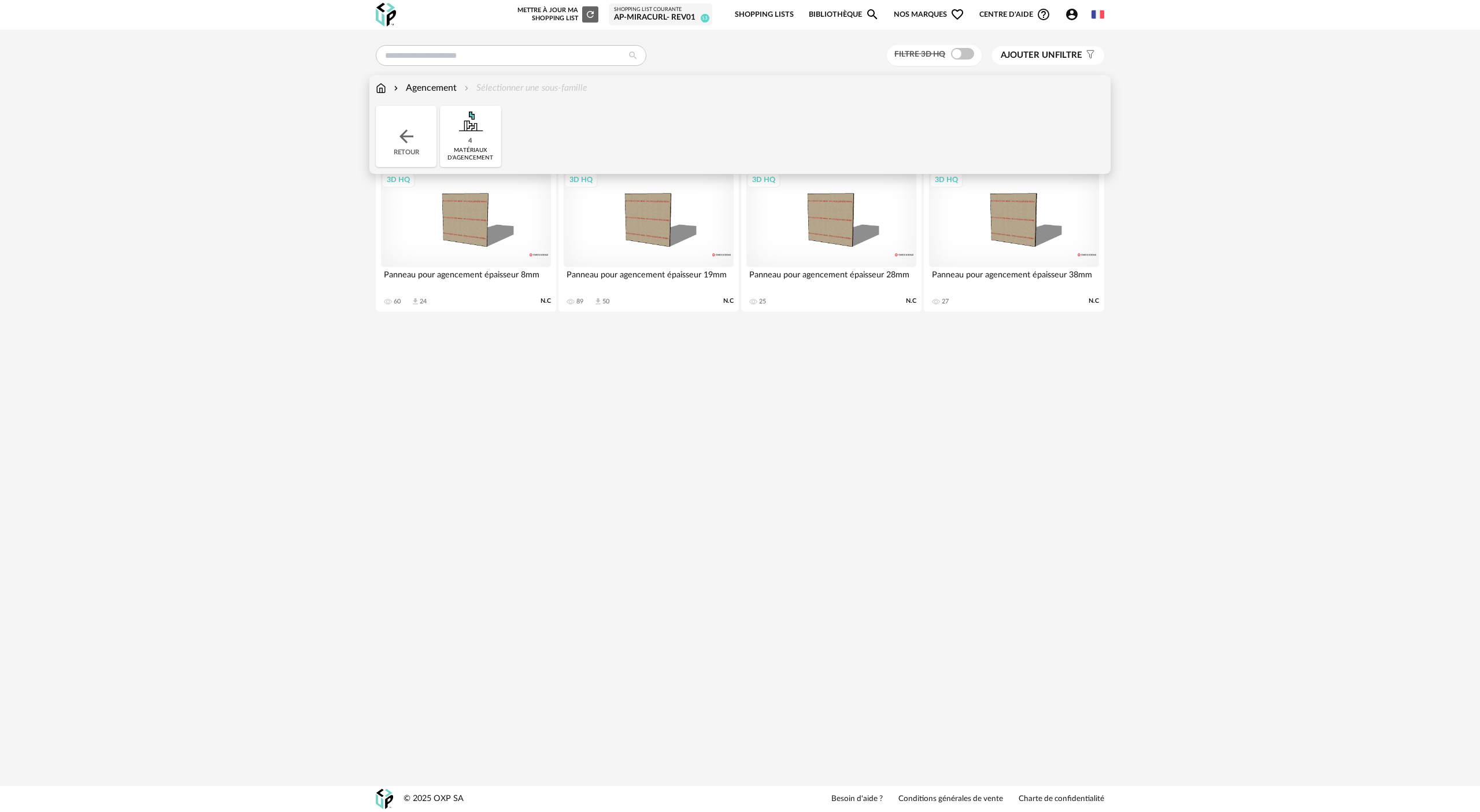
drag, startPoint x: 411, startPoint y: 128, endPoint x: 399, endPoint y: 128, distance: 12.0
click at [411, 128] on img at bounding box center [406, 136] width 21 height 21
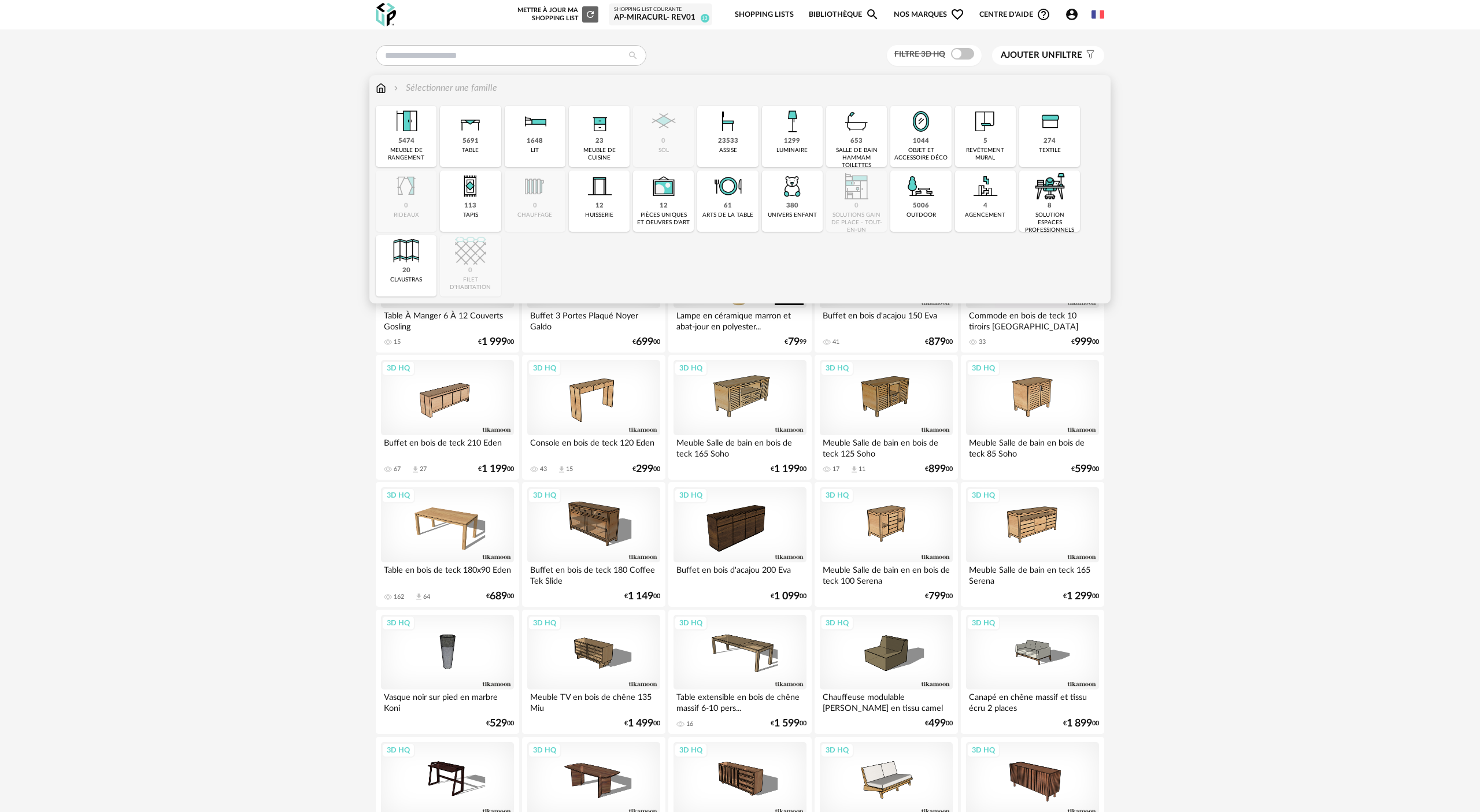
click at [739, 128] on img at bounding box center [921, 121] width 31 height 31
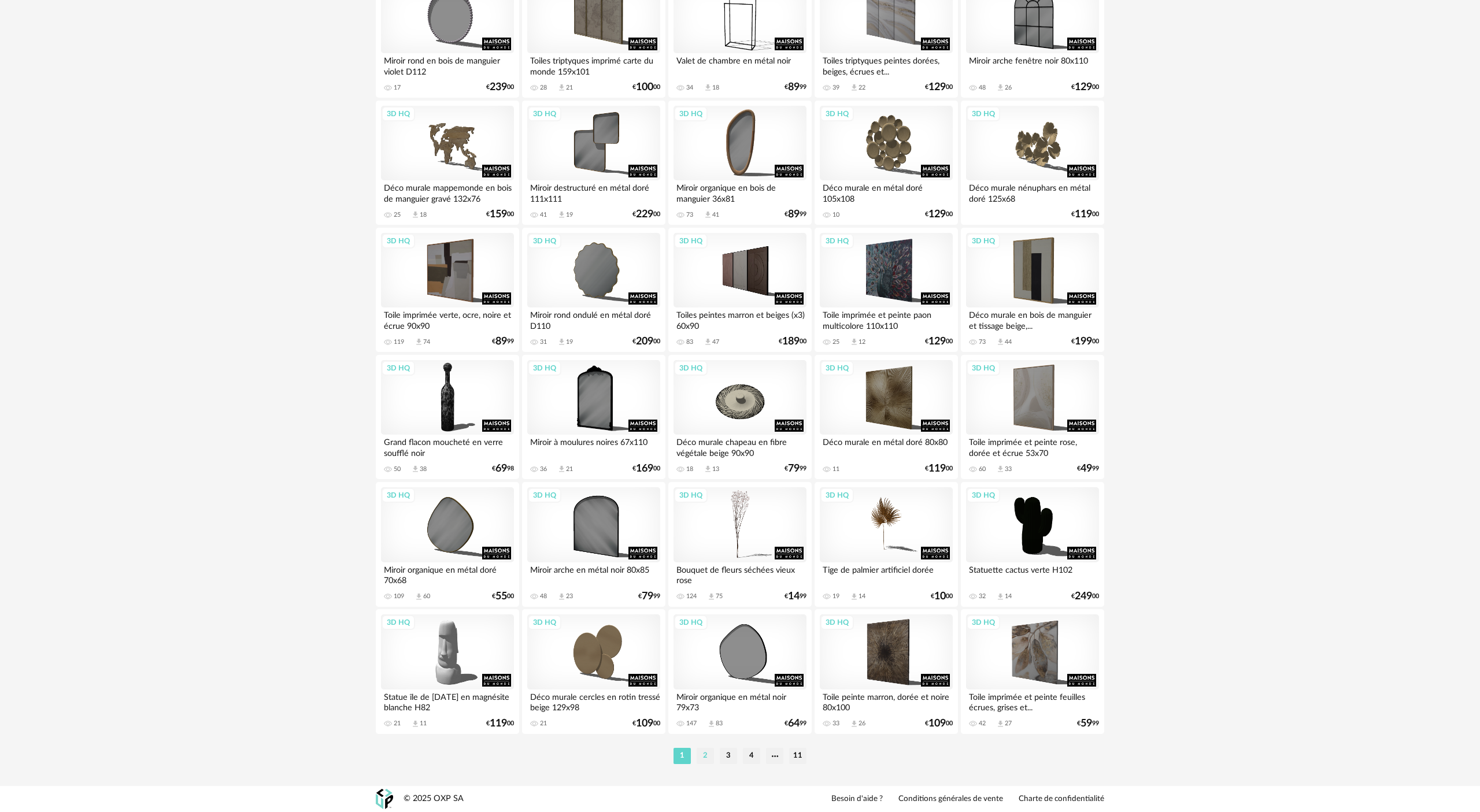
scroll to position [1982, 0]
click at [702, 372] on li "2" at bounding box center [705, 756] width 18 height 16
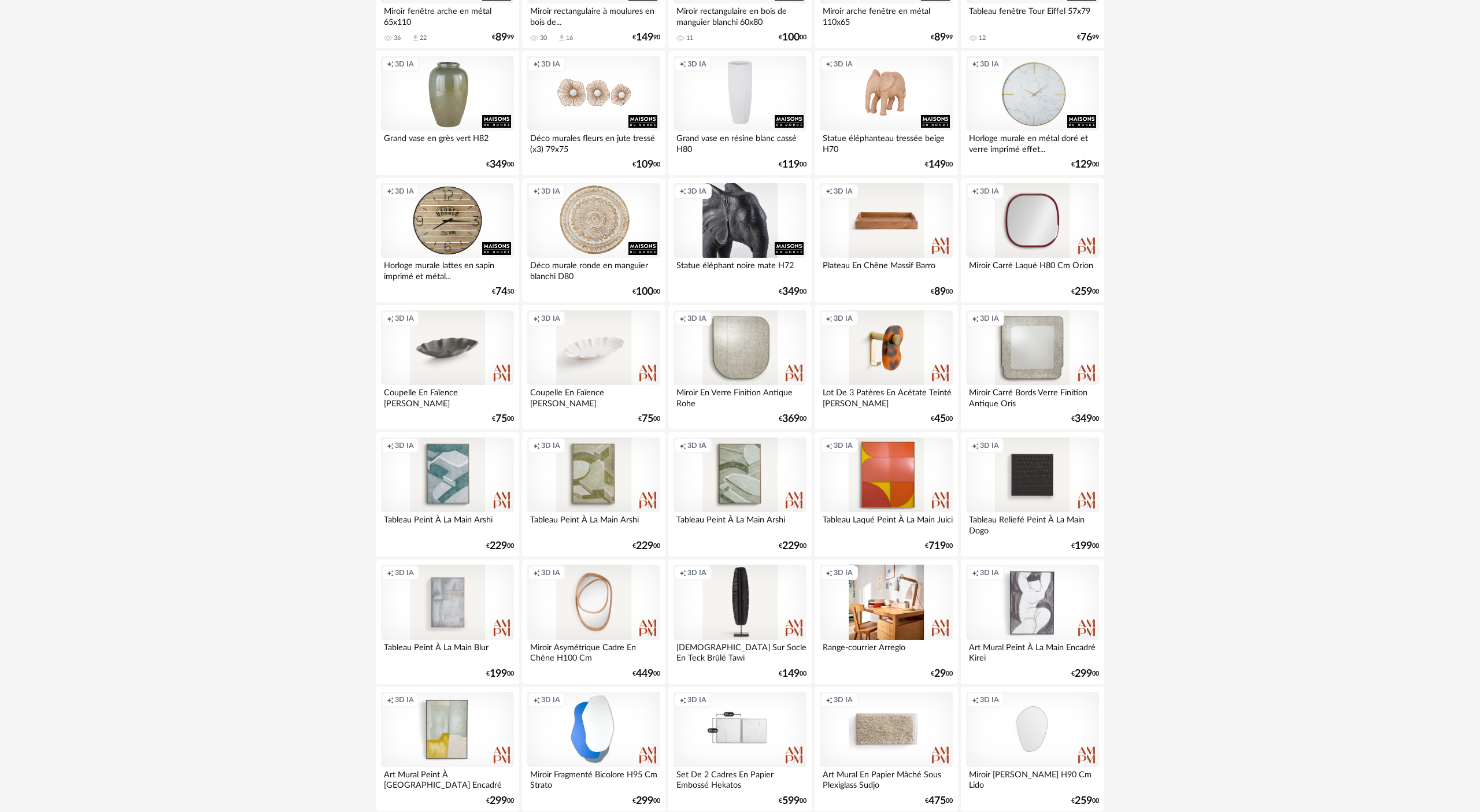
scroll to position [1983, 0]
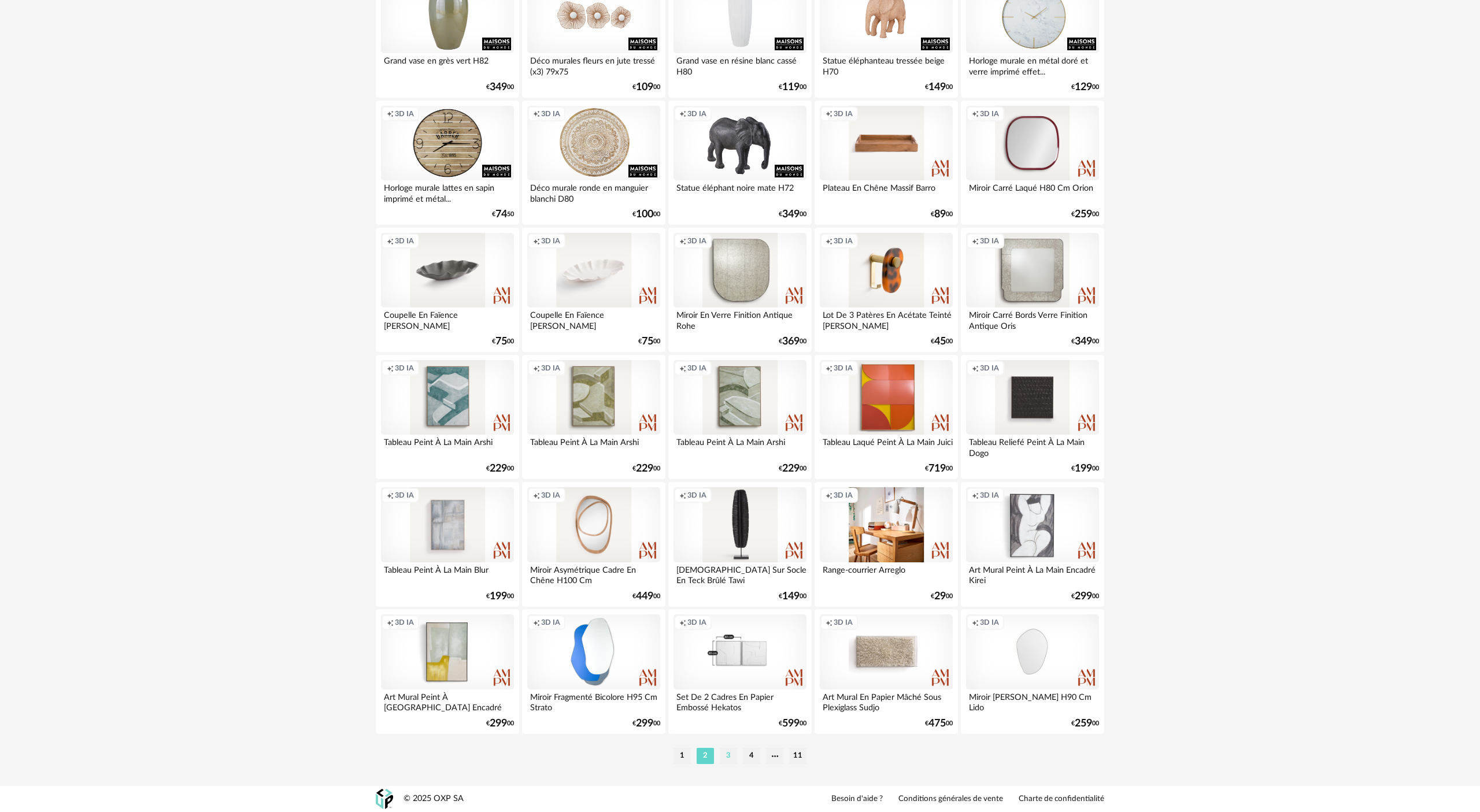
click at [732, 372] on li "3" at bounding box center [728, 756] width 18 height 16
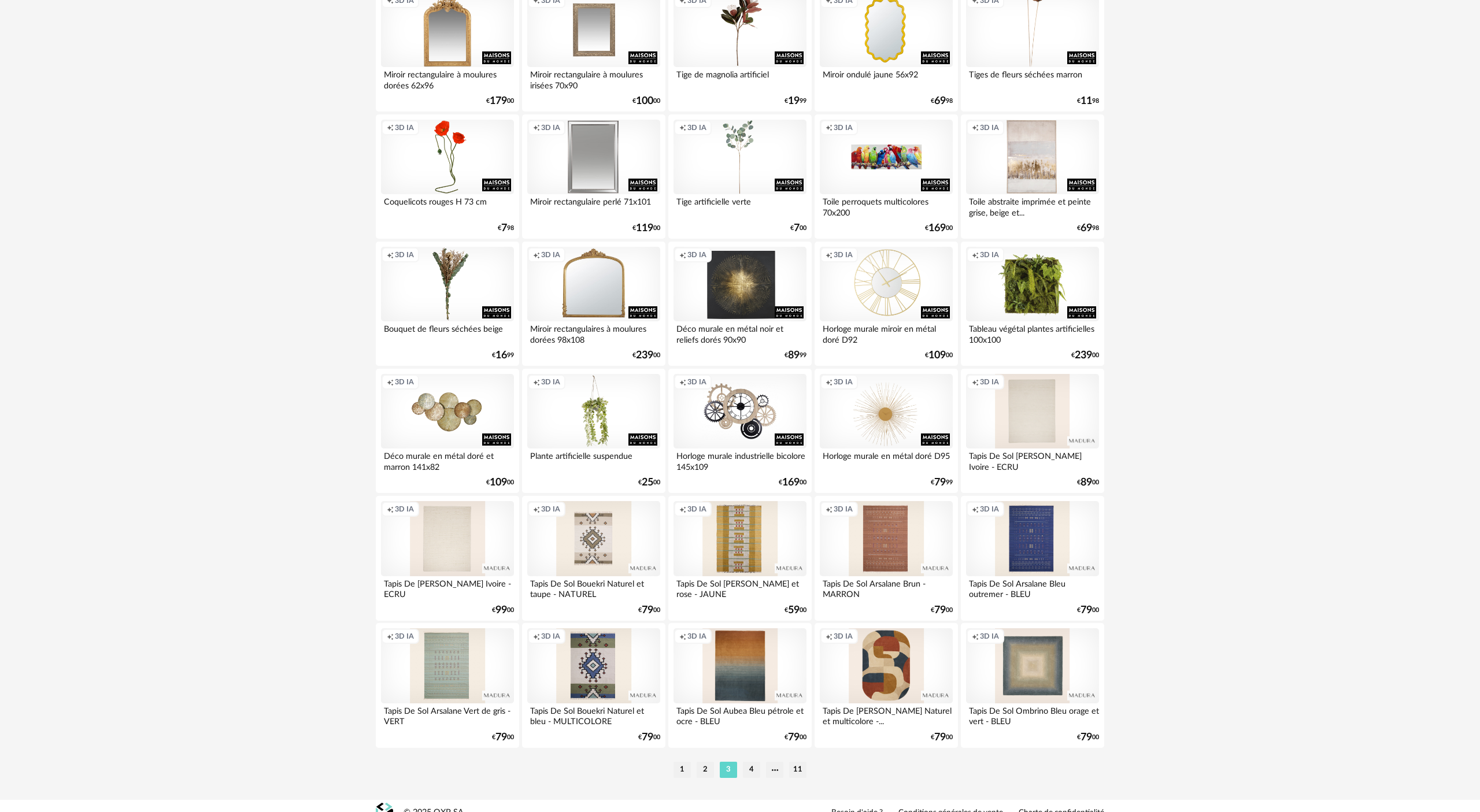
scroll to position [1983, 0]
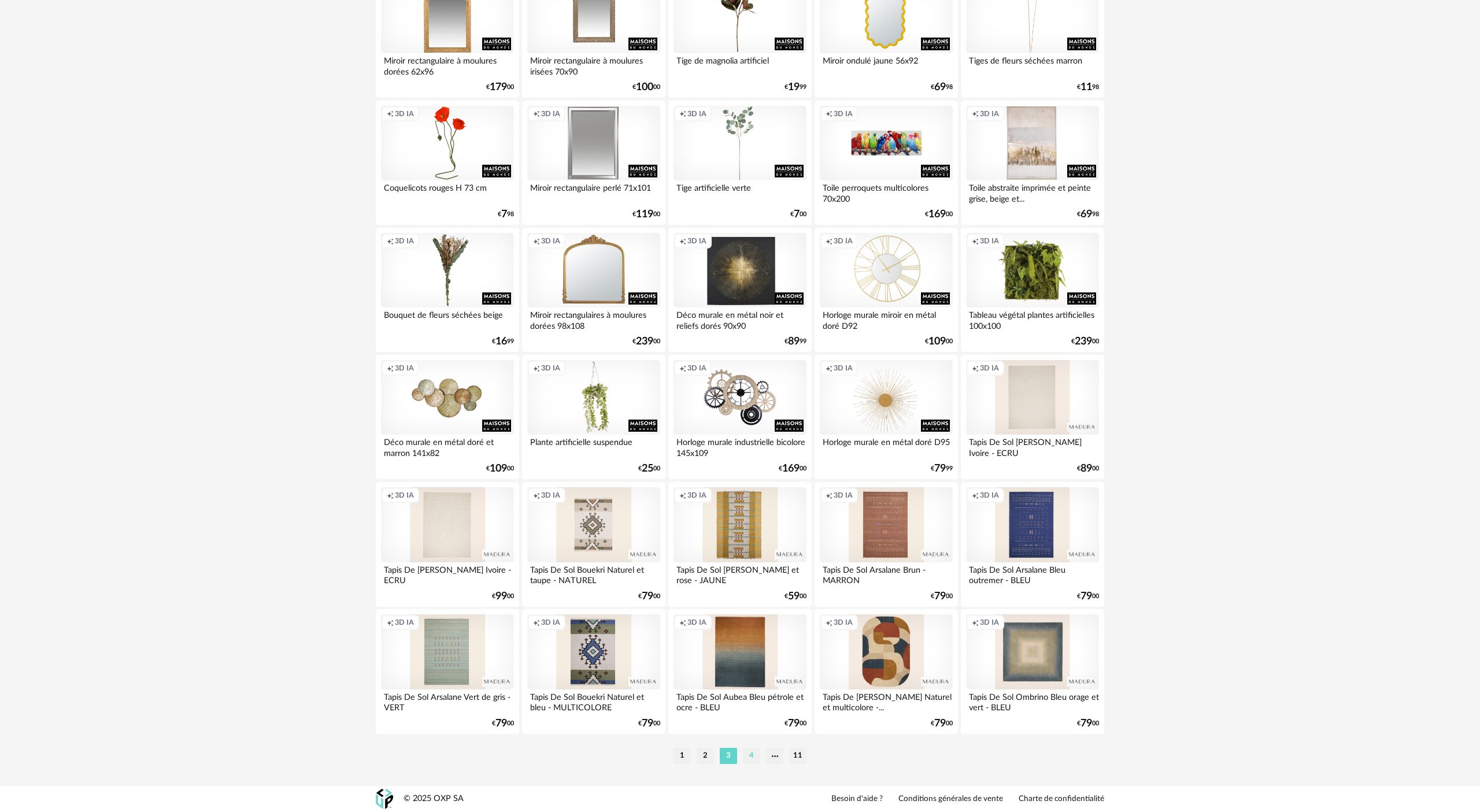
click at [739, 372] on li "4" at bounding box center [752, 756] width 18 height 16
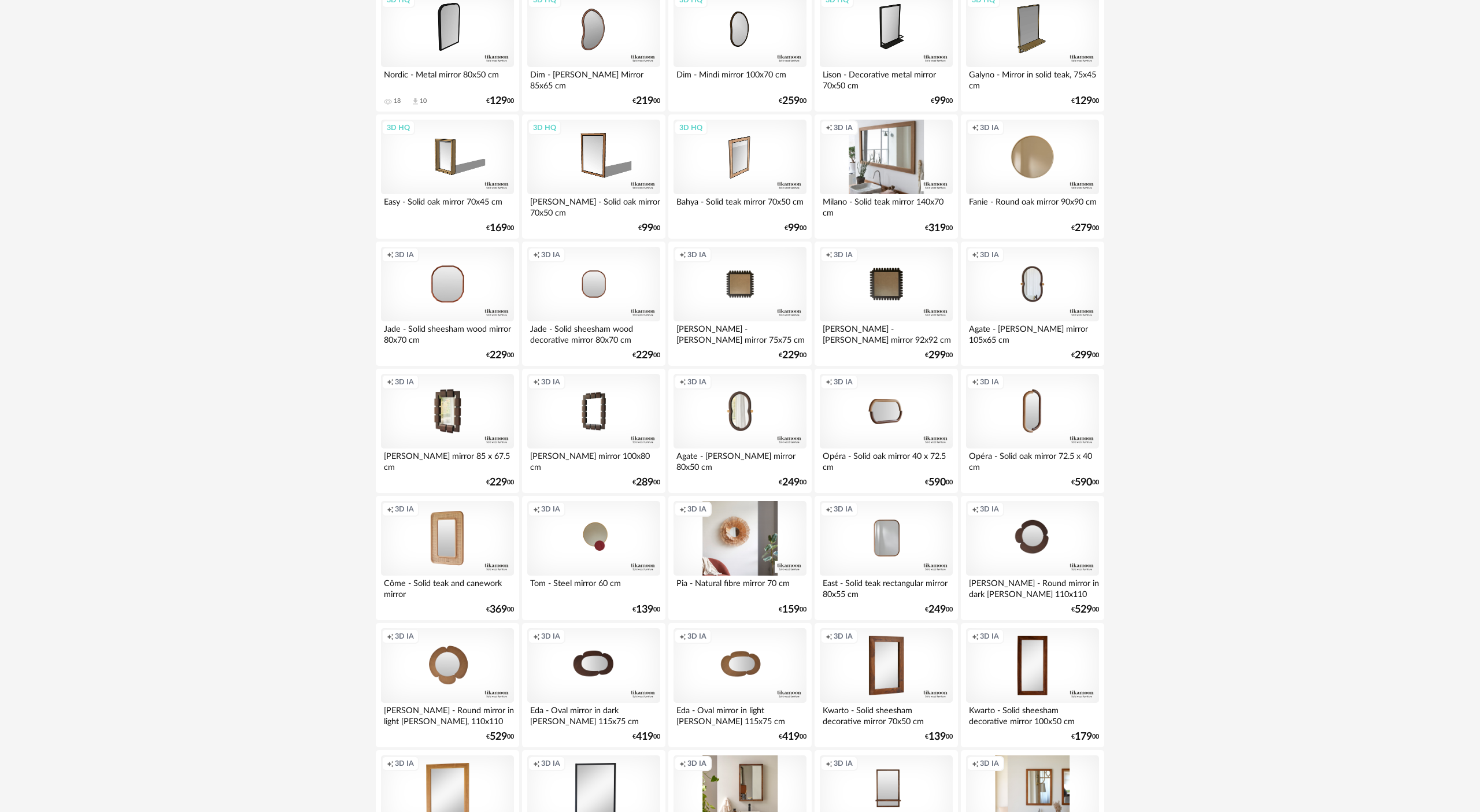
scroll to position [1983, 0]
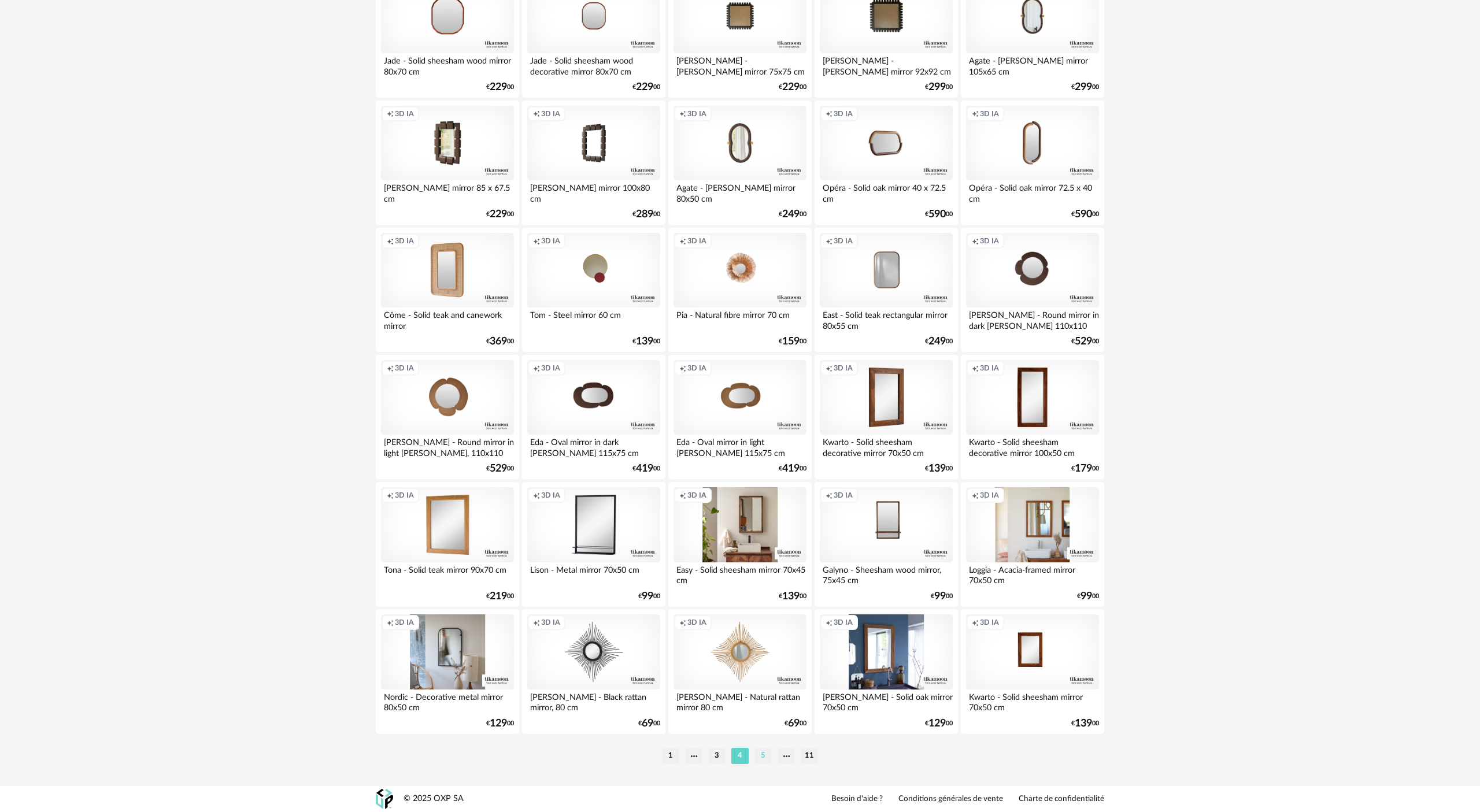
drag, startPoint x: 759, startPoint y: 763, endPoint x: 897, endPoint y: 495, distance: 301.4
click at [739, 372] on li "5" at bounding box center [763, 756] width 18 height 16
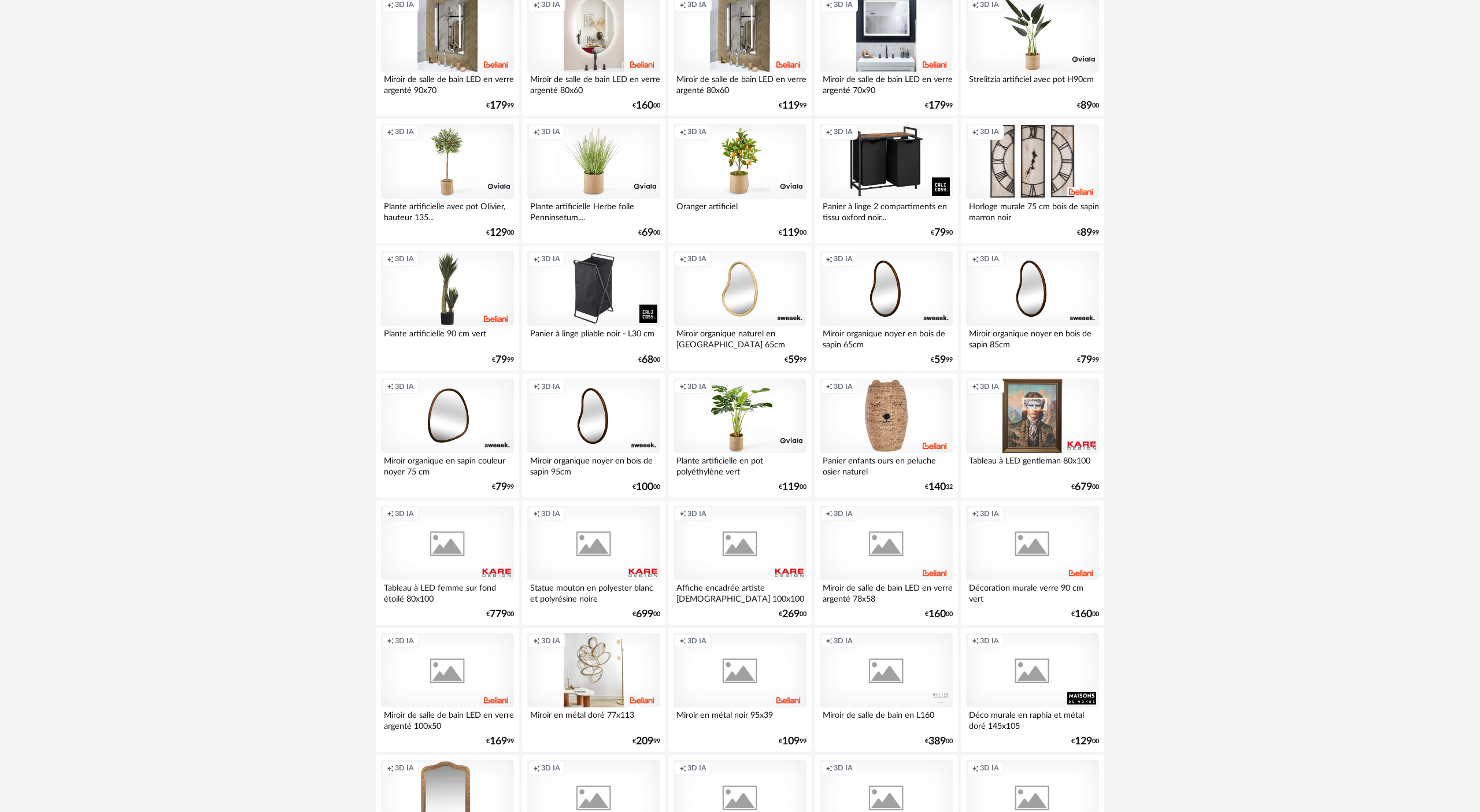
scroll to position [1983, 0]
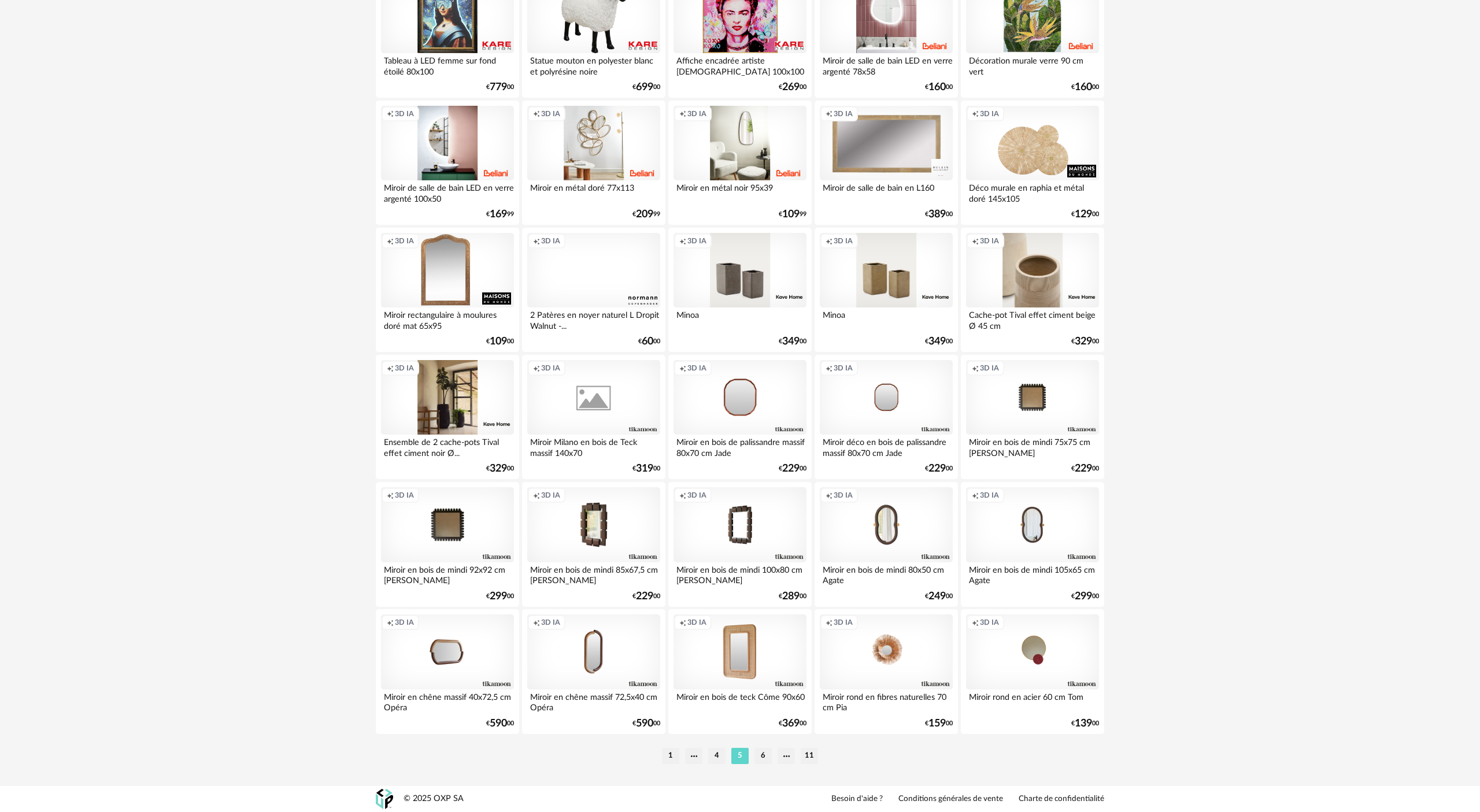
click at [739, 259] on div "Creation icon 3D IA" at bounding box center [1032, 270] width 133 height 75
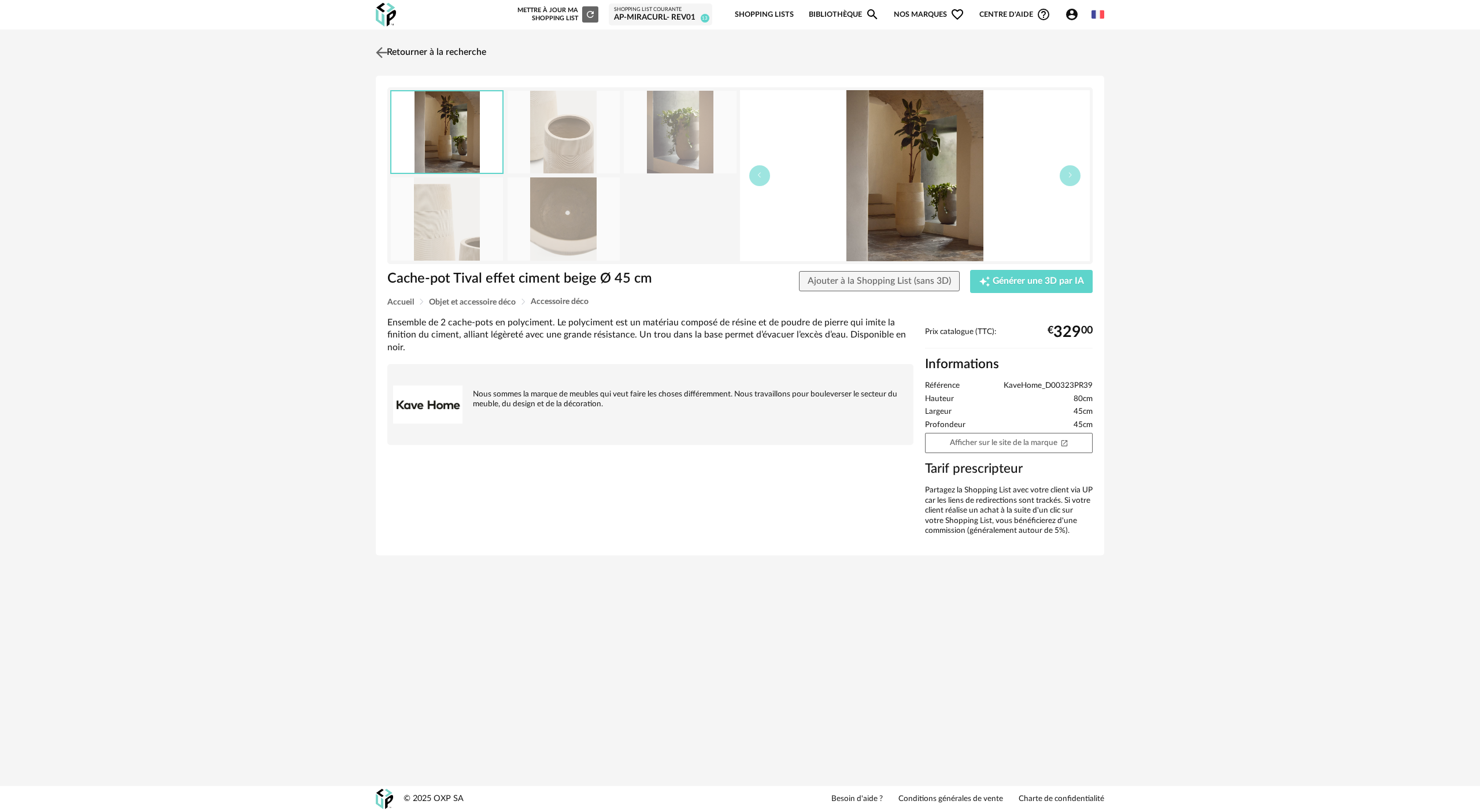
click at [410, 52] on link "Retourner à la recherche" at bounding box center [429, 52] width 113 height 25
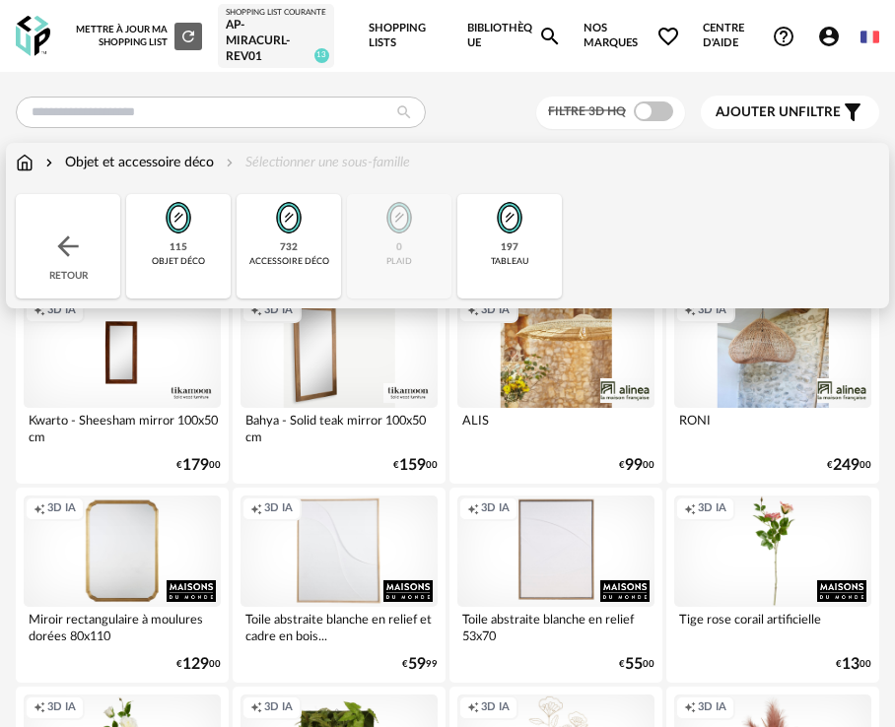
click at [94, 165] on div "Objet et accessoire déco" at bounding box center [127, 163] width 173 height 20
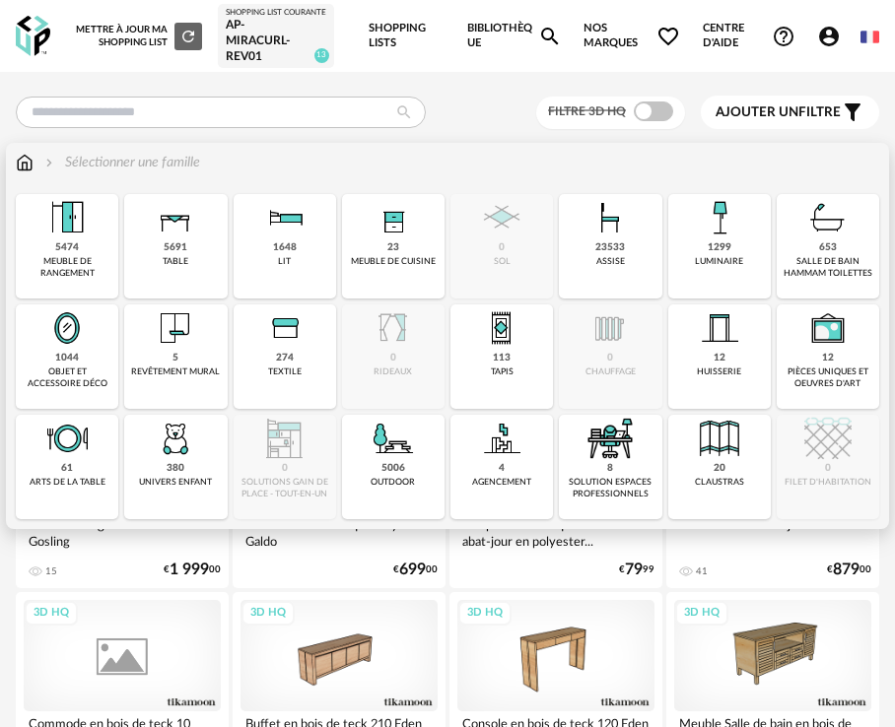
click at [31, 173] on img at bounding box center [25, 163] width 18 height 20
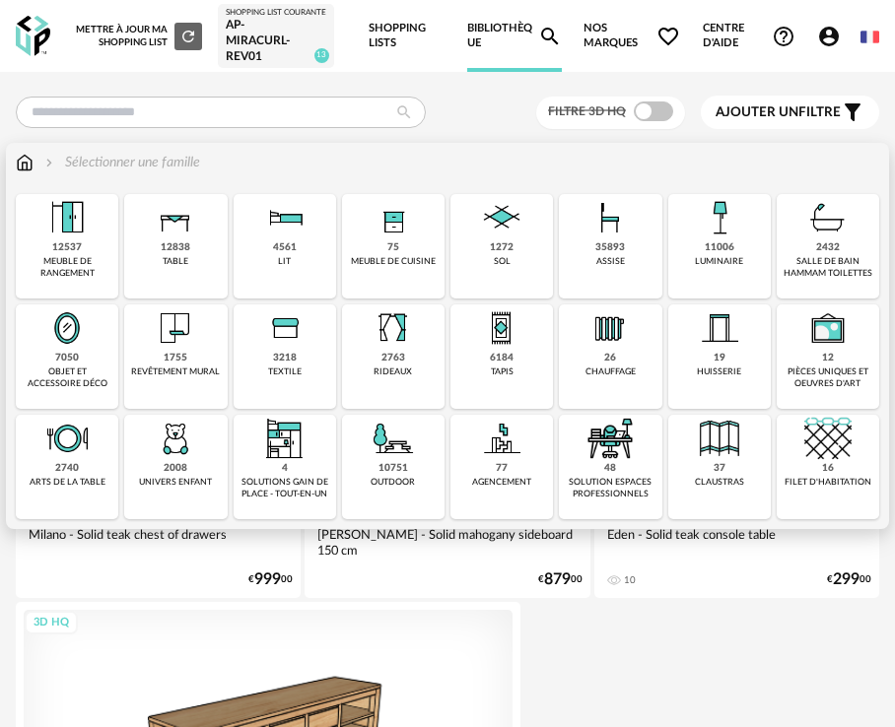
click at [163, 365] on div "1755 revêtement mural" at bounding box center [175, 357] width 103 height 104
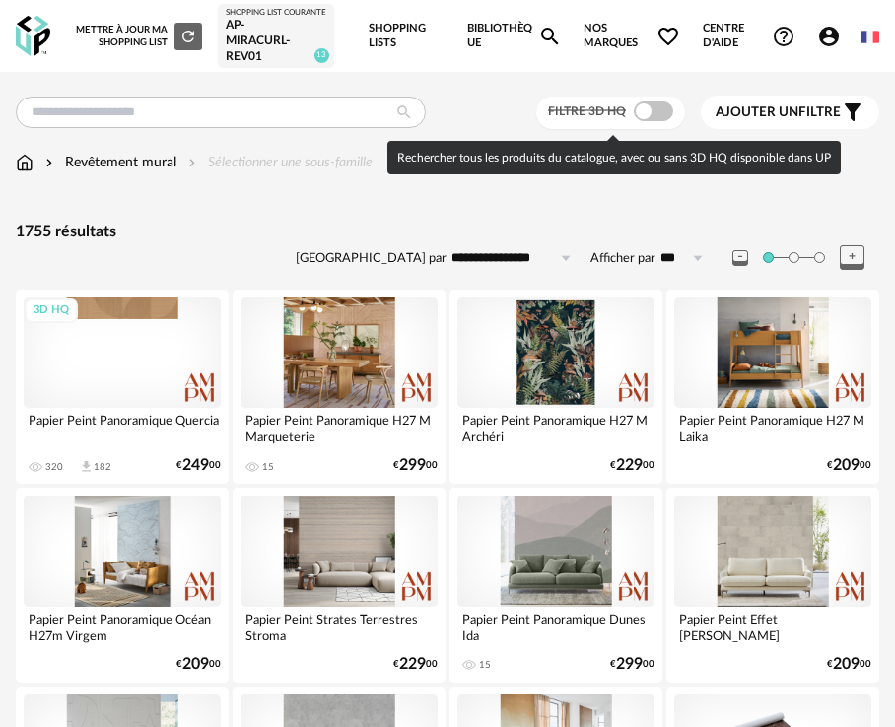
click at [622, 117] on span "Filtre 3D HQ" at bounding box center [587, 111] width 78 height 12
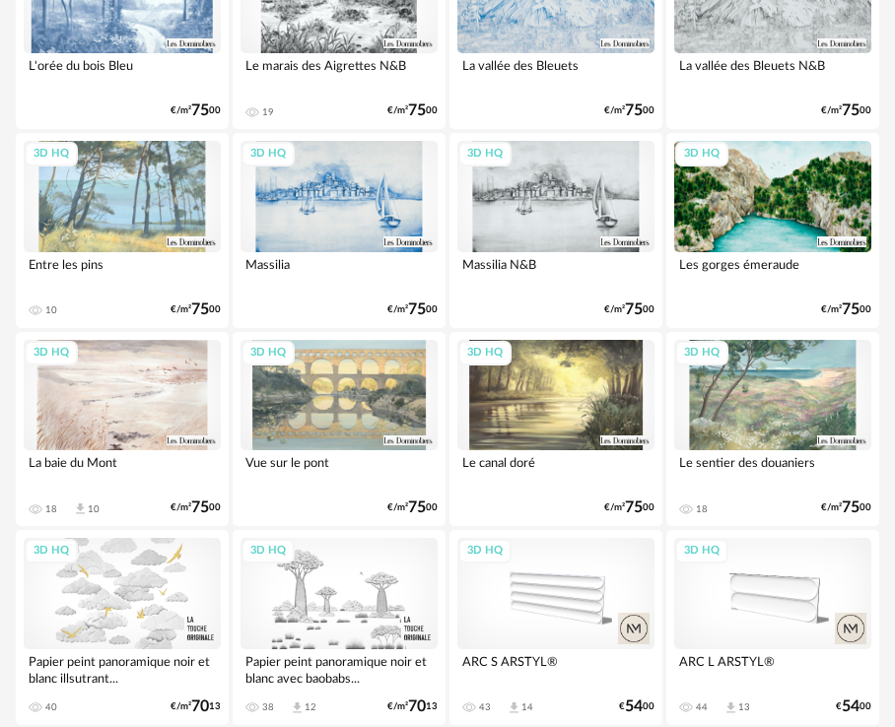
scroll to position [4662, 0]
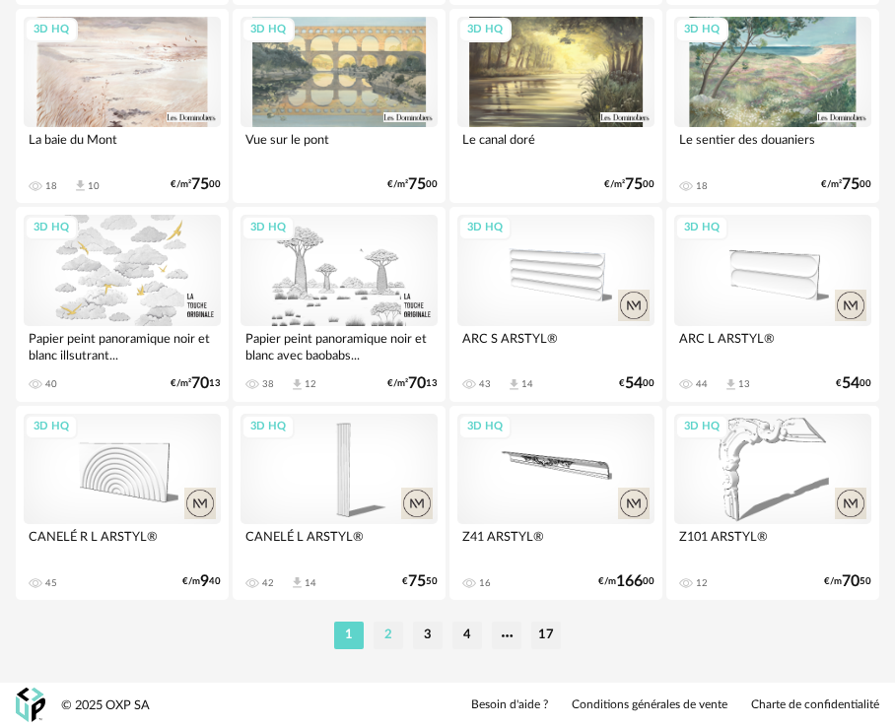
click at [396, 633] on li "2" at bounding box center [389, 636] width 30 height 28
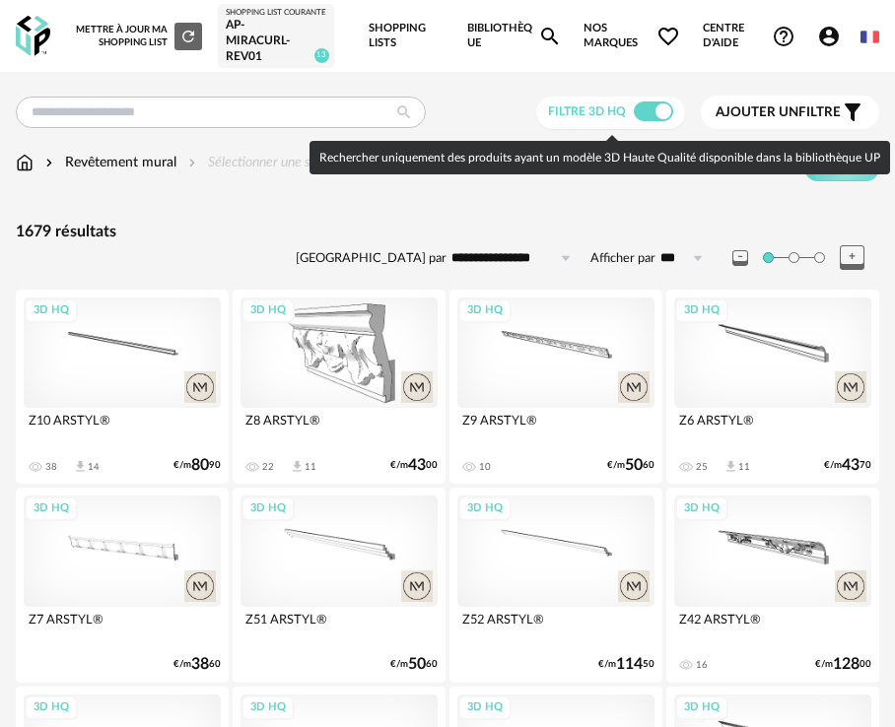
click at [609, 117] on span "Filtre 3D HQ" at bounding box center [587, 111] width 78 height 12
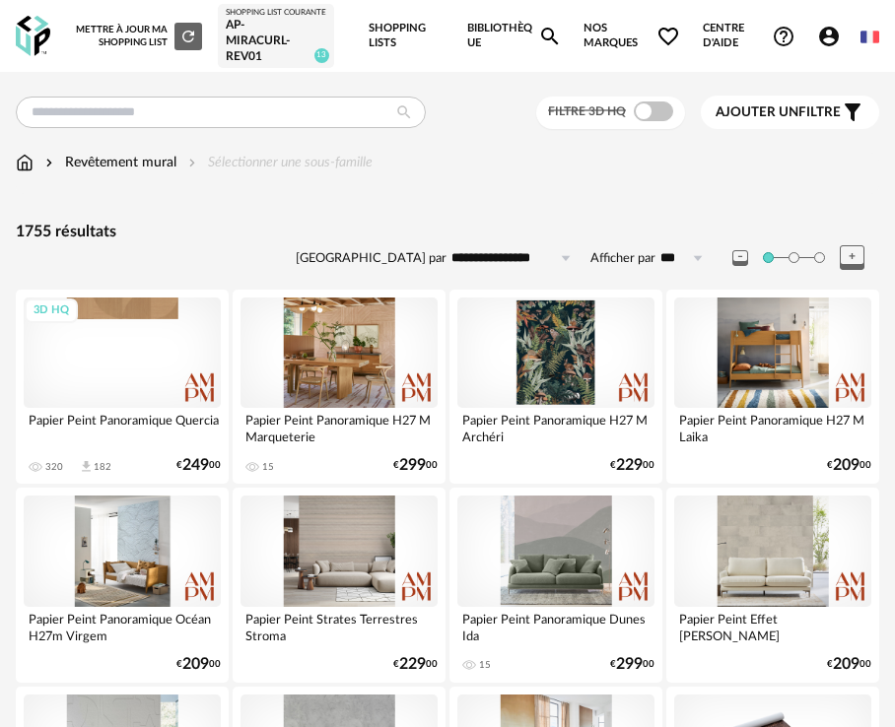
scroll to position [15, 0]
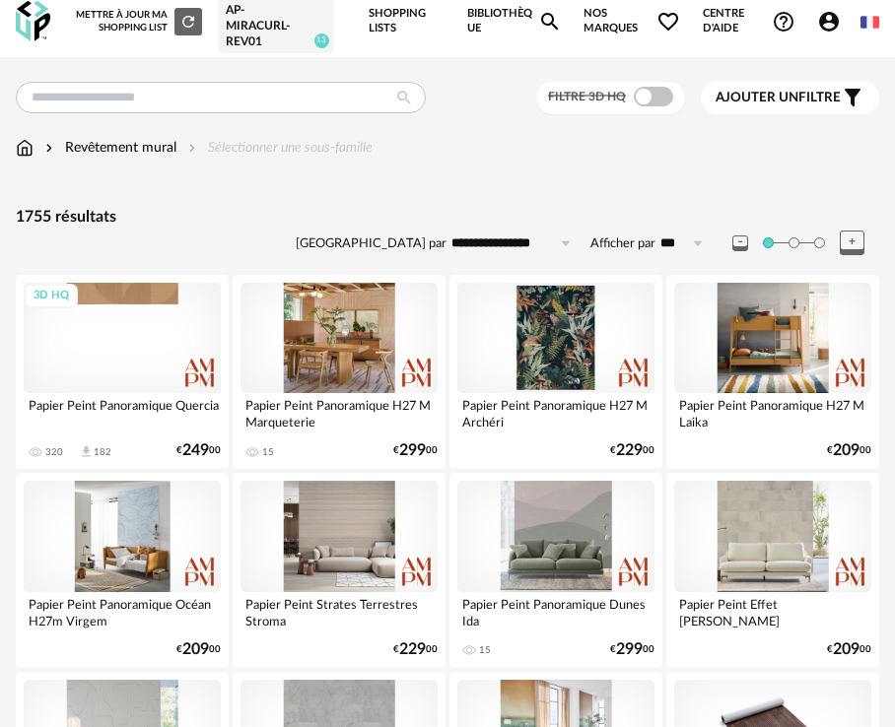
click at [825, 99] on span "Ajouter un filtre" at bounding box center [778, 98] width 125 height 17
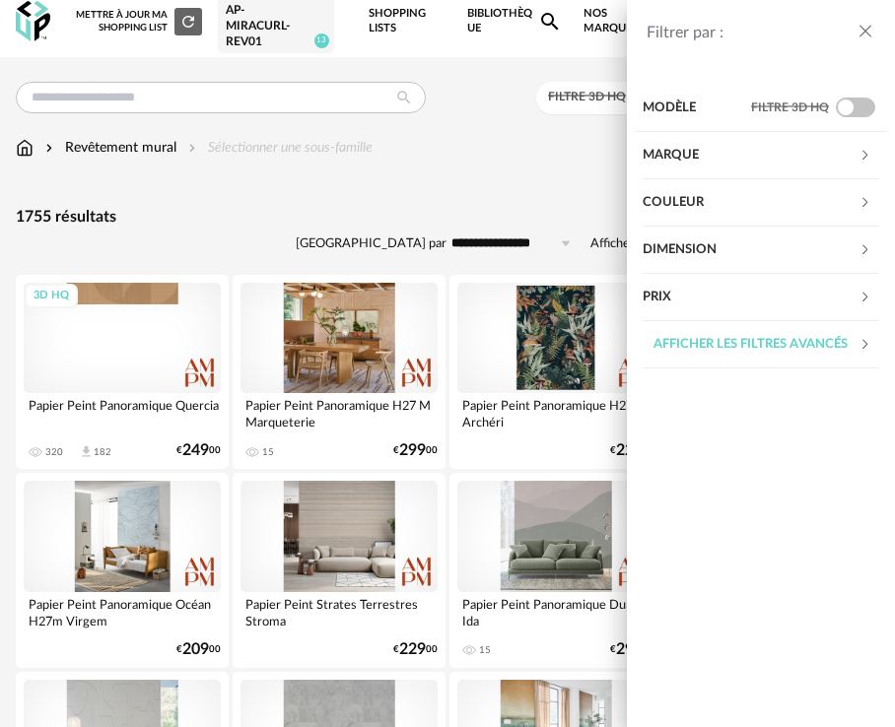
click at [700, 201] on div "Couleur" at bounding box center [751, 202] width 216 height 47
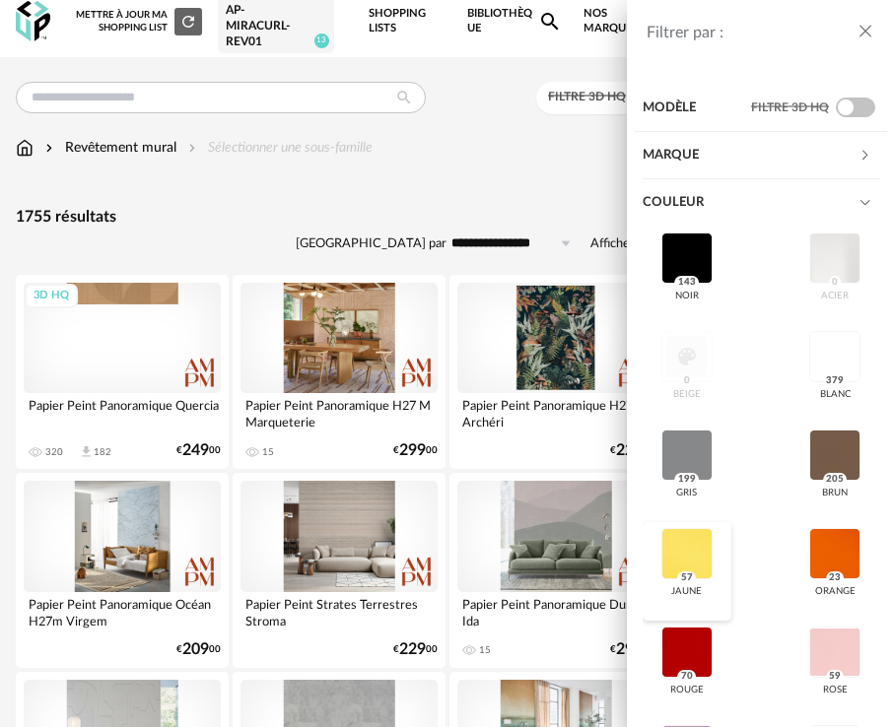
click at [709, 548] on div at bounding box center [686, 553] width 51 height 51
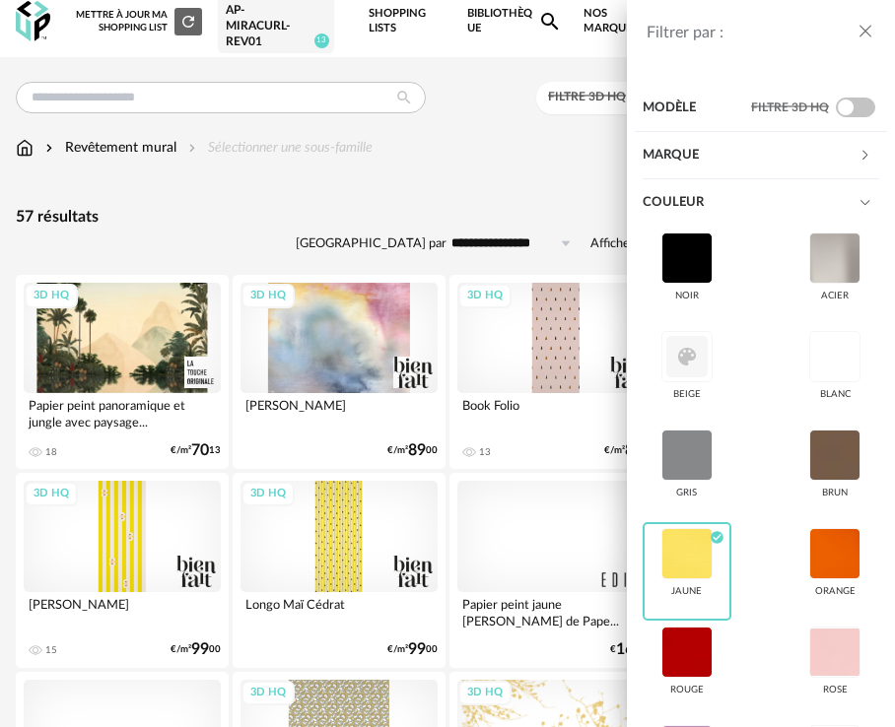
click at [448, 284] on div "Filtrer par : Modèle Filtre 3D HQ Marque &tradition 0 101 Copenhagen 0 366 Conc…" at bounding box center [447, 363] width 895 height 727
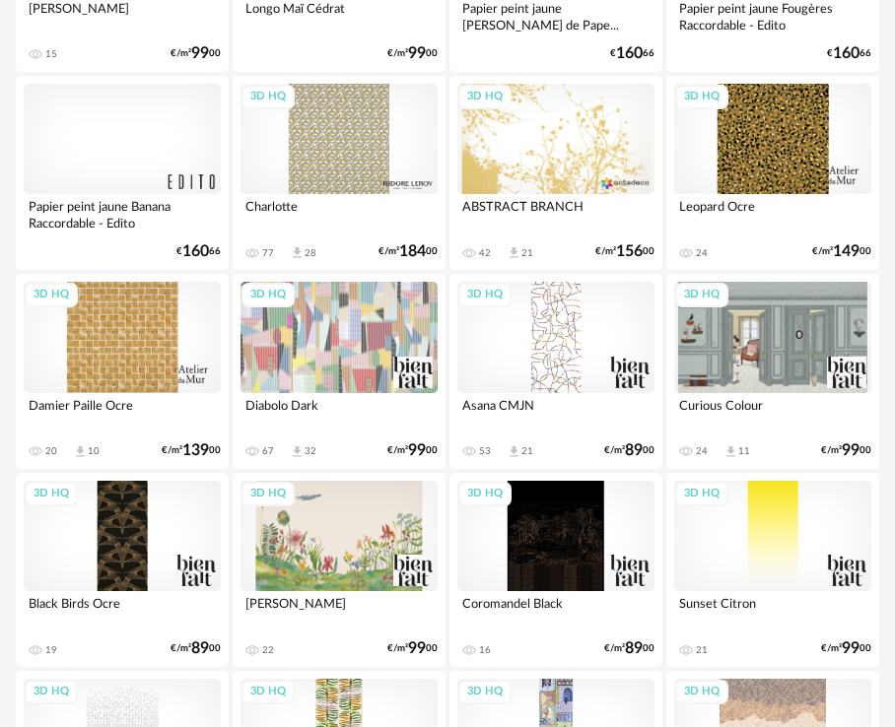
scroll to position [616, 0]
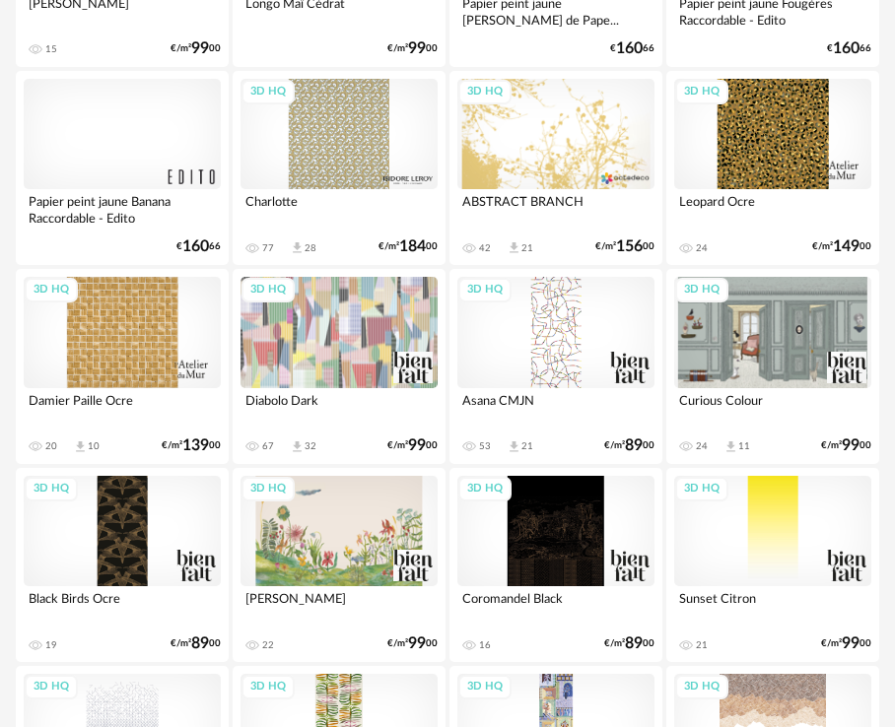
click at [565, 332] on div "3D HQ" at bounding box center [555, 332] width 197 height 111
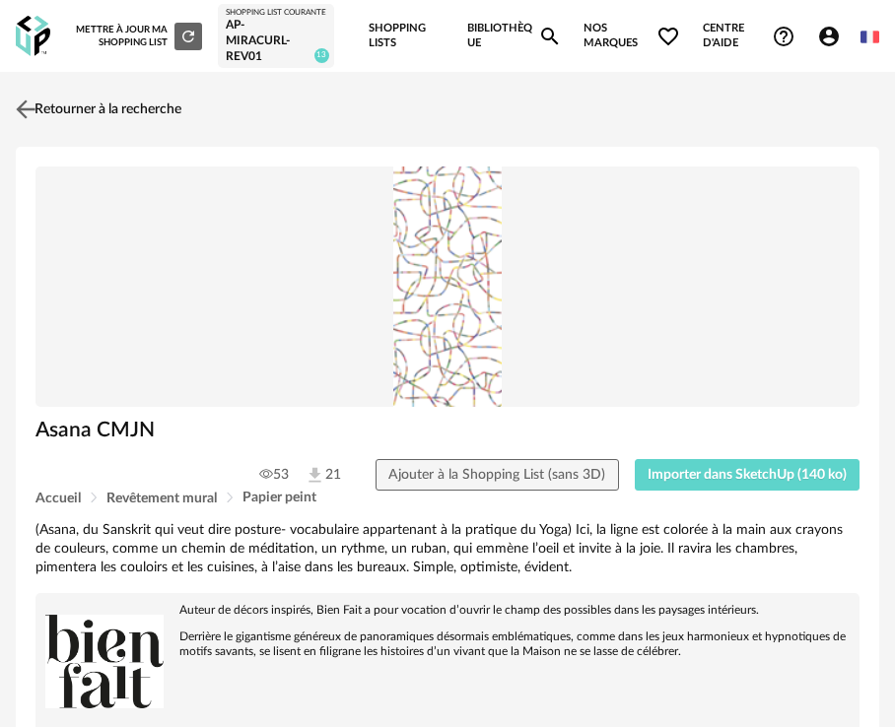
click at [55, 125] on link "Retourner à la recherche" at bounding box center [96, 109] width 171 height 43
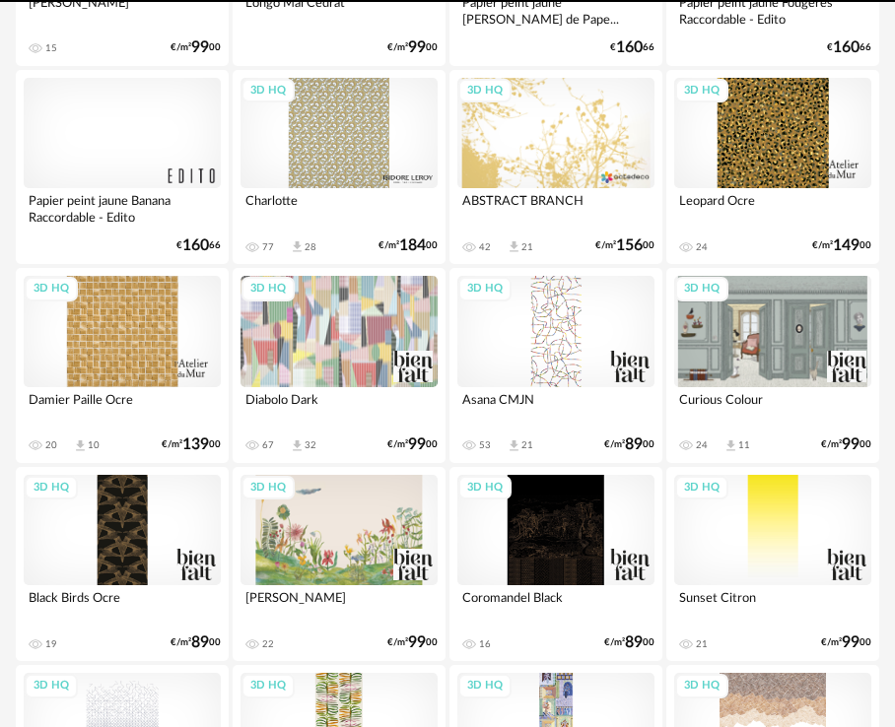
scroll to position [624, 0]
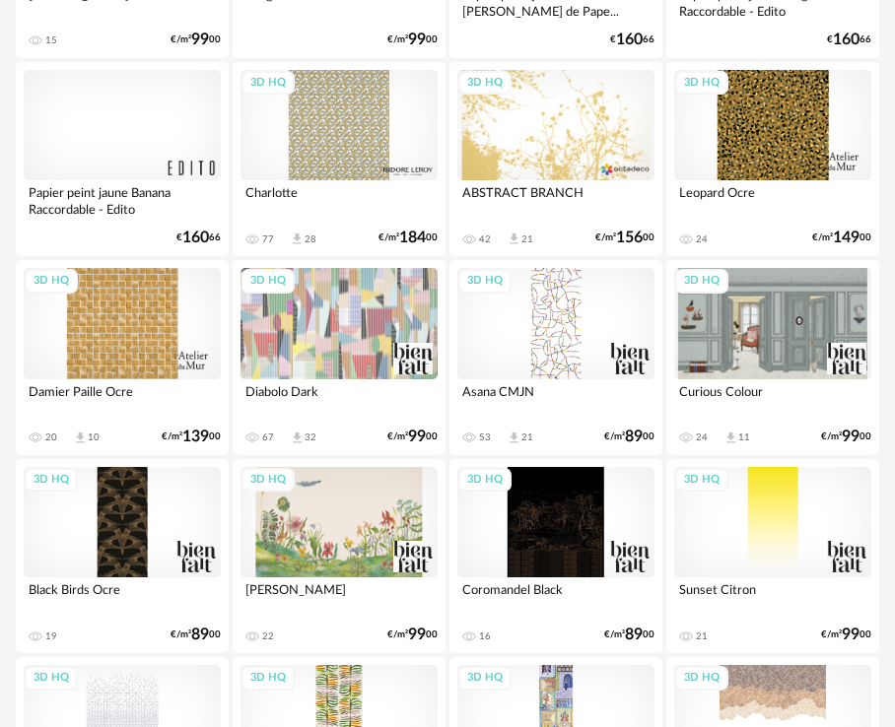
click at [586, 329] on div "3D HQ" at bounding box center [555, 323] width 197 height 111
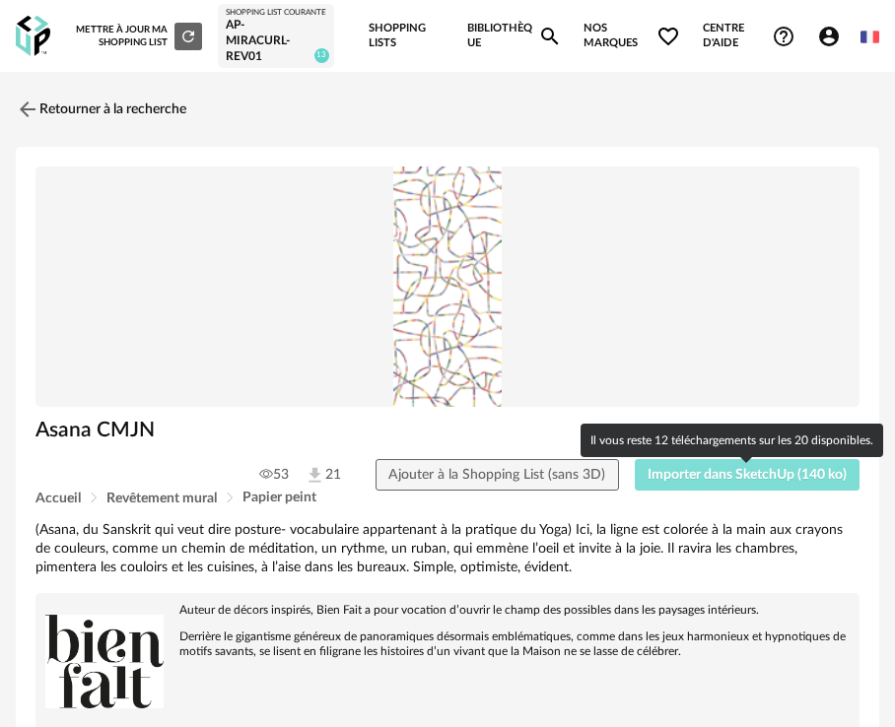
click at [681, 481] on span "Importer dans SketchUp (140 ko)" at bounding box center [747, 475] width 199 height 14
click at [687, 479] on span "Importer dans SketchUp (140 ko)" at bounding box center [747, 475] width 199 height 14
click at [685, 482] on span "Importer dans SketchUp (140 ko)" at bounding box center [747, 475] width 199 height 14
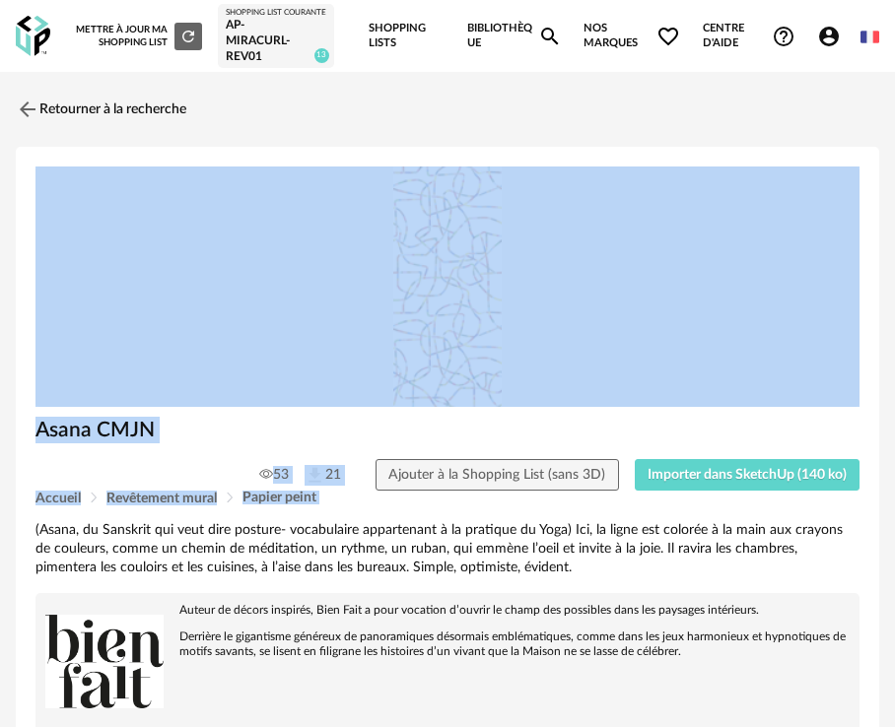
drag, startPoint x: 15, startPoint y: 402, endPoint x: -84, endPoint y: 527, distance: 159.3
drag, startPoint x: 33, startPoint y: 116, endPoint x: 187, endPoint y: 6, distance: 190.1
click at [33, 115] on img at bounding box center [28, 110] width 24 height 24
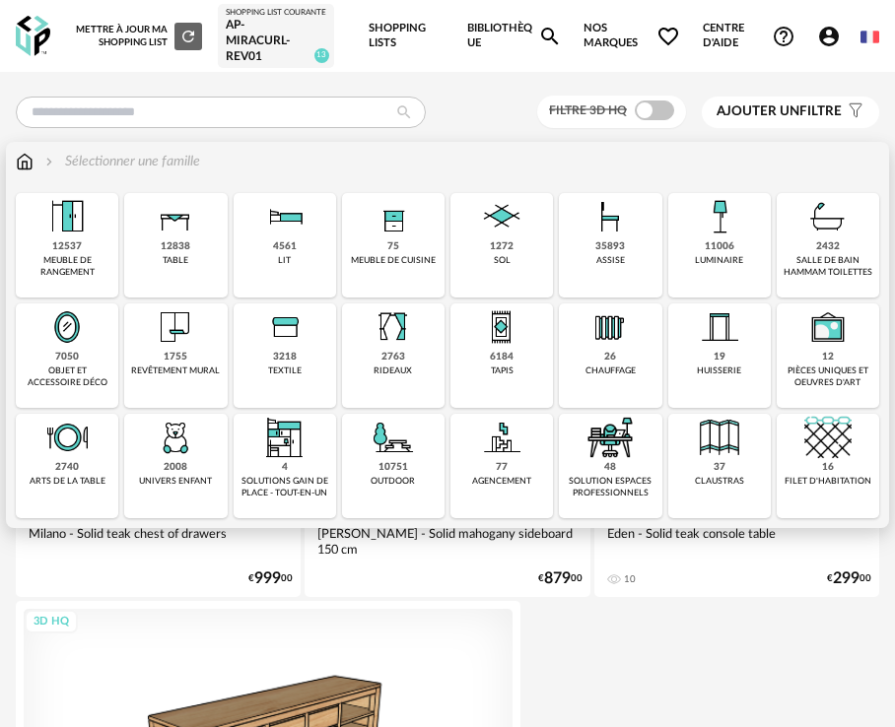
click at [165, 364] on div "1755" at bounding box center [176, 357] width 24 height 13
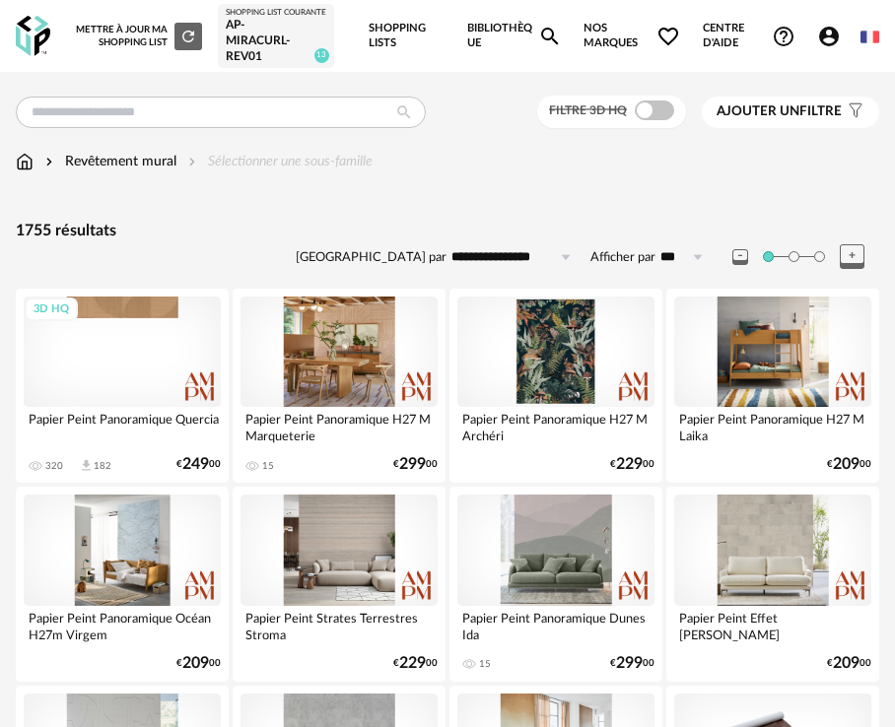
click at [752, 120] on span "Ajouter un filtre" at bounding box center [779, 112] width 125 height 17
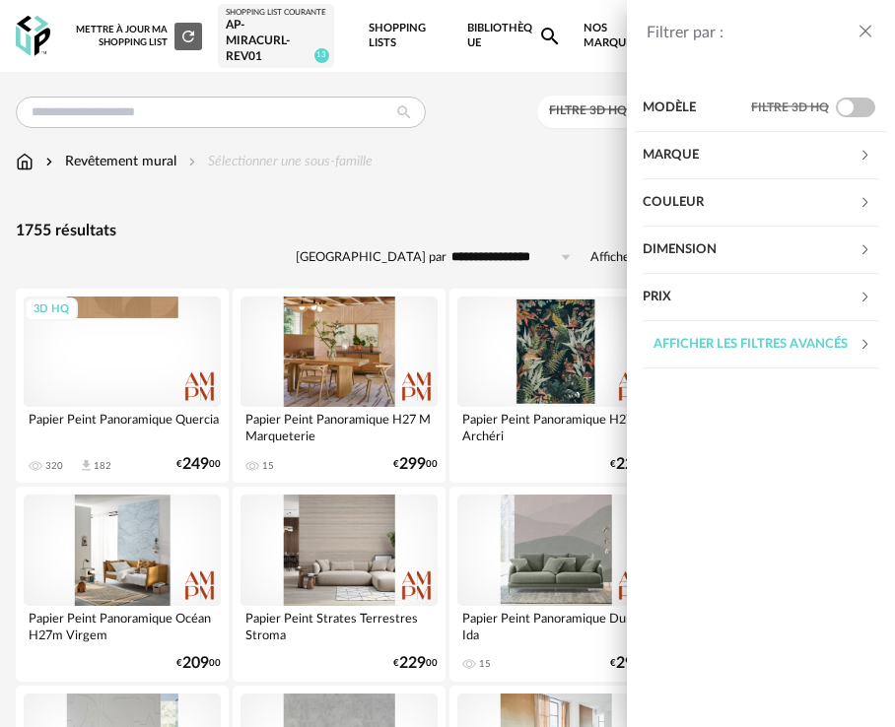
click at [697, 206] on div "Couleur" at bounding box center [751, 202] width 216 height 47
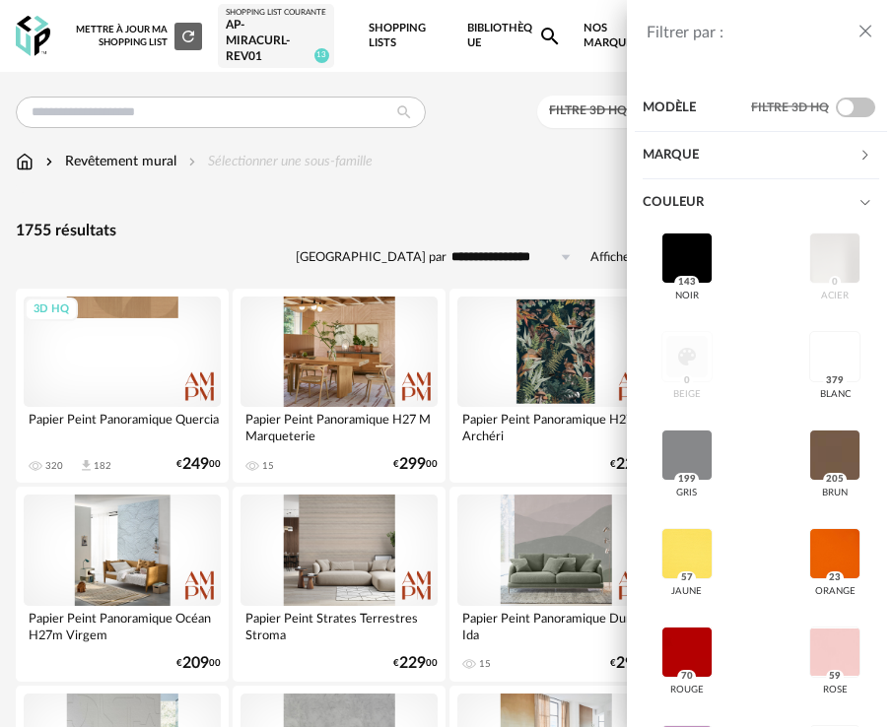
drag, startPoint x: 691, startPoint y: 554, endPoint x: 593, endPoint y: 488, distance: 117.8
click at [691, 554] on div at bounding box center [686, 553] width 51 height 51
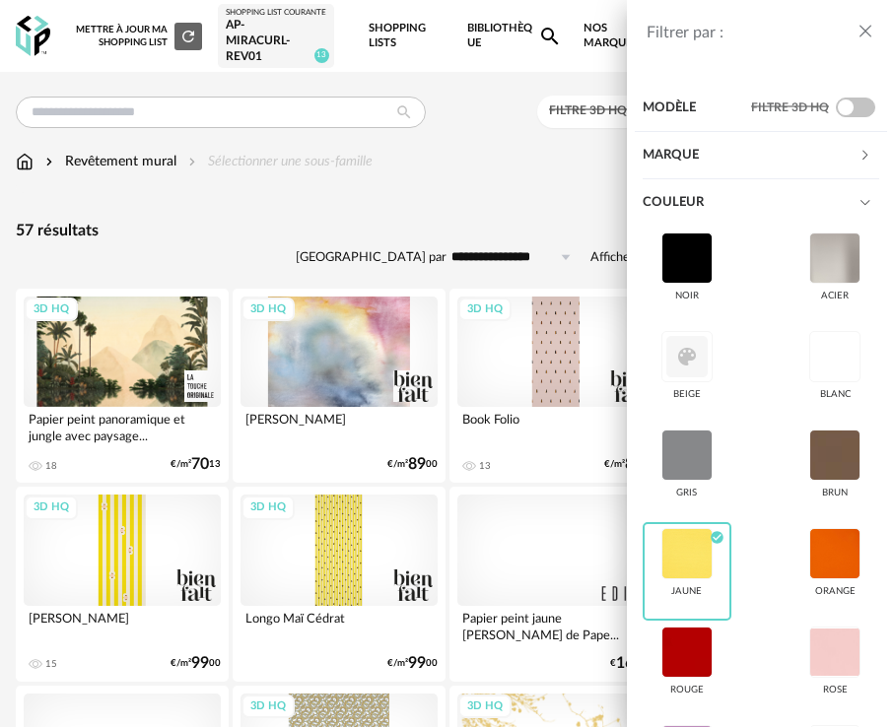
click at [495, 183] on div "Filtrer par : Modèle Filtre 3D HQ Marque &tradition 0 101 Copenhagen 0 366 Conc…" at bounding box center [447, 363] width 895 height 727
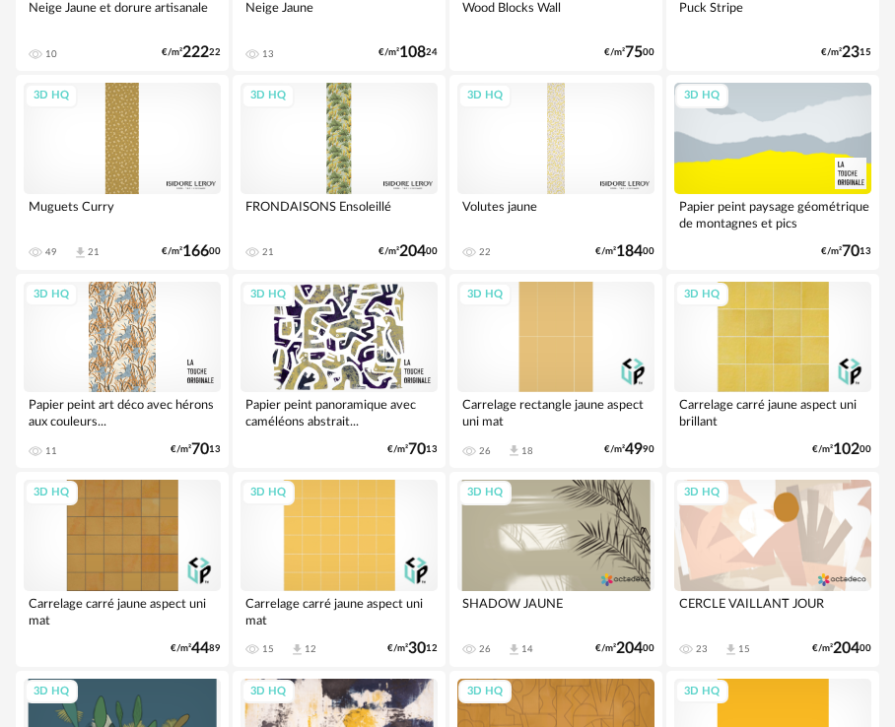
scroll to position [1597, 0]
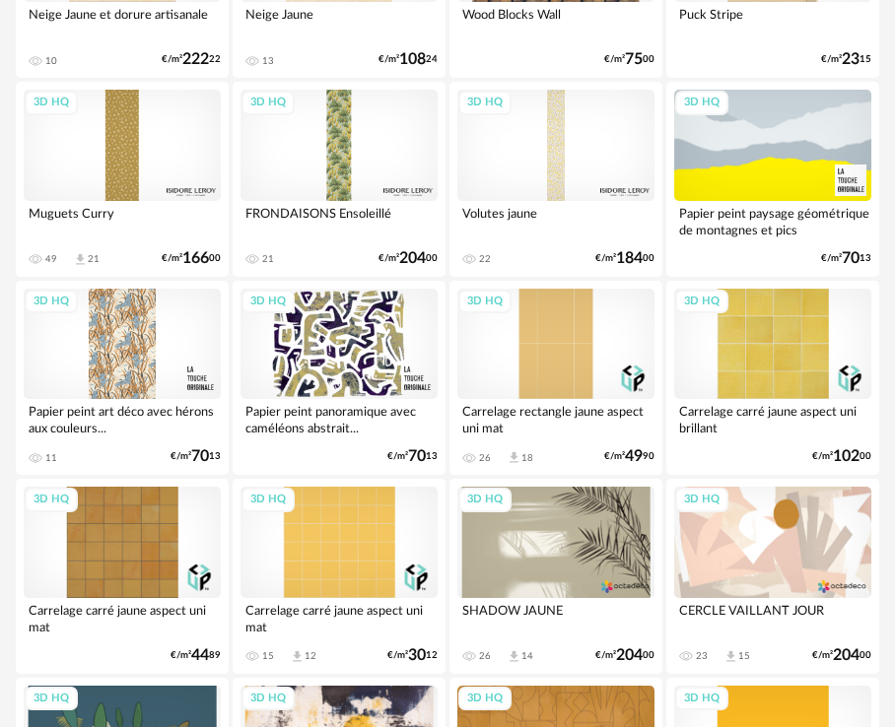
click at [567, 156] on div "3D HQ" at bounding box center [555, 145] width 197 height 111
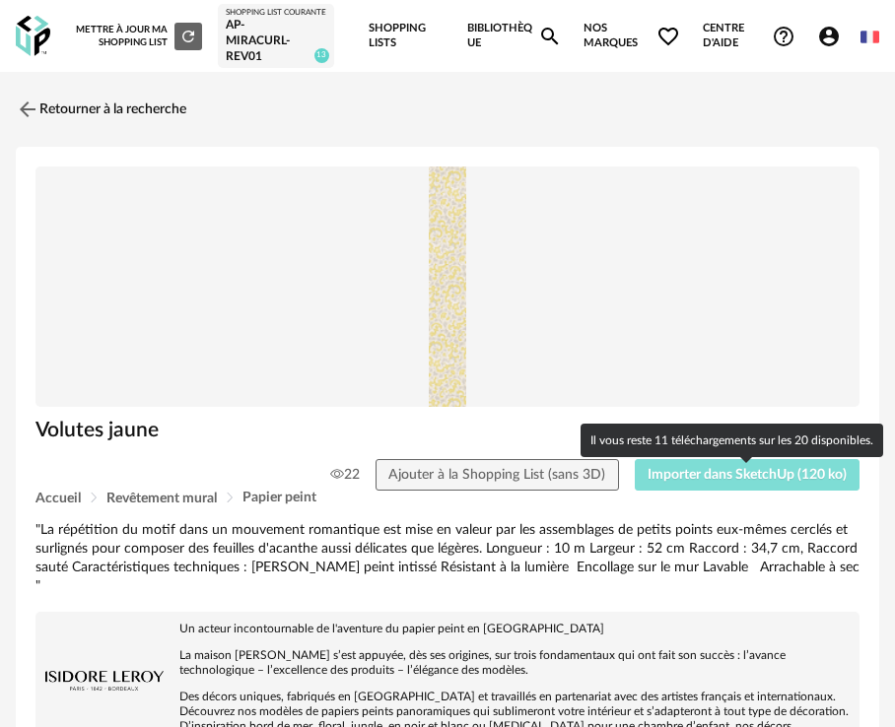
click at [751, 482] on span "Importer dans SketchUp (120 ko)" at bounding box center [747, 475] width 199 height 14
